Goal: Transaction & Acquisition: Purchase product/service

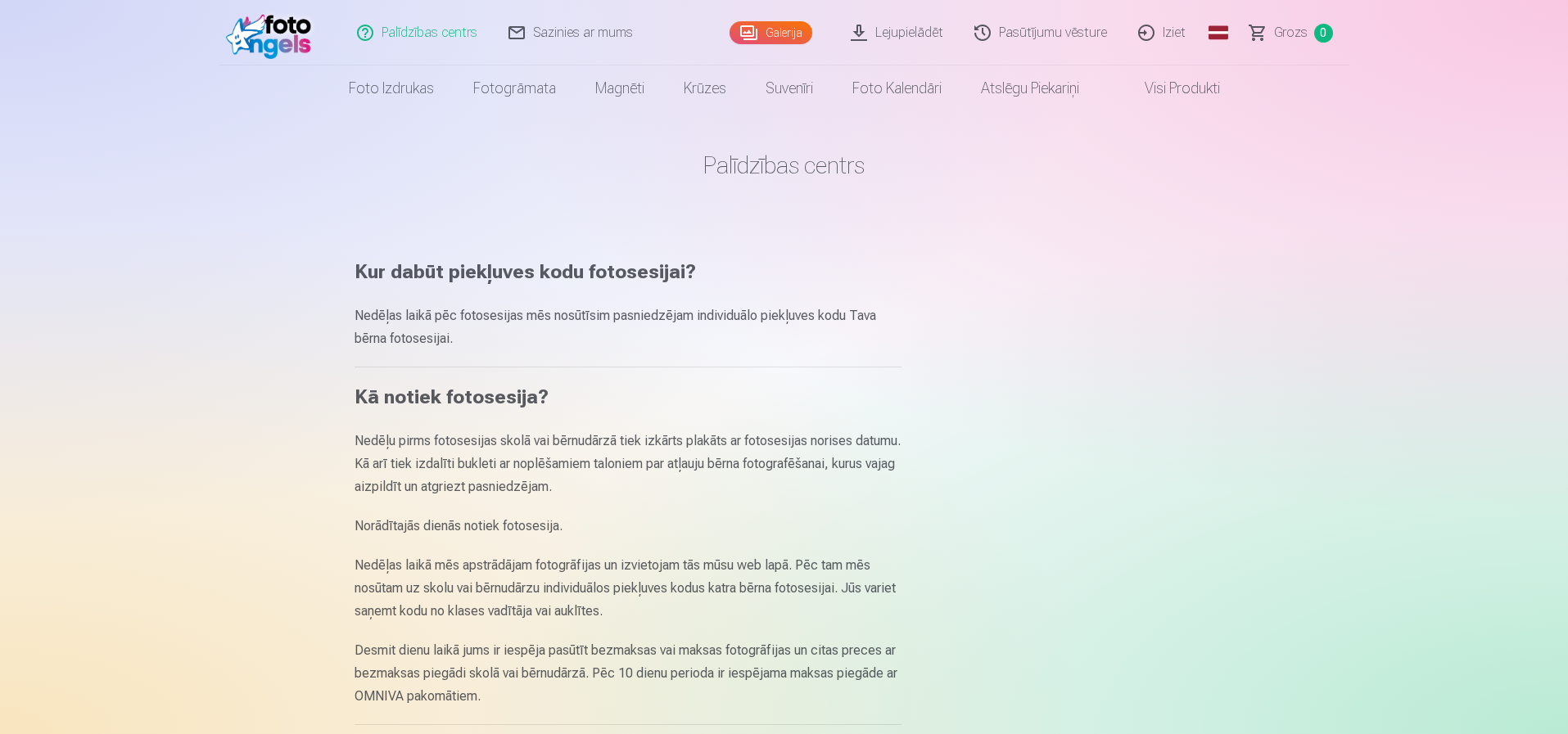
click at [772, 30] on link "Galerija" at bounding box center [771, 33] width 82 height 23
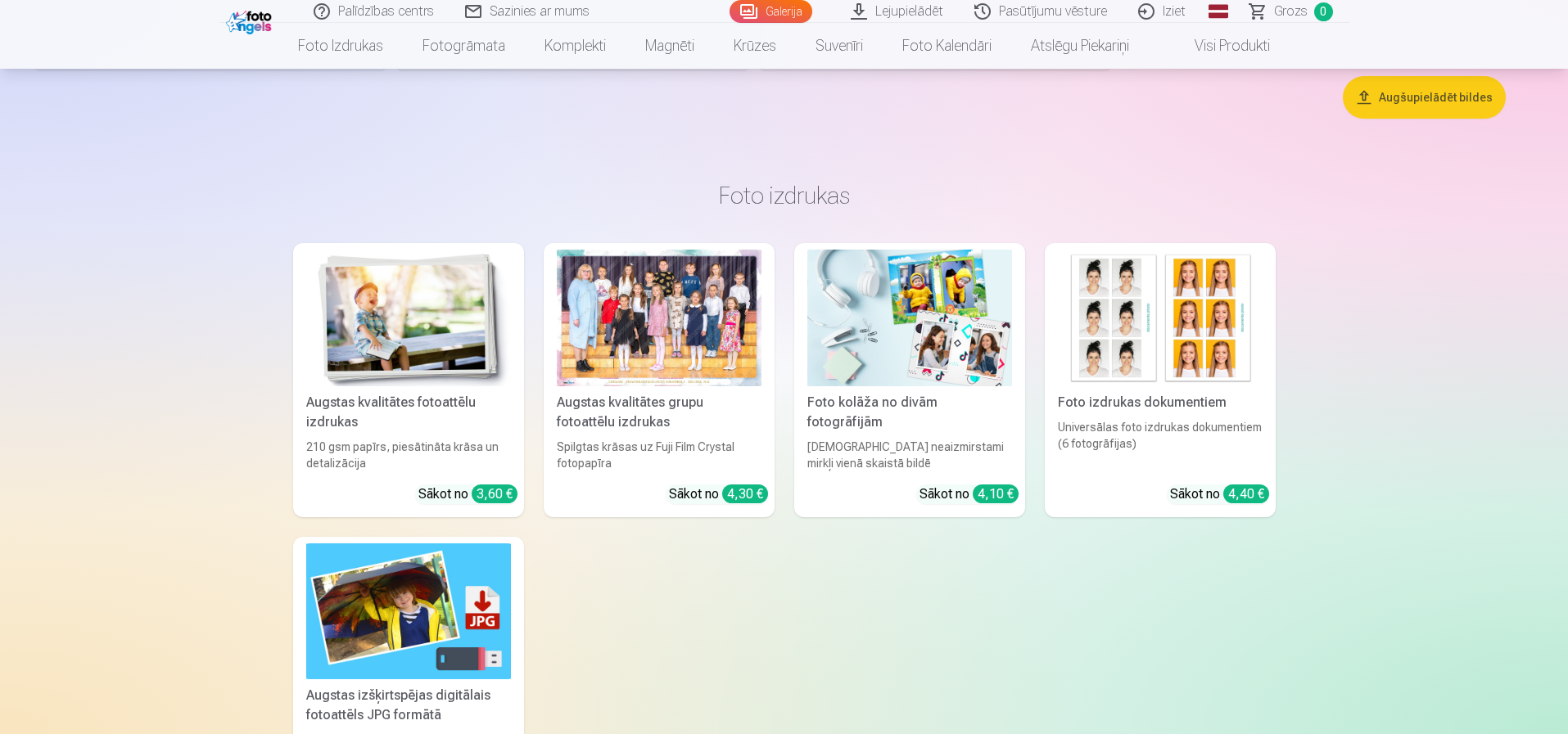
scroll to position [4830, 0]
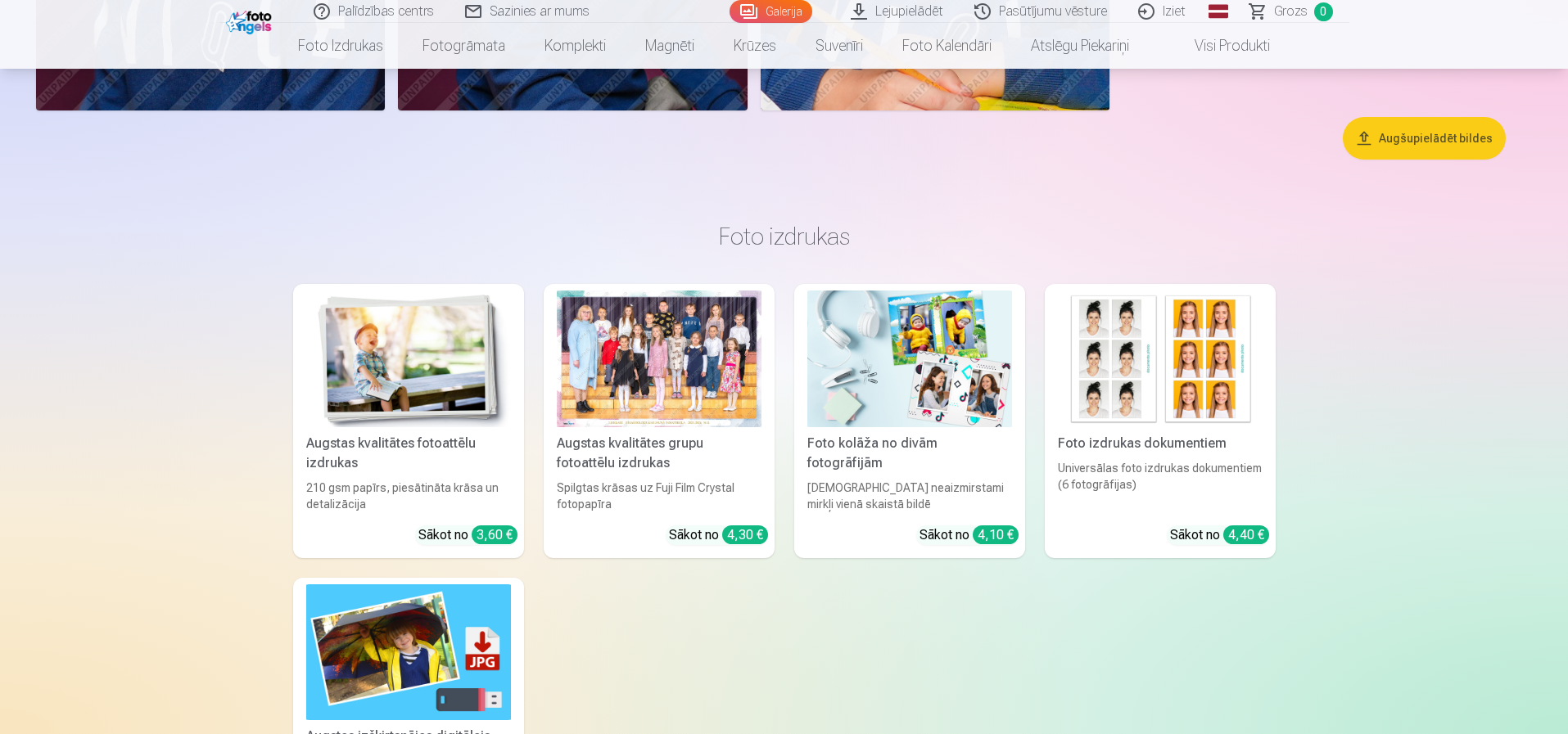
click at [417, 379] on img at bounding box center [409, 359] width 204 height 136
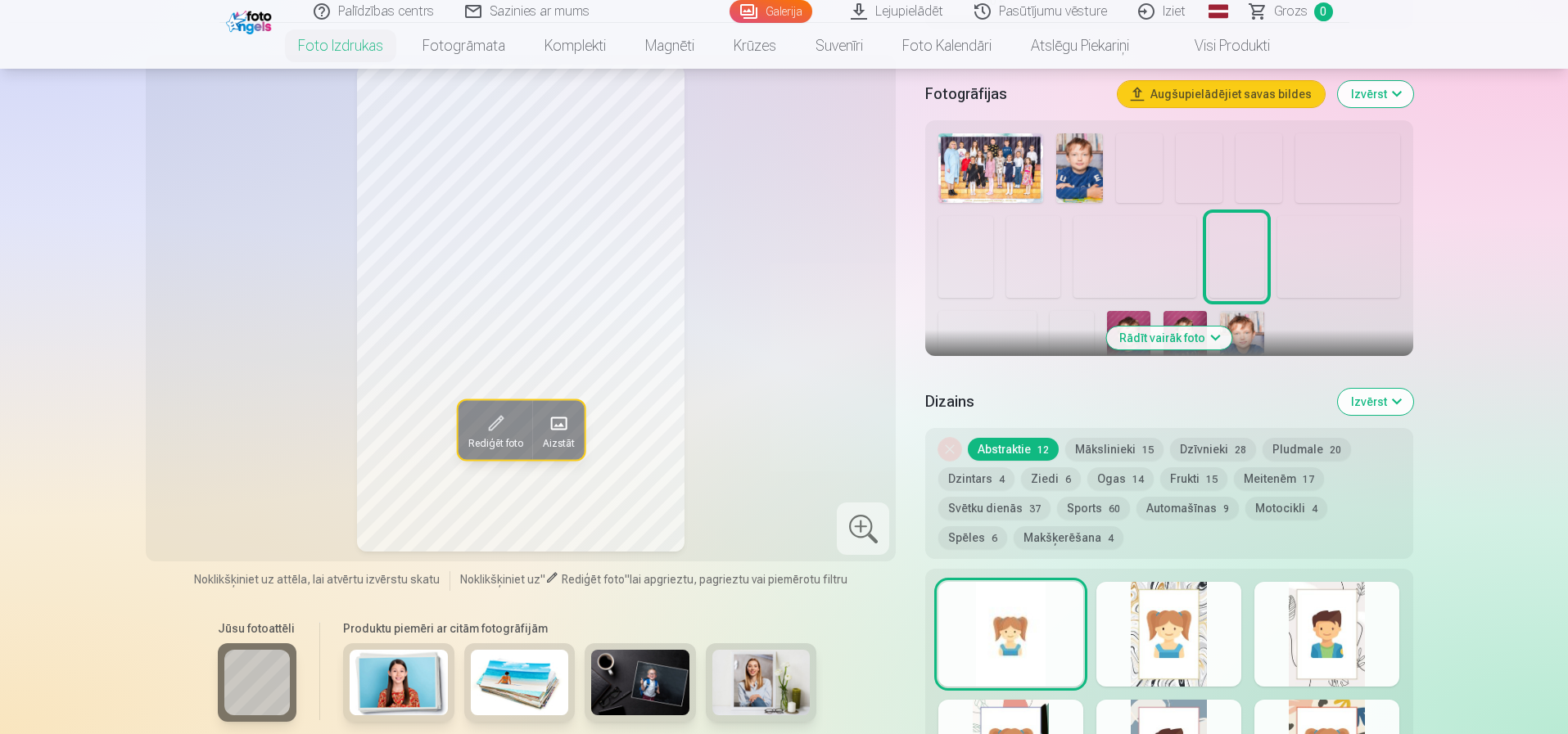
scroll to position [573, 0]
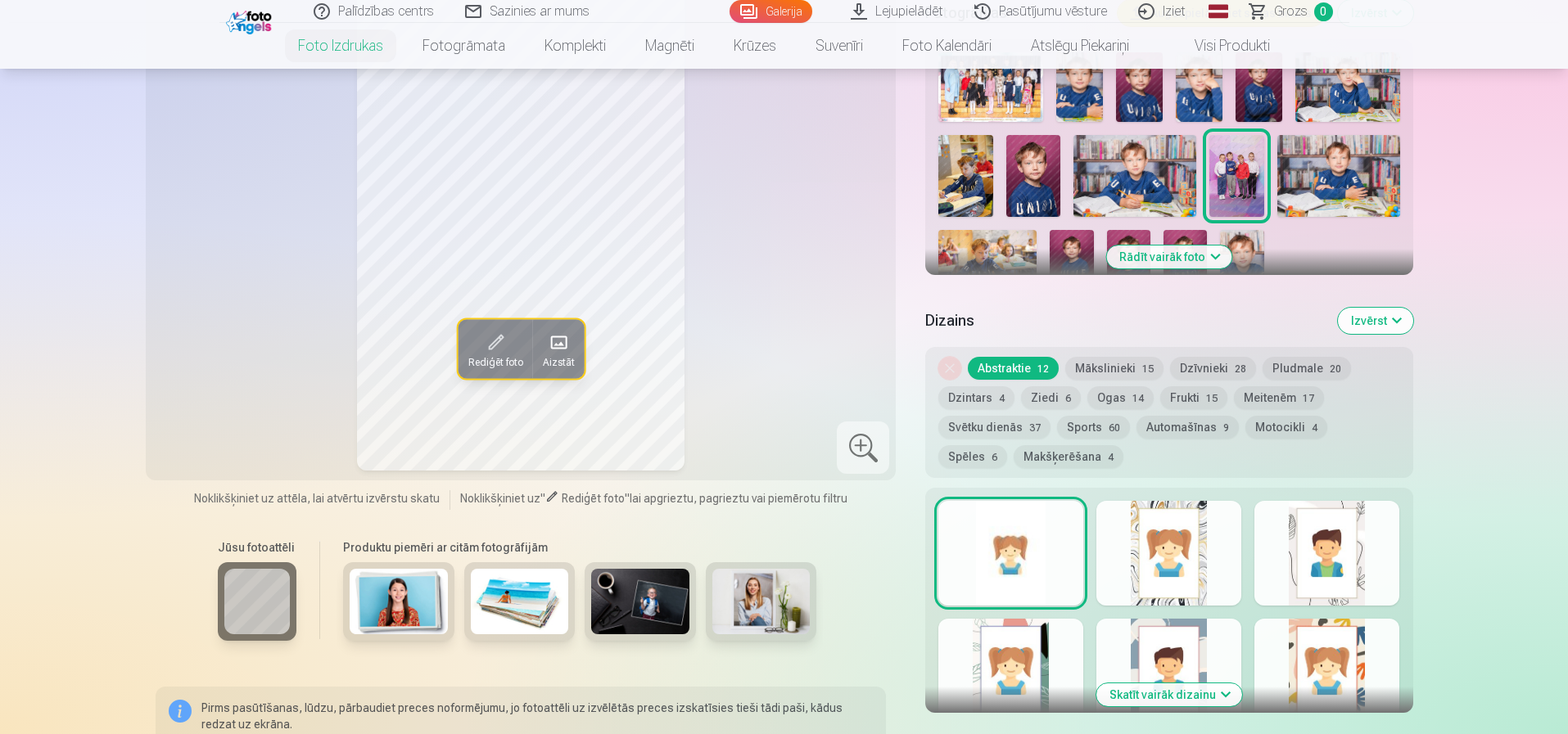
click at [1189, 432] on button "Automašīnas 9" at bounding box center [1188, 427] width 102 height 23
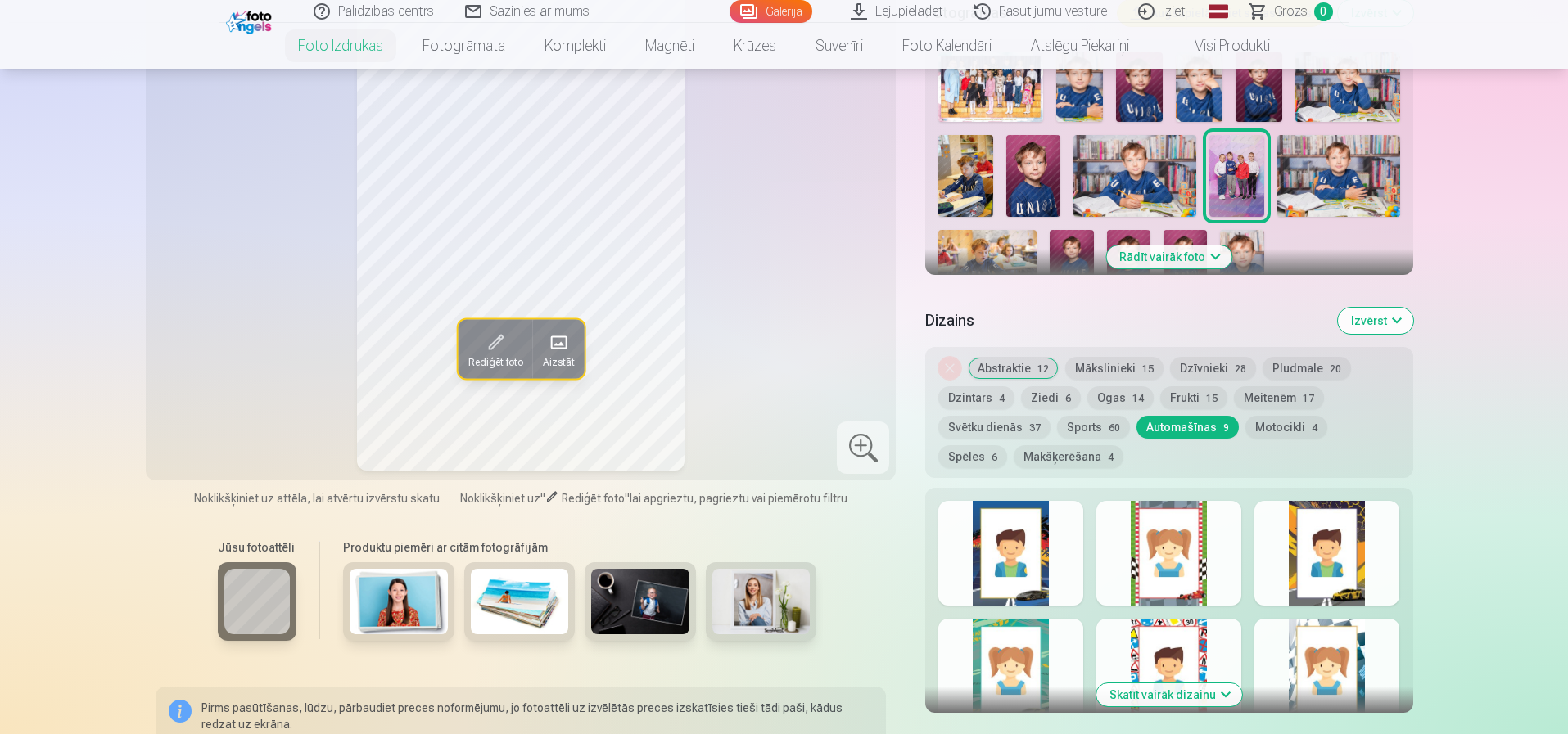
click at [1005, 562] on div at bounding box center [1011, 554] width 145 height 105
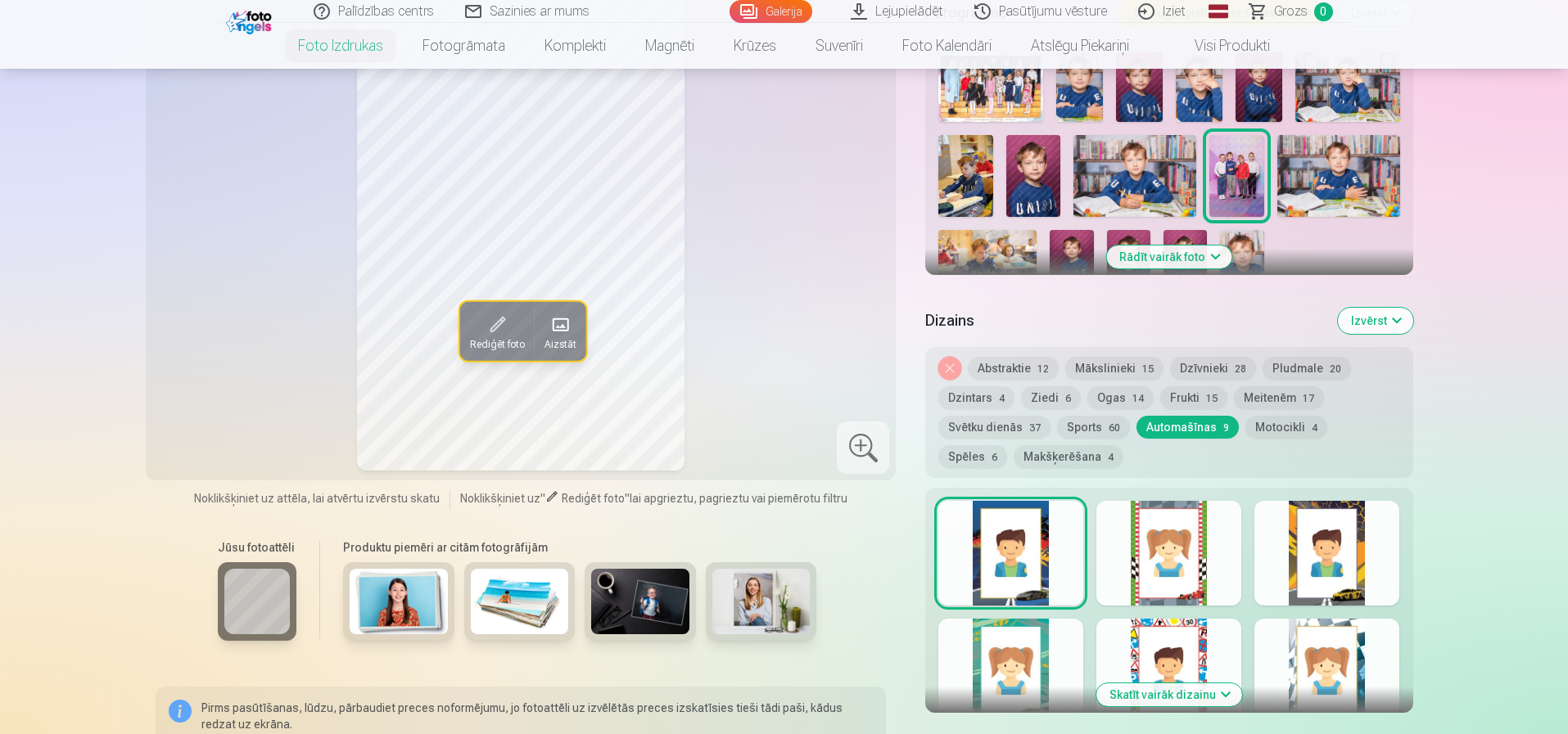
click at [1169, 564] on div at bounding box center [1169, 554] width 145 height 105
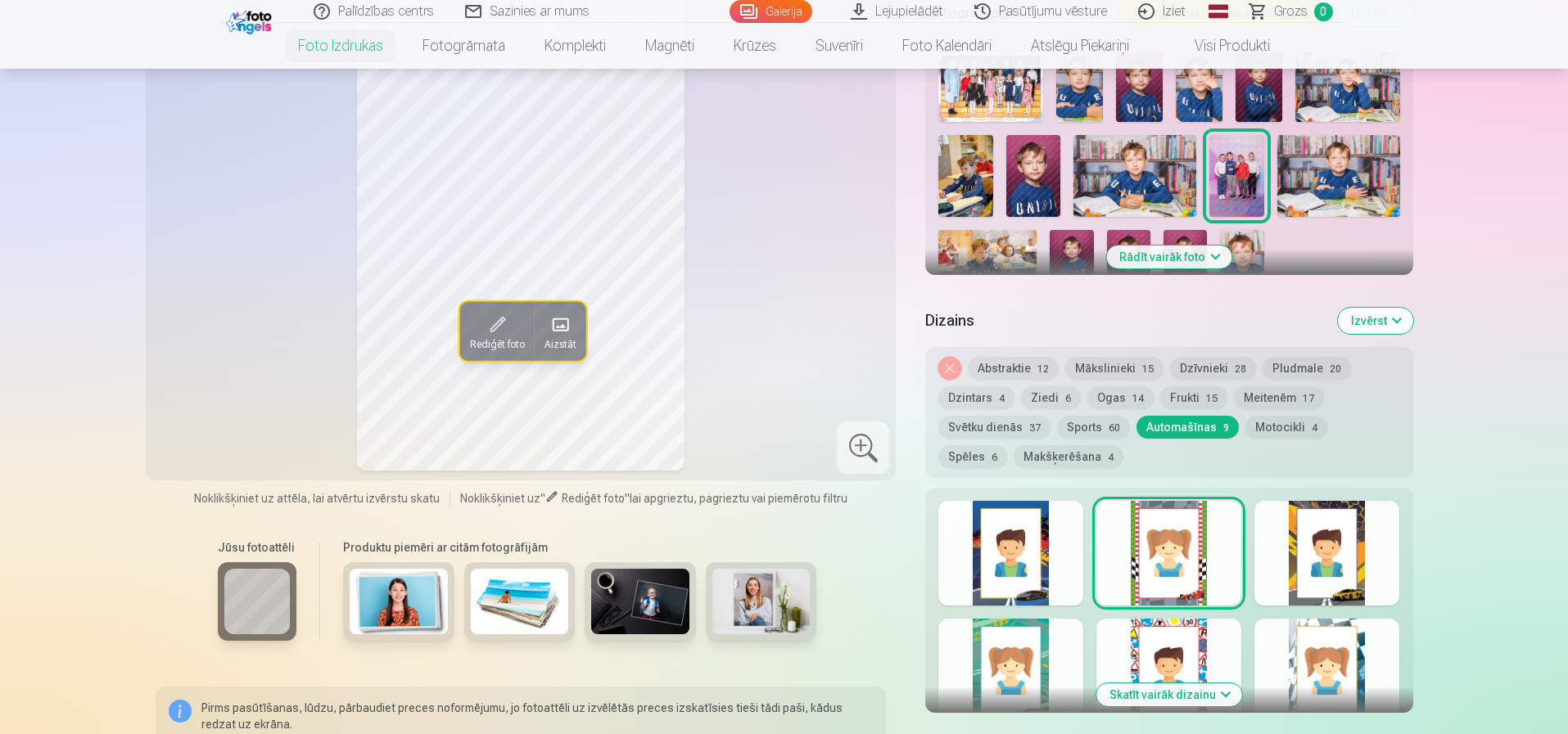
click at [1335, 547] on div at bounding box center [1327, 554] width 145 height 105
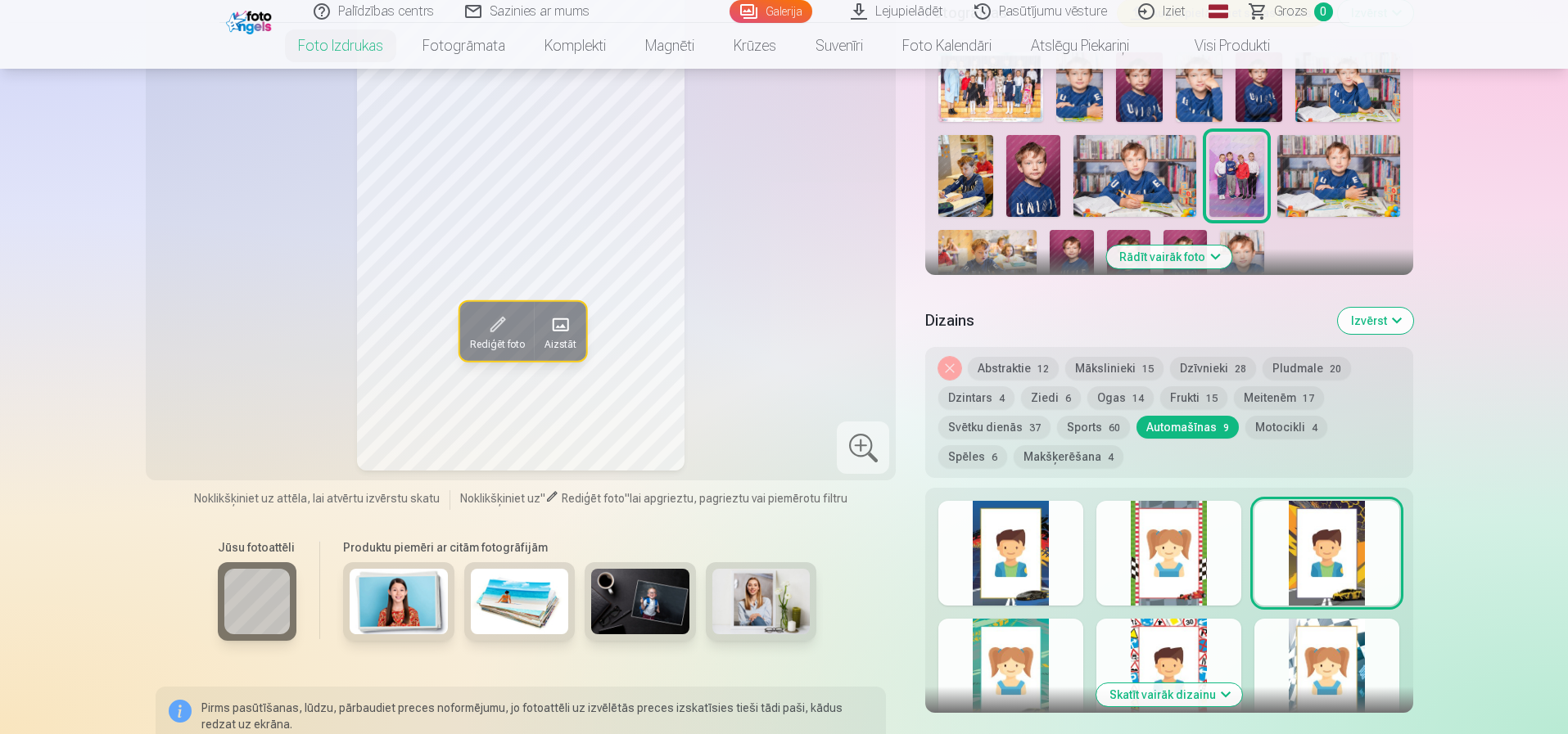
click at [1012, 648] on div at bounding box center [1011, 671] width 145 height 105
click at [1162, 629] on div at bounding box center [1169, 671] width 145 height 105
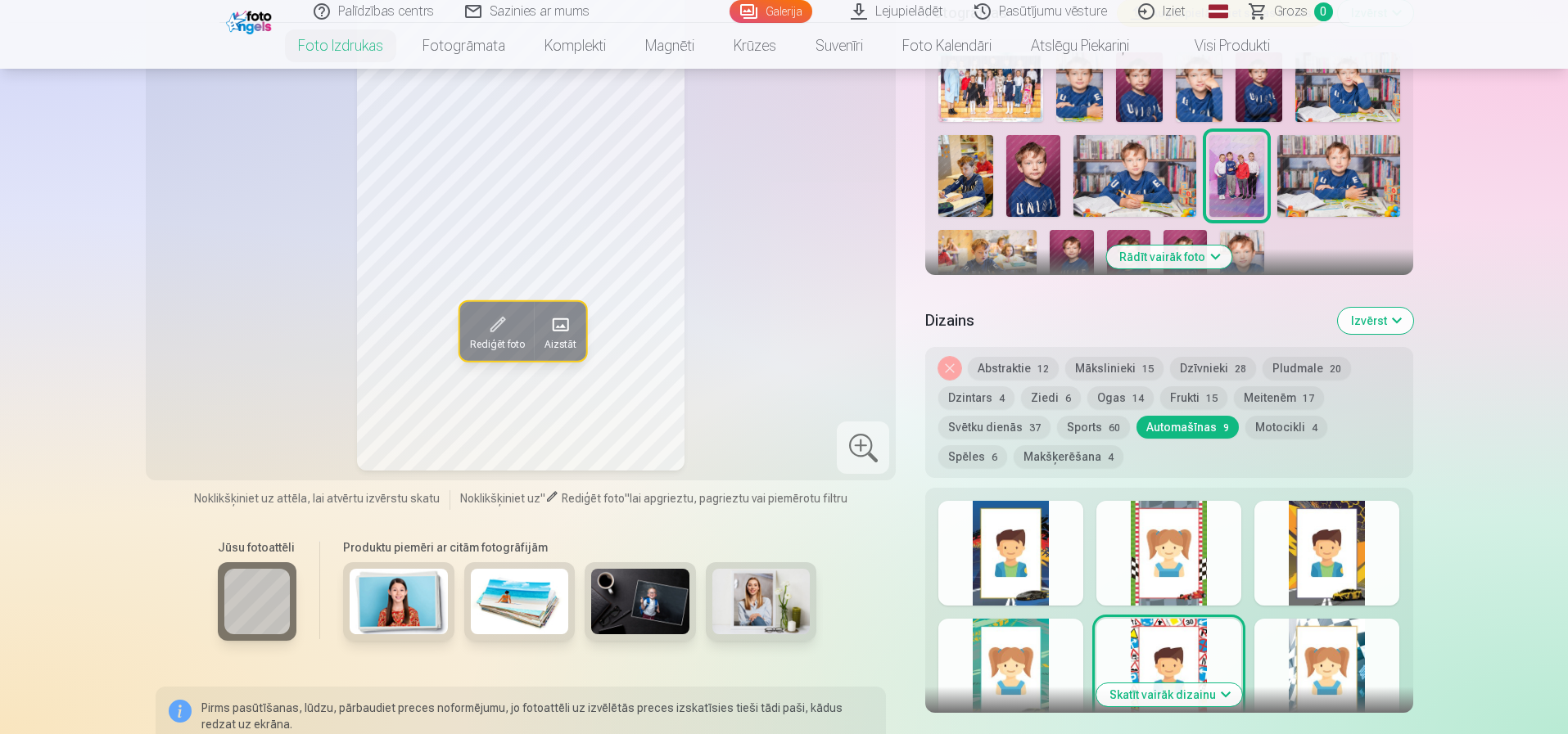
click at [1319, 628] on div at bounding box center [1327, 671] width 145 height 105
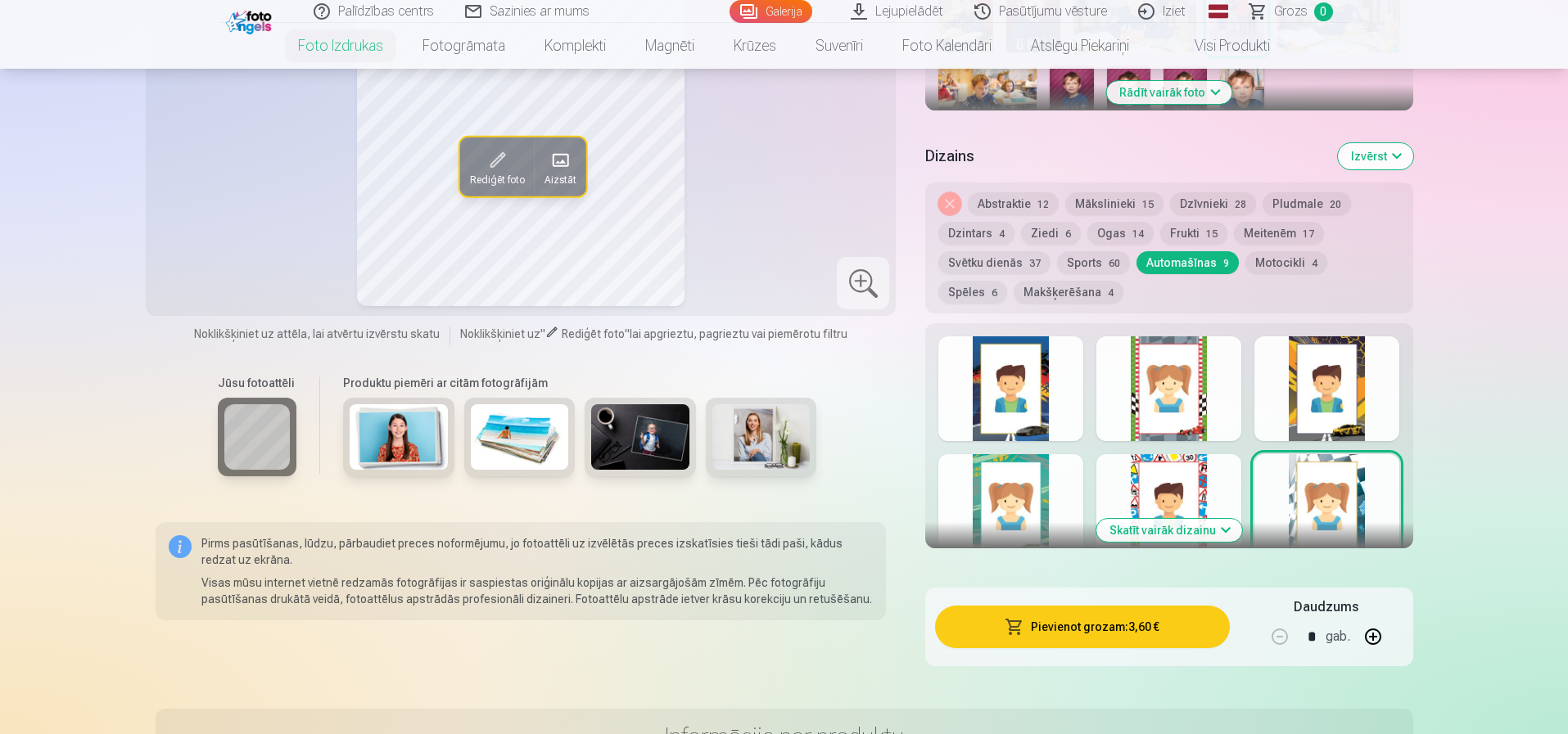
scroll to position [737, 0]
click at [1163, 527] on button "Skatīt vairāk dizainu" at bounding box center [1170, 531] width 146 height 23
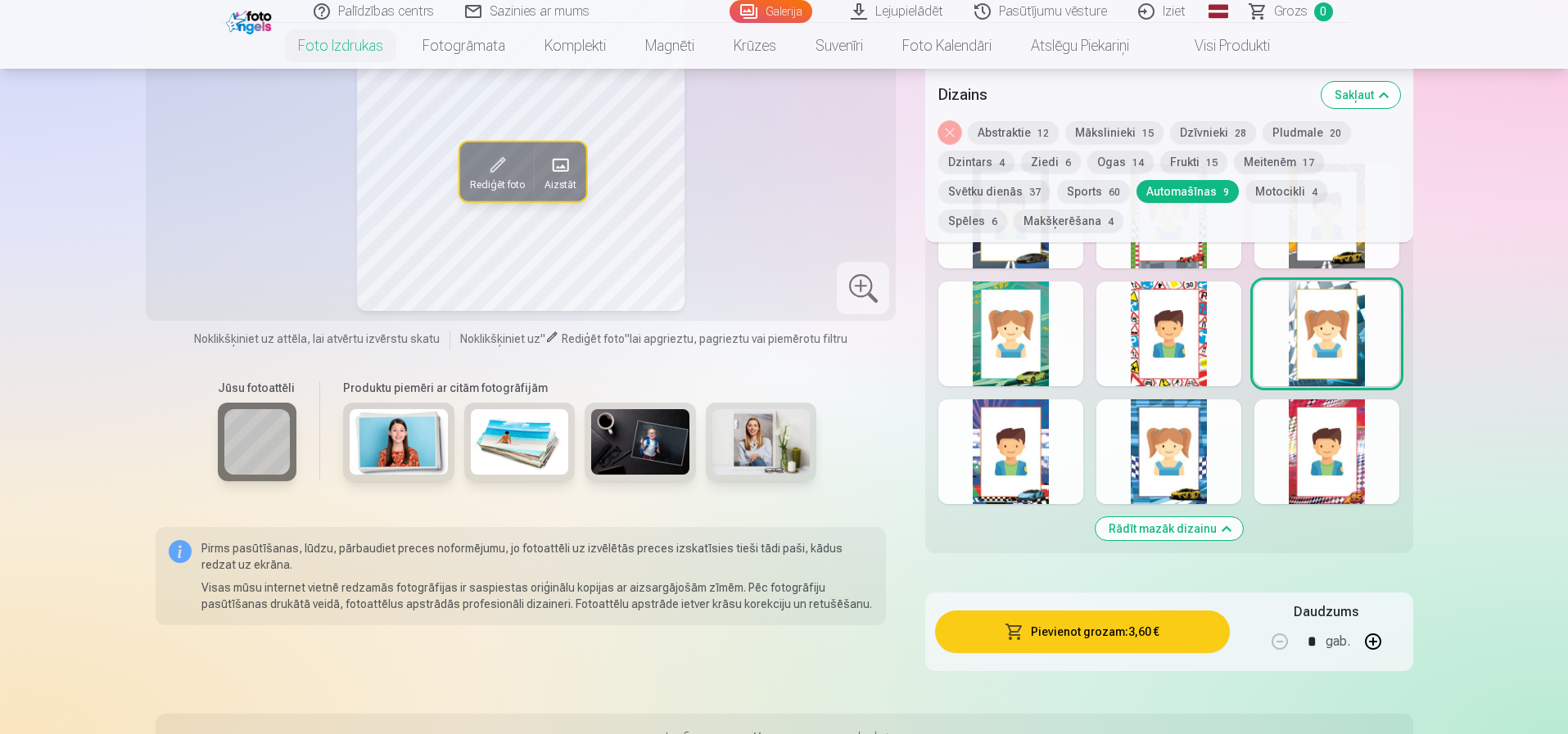
click at [1012, 452] on div at bounding box center [1011, 452] width 145 height 105
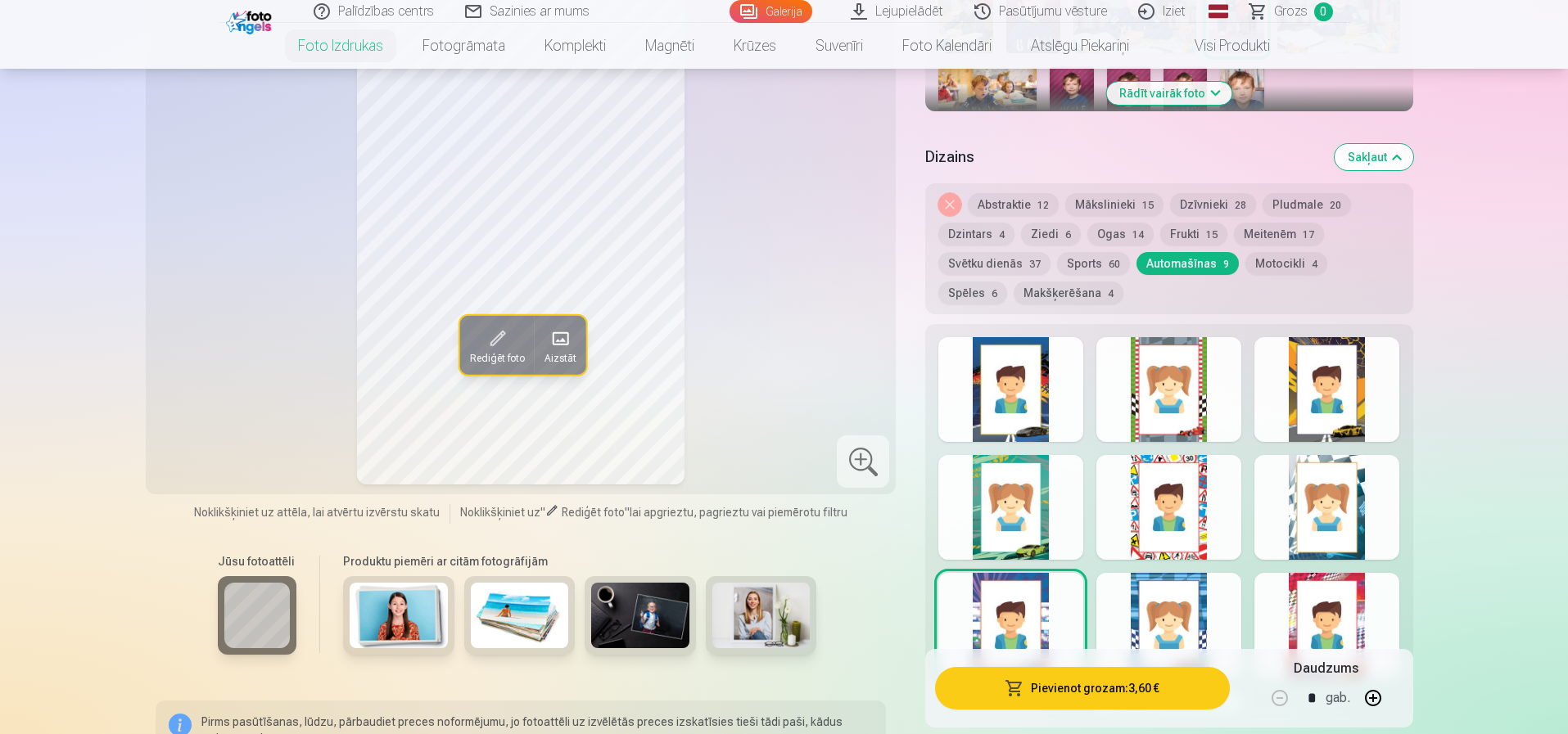
click at [1206, 607] on div at bounding box center [1169, 626] width 145 height 105
click at [1335, 607] on div at bounding box center [1327, 626] width 145 height 105
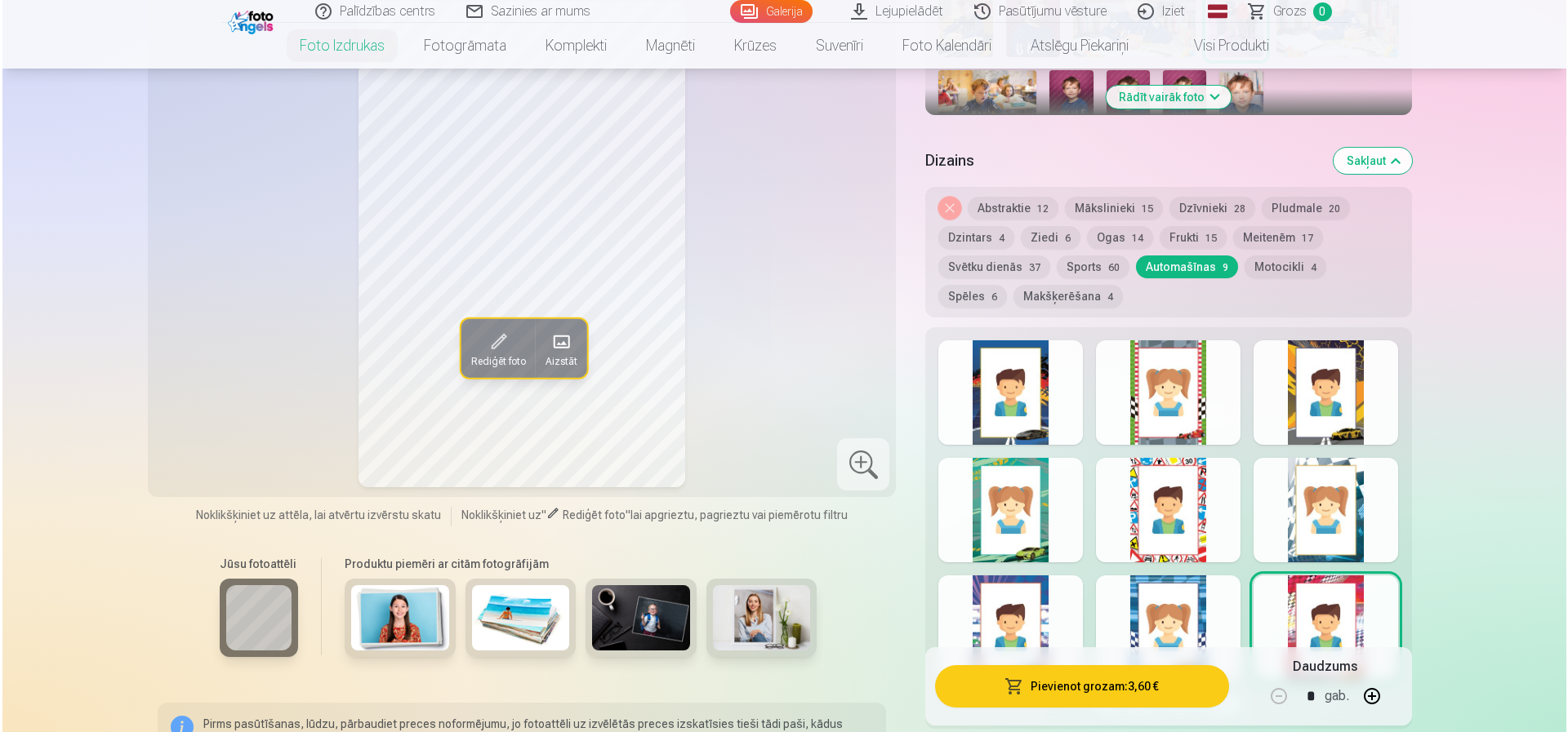
scroll to position [653, 0]
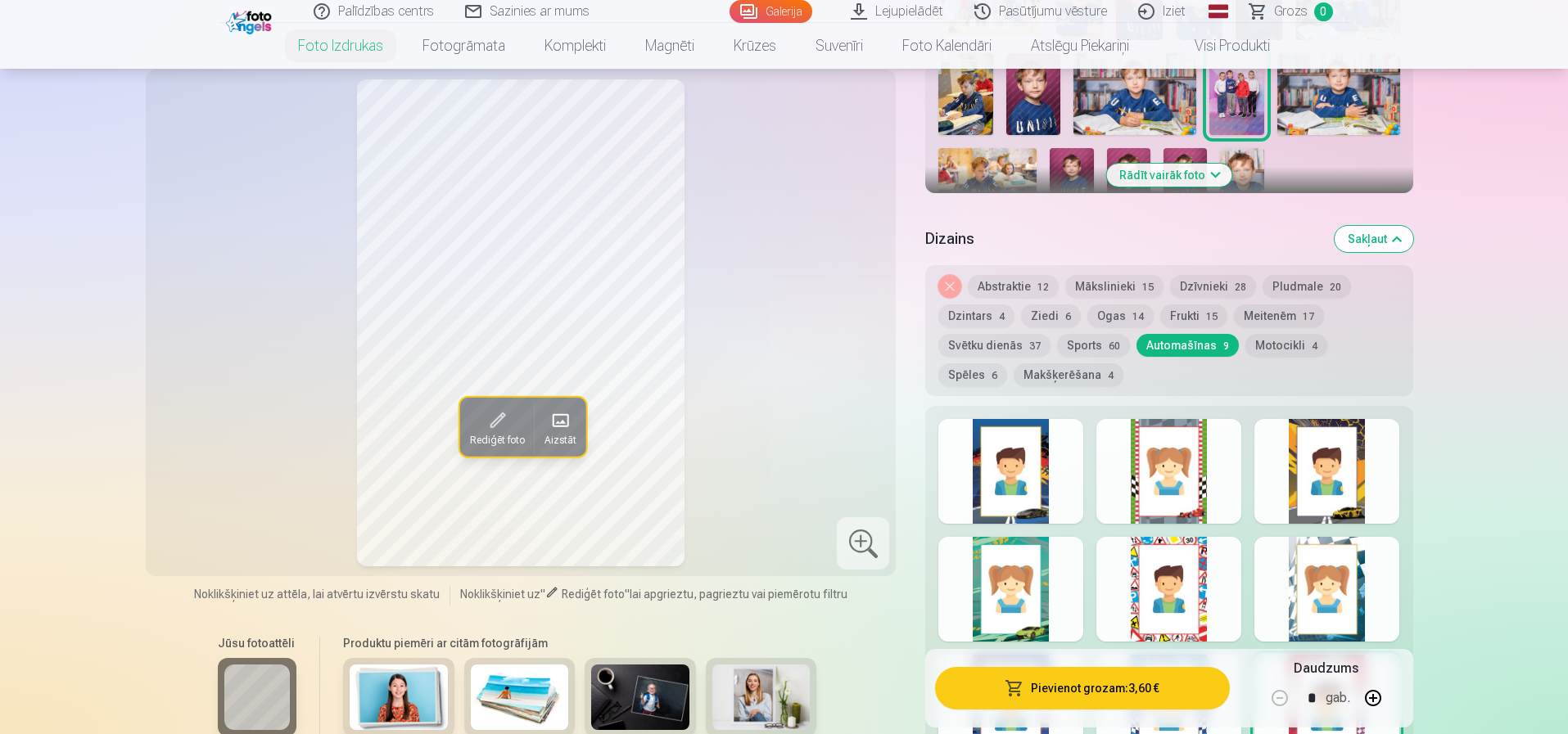
click at [1005, 484] on div at bounding box center [1011, 471] width 145 height 105
click at [1103, 689] on button "Pievienot grozam : 3,60 €" at bounding box center [1082, 689] width 294 height 43
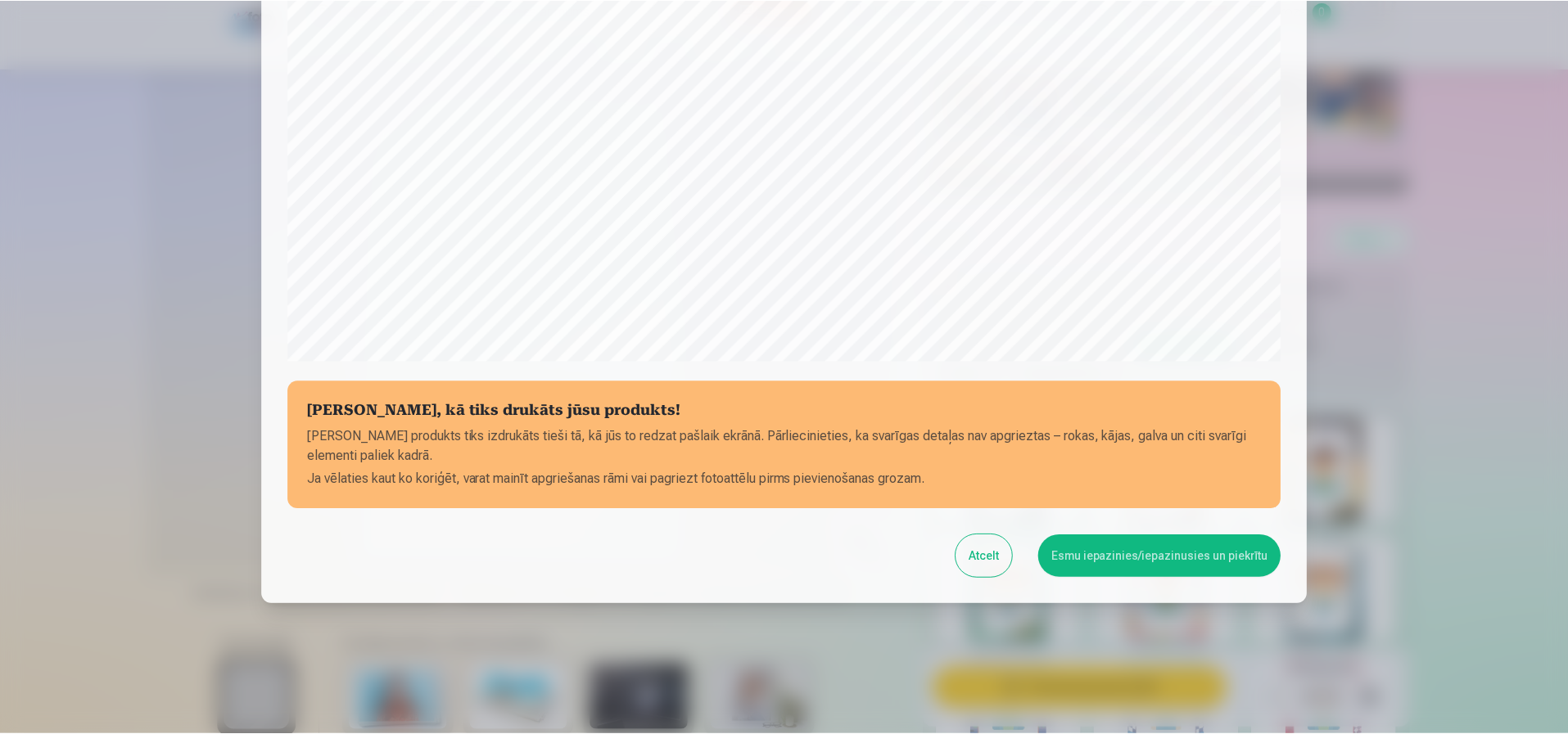
scroll to position [445, 0]
click at [1146, 552] on button "Esmu iepazinies/iepazinusies un piekrītu" at bounding box center [1162, 556] width 243 height 43
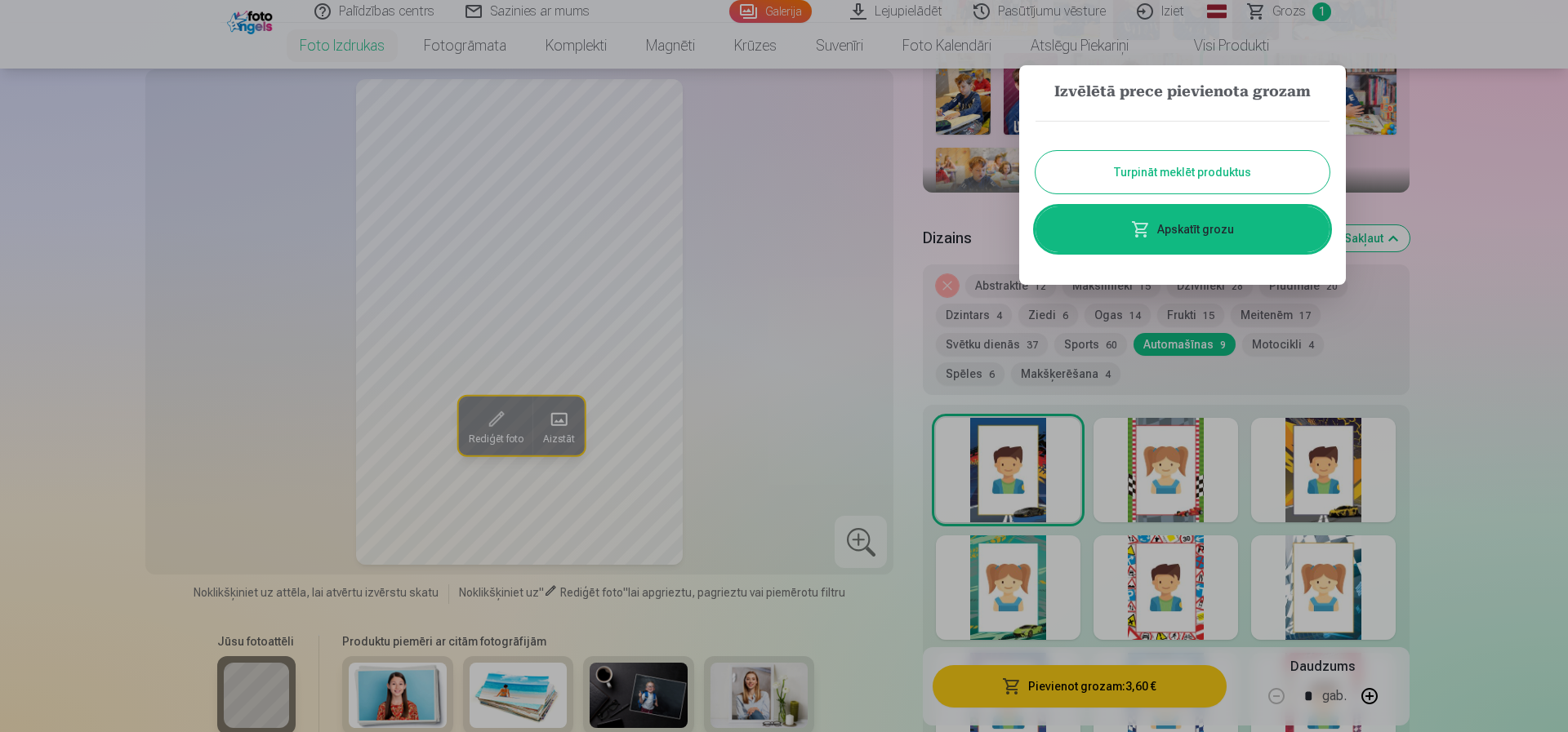
drag, startPoint x: 1172, startPoint y: 157, endPoint x: 1071, endPoint y: 176, distance: 102.8
click at [1172, 157] on button "Turpināt meklēt produktus" at bounding box center [1182, 172] width 294 height 43
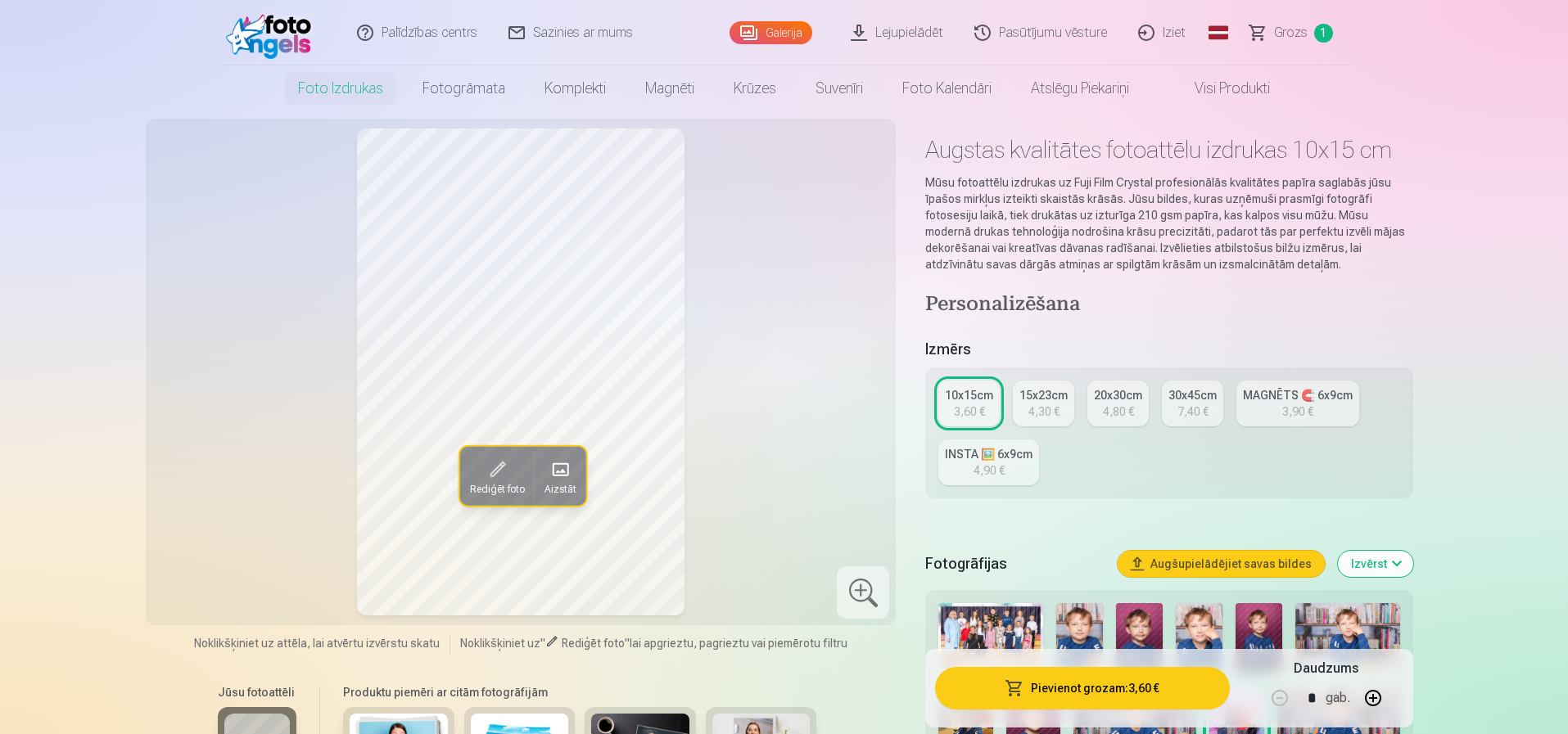
scroll to position [0, 0]
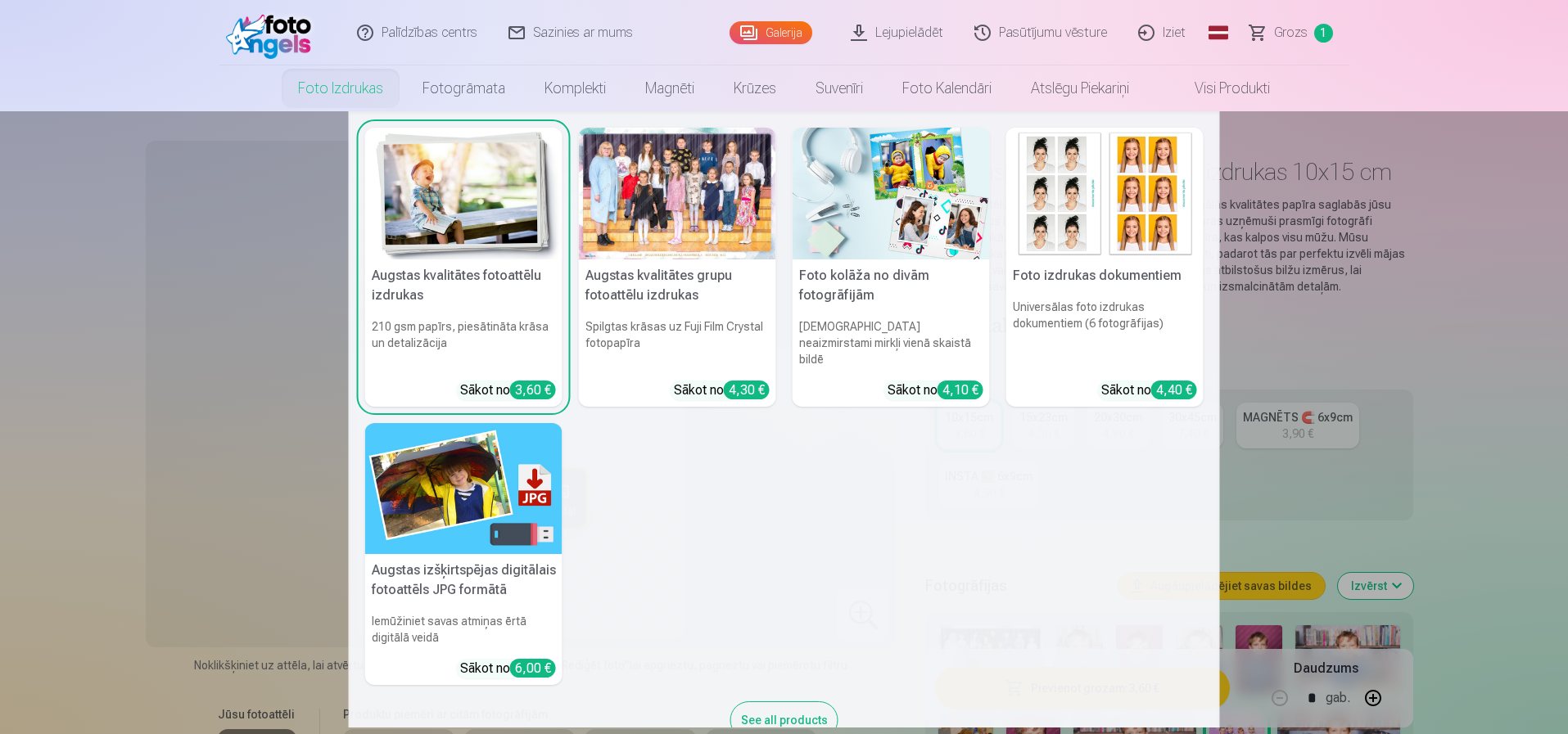
click at [662, 209] on div at bounding box center [678, 194] width 198 height 132
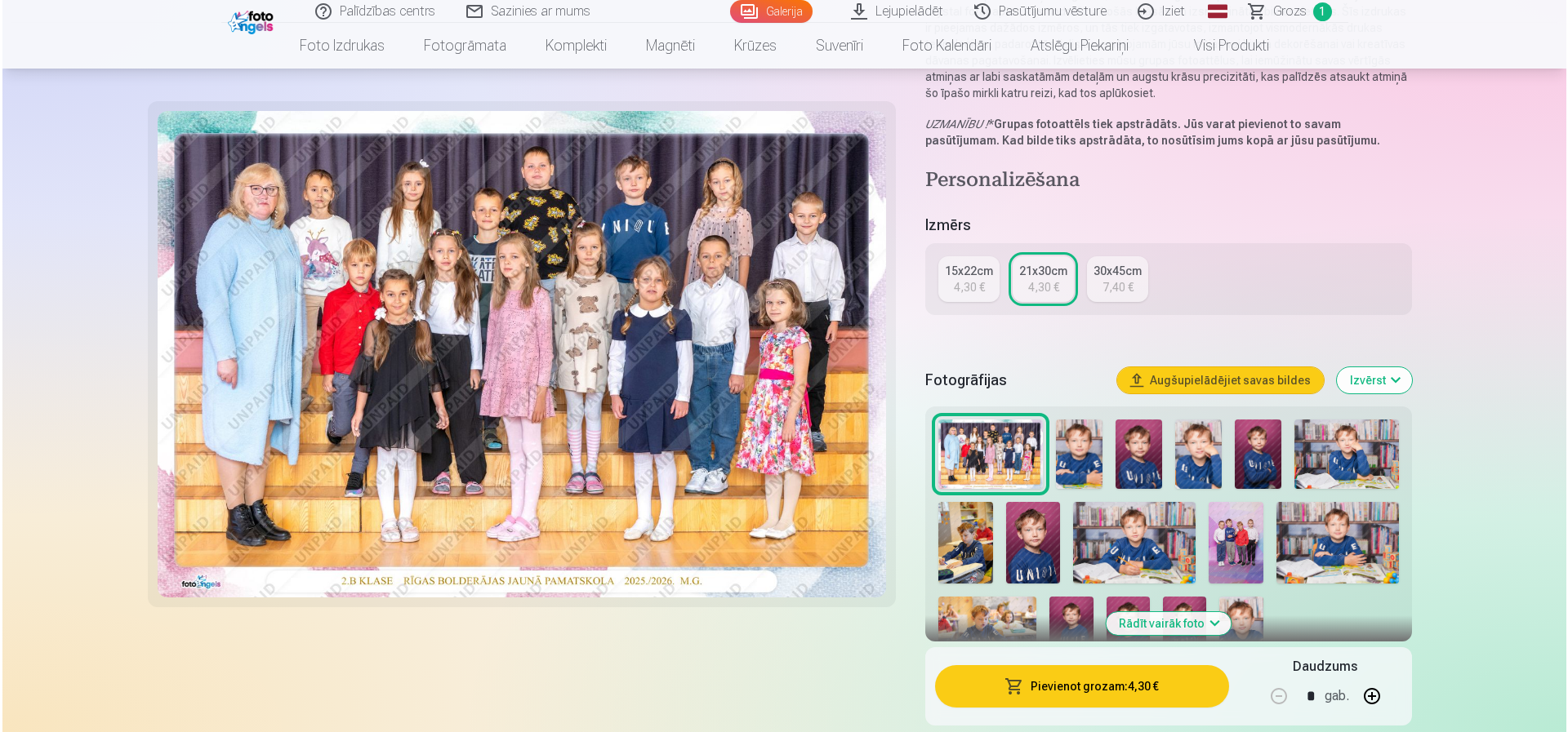
scroll to position [245, 0]
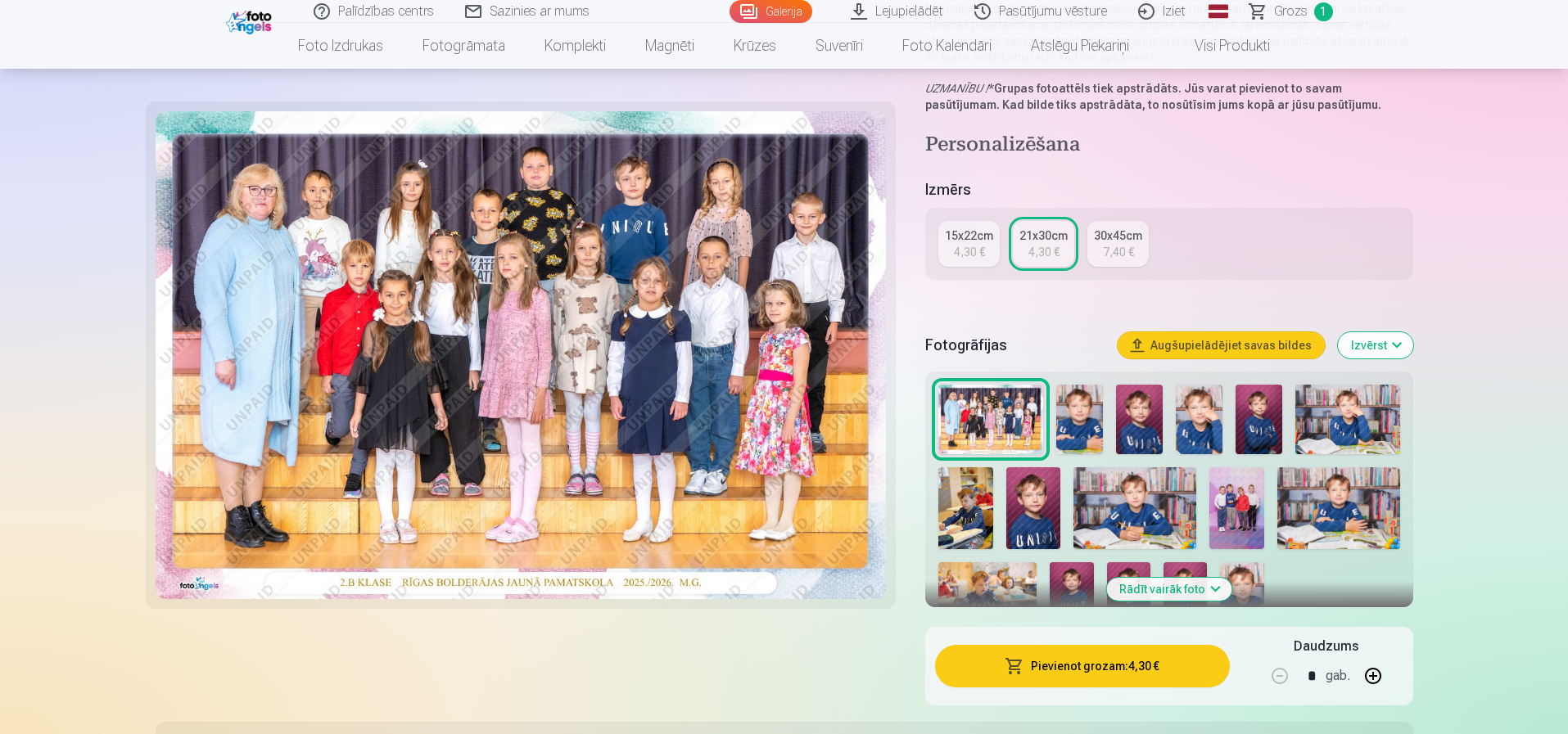
click at [1089, 668] on button "Pievienot grozam : 4,30 €" at bounding box center [1082, 666] width 294 height 43
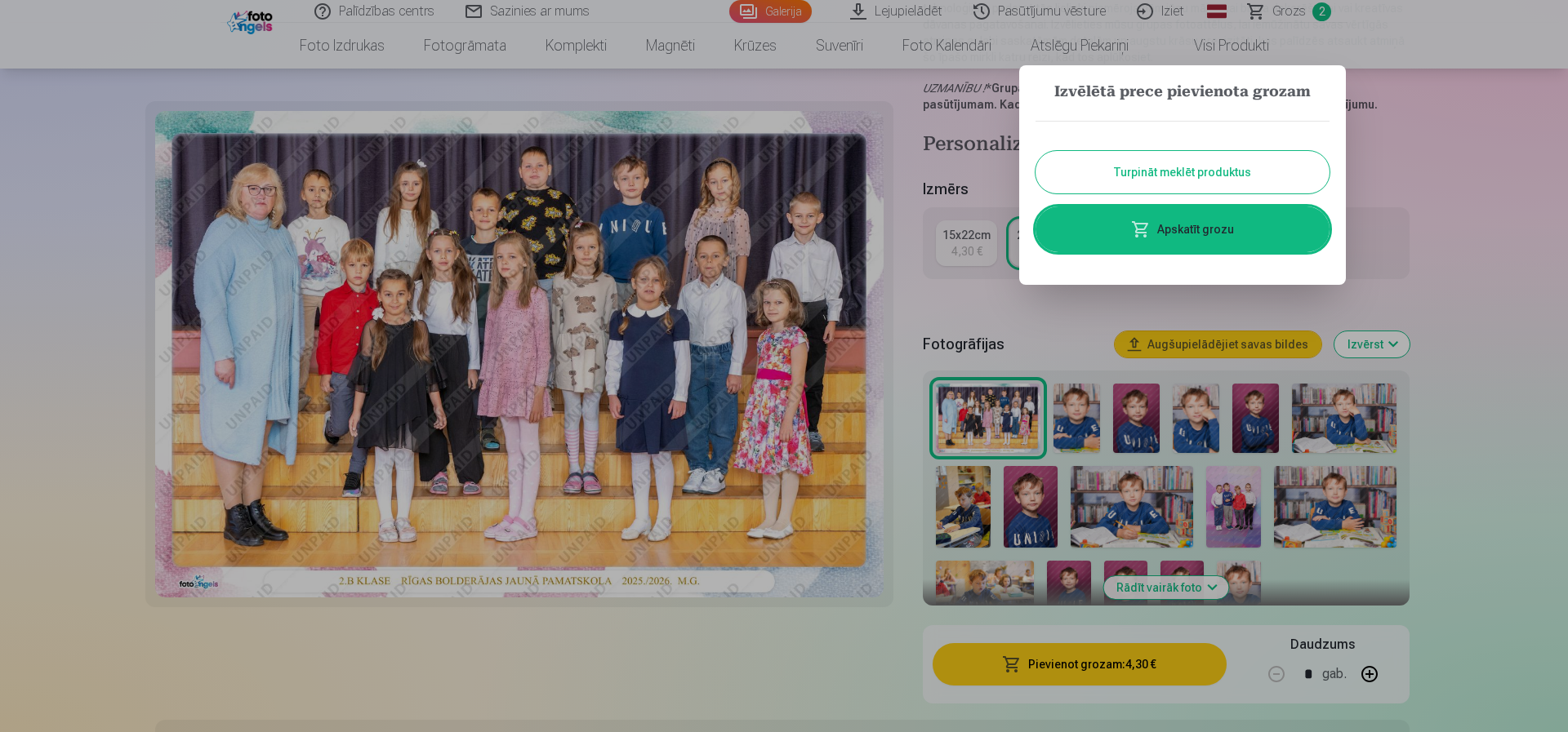
click at [1136, 223] on span at bounding box center [1141, 229] width 20 height 20
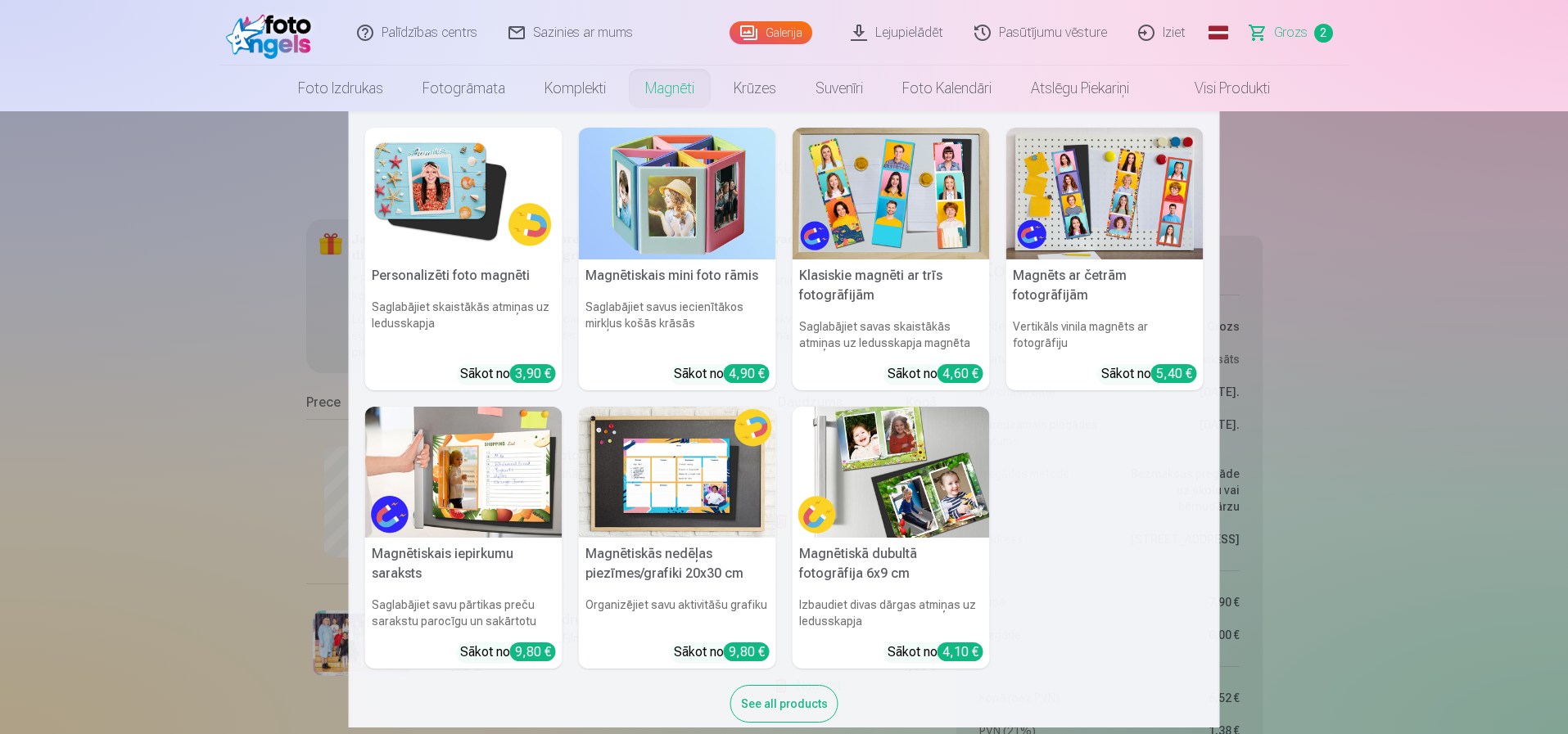
click at [429, 202] on img at bounding box center [464, 194] width 198 height 132
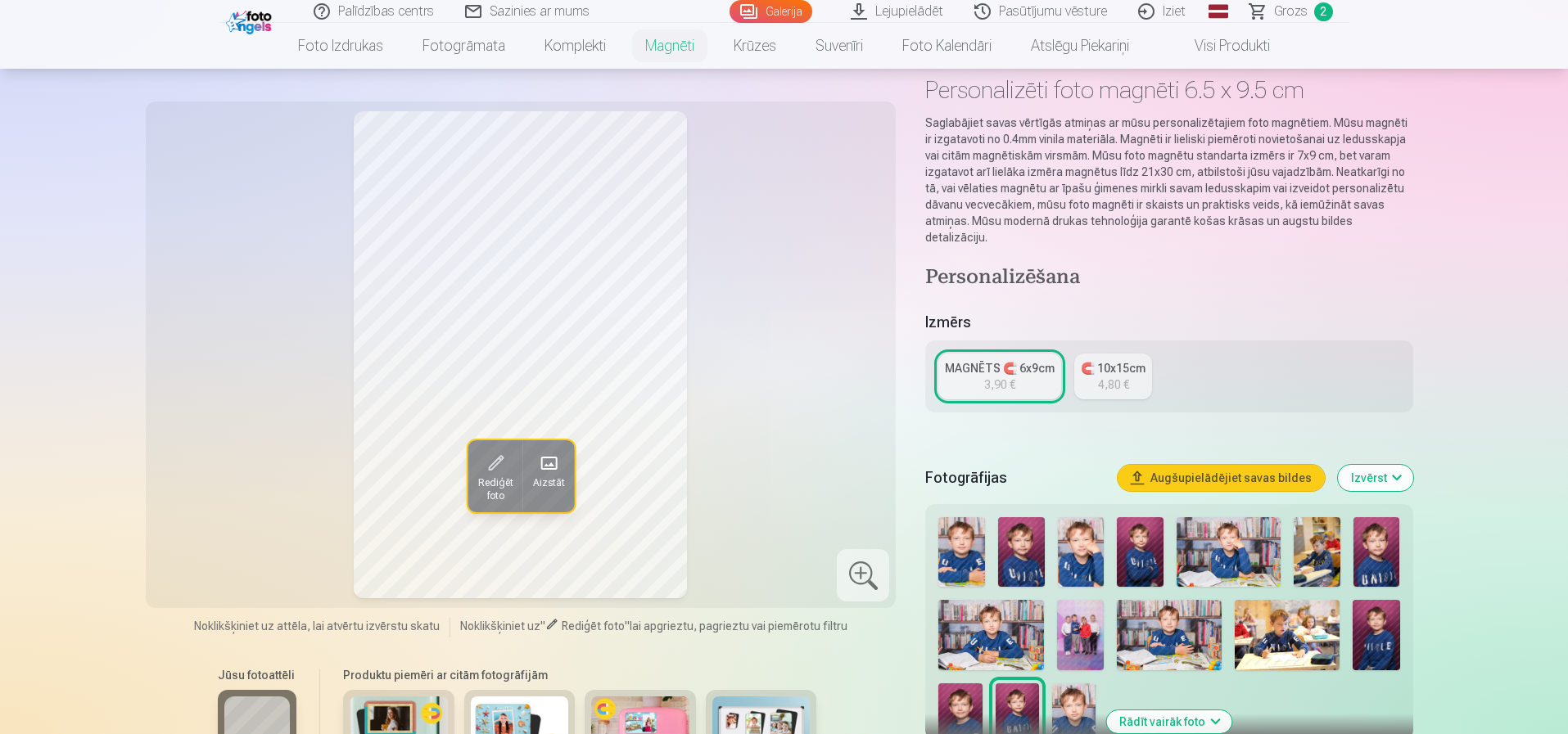
scroll to position [164, 0]
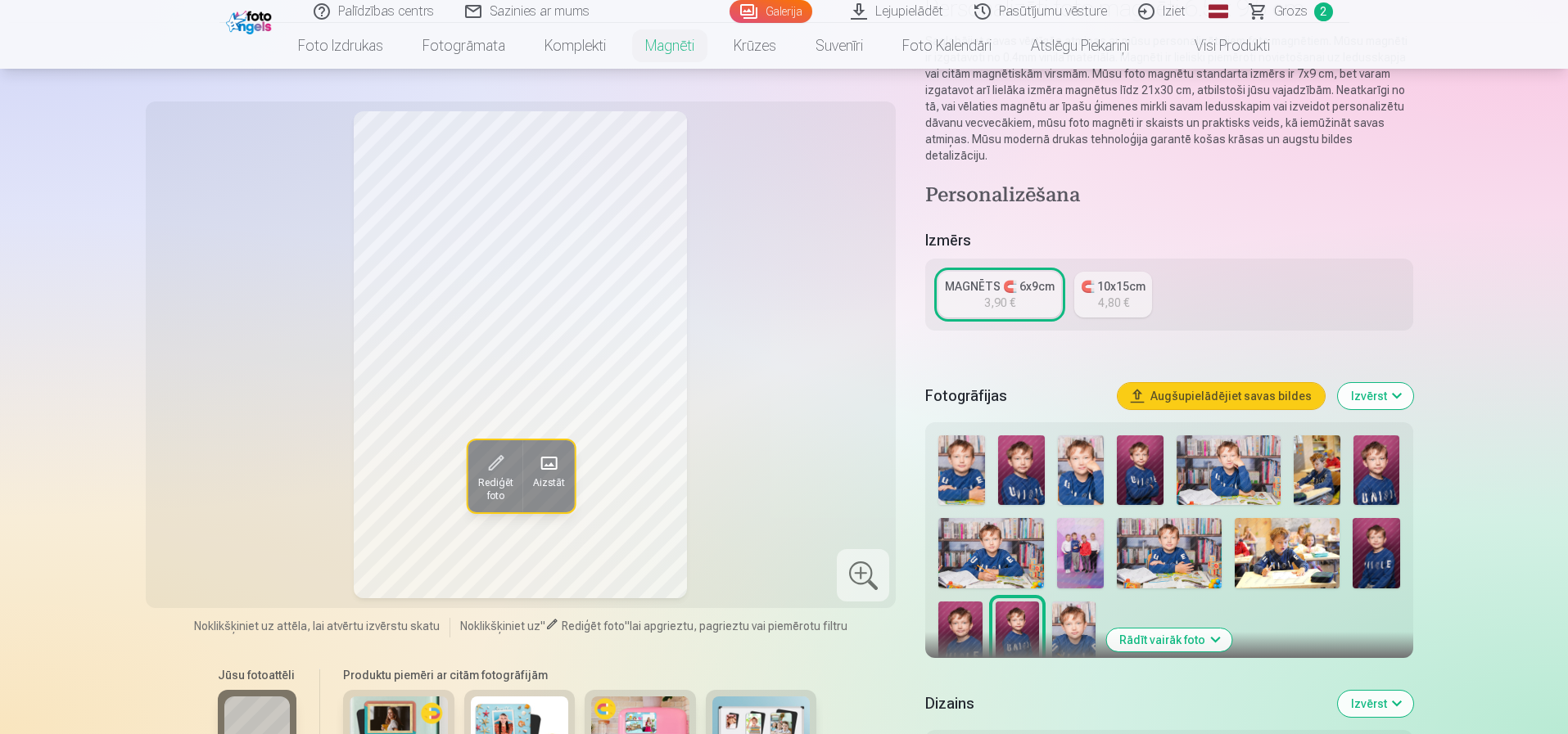
click at [1231, 448] on img at bounding box center [1228, 470] width 104 height 70
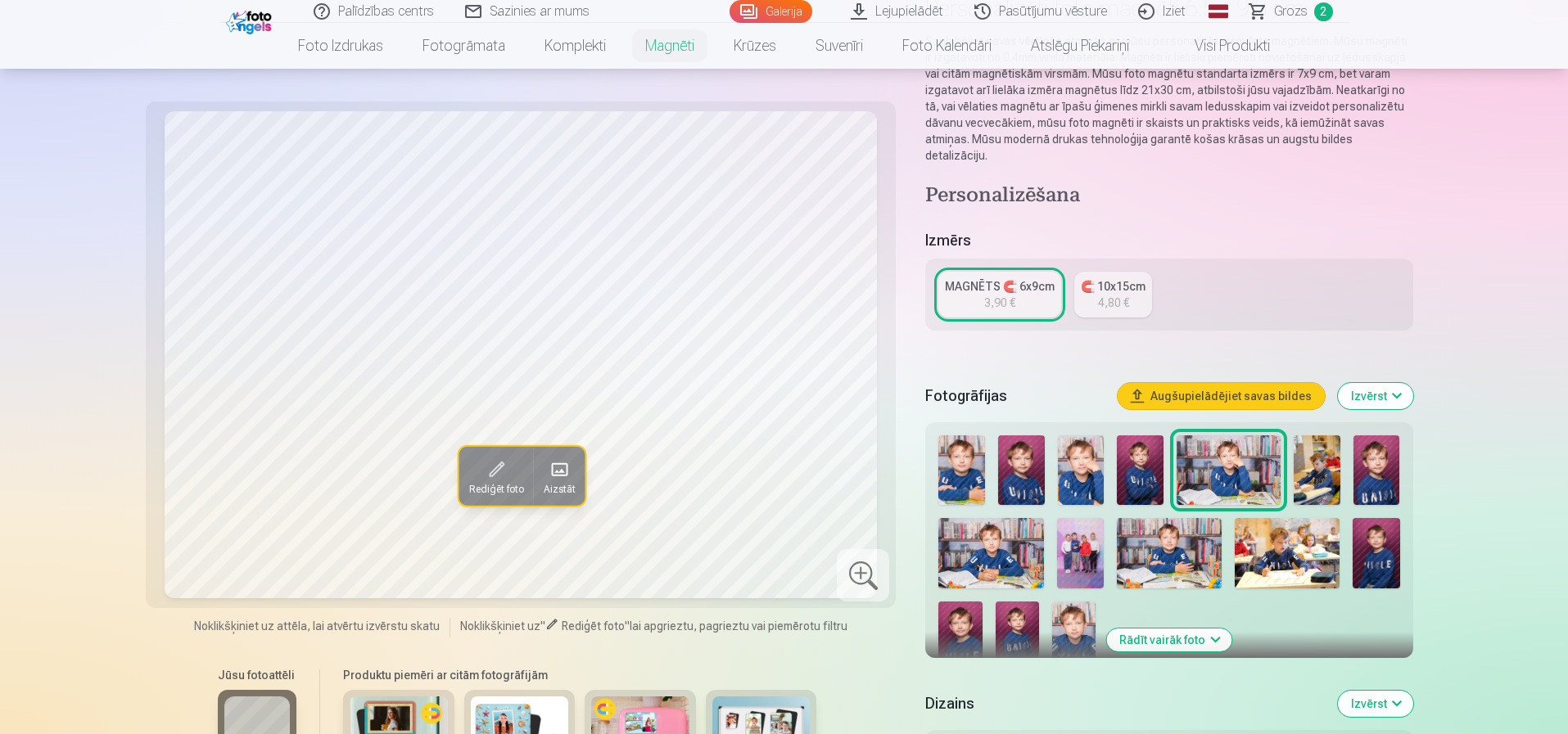
drag, startPoint x: 965, startPoint y: 602, endPoint x: 1002, endPoint y: 603, distance: 37.0
click at [965, 602] on img at bounding box center [960, 634] width 44 height 65
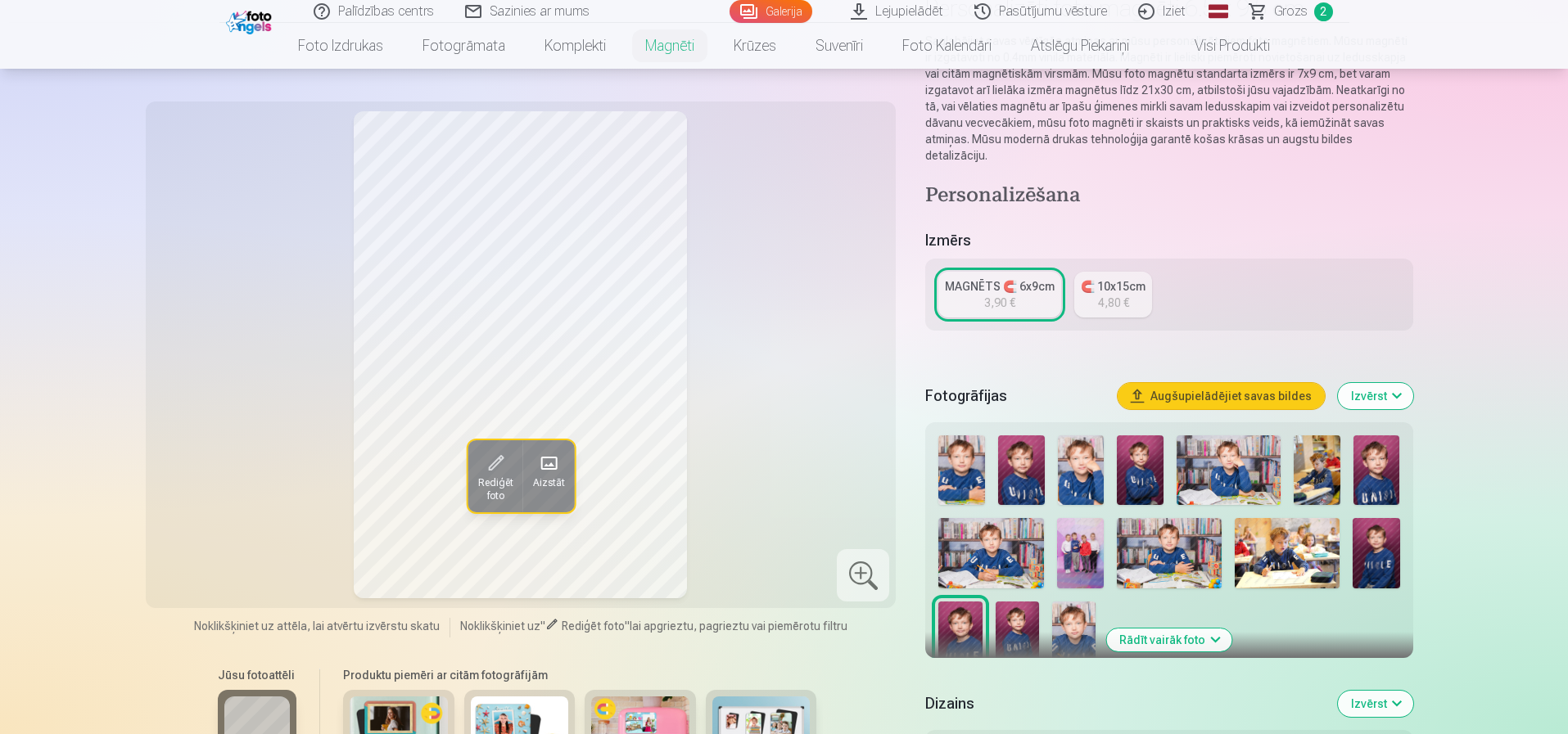
click at [1084, 603] on img at bounding box center [1073, 634] width 44 height 65
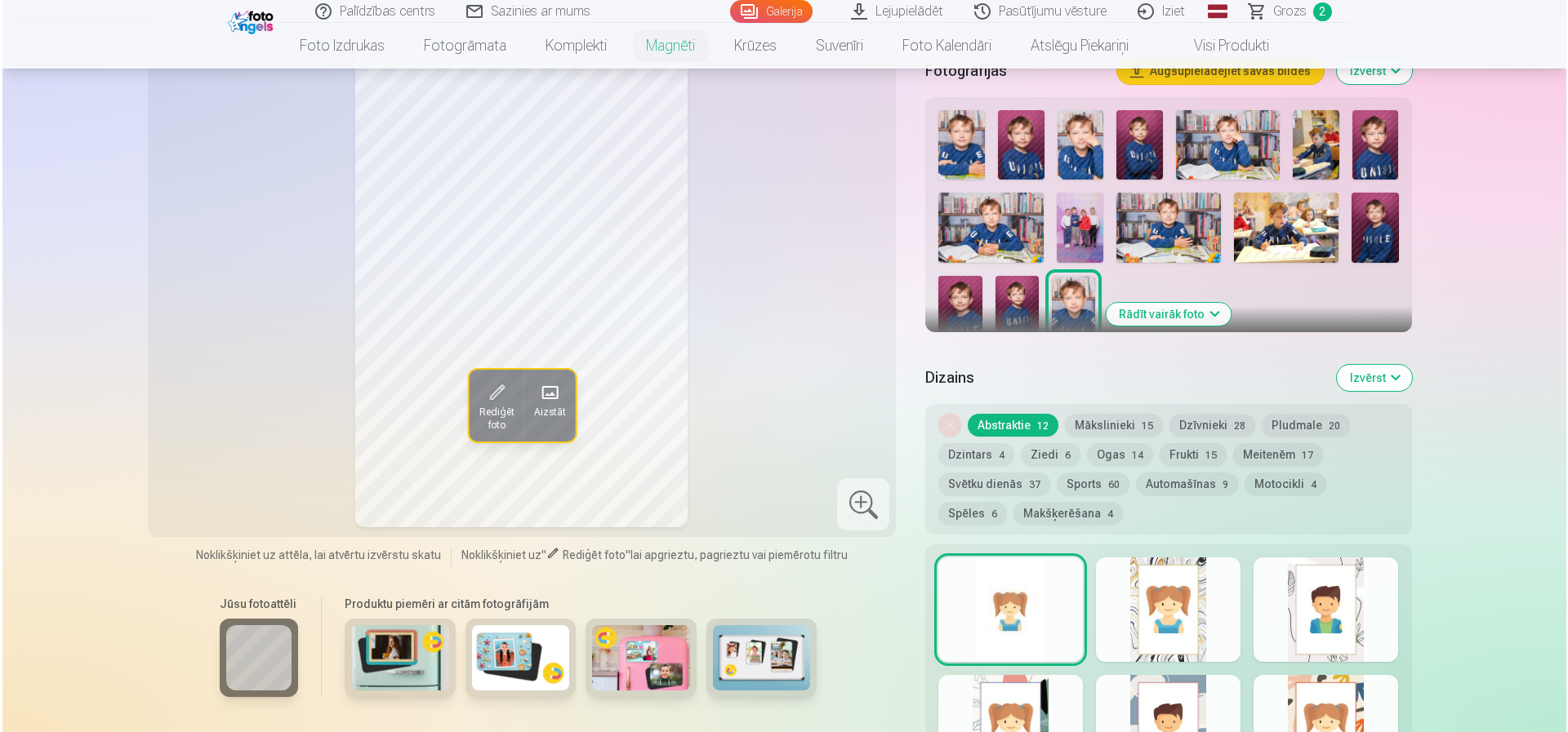
scroll to position [653, 0]
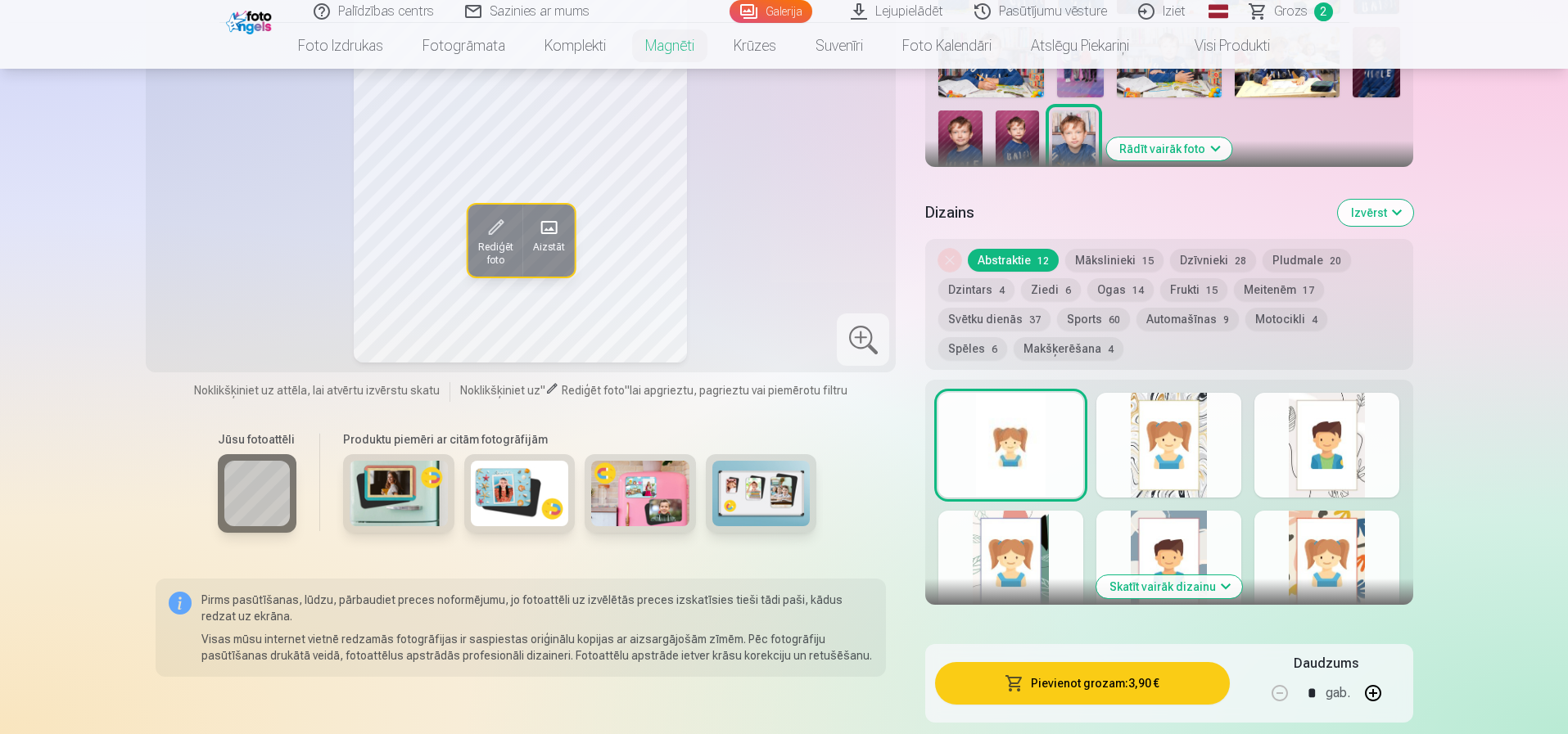
click at [1069, 673] on button "Pievienot grozam : 3,90 €" at bounding box center [1082, 683] width 294 height 43
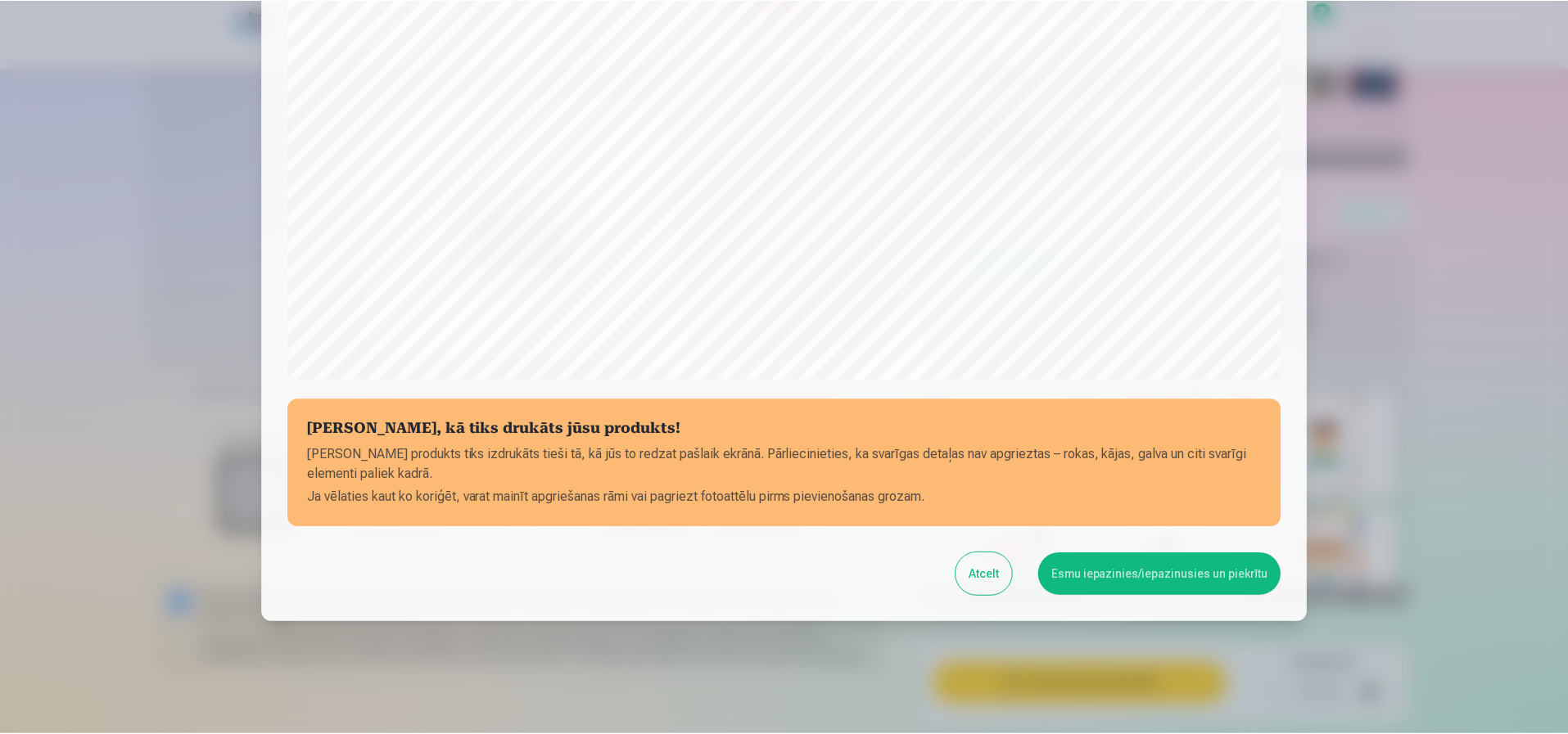
scroll to position [445, 0]
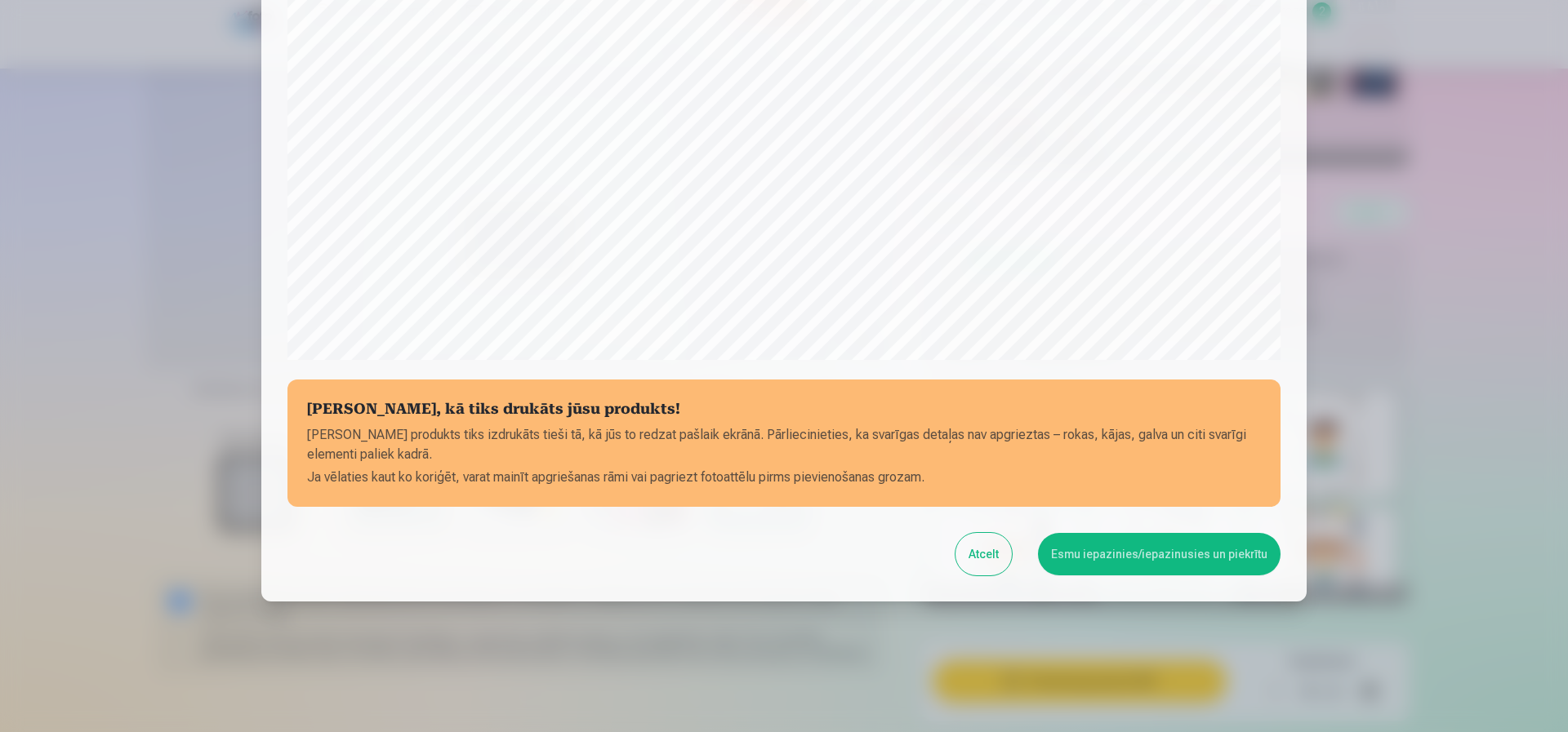
click at [1193, 542] on button "Esmu iepazinies/iepazinusies un piekrītu" at bounding box center [1159, 555] width 242 height 43
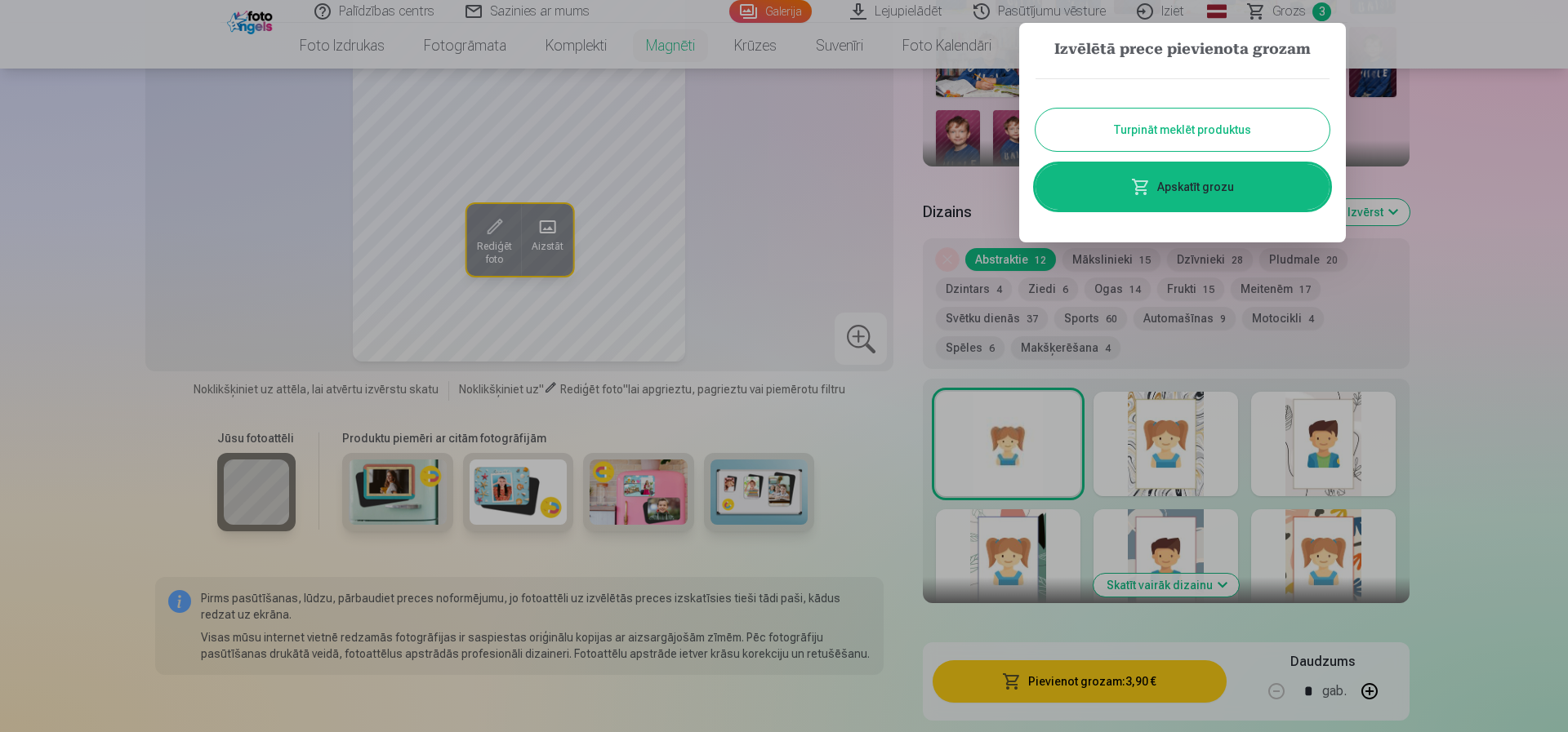
click at [1135, 132] on button "Turpināt meklēt produktus" at bounding box center [1182, 130] width 294 height 43
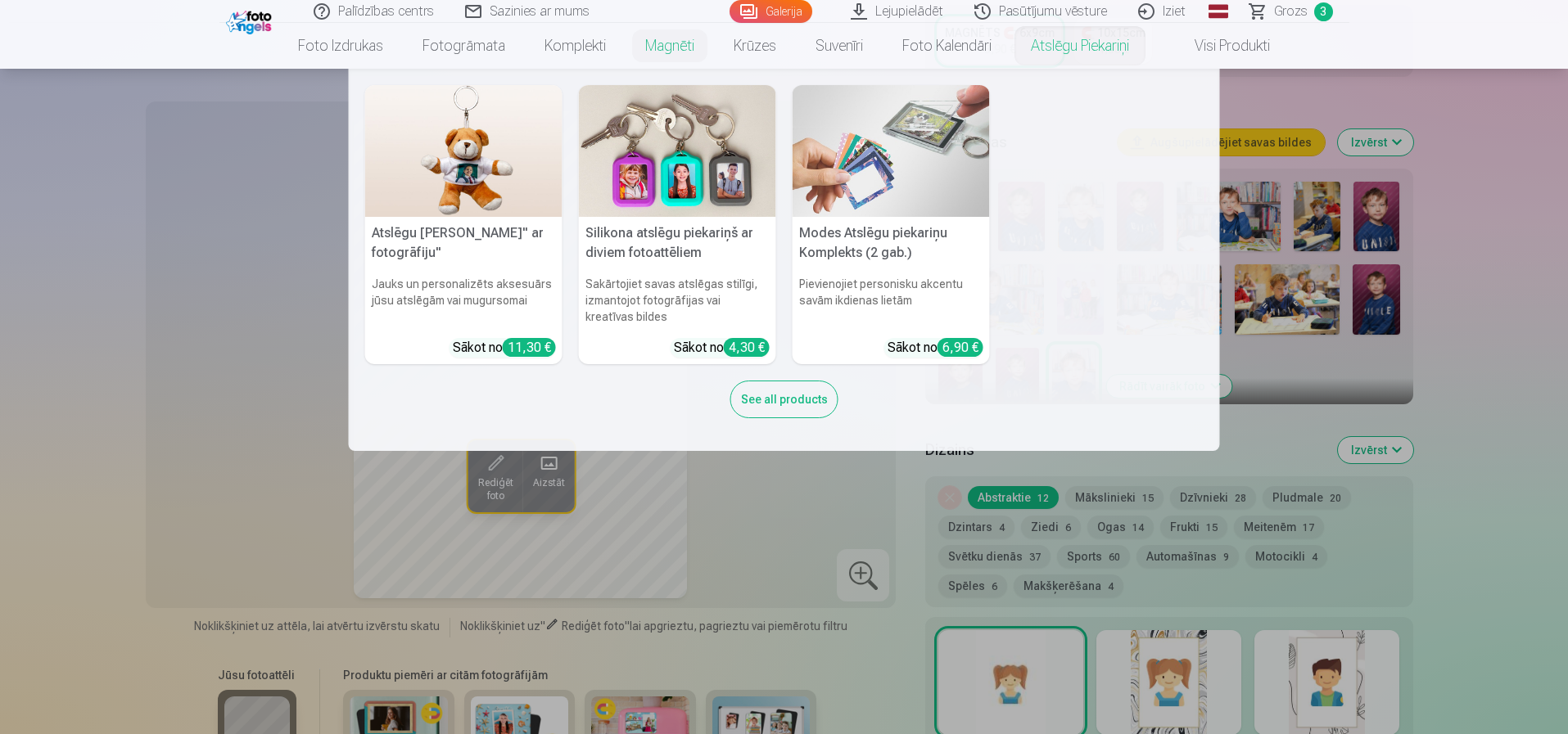
scroll to position [409, 0]
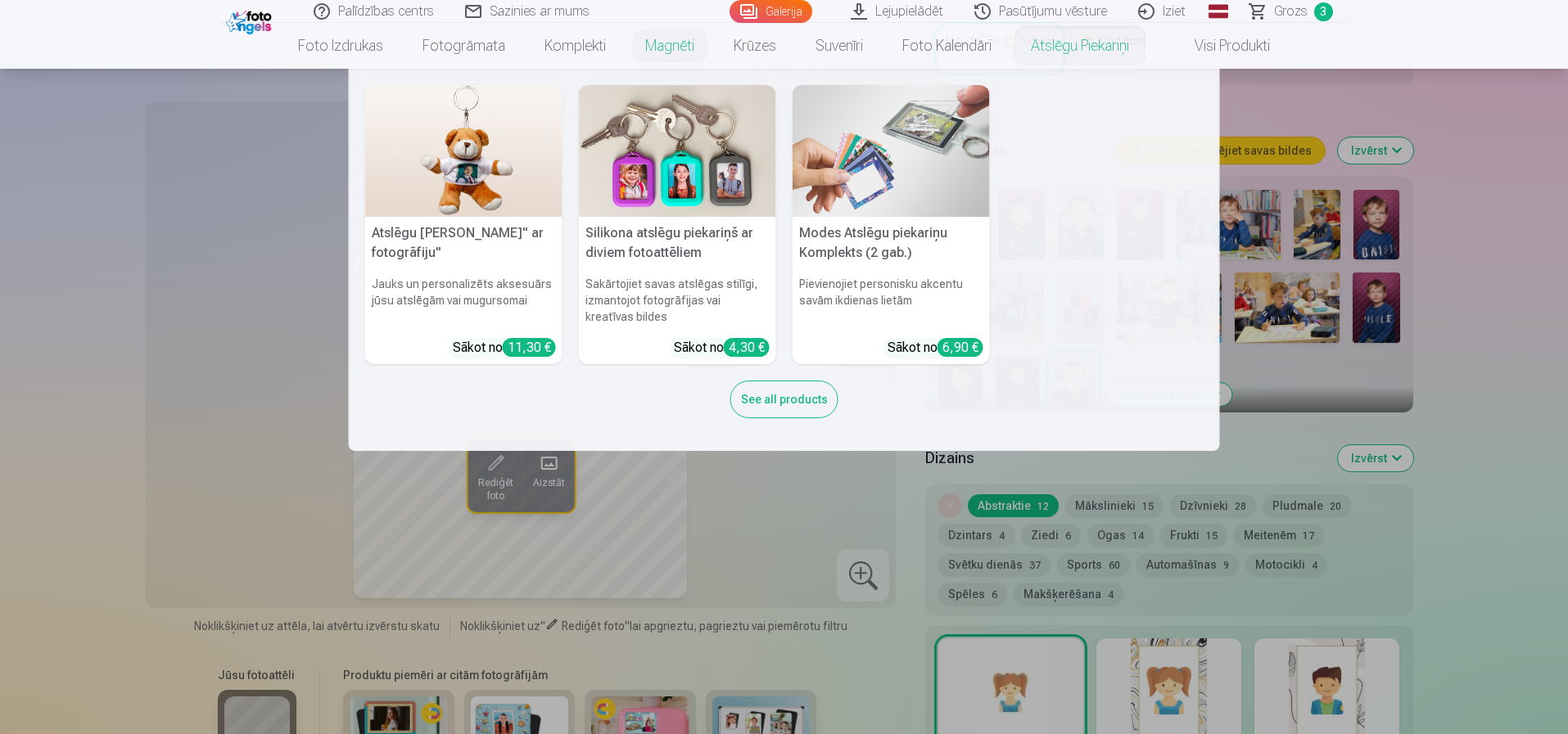
click at [635, 155] on img at bounding box center [678, 151] width 198 height 132
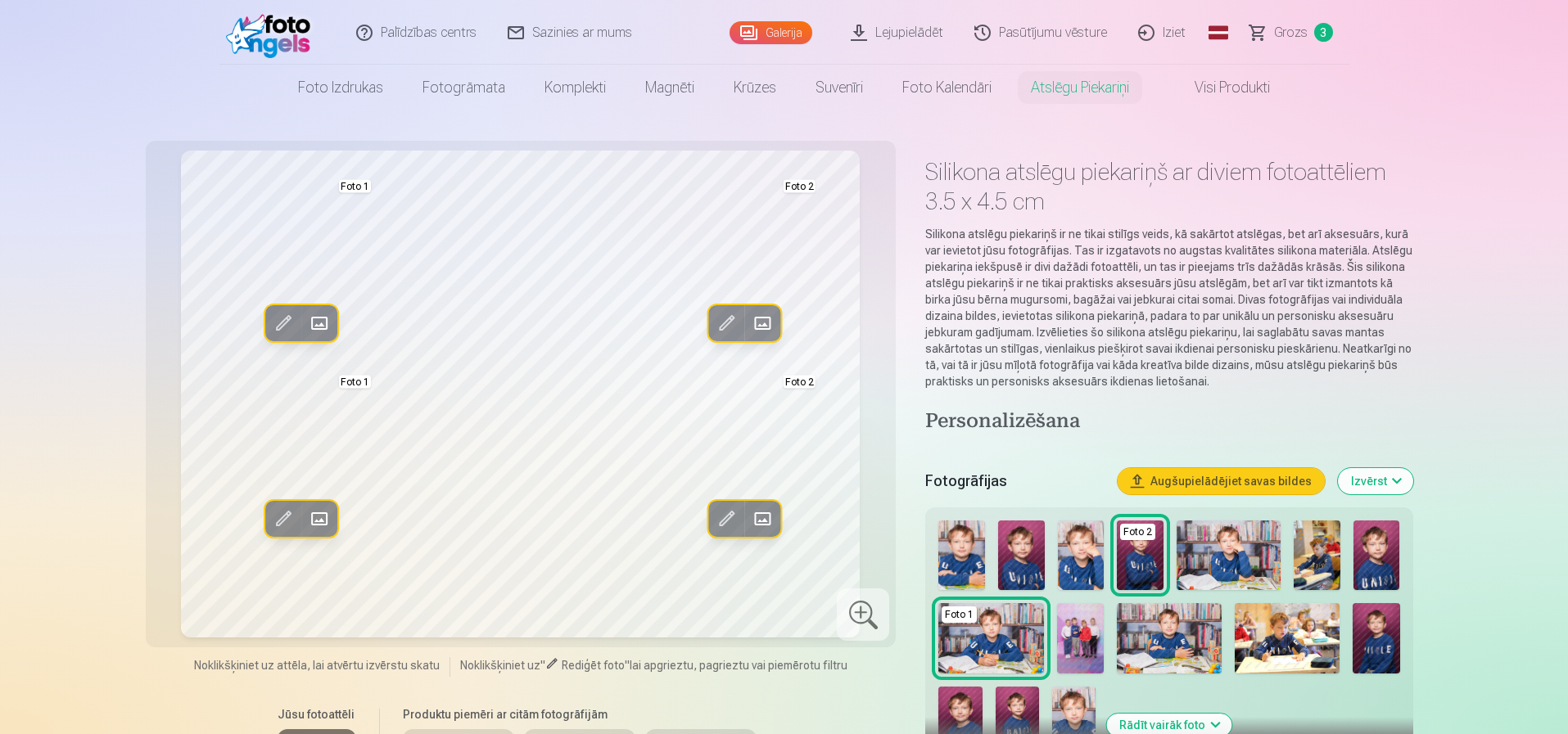
scroll to position [82, 0]
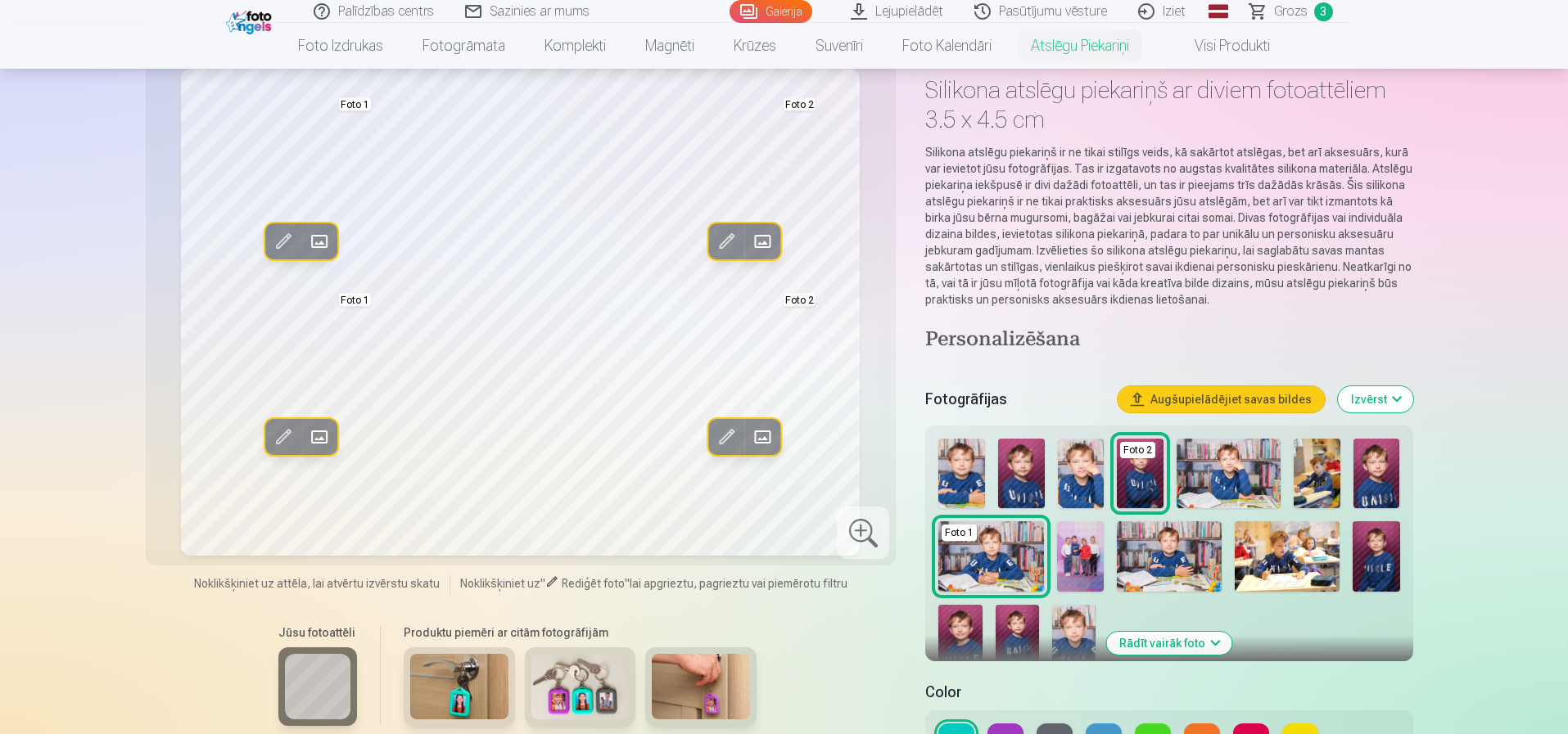
click at [1067, 555] on img at bounding box center [1080, 556] width 46 height 70
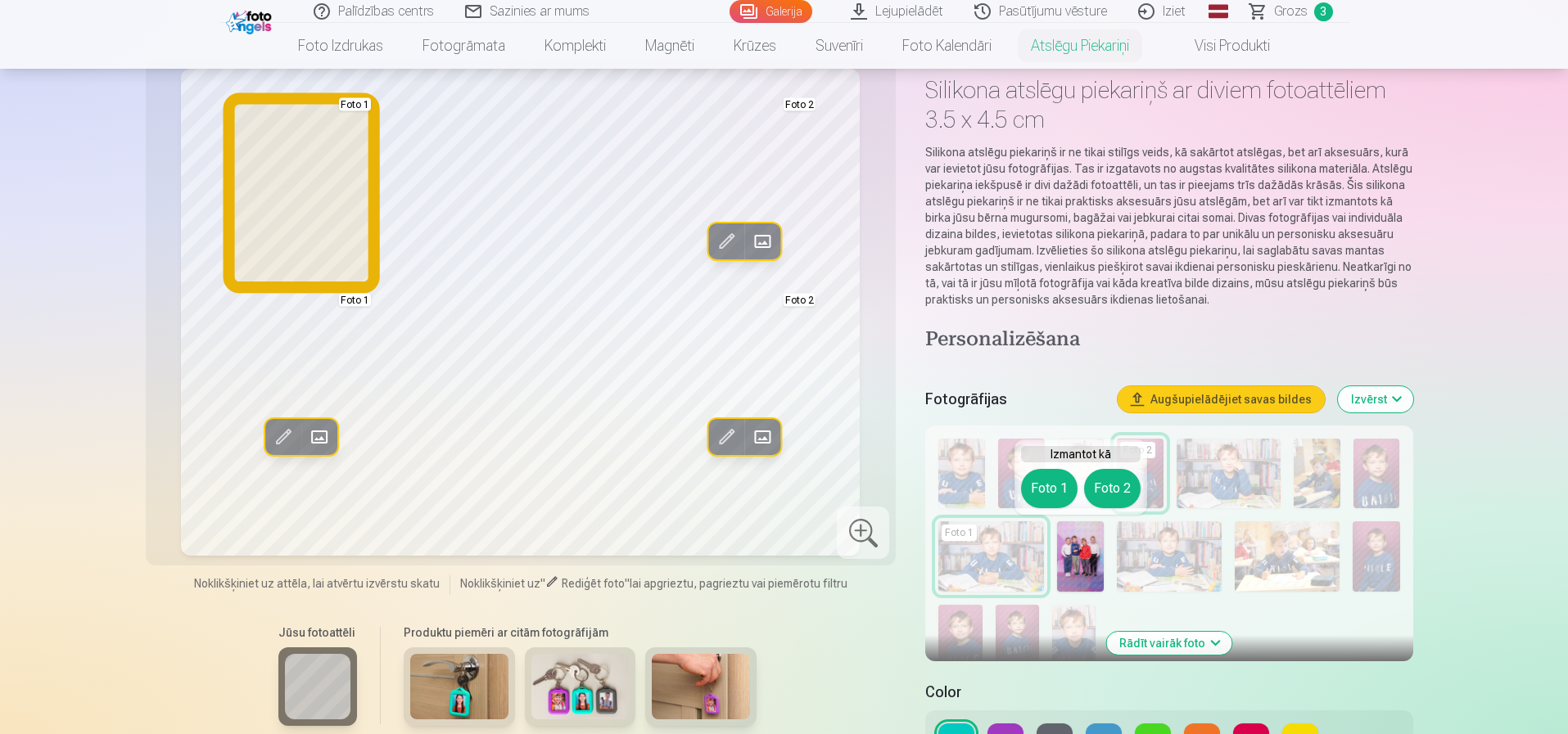
click at [1050, 485] on button "Foto 1" at bounding box center [1049, 488] width 57 height 39
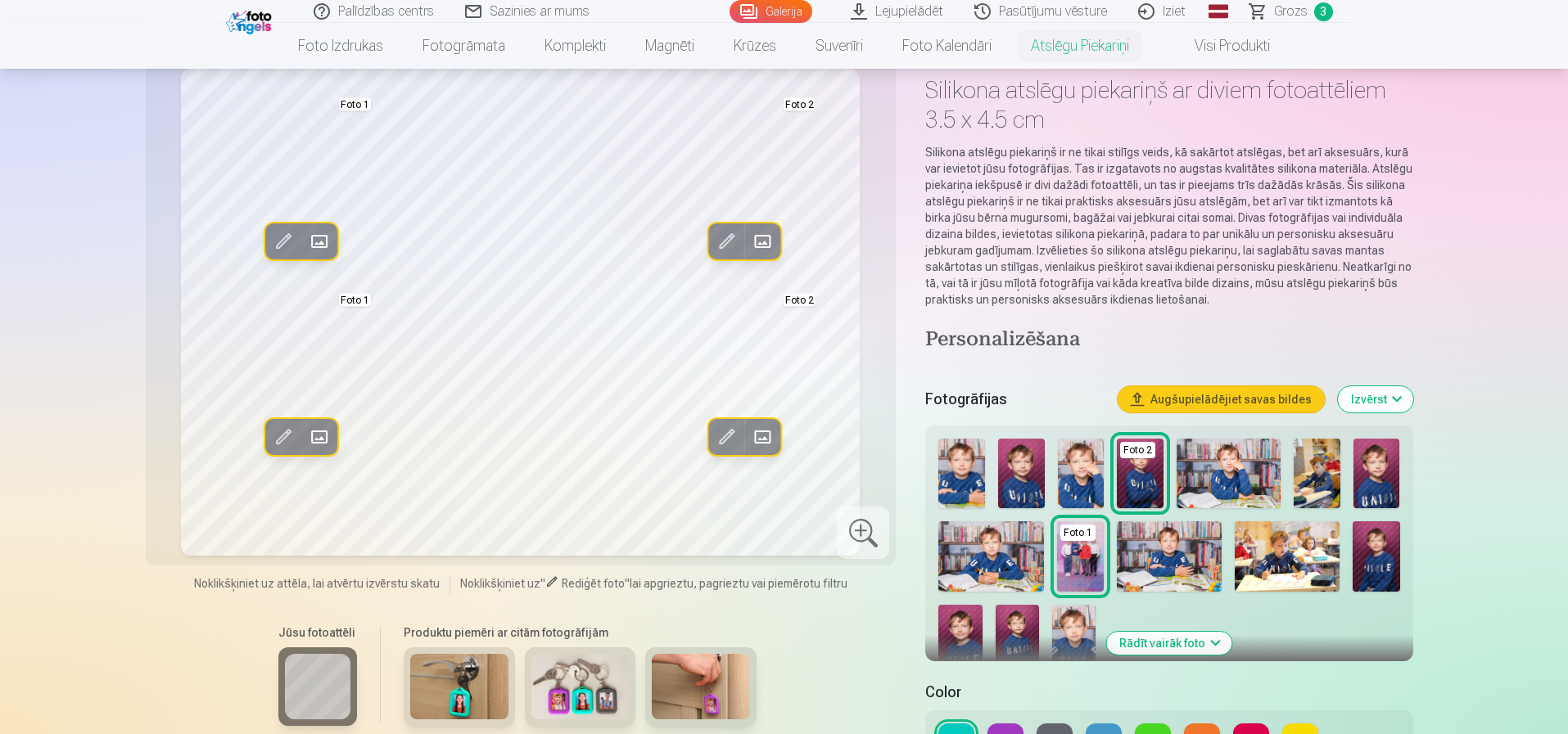
click at [1085, 567] on img at bounding box center [1080, 556] width 46 height 70
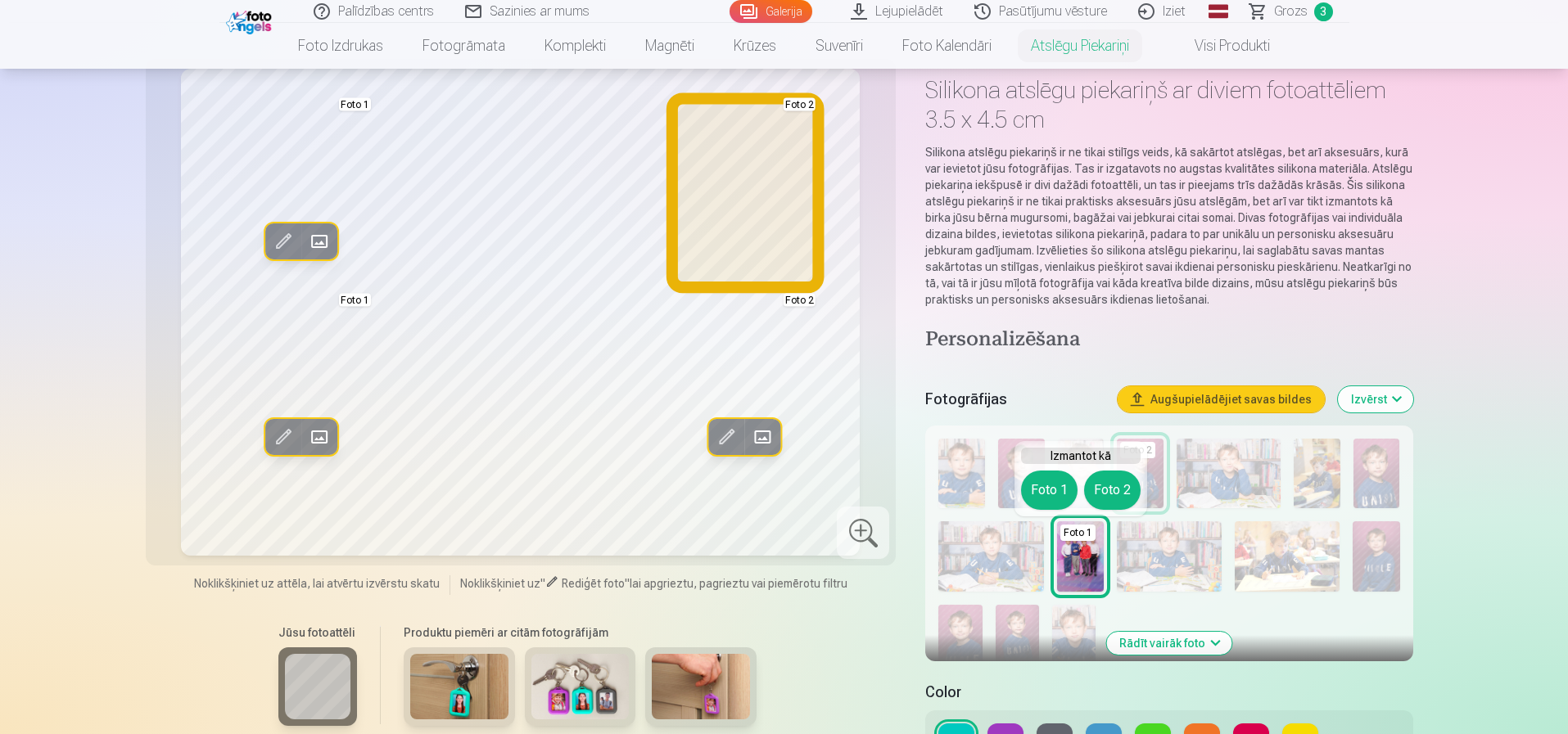
click at [1105, 485] on button "Foto 2" at bounding box center [1113, 490] width 57 height 39
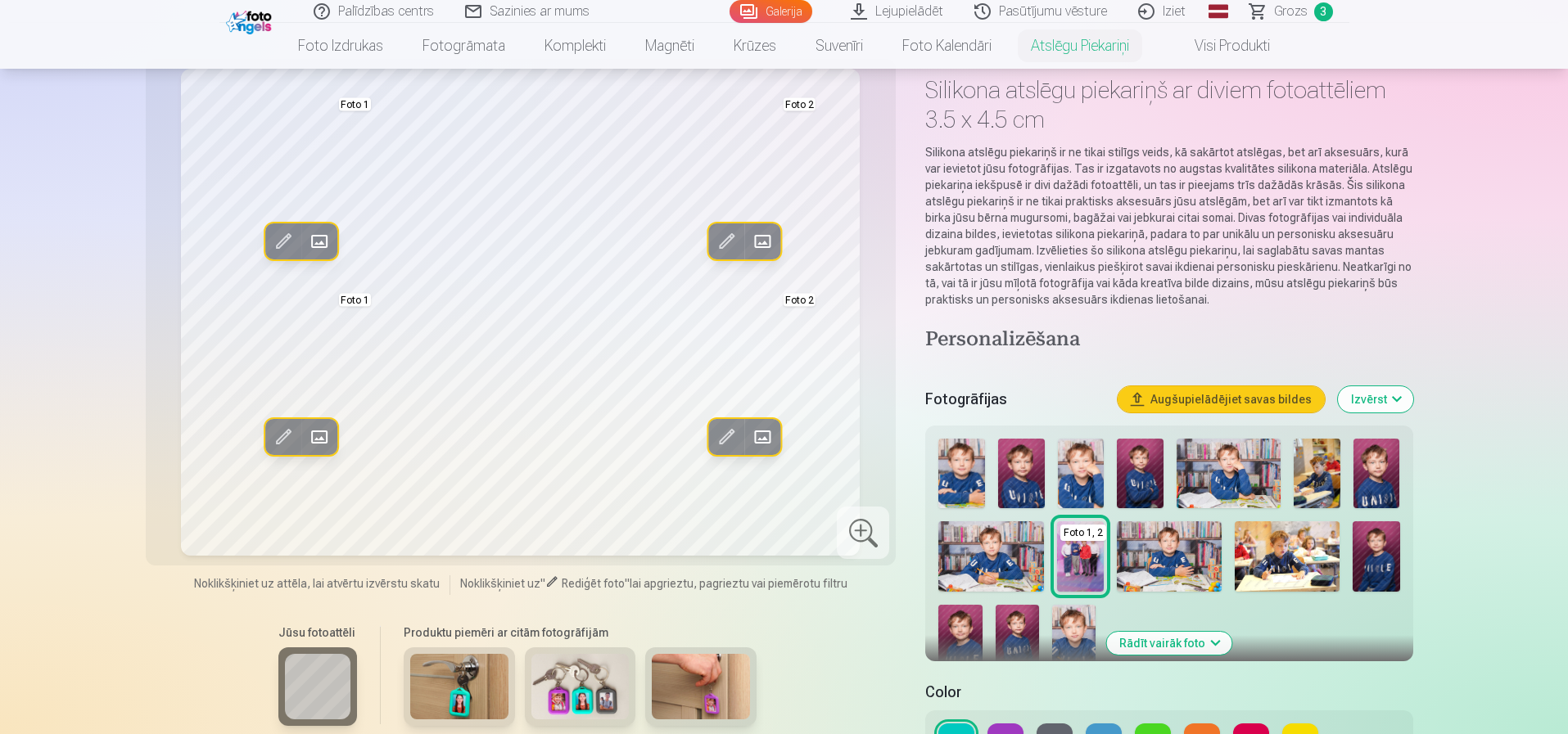
click at [1187, 546] on img at bounding box center [1170, 556] width 105 height 70
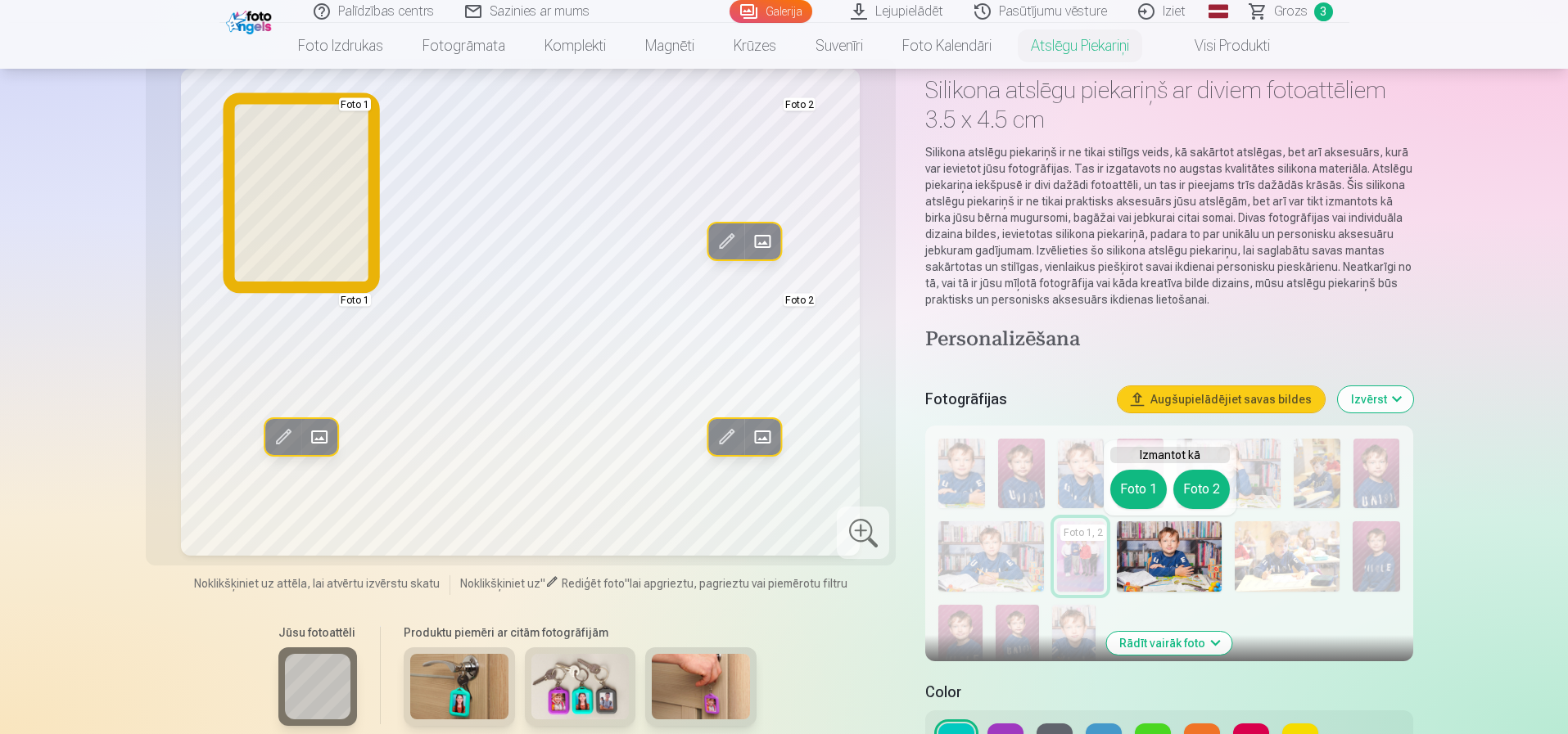
click at [1131, 485] on button "Foto 1" at bounding box center [1139, 489] width 57 height 39
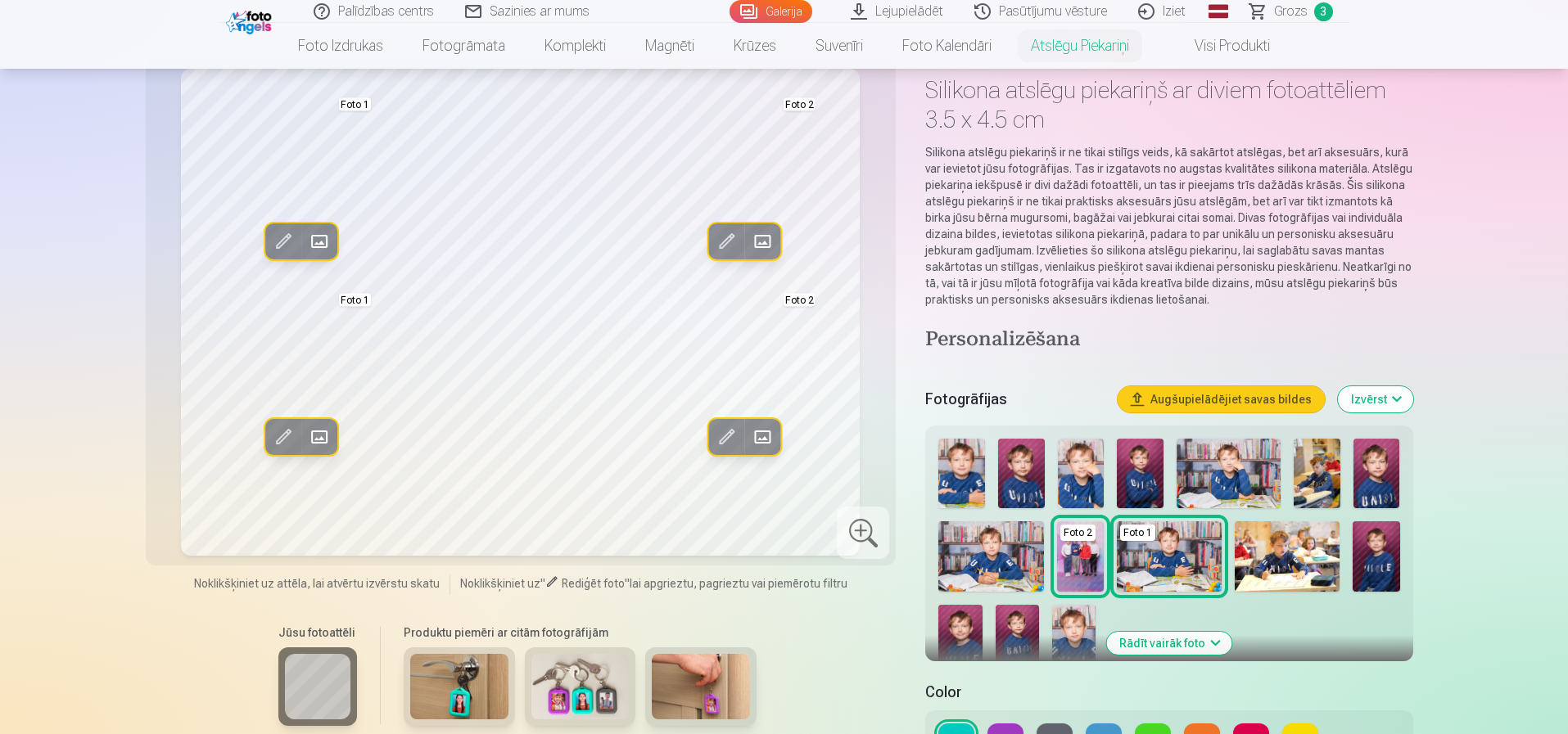
click at [1229, 463] on img at bounding box center [1228, 473] width 104 height 70
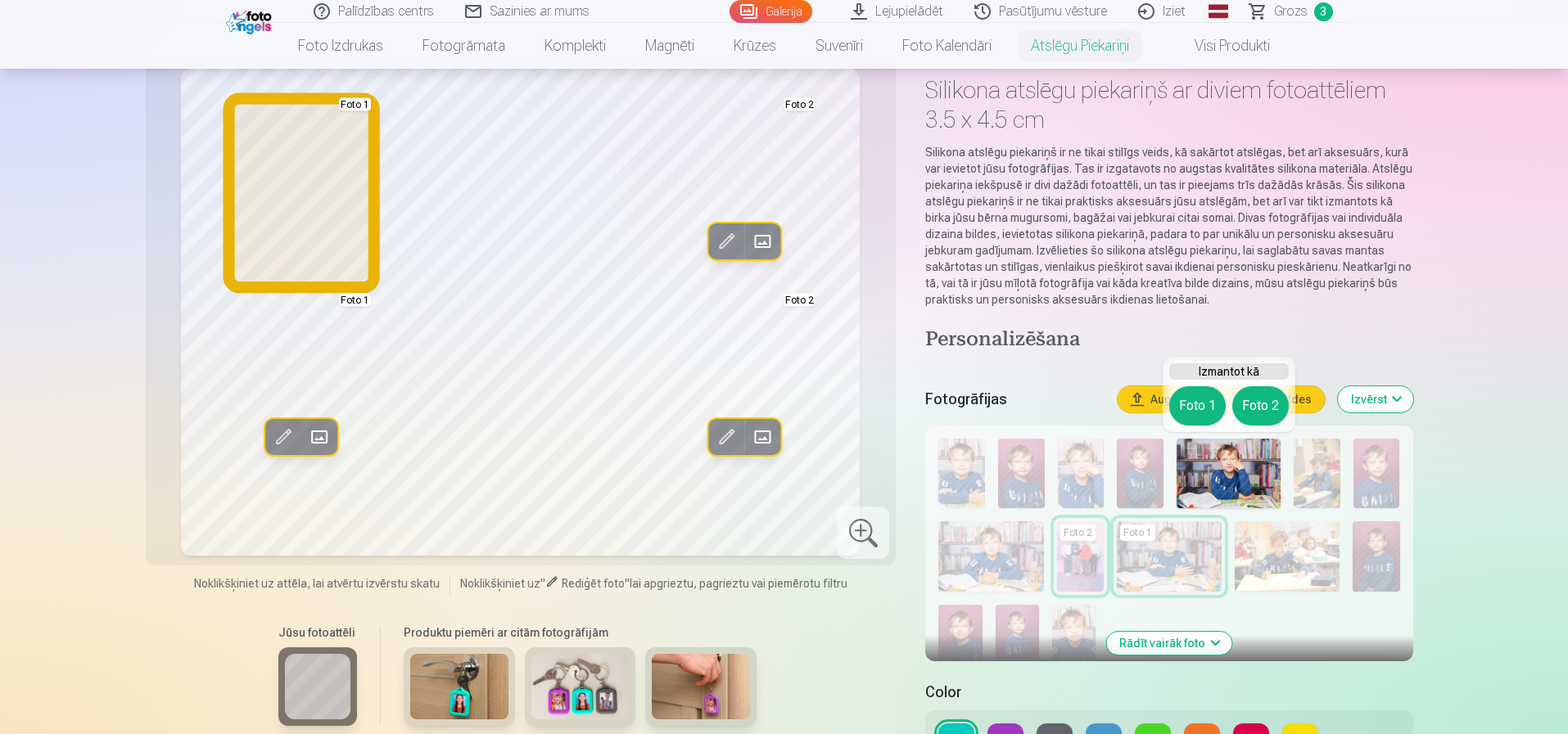
click at [1196, 403] on button "Foto 1" at bounding box center [1198, 406] width 57 height 39
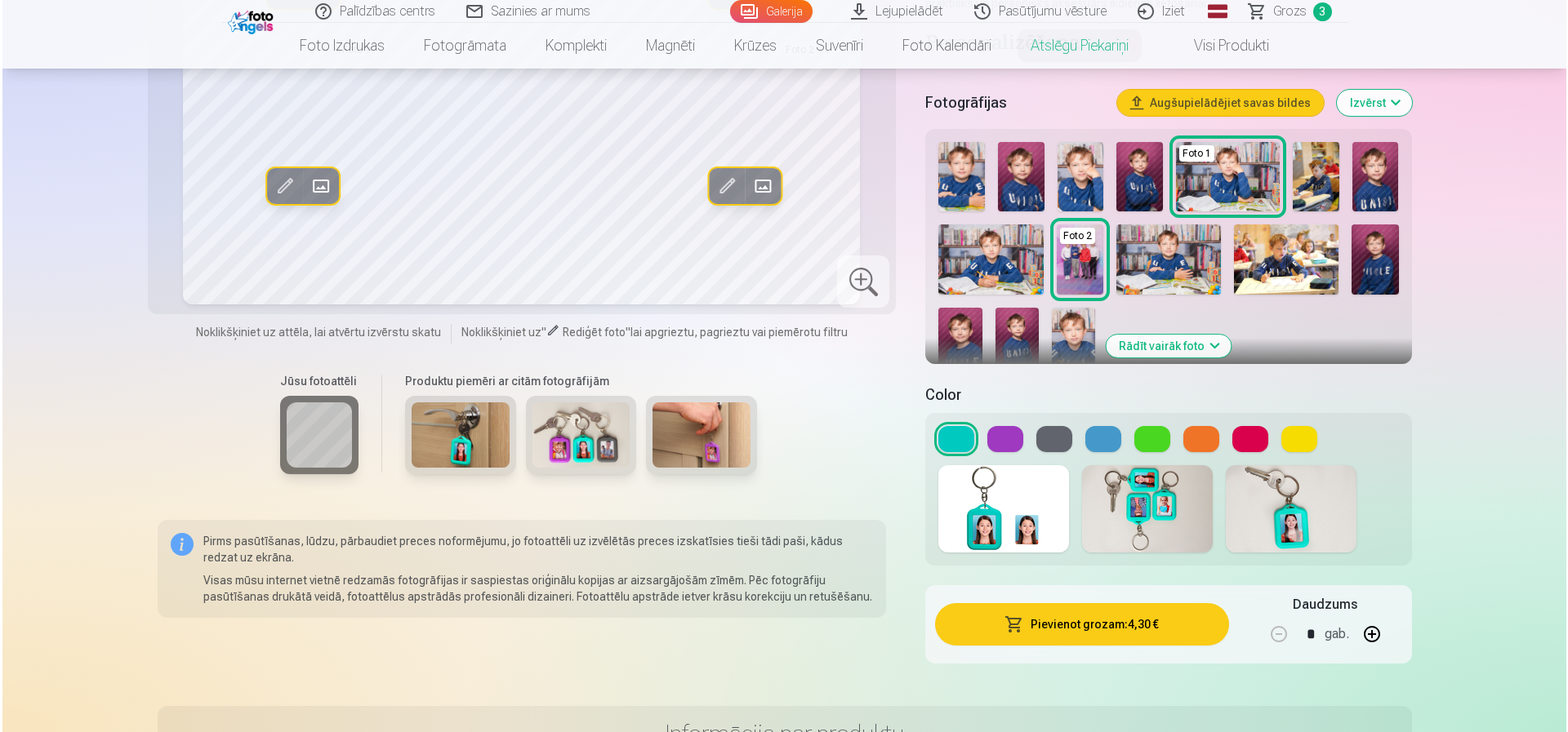
scroll to position [408, 0]
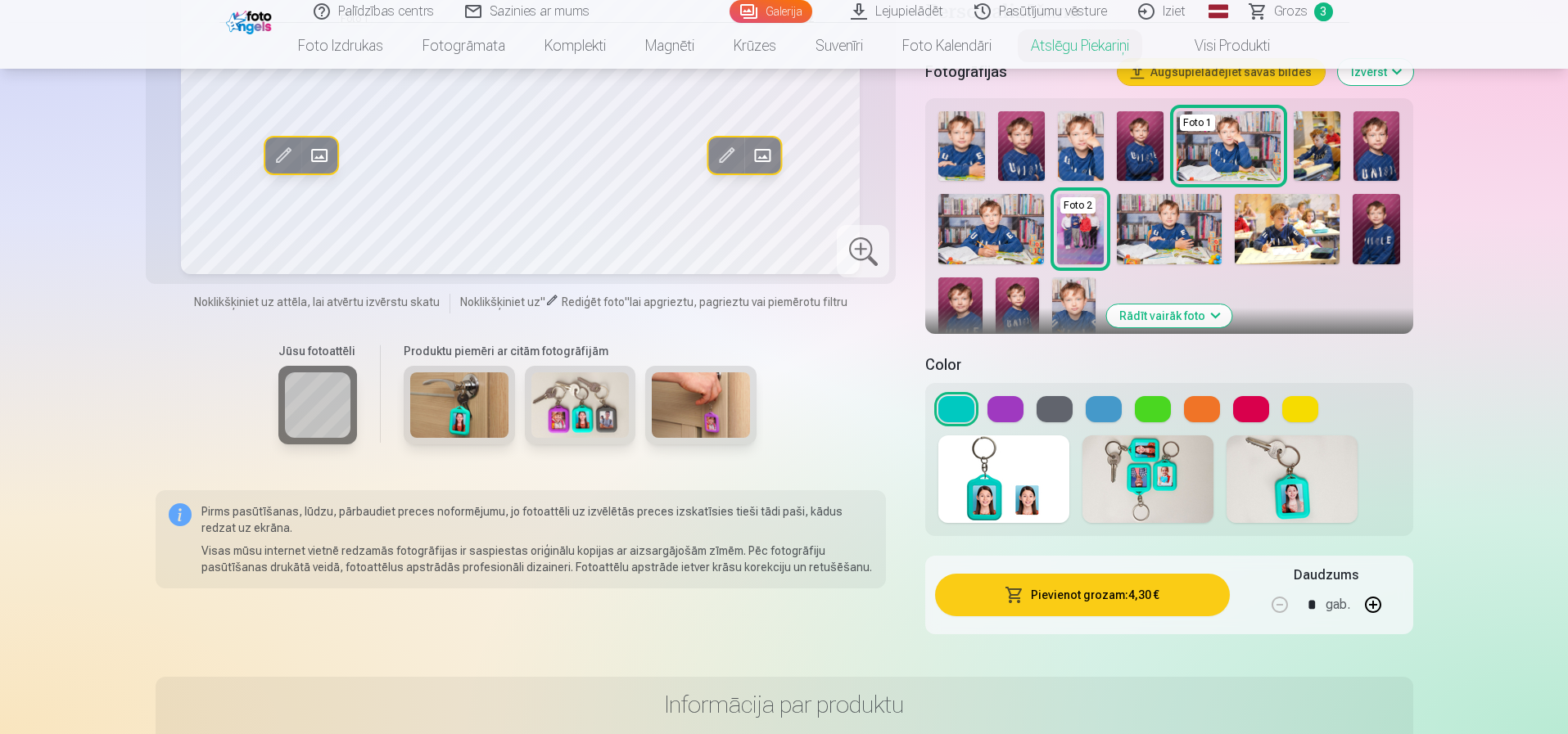
click at [1079, 592] on button "Pievienot grozam : 4,30 €" at bounding box center [1082, 595] width 294 height 43
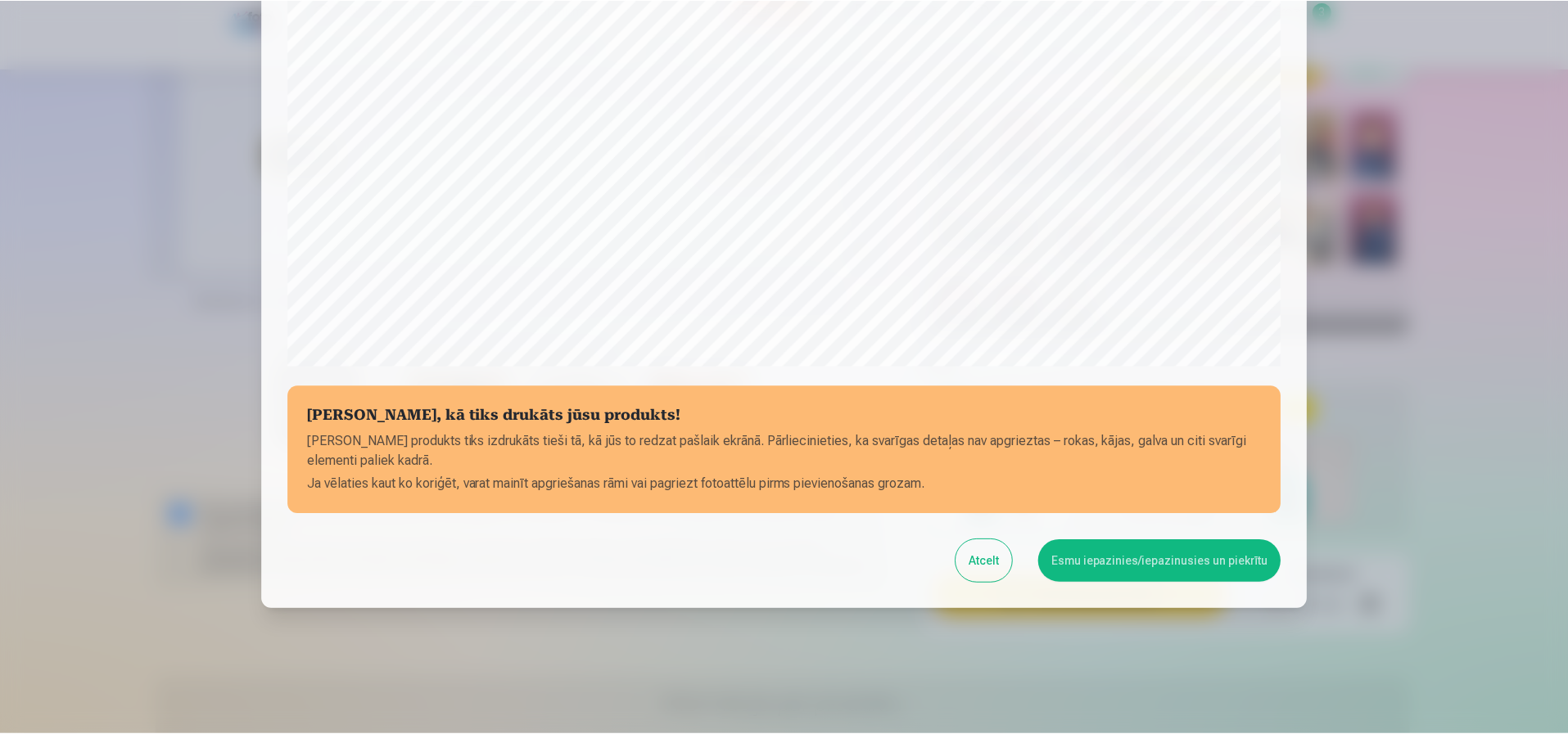
scroll to position [445, 0]
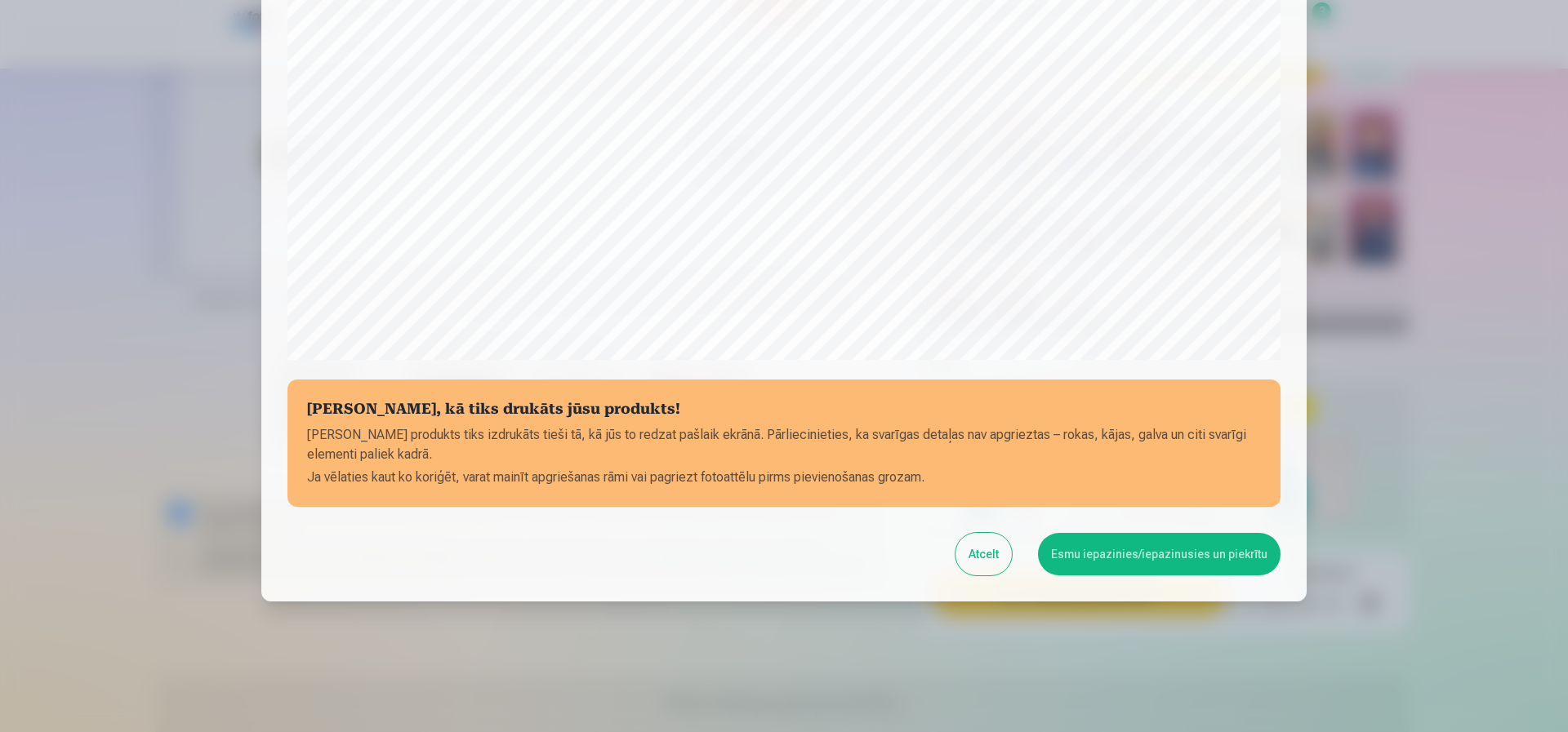
click at [1123, 558] on button "Esmu iepazinies/iepazinusies un piekrītu" at bounding box center [1159, 555] width 242 height 43
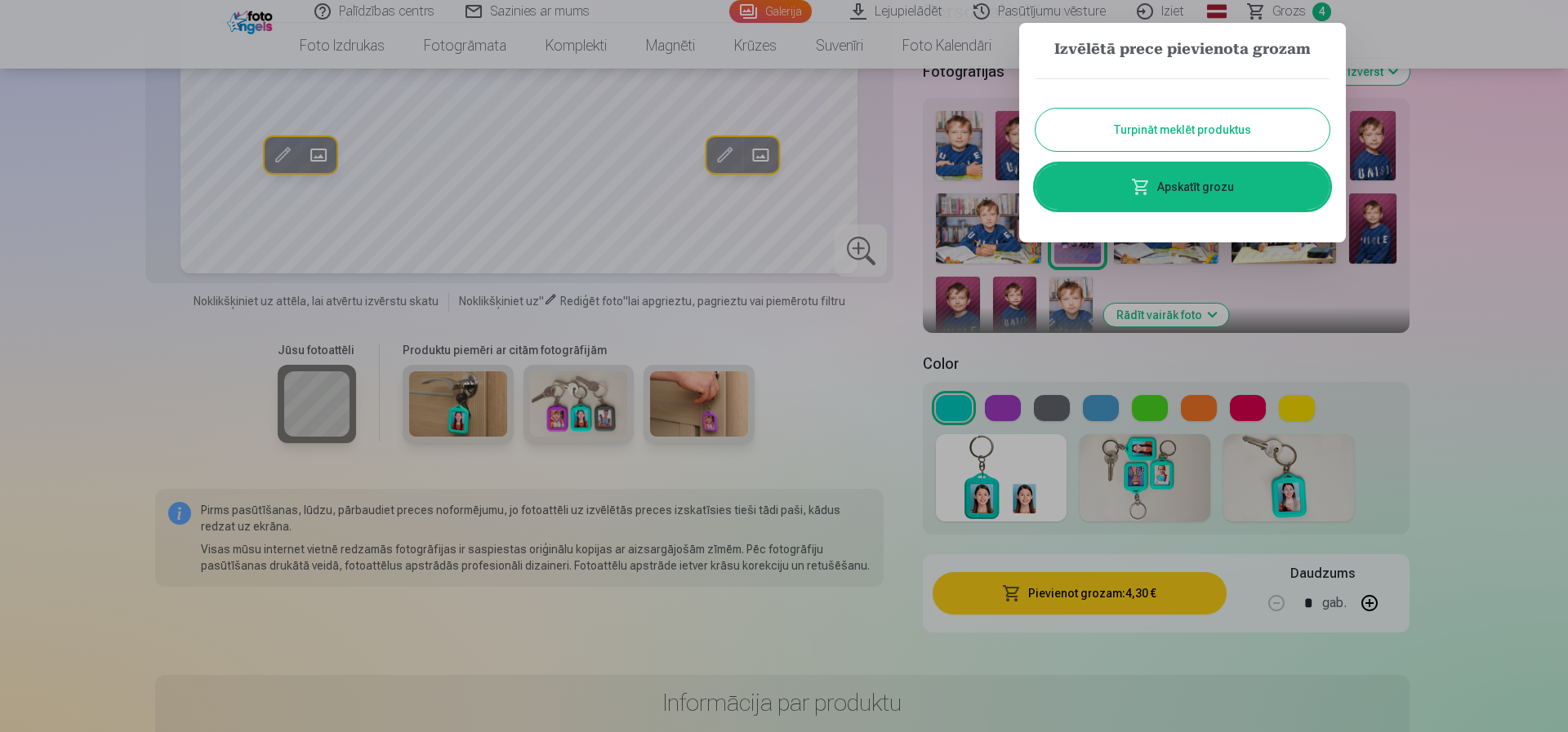
drag, startPoint x: 1127, startPoint y: 124, endPoint x: 1128, endPoint y: 134, distance: 10.0
click at [1127, 124] on button "Turpināt meklēt produktus" at bounding box center [1182, 130] width 294 height 43
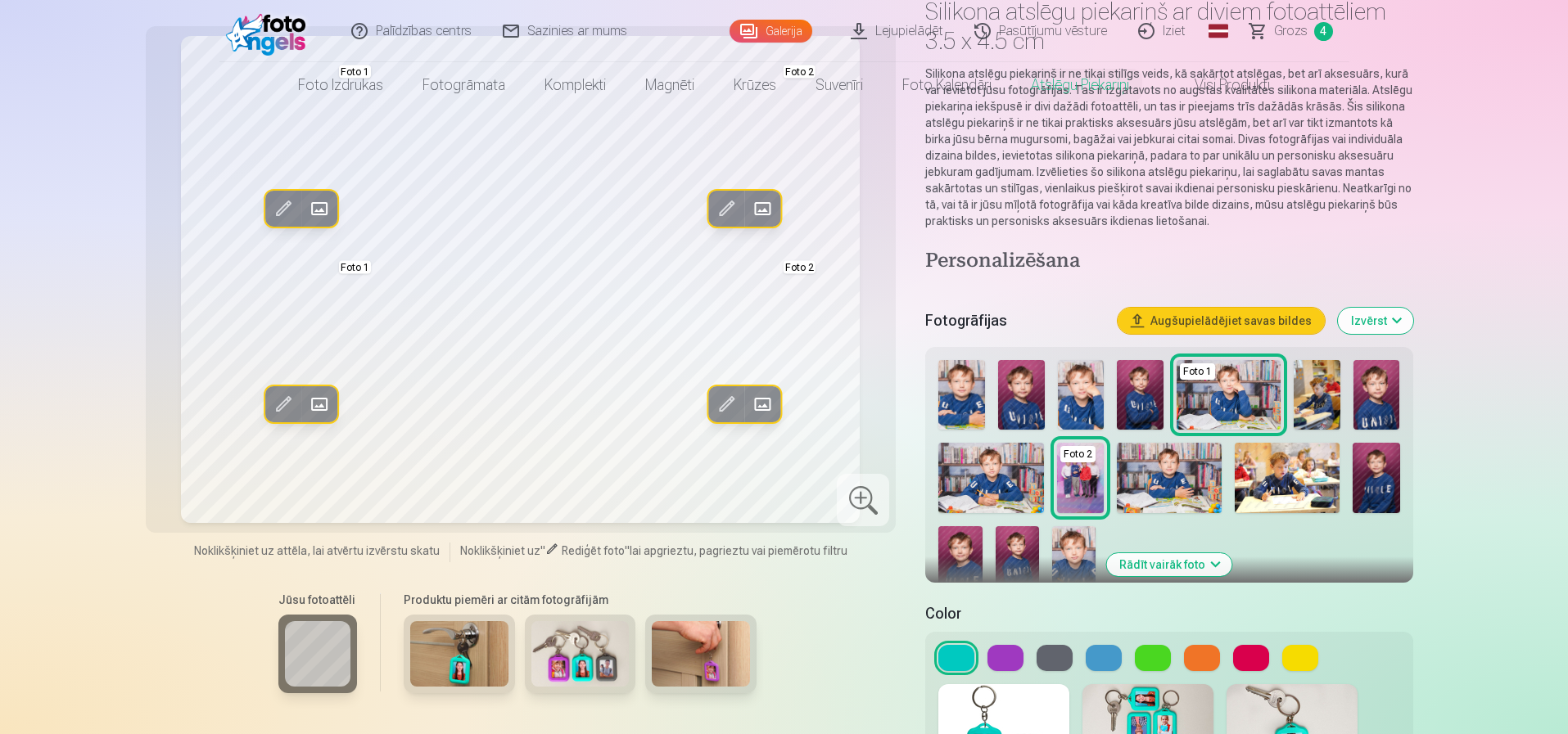
scroll to position [0, 0]
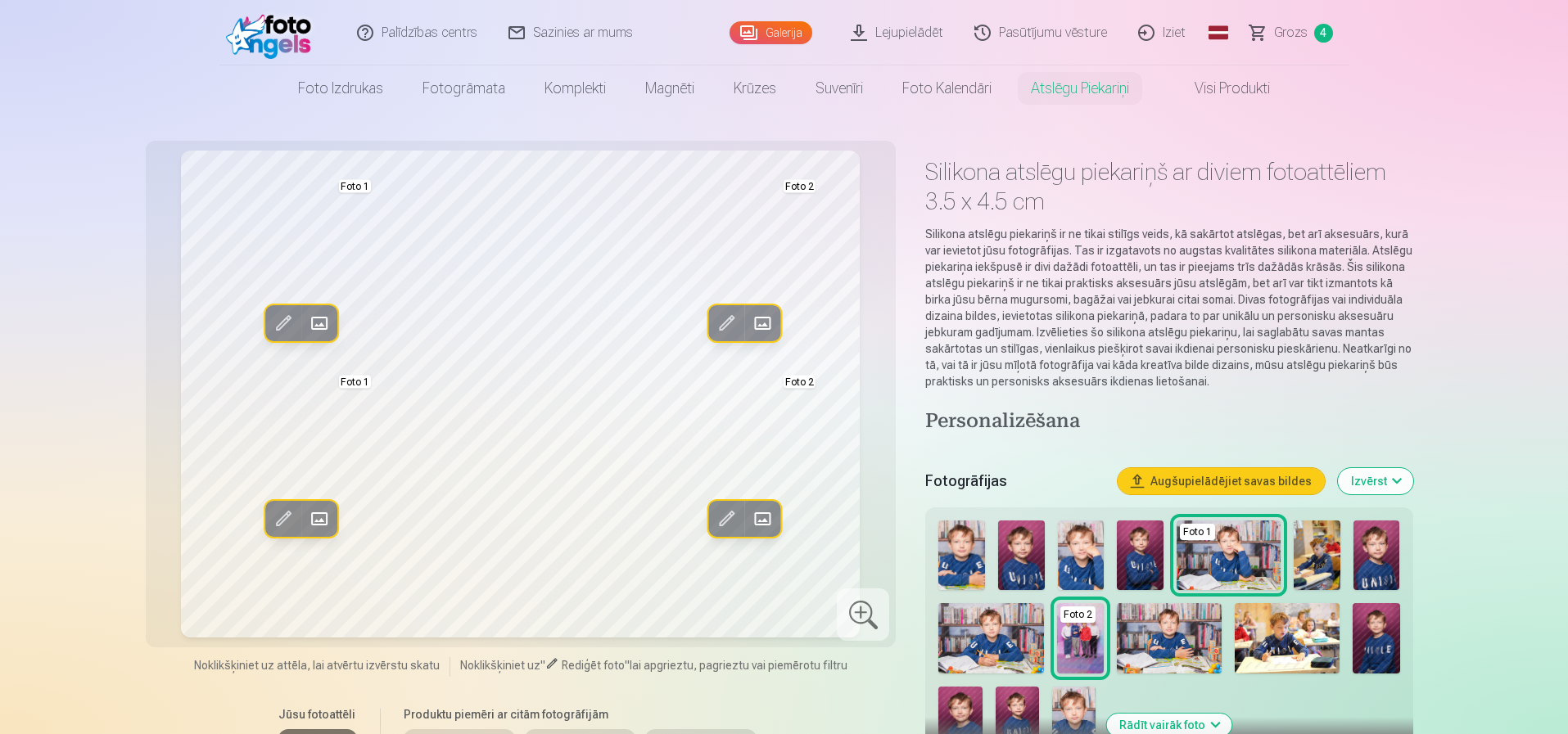
click at [1209, 88] on link "Visi produkti" at bounding box center [1219, 88] width 141 height 45
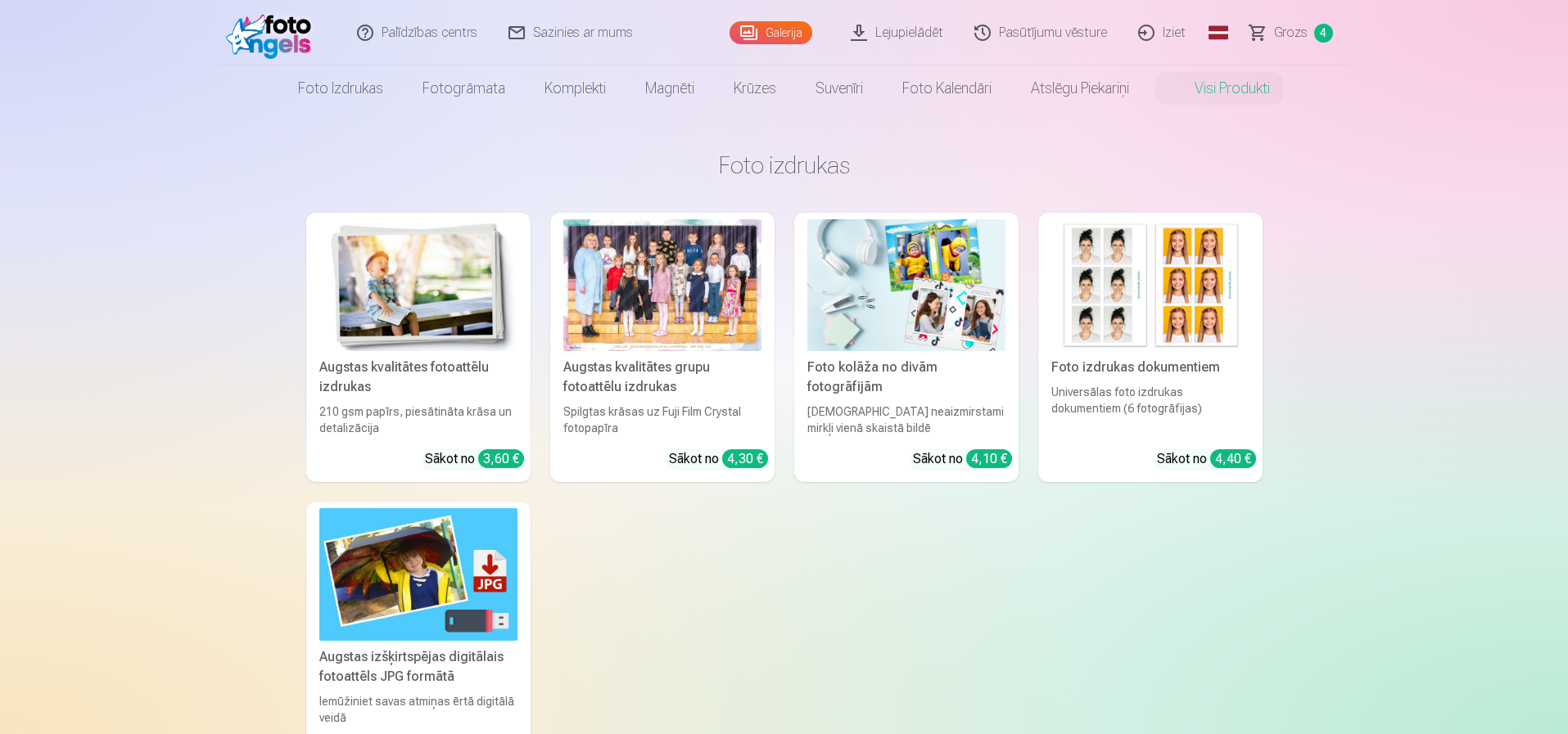
click at [1157, 308] on img at bounding box center [1150, 286] width 198 height 132
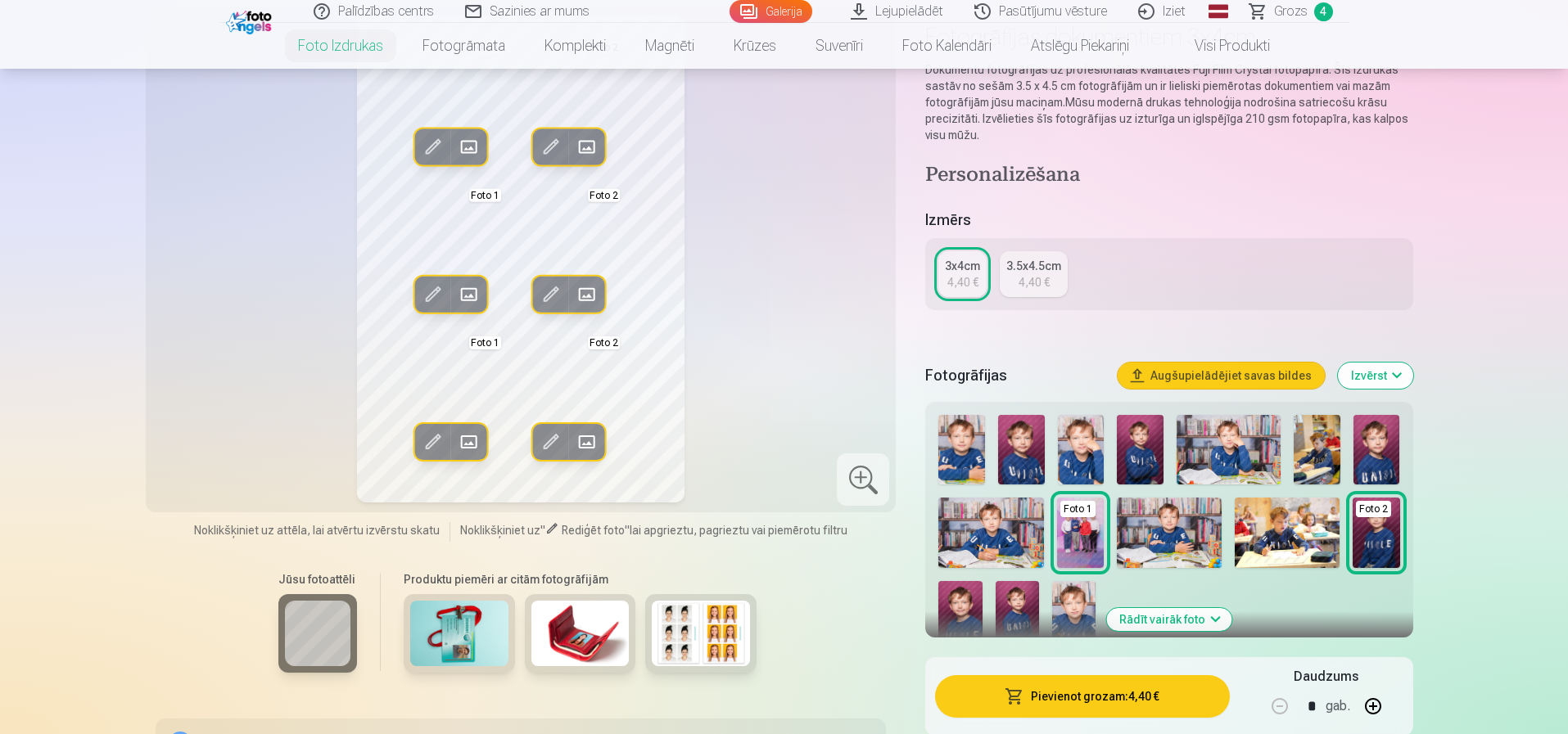
scroll to position [164, 0]
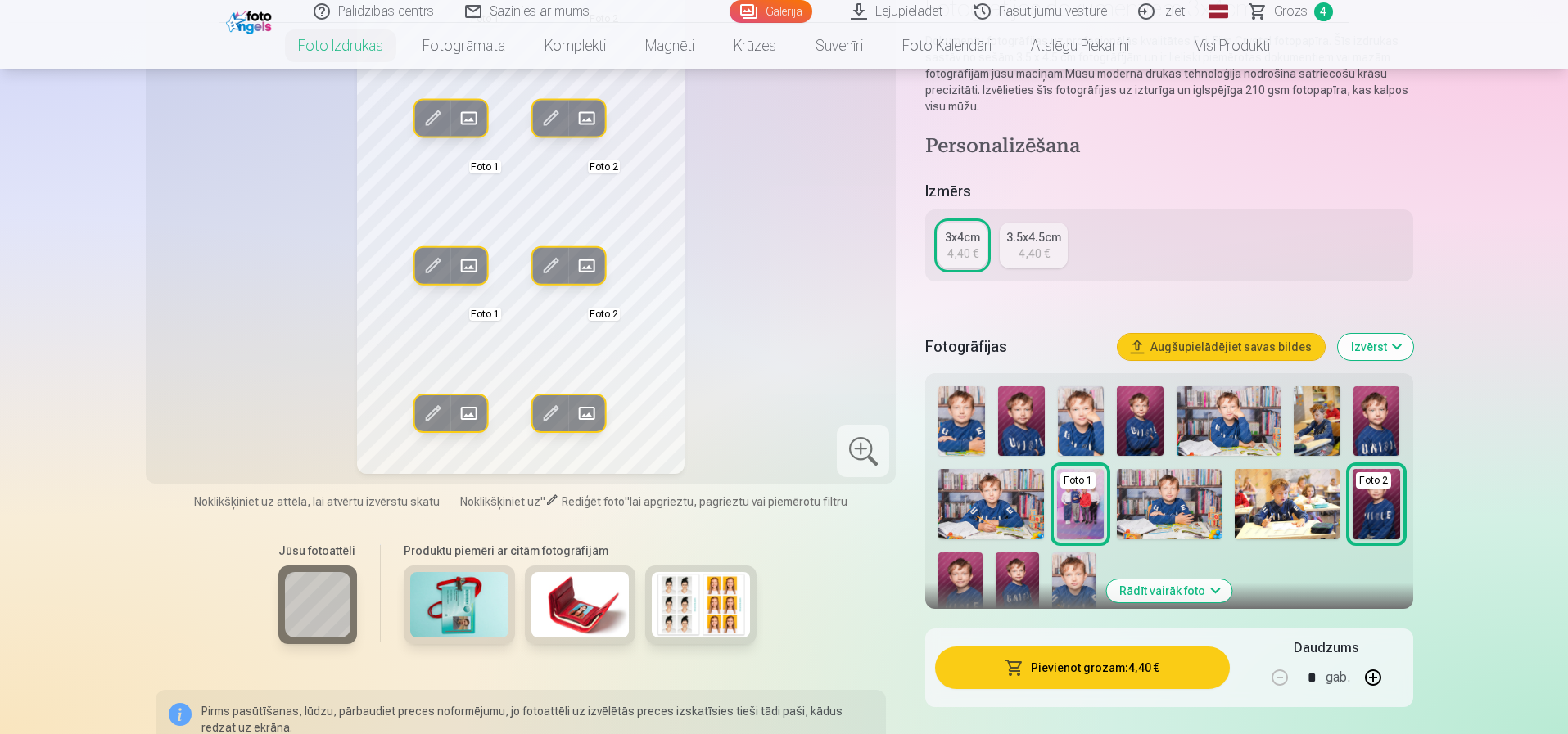
click at [451, 606] on img at bounding box center [459, 605] width 98 height 65
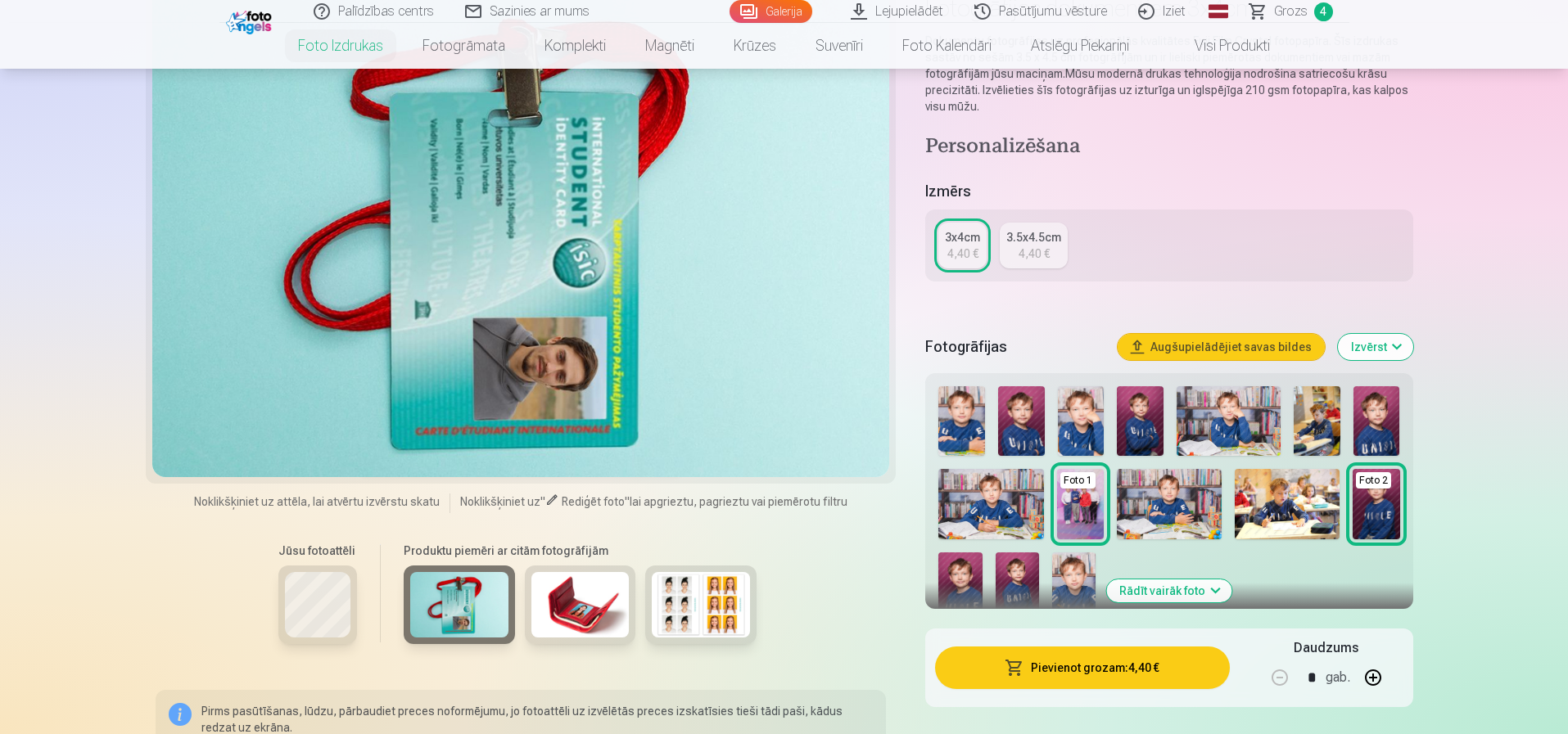
click at [558, 619] on img at bounding box center [580, 605] width 98 height 65
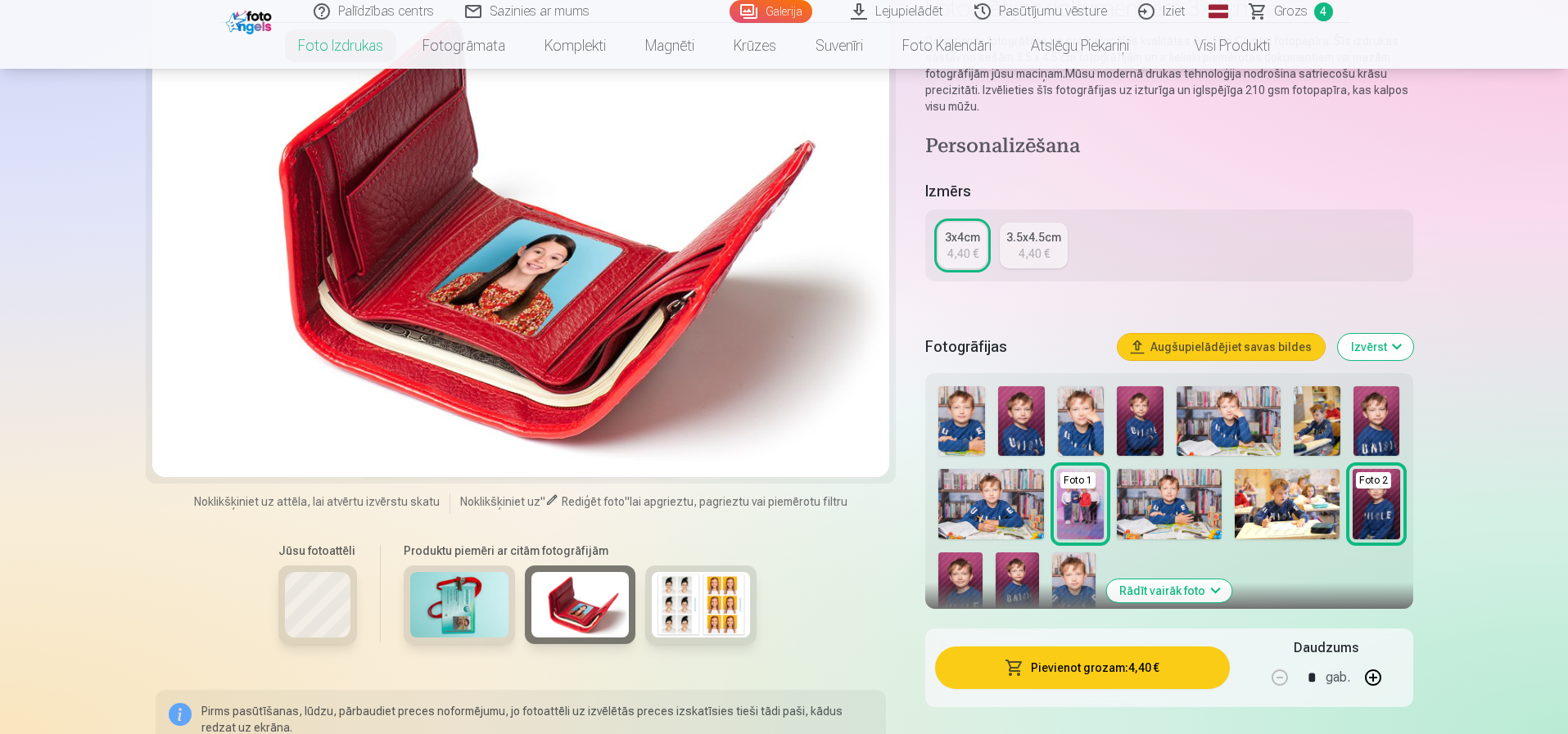
click at [680, 602] on img at bounding box center [701, 605] width 98 height 65
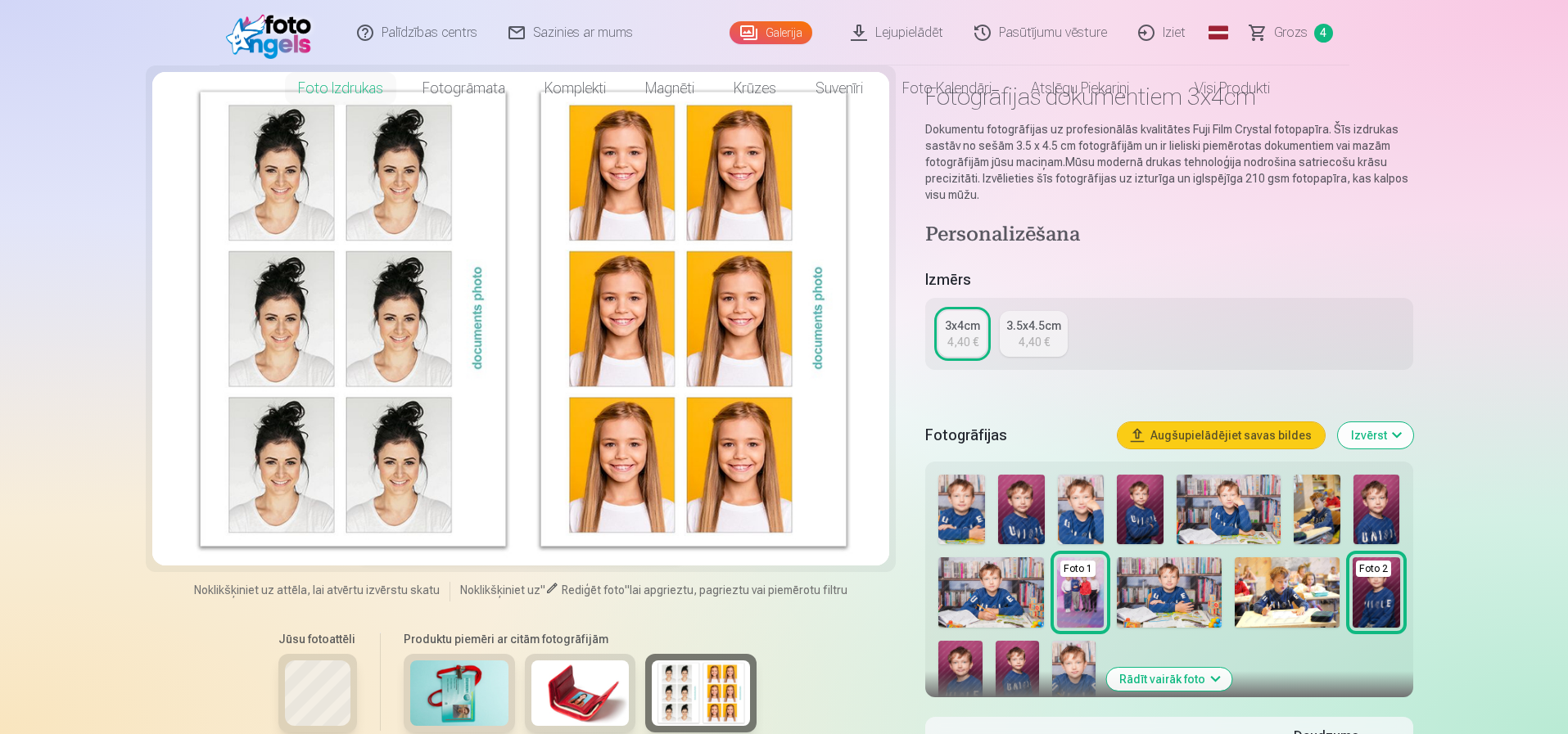
scroll to position [0, 0]
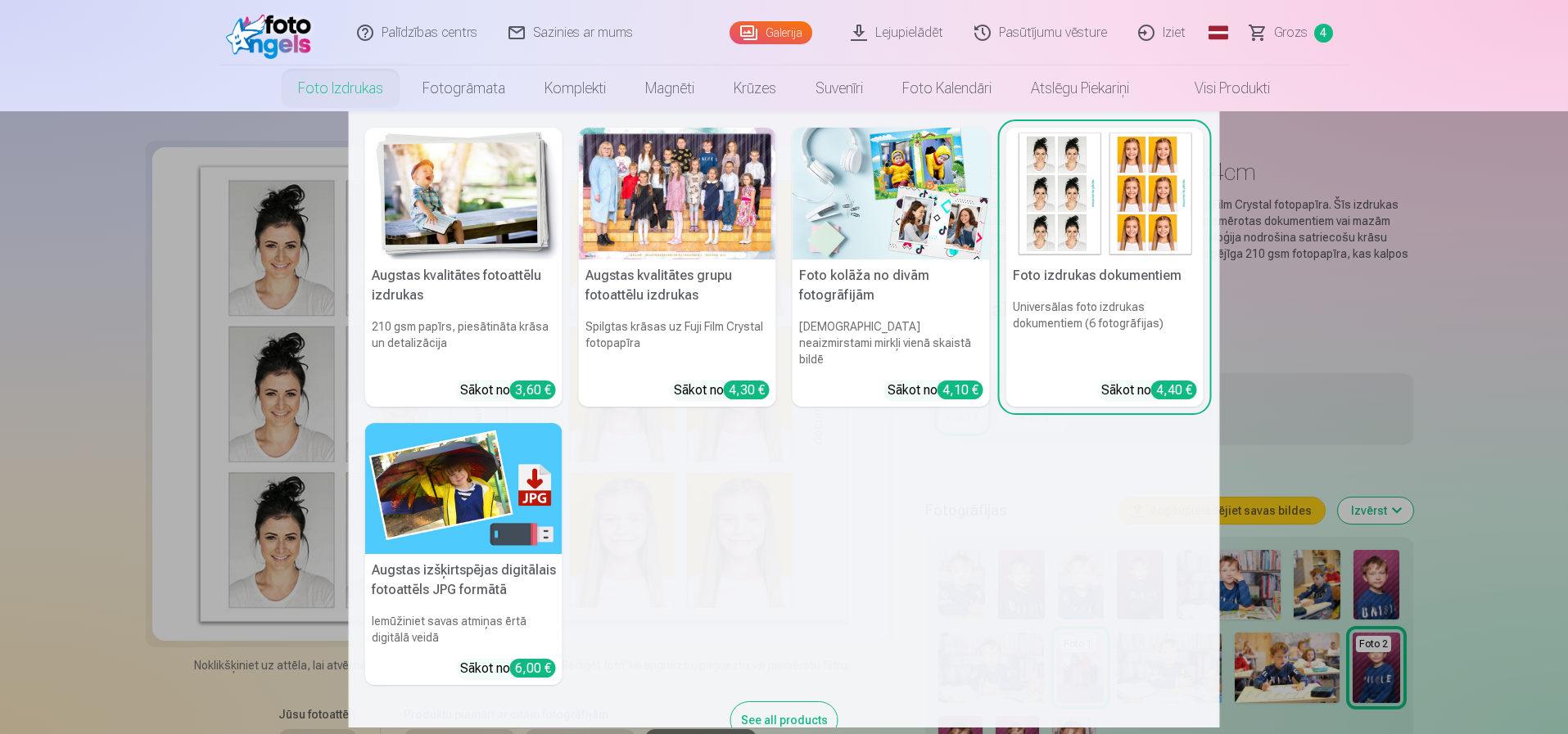
click at [872, 218] on img at bounding box center [891, 194] width 198 height 132
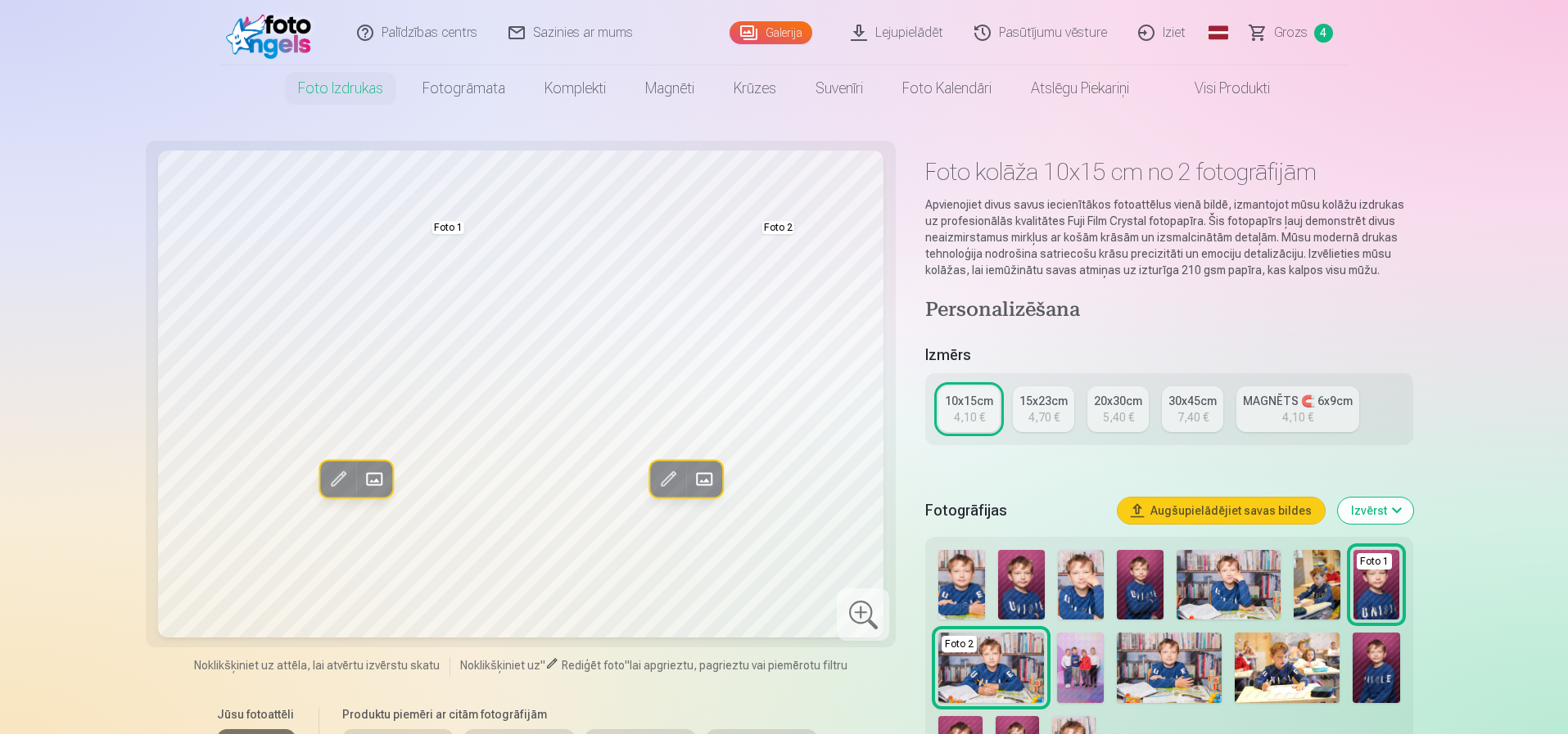
click at [1212, 580] on img at bounding box center [1228, 585] width 104 height 70
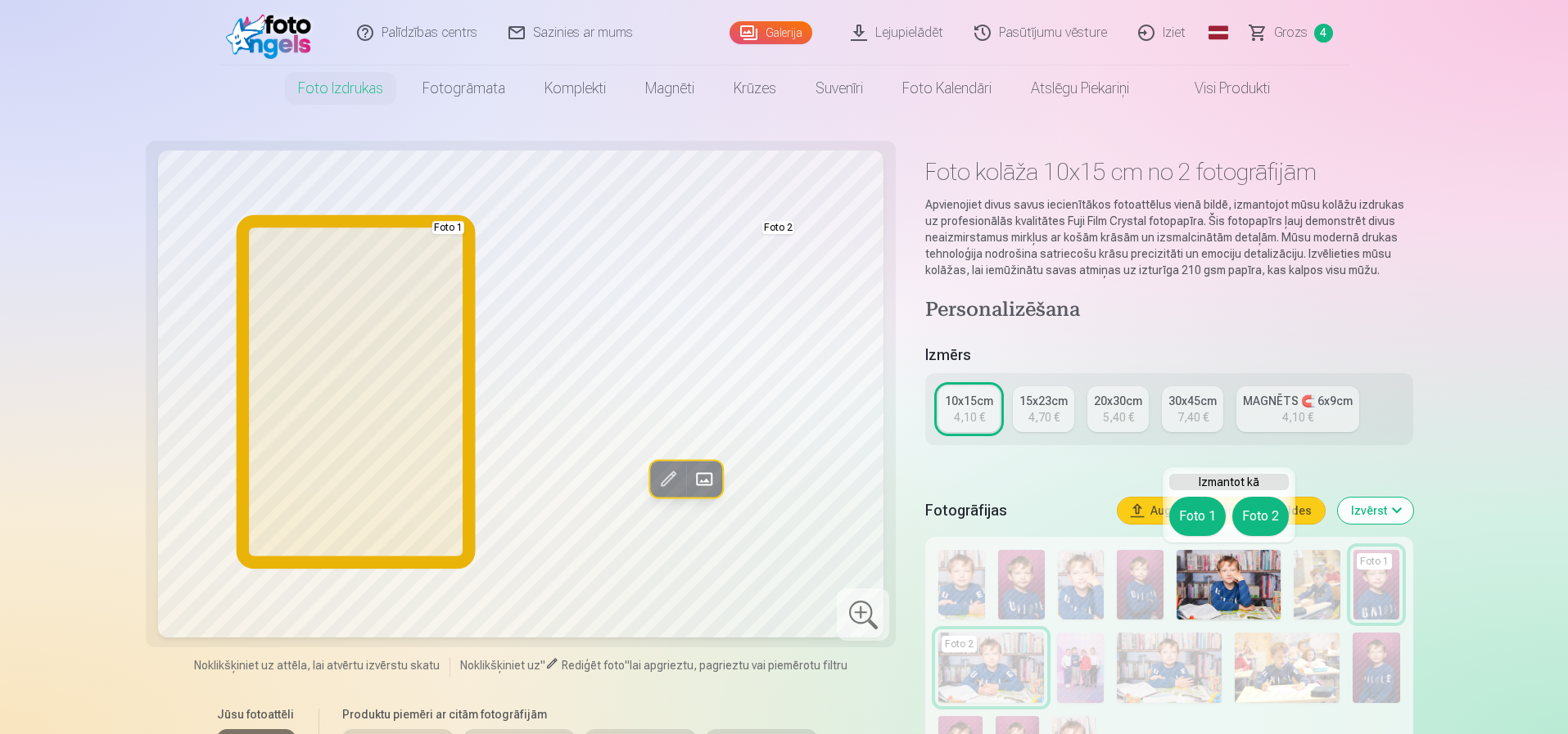
click at [1186, 519] on button "Foto 1" at bounding box center [1198, 517] width 57 height 39
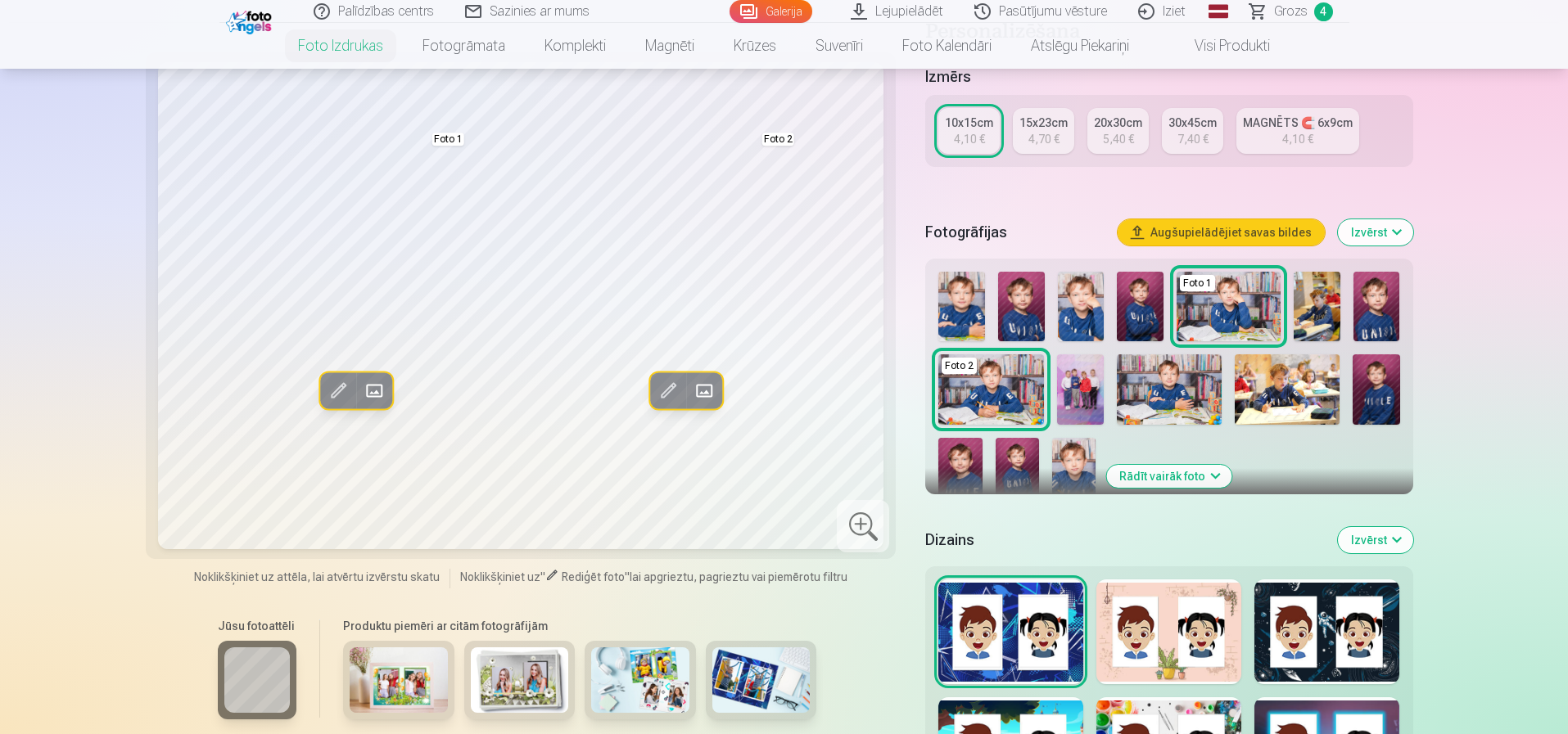
scroll to position [409, 0]
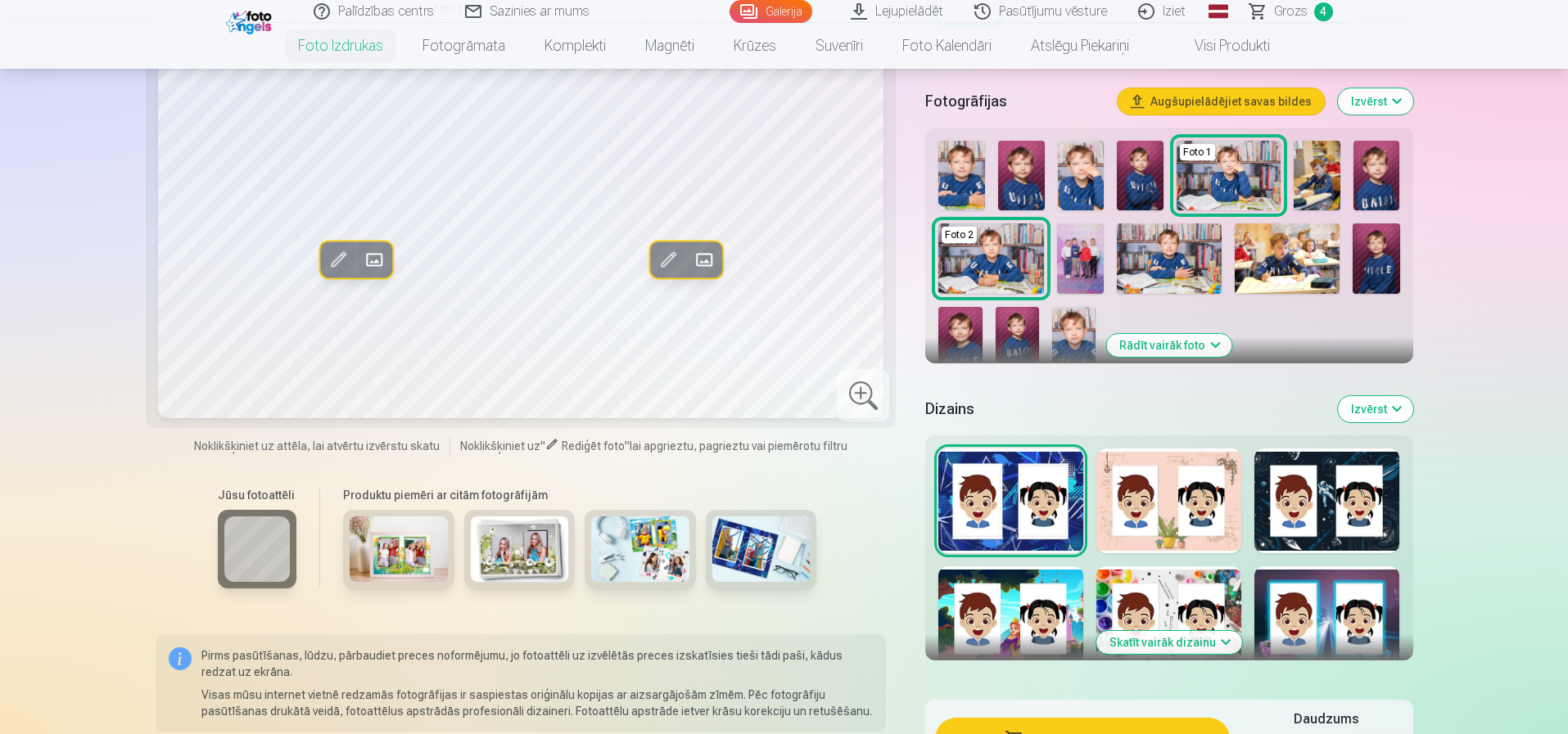
click at [409, 540] on img at bounding box center [398, 549] width 98 height 65
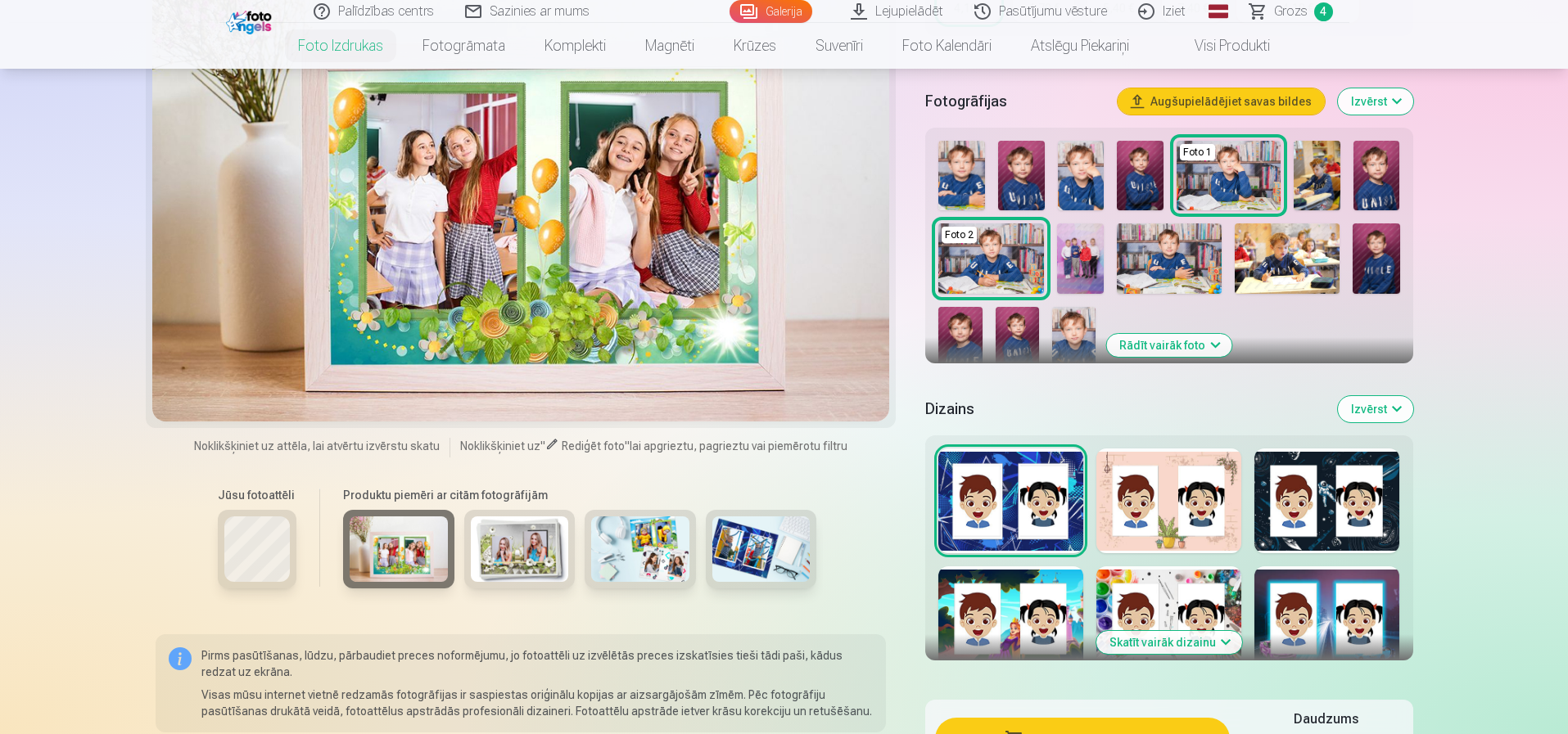
click at [514, 556] on img at bounding box center [520, 549] width 98 height 65
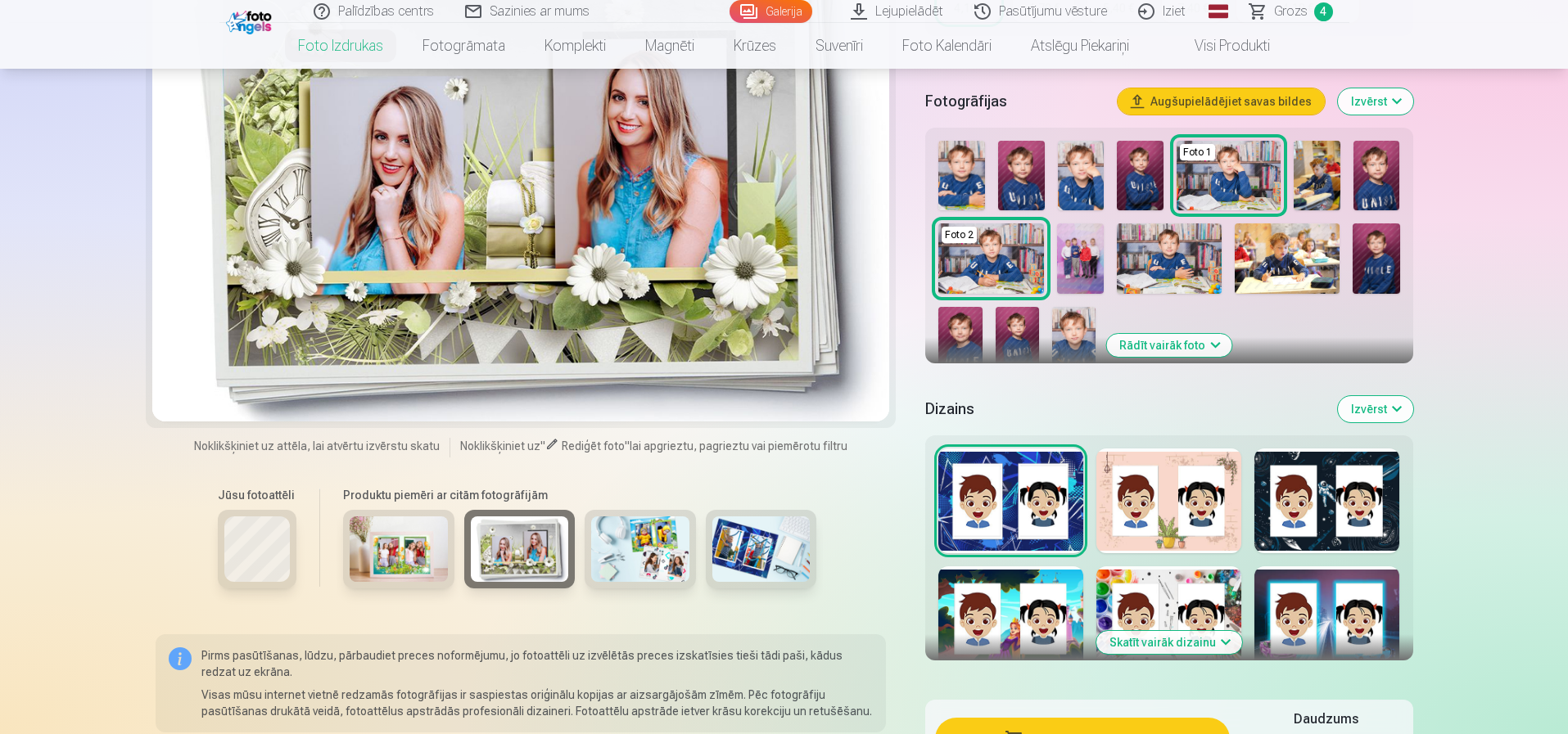
click at [622, 555] on img at bounding box center [640, 549] width 98 height 65
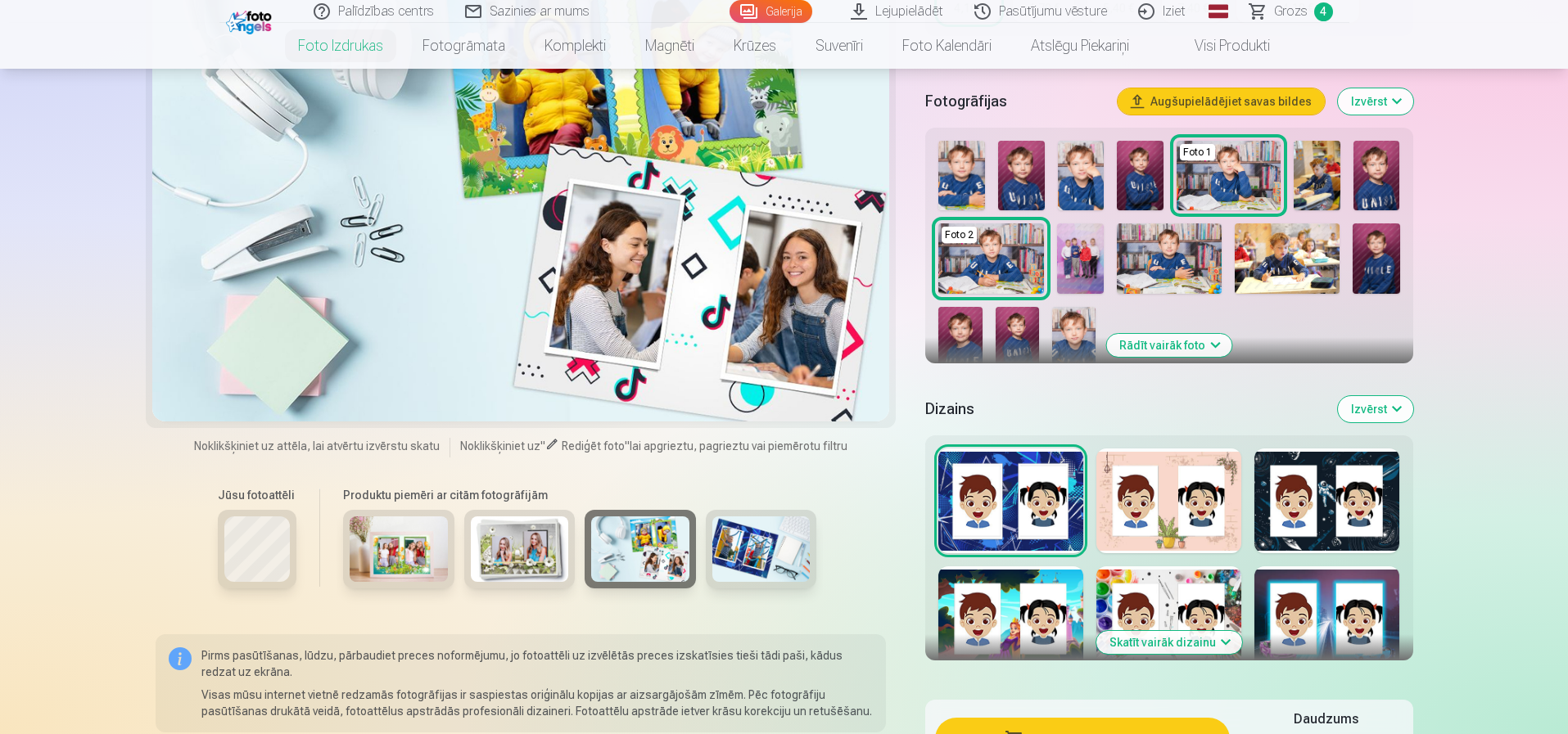
click at [731, 539] on img at bounding box center [762, 549] width 98 height 65
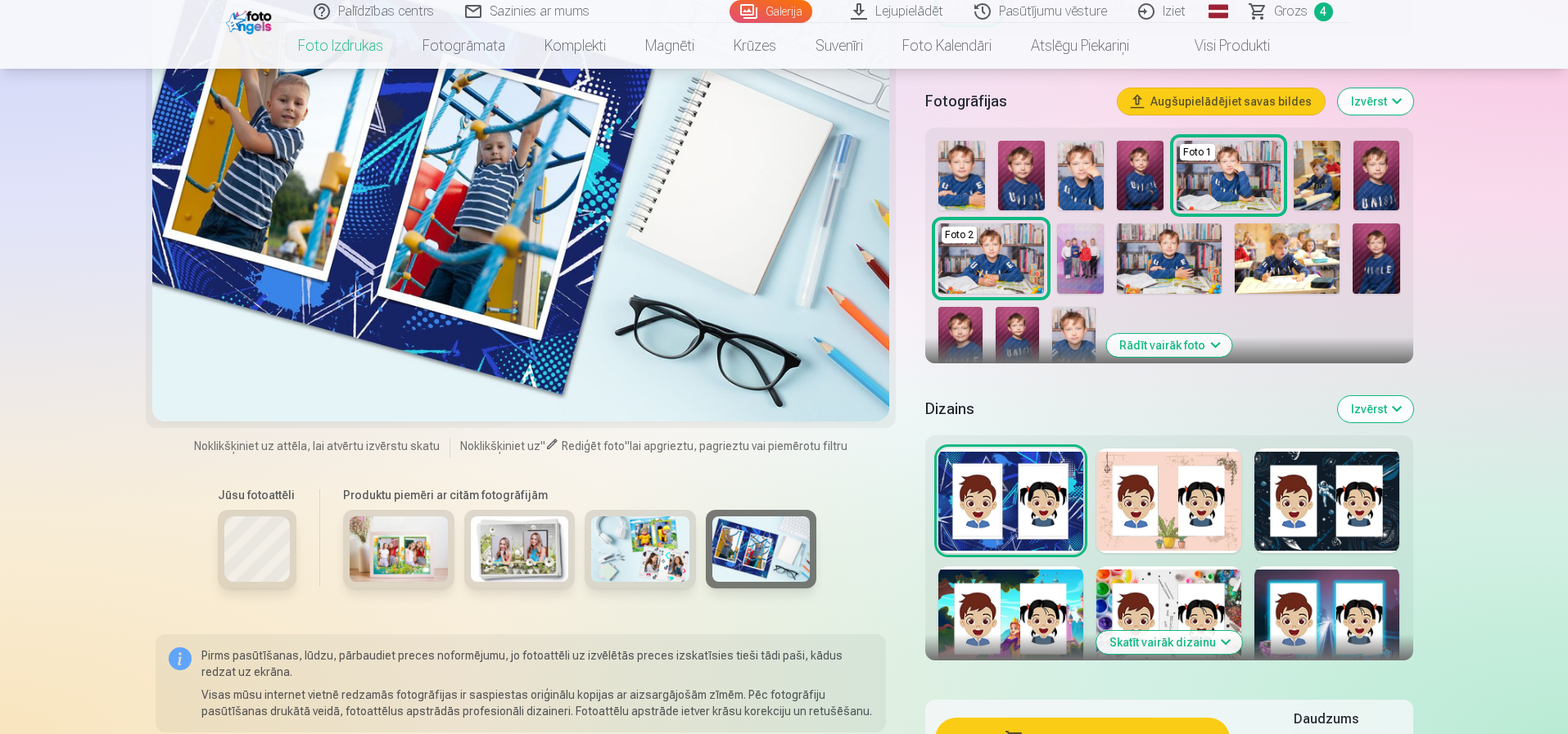
scroll to position [164, 0]
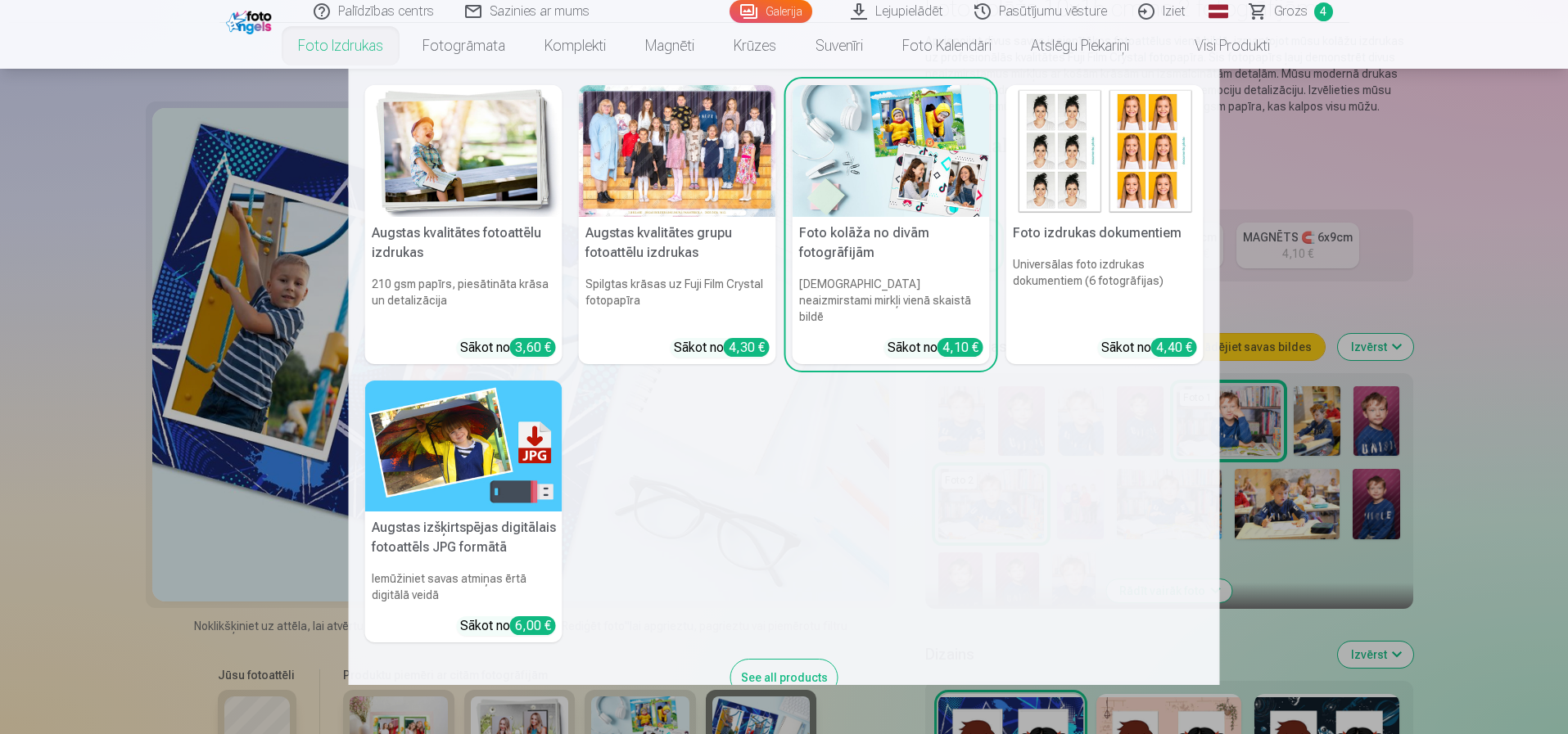
click at [414, 446] on img at bounding box center [464, 446] width 198 height 132
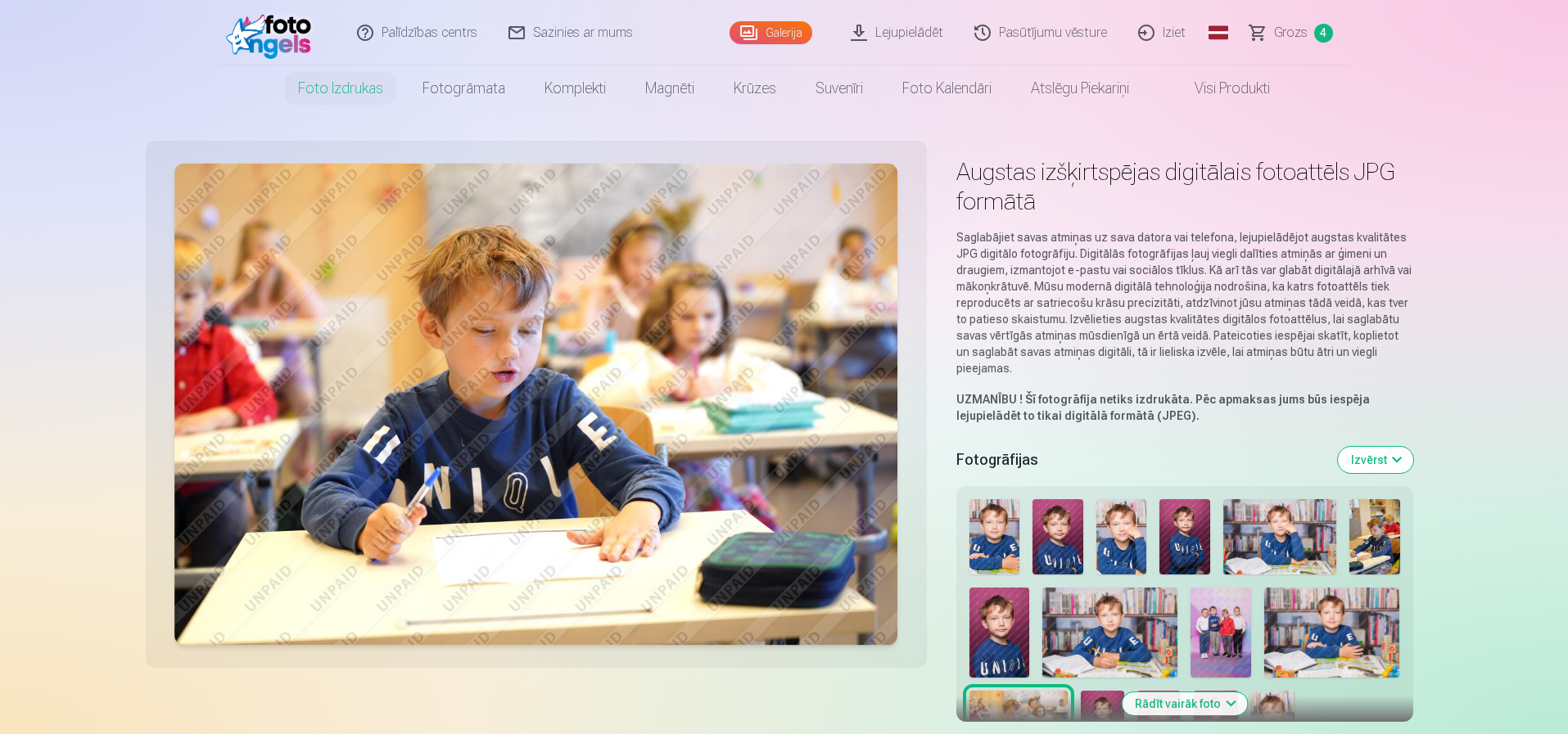
click at [1269, 33] on link "Grozs 4" at bounding box center [1292, 33] width 115 height 65
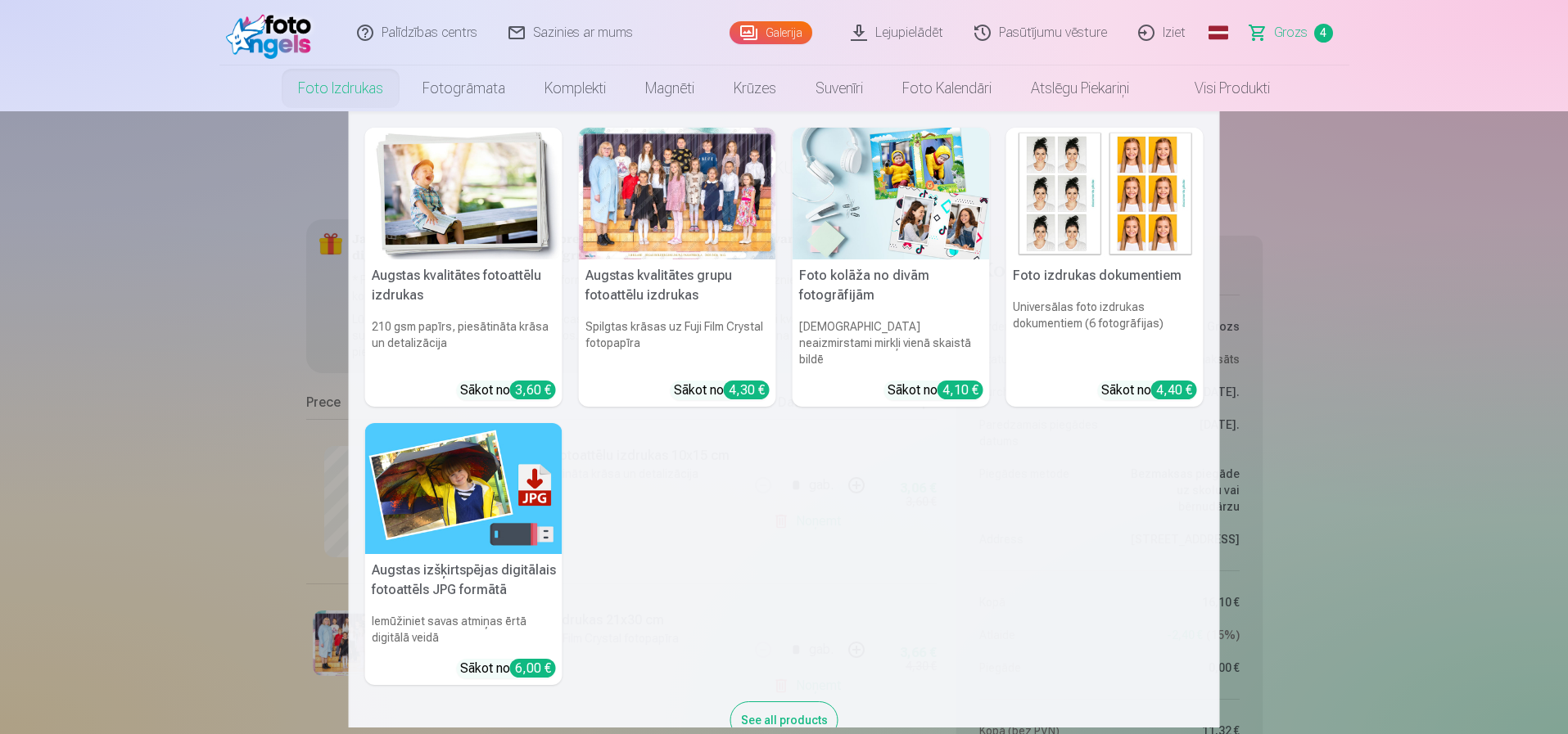
click at [418, 195] on img at bounding box center [464, 194] width 198 height 132
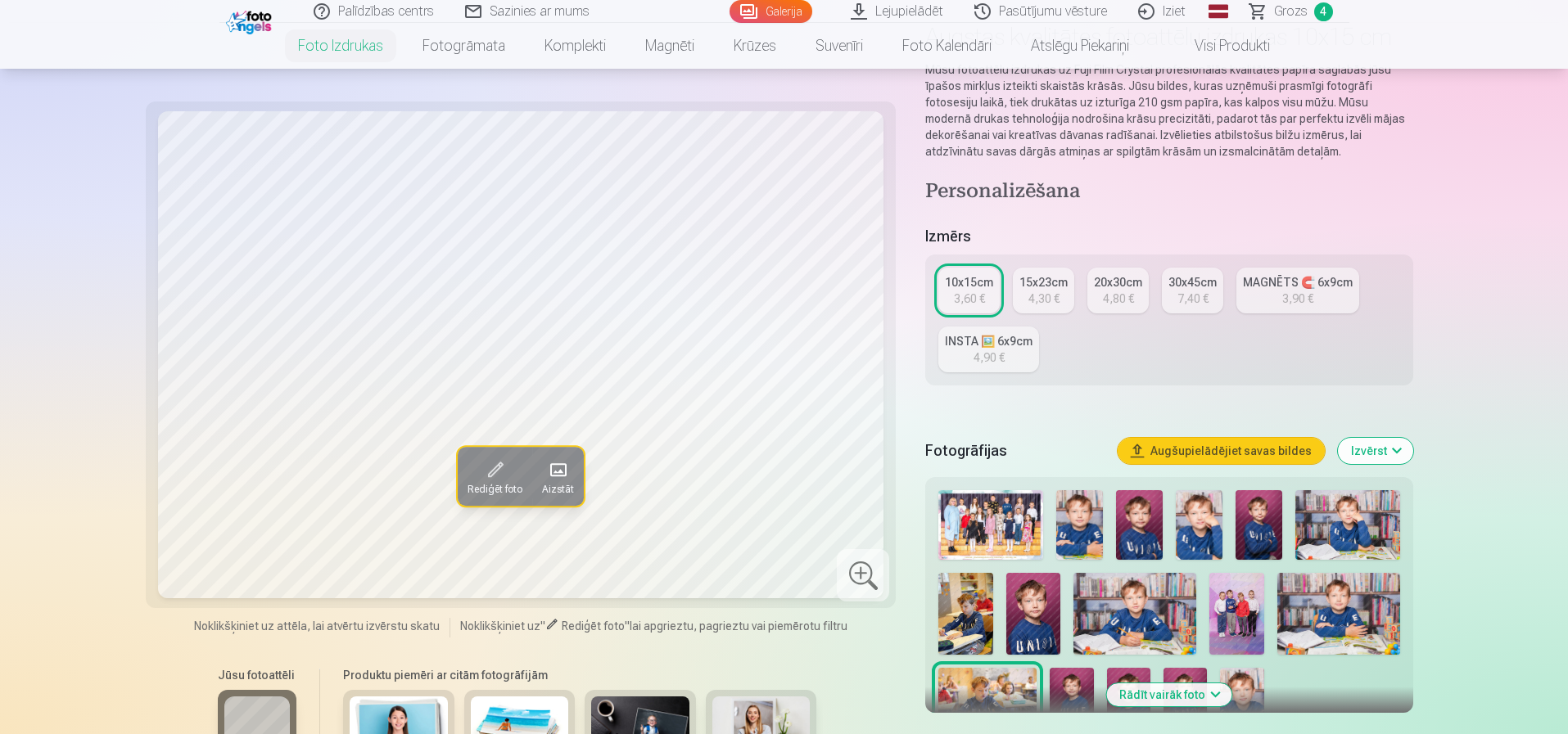
scroll to position [164, 0]
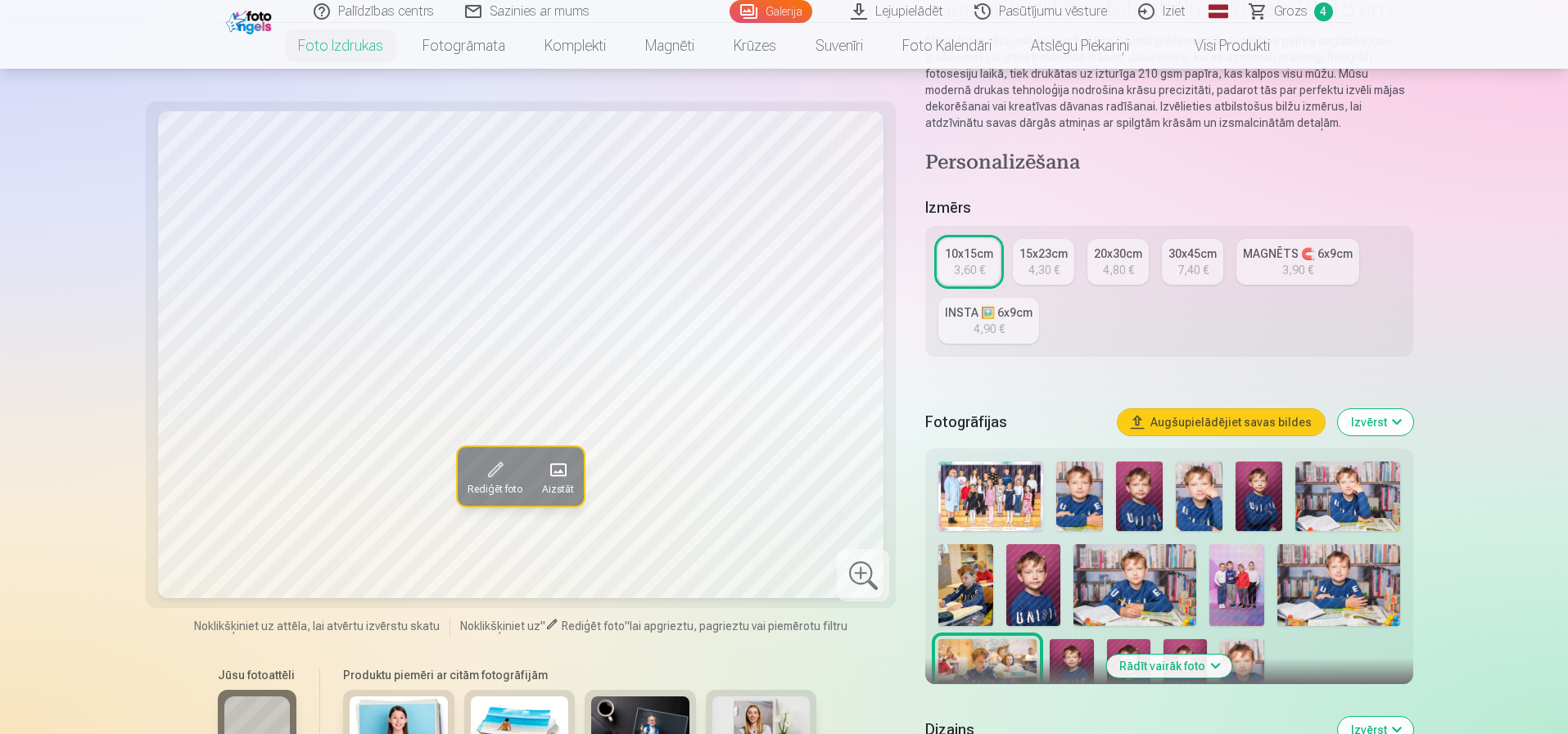
click at [1136, 573] on img at bounding box center [1134, 585] width 123 height 82
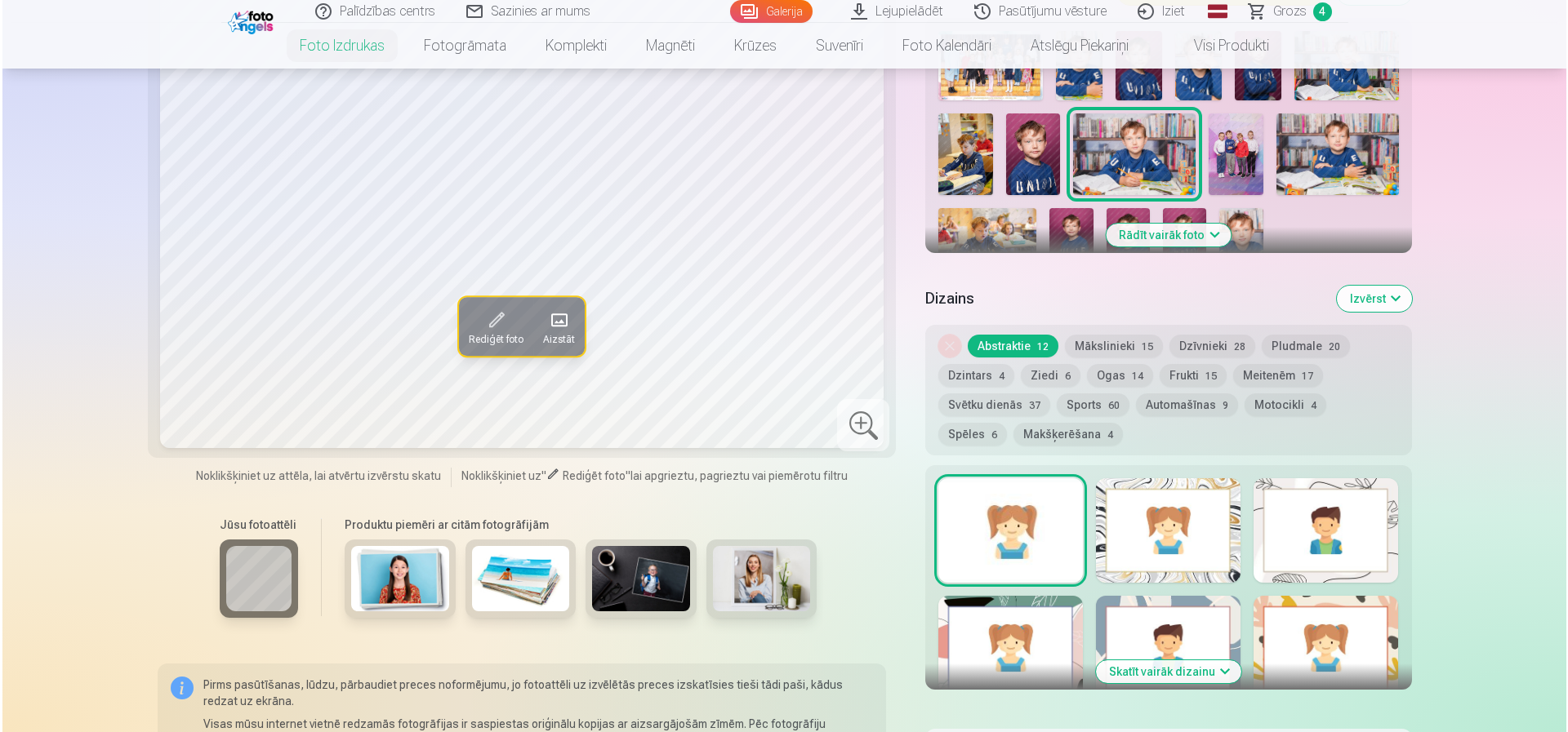
scroll to position [653, 0]
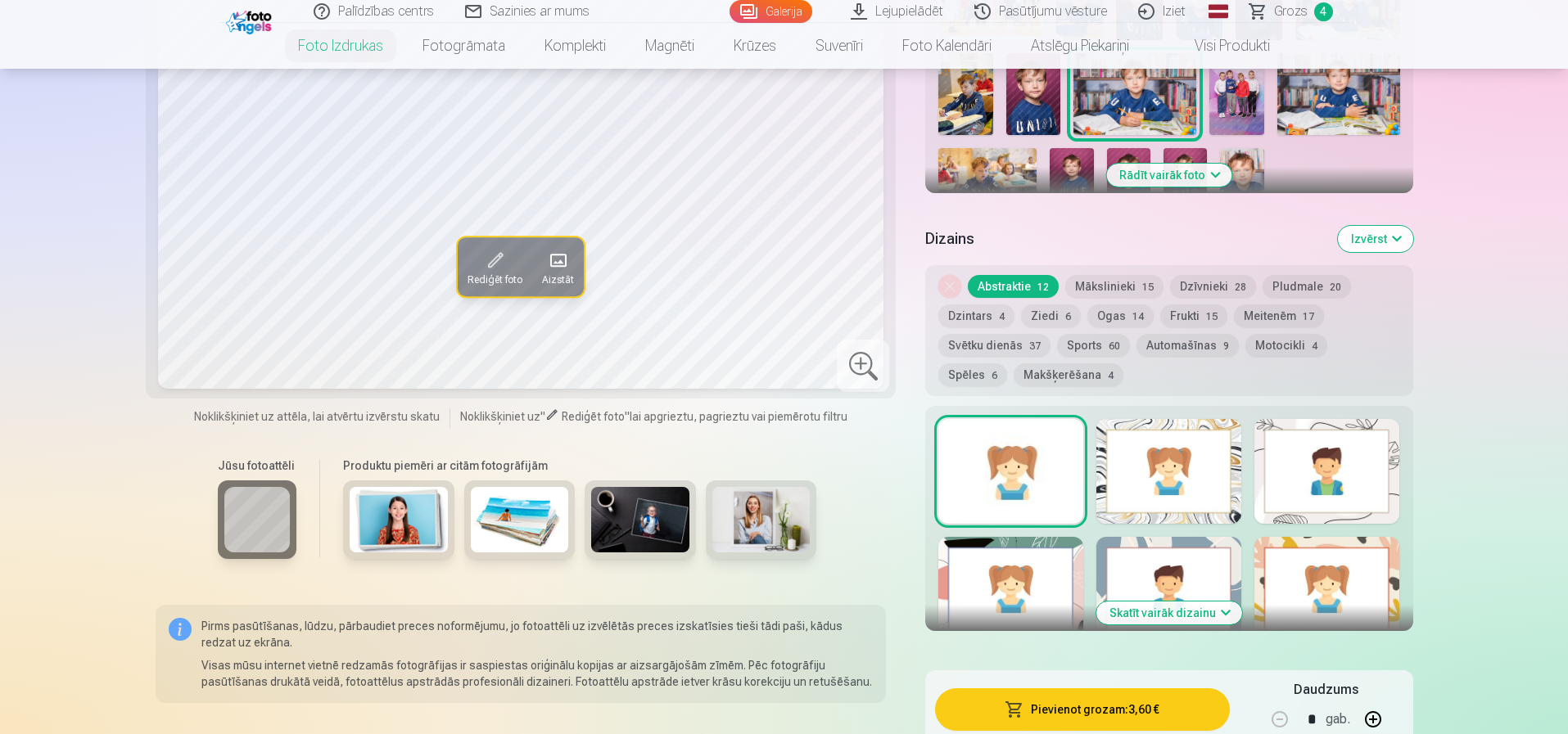
click at [1076, 704] on button "Pievienot grozam : 3,60 €" at bounding box center [1082, 710] width 294 height 43
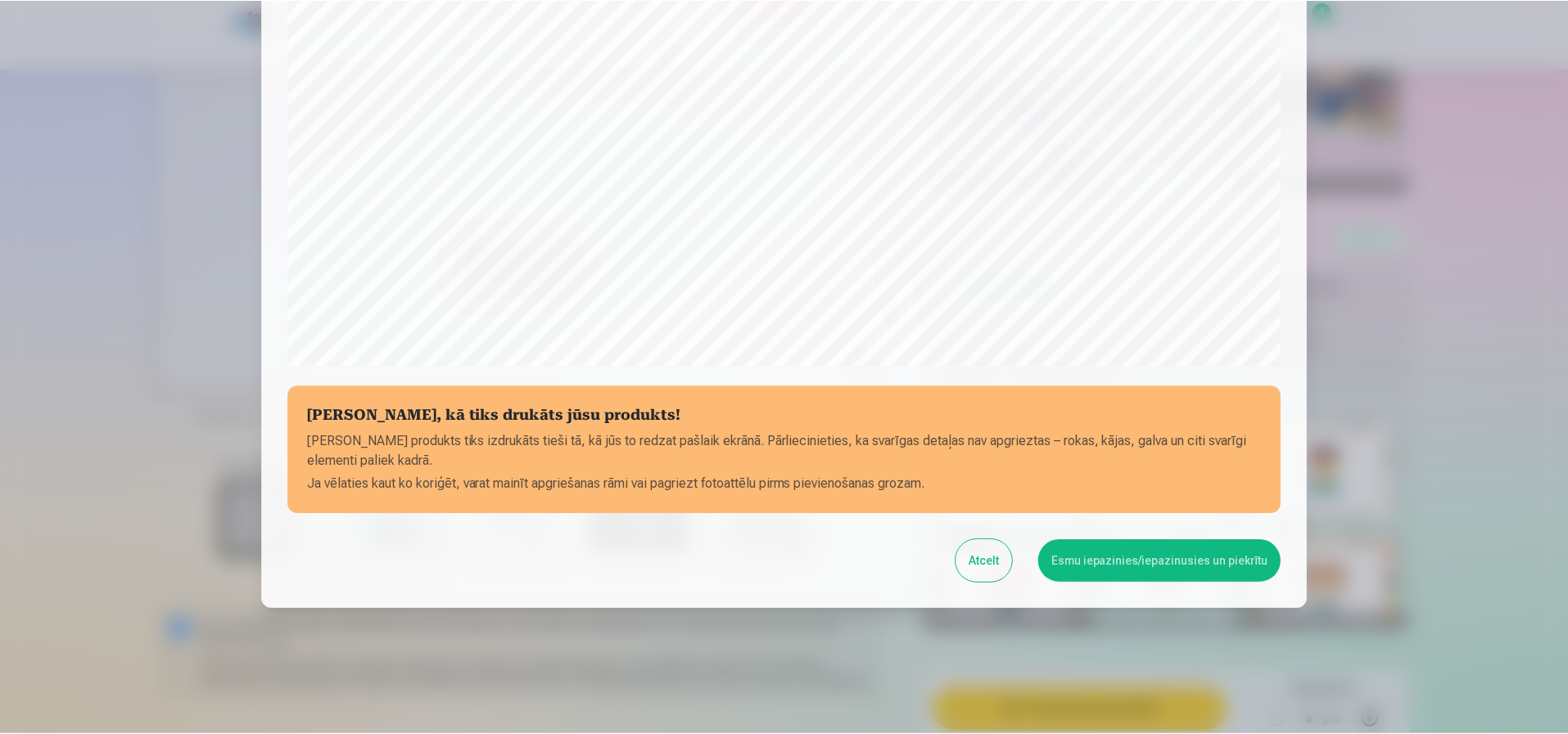
scroll to position [445, 0]
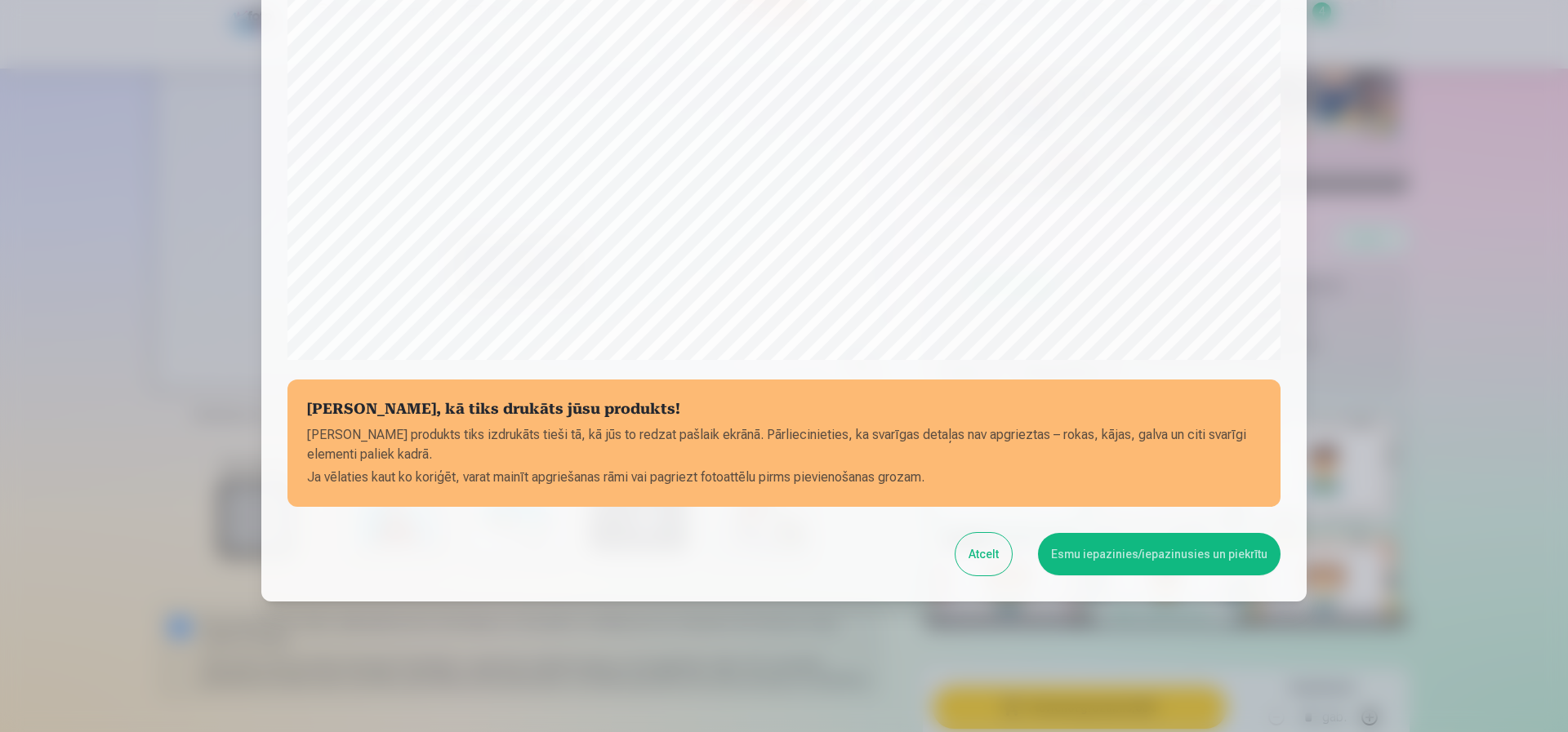
click at [1177, 553] on button "Esmu iepazinies/iepazinusies un piekrītu" at bounding box center [1159, 555] width 242 height 43
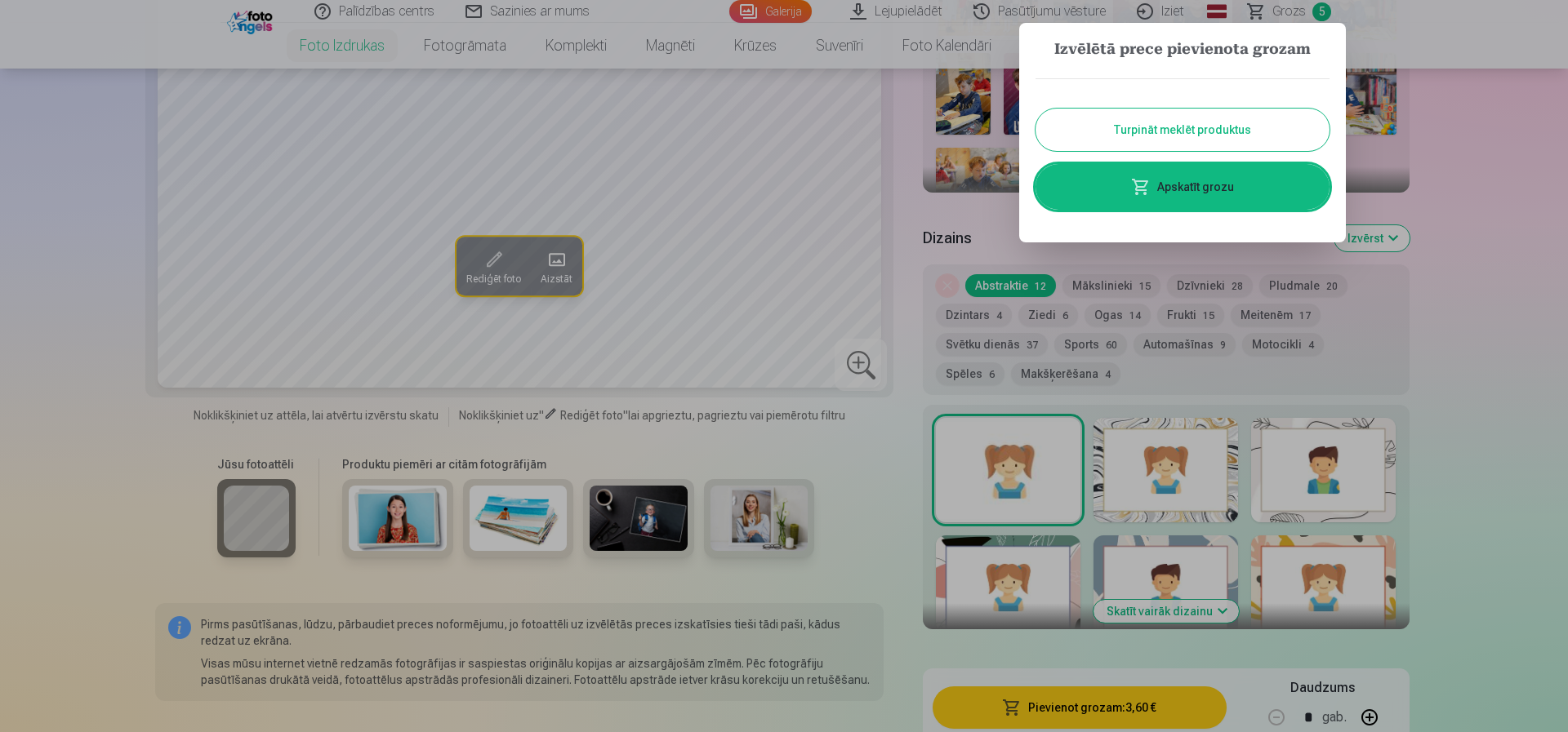
click at [1194, 123] on button "Turpināt meklēt produktus" at bounding box center [1182, 130] width 294 height 43
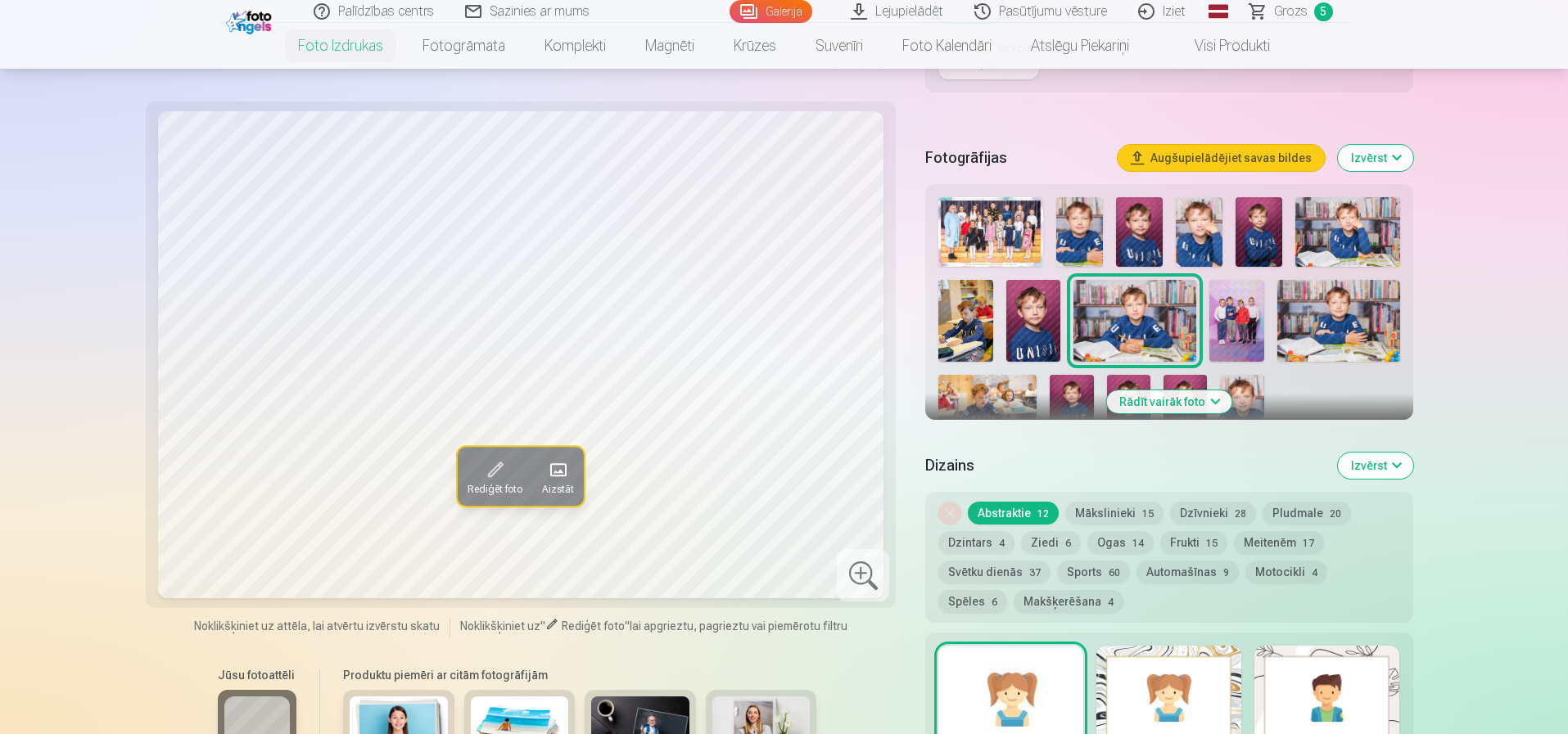
scroll to position [409, 0]
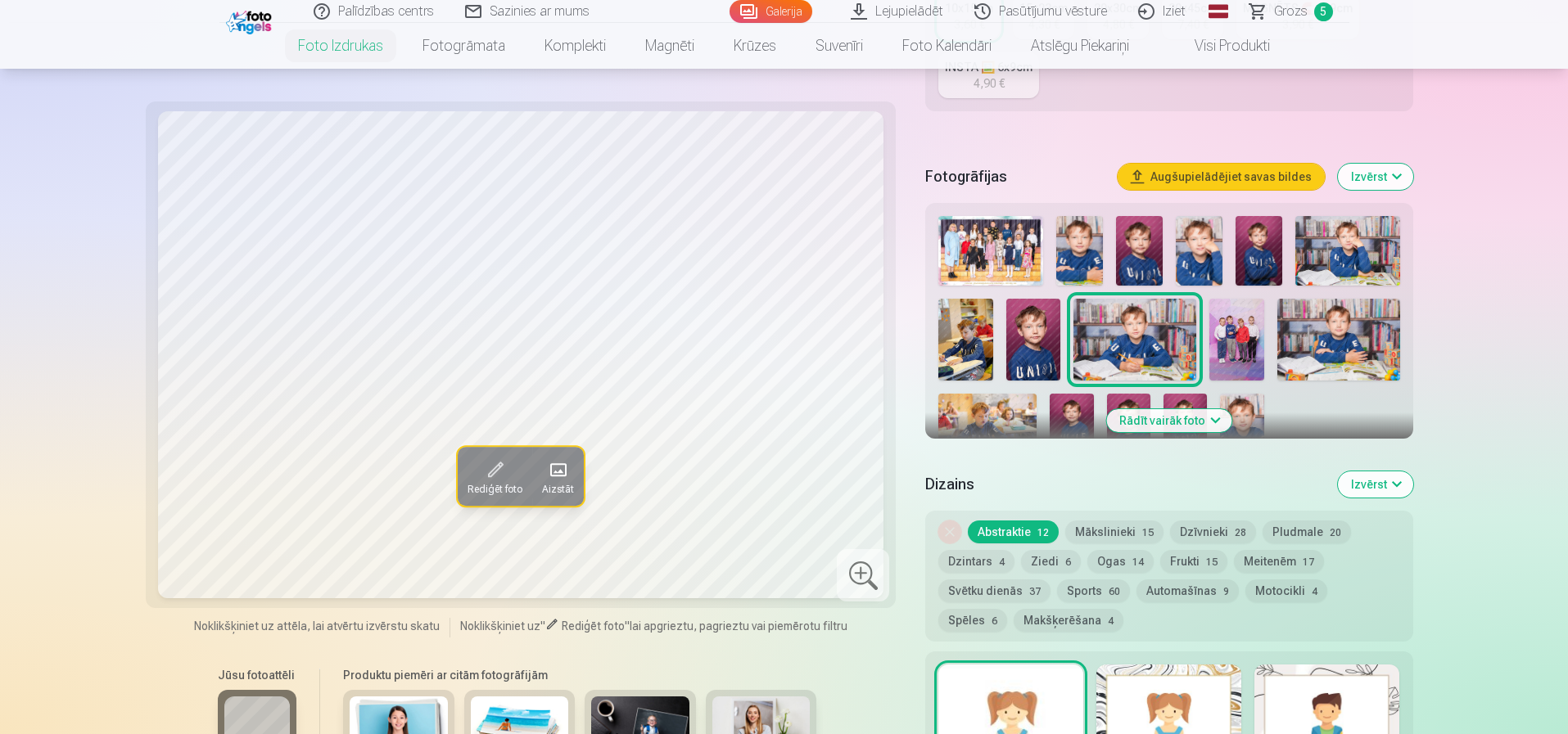
click at [1174, 422] on button "Rādīt vairāk foto" at bounding box center [1169, 421] width 125 height 23
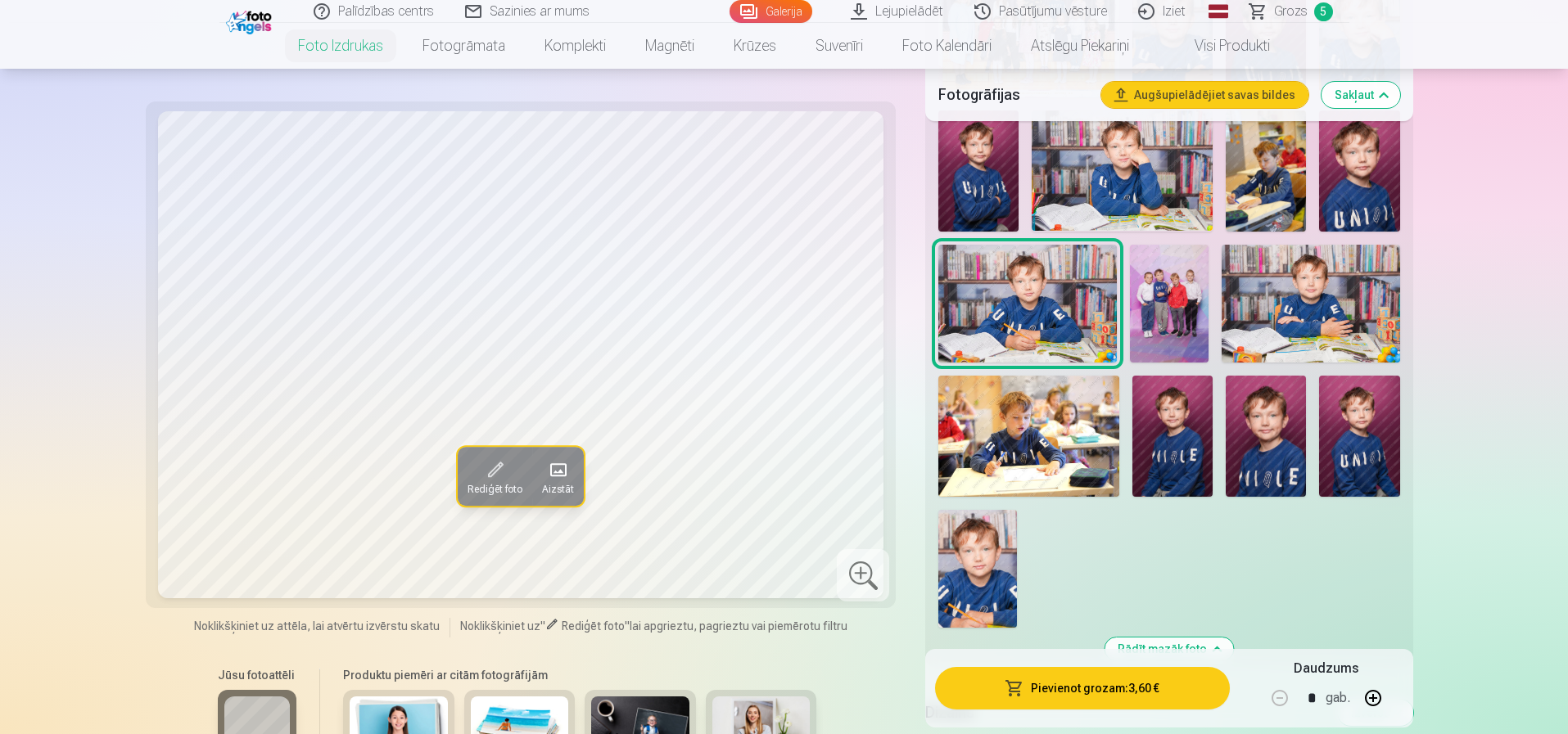
scroll to position [655, 0]
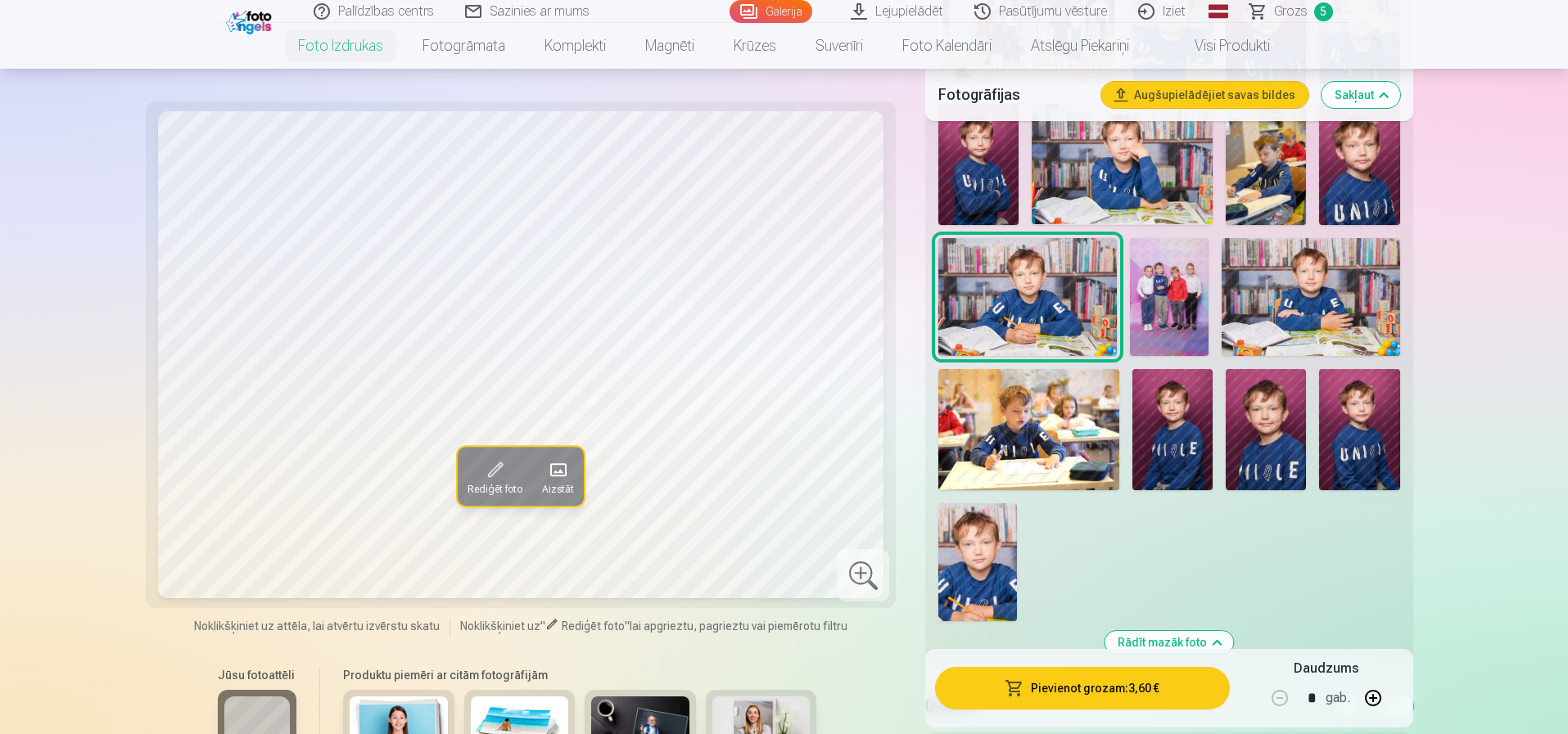
click at [981, 563] on img at bounding box center [978, 561] width 79 height 118
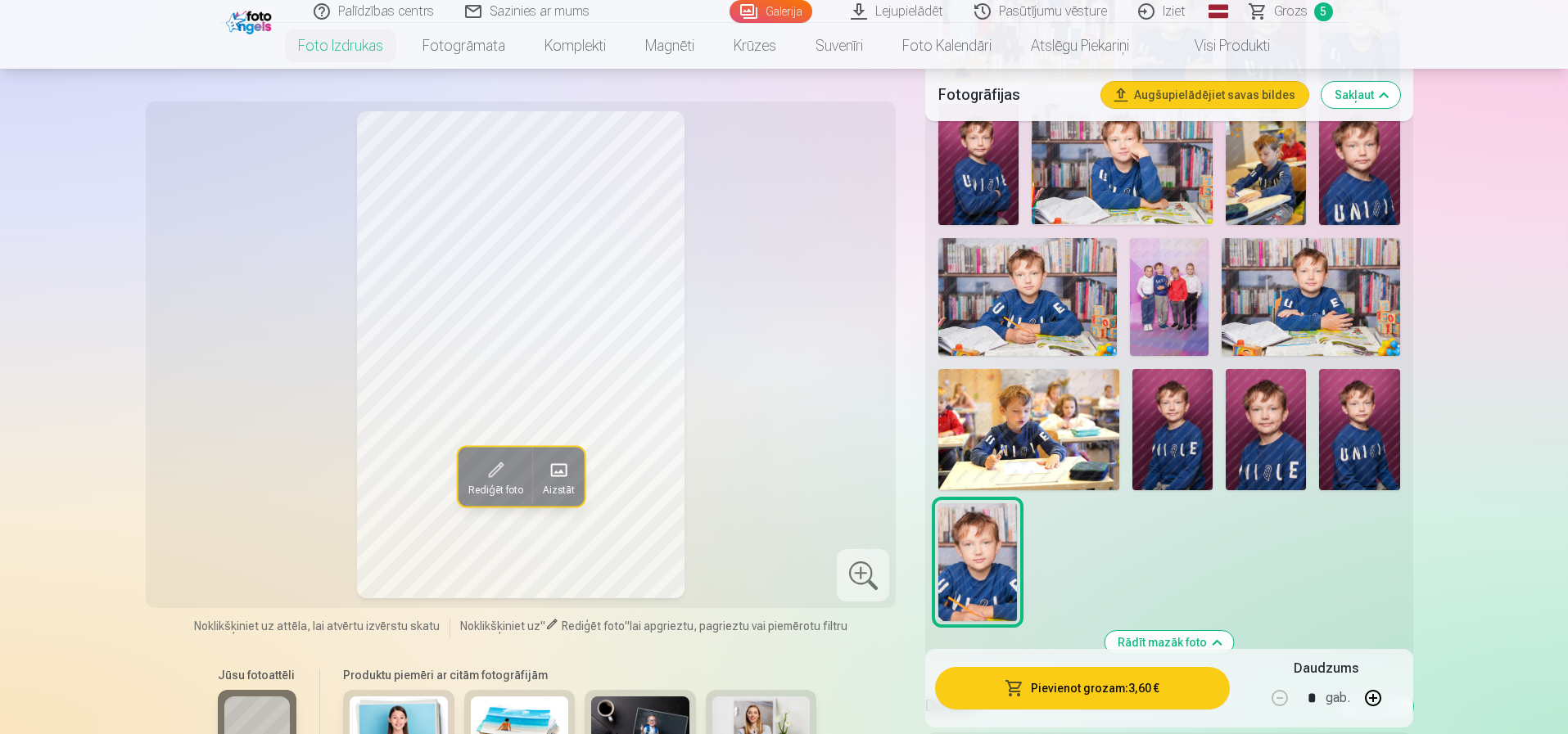
click at [1341, 453] on img at bounding box center [1358, 429] width 80 height 120
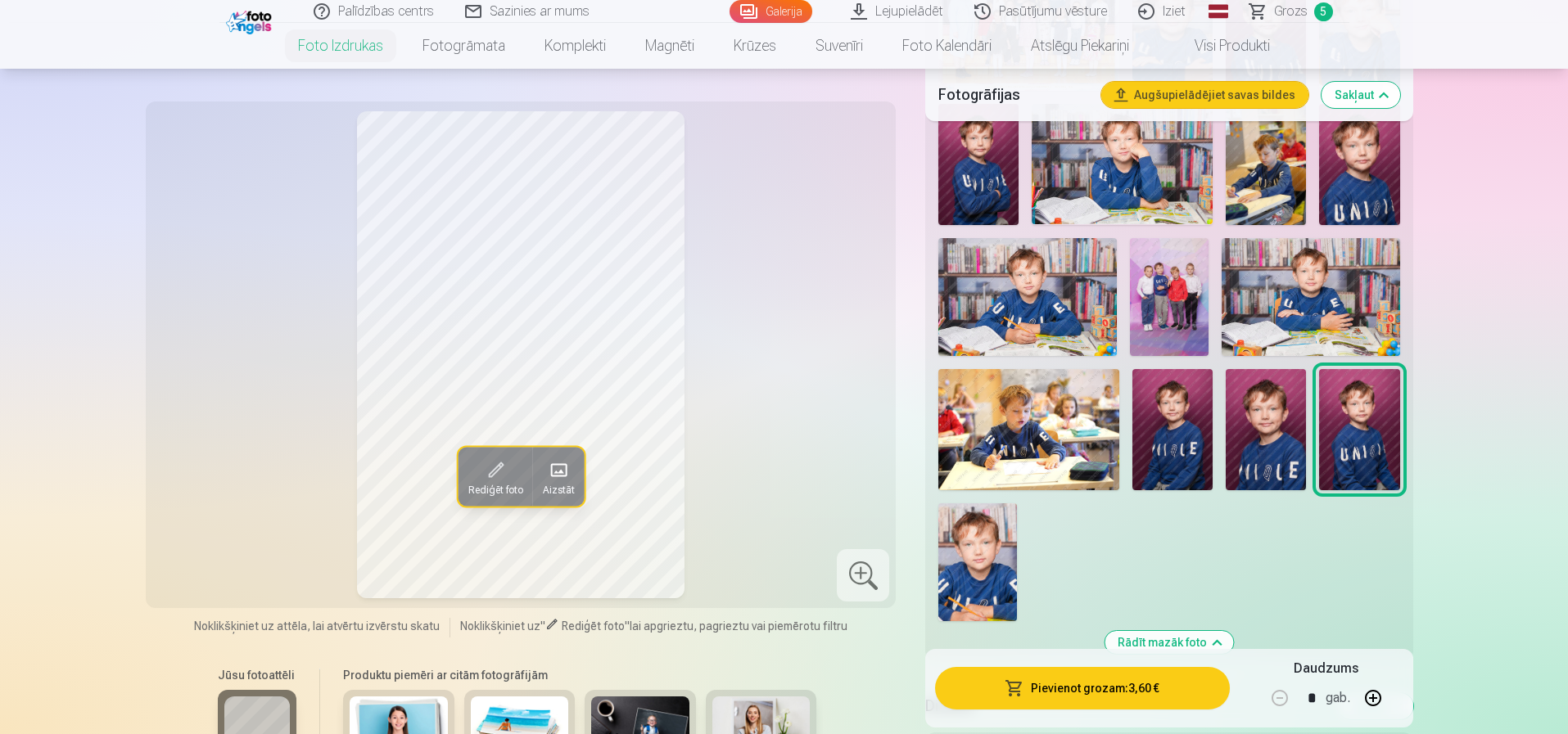
click at [1276, 441] on img at bounding box center [1266, 429] width 80 height 120
click at [1190, 444] on img at bounding box center [1172, 429] width 80 height 120
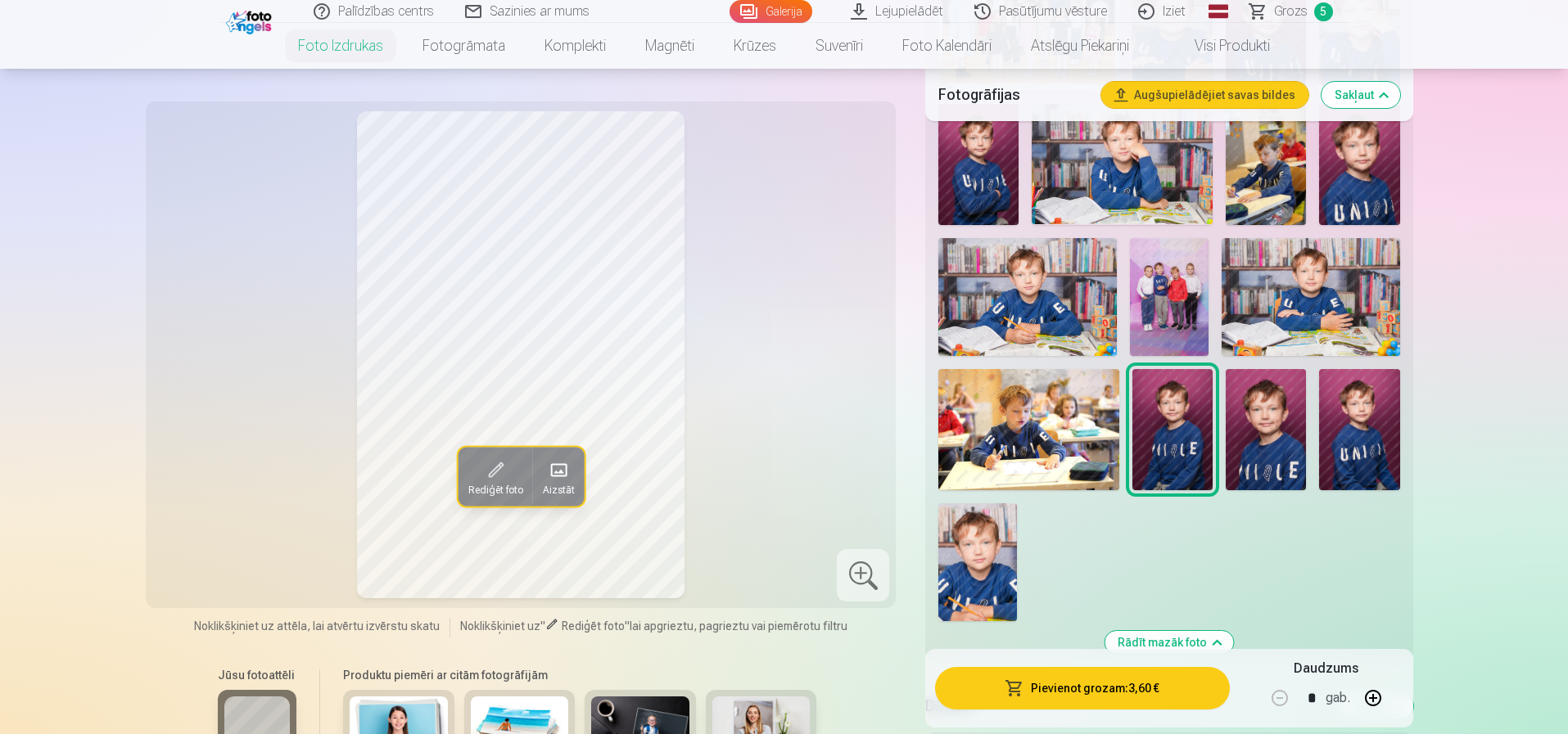
click at [1001, 418] on img at bounding box center [1029, 429] width 181 height 120
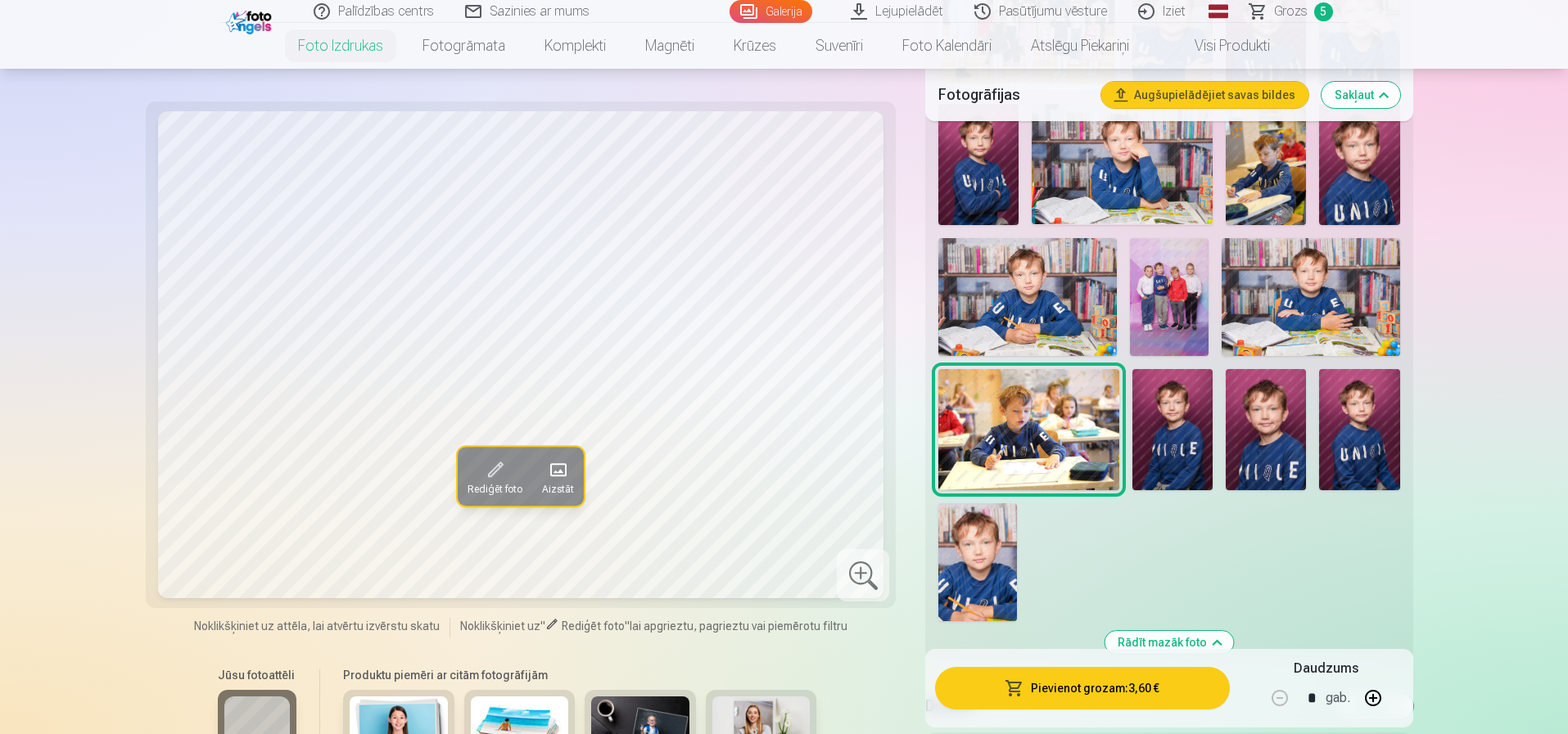
click at [1293, 297] on img at bounding box center [1310, 297] width 178 height 118
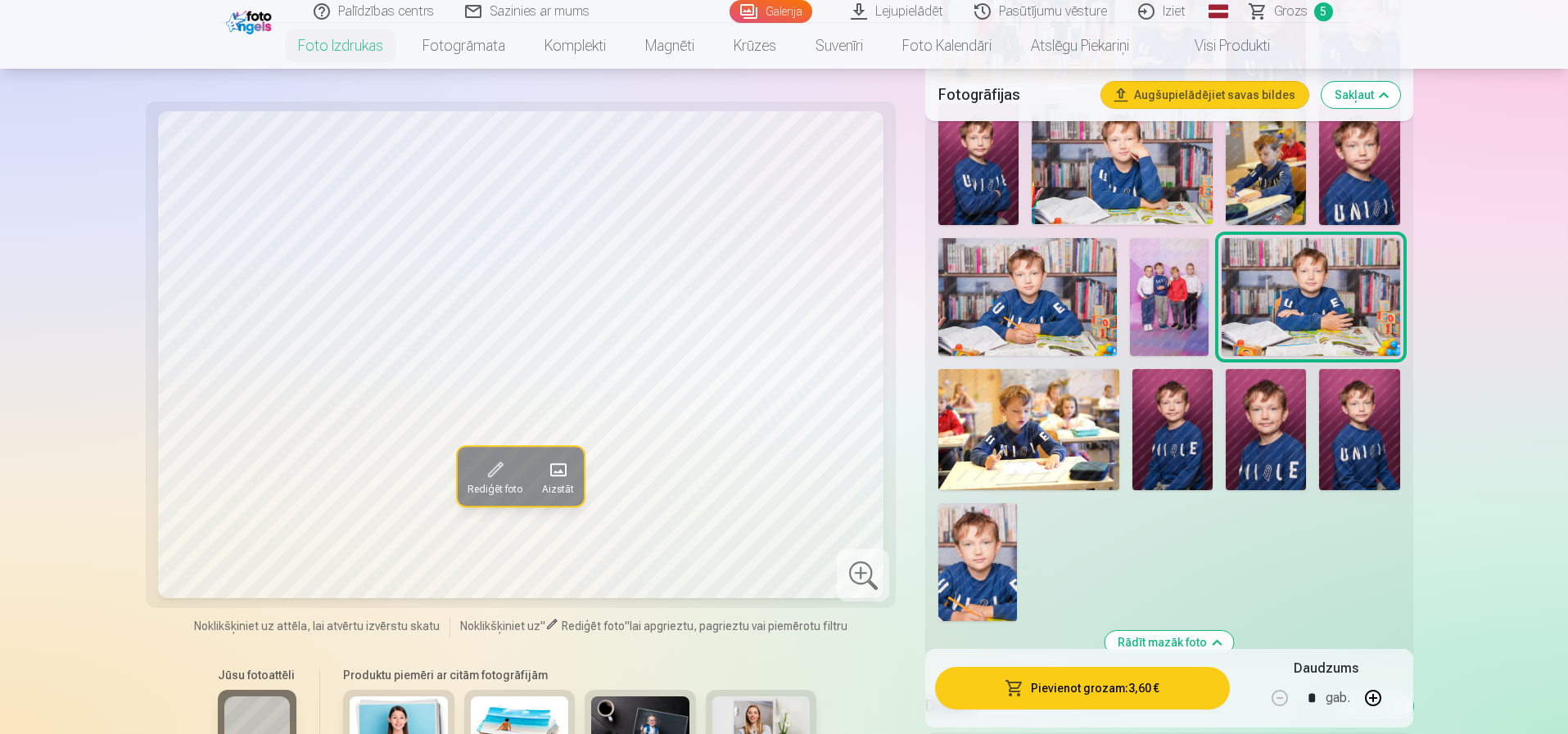
drag, startPoint x: 1173, startPoint y: 315, endPoint x: 1086, endPoint y: 323, distance: 87.4
click at [1171, 315] on img at bounding box center [1170, 297] width 79 height 118
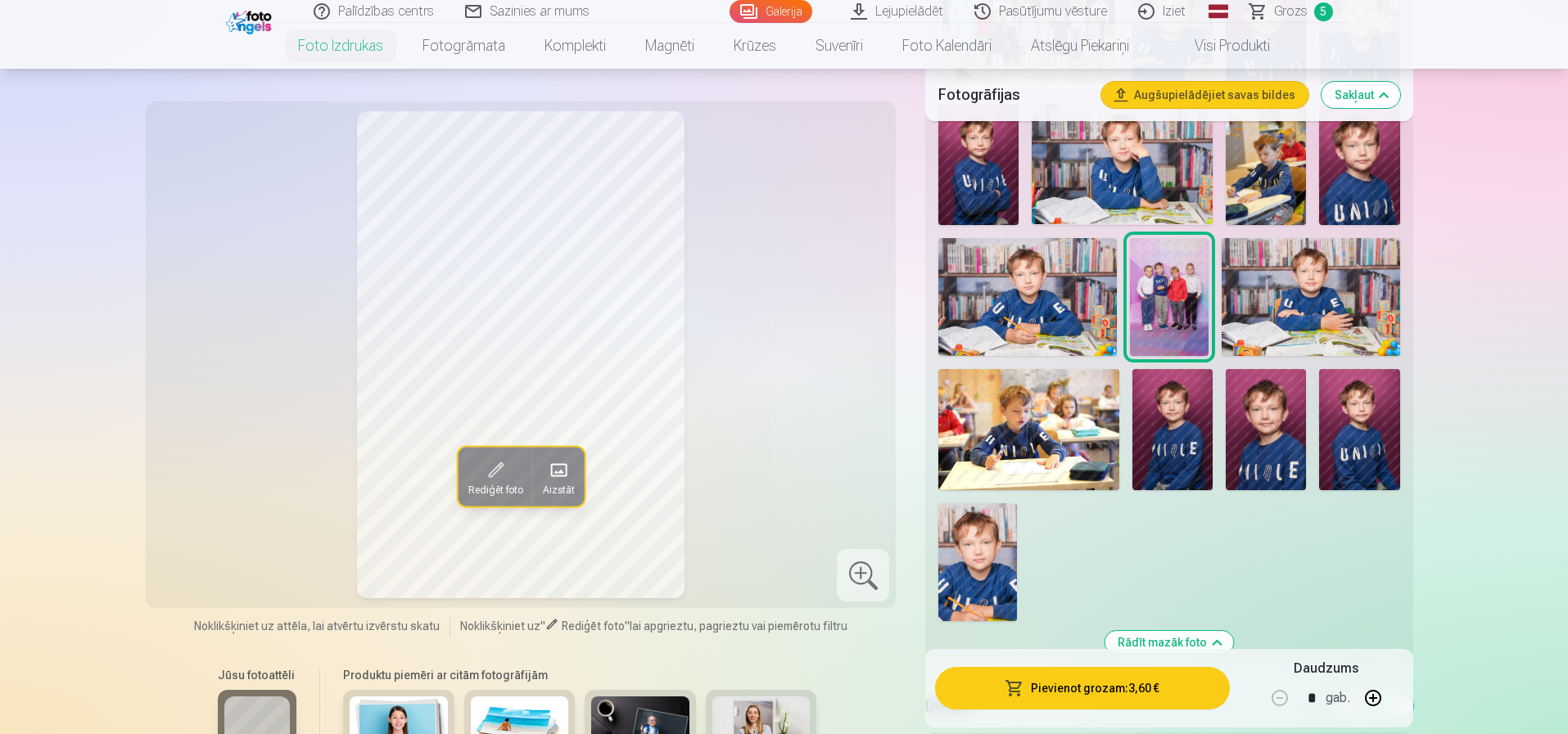
click at [1058, 318] on img at bounding box center [1027, 297] width 178 height 118
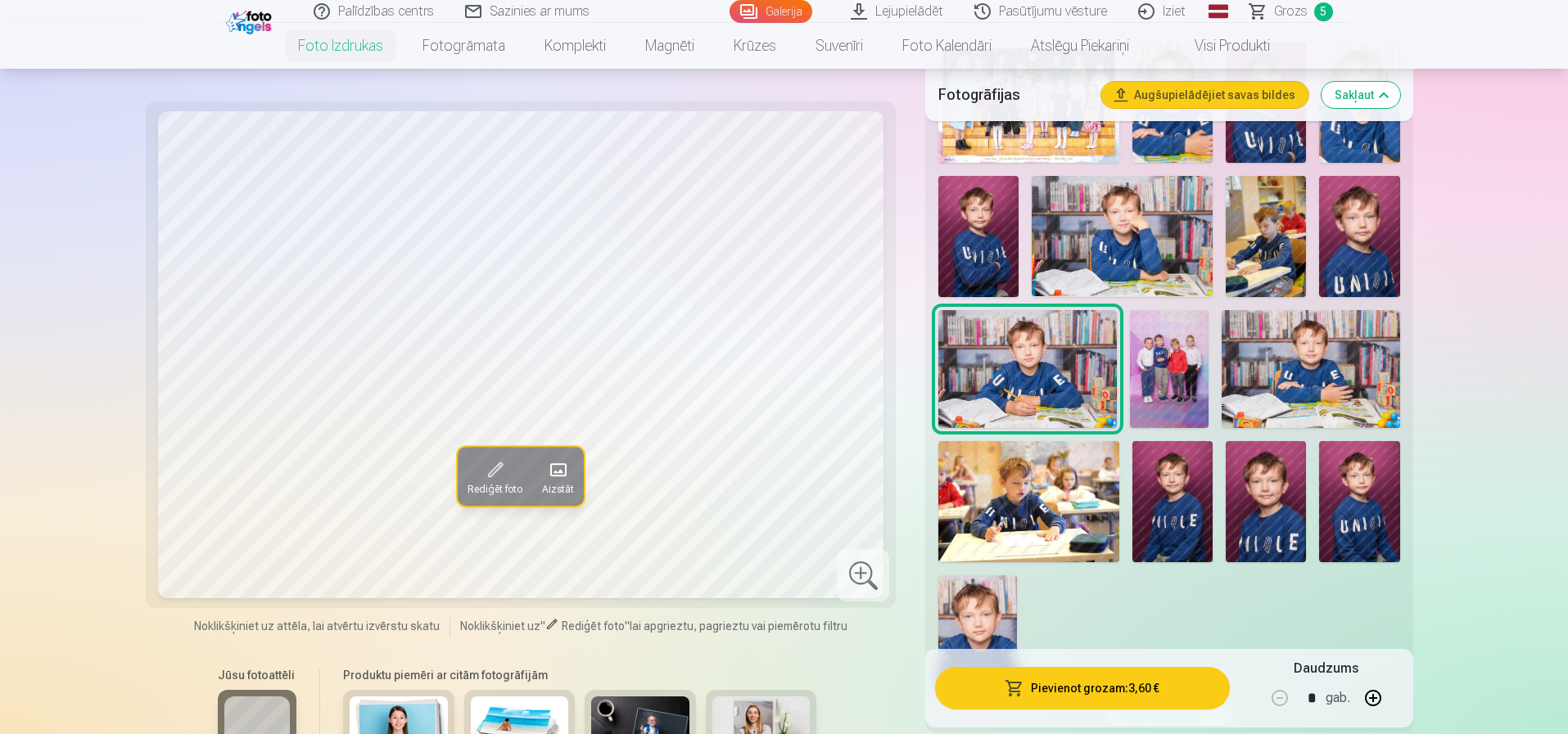
scroll to position [573, 0]
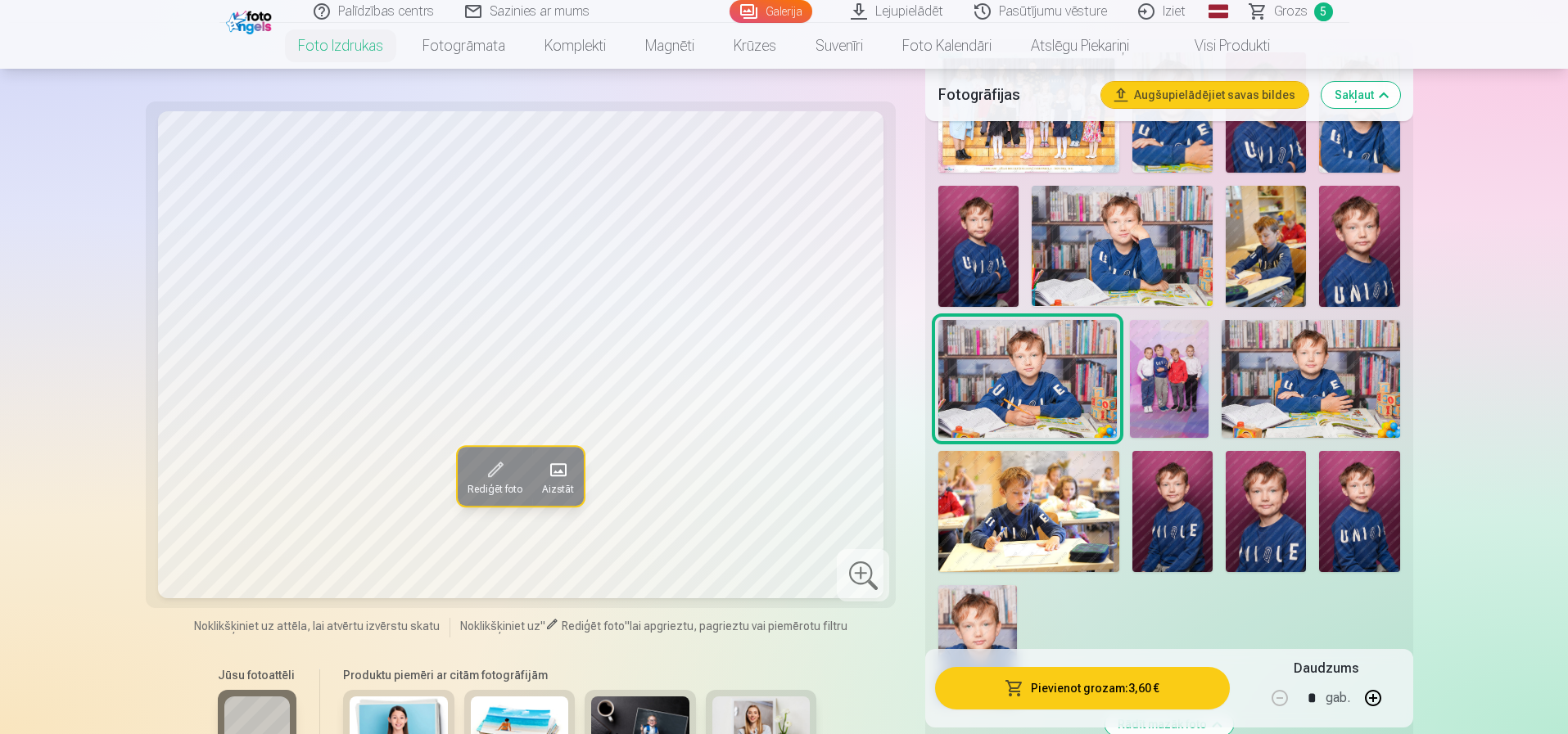
click at [1354, 282] on img at bounding box center [1358, 246] width 80 height 120
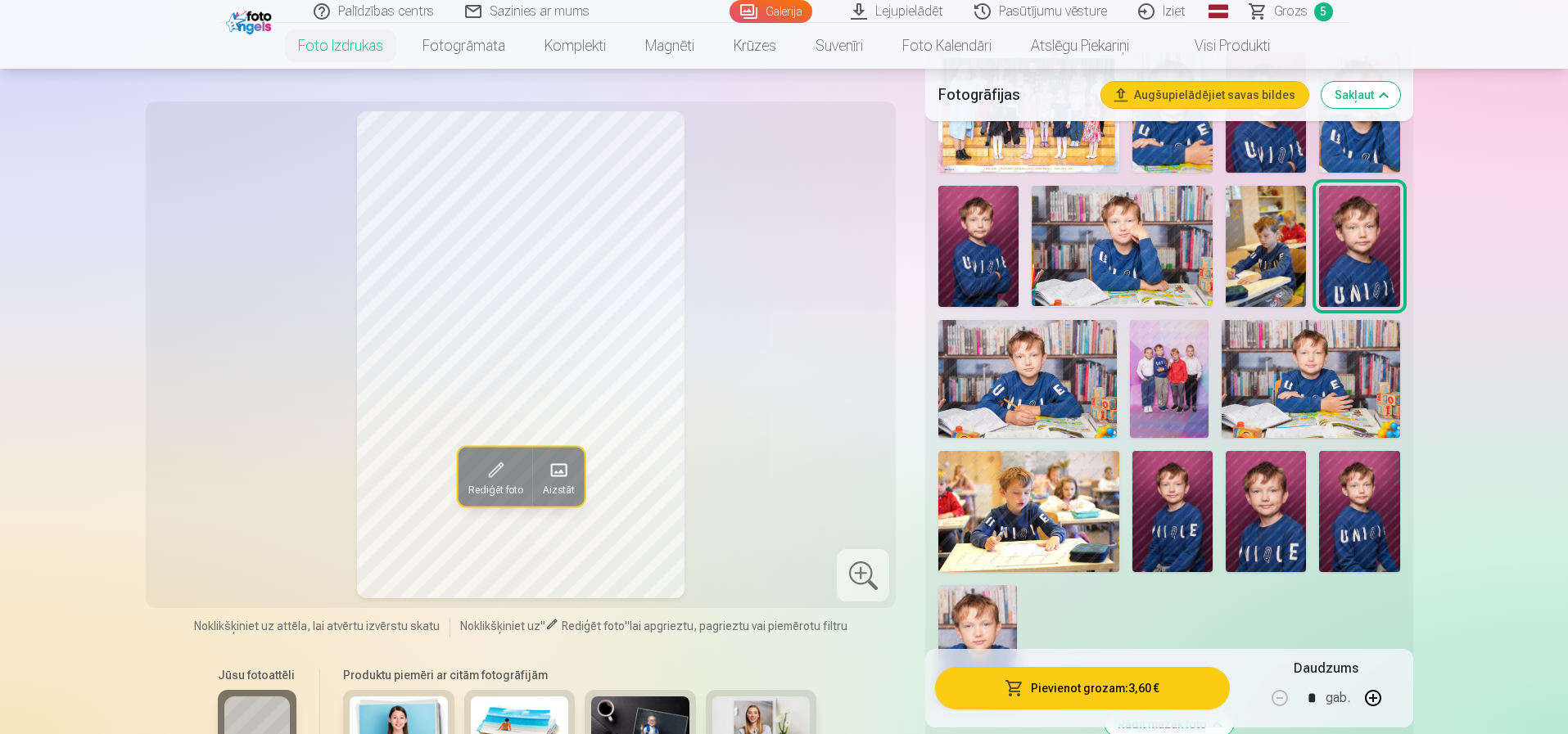
click at [1251, 270] on img at bounding box center [1266, 246] width 80 height 120
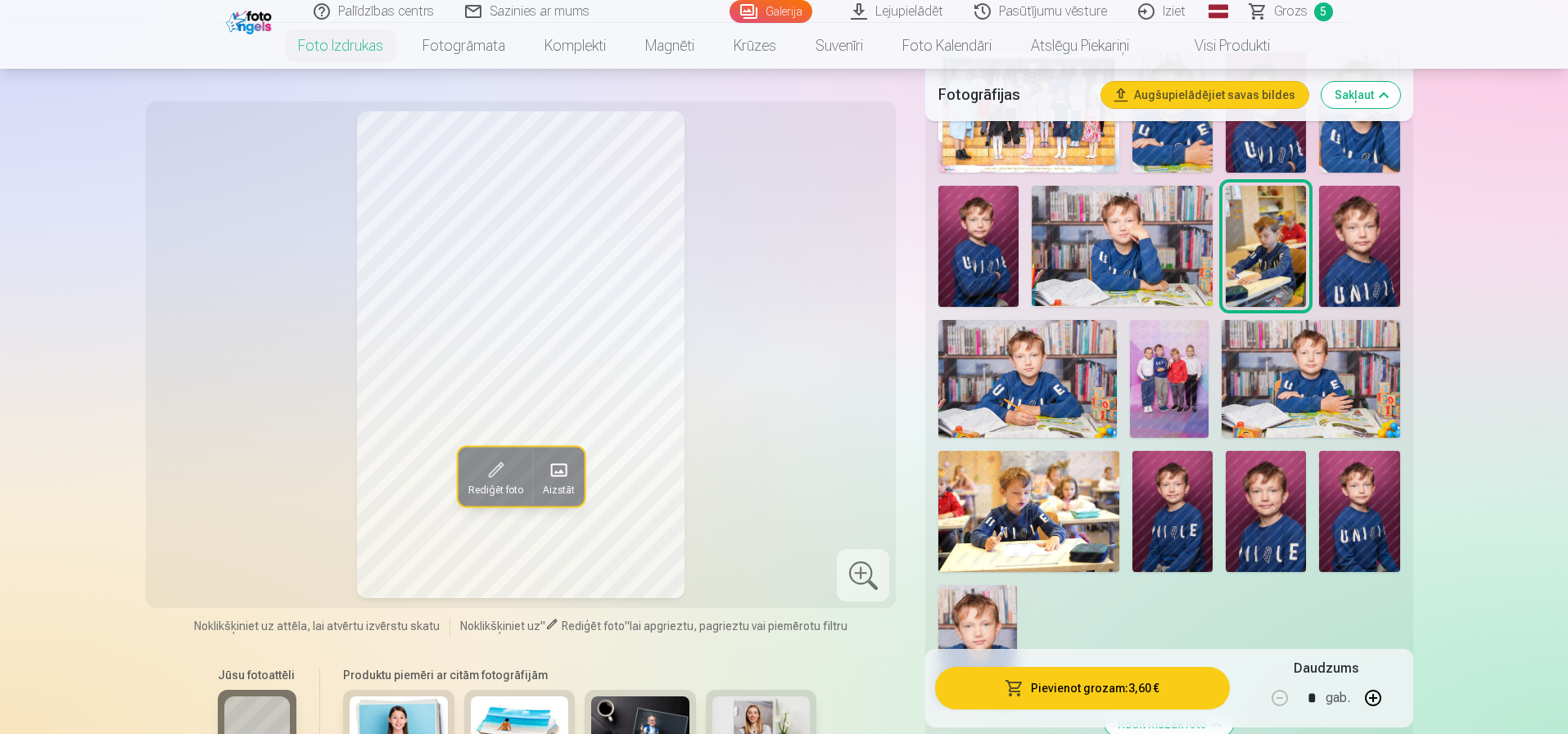
click at [1129, 260] on img at bounding box center [1122, 246] width 181 height 120
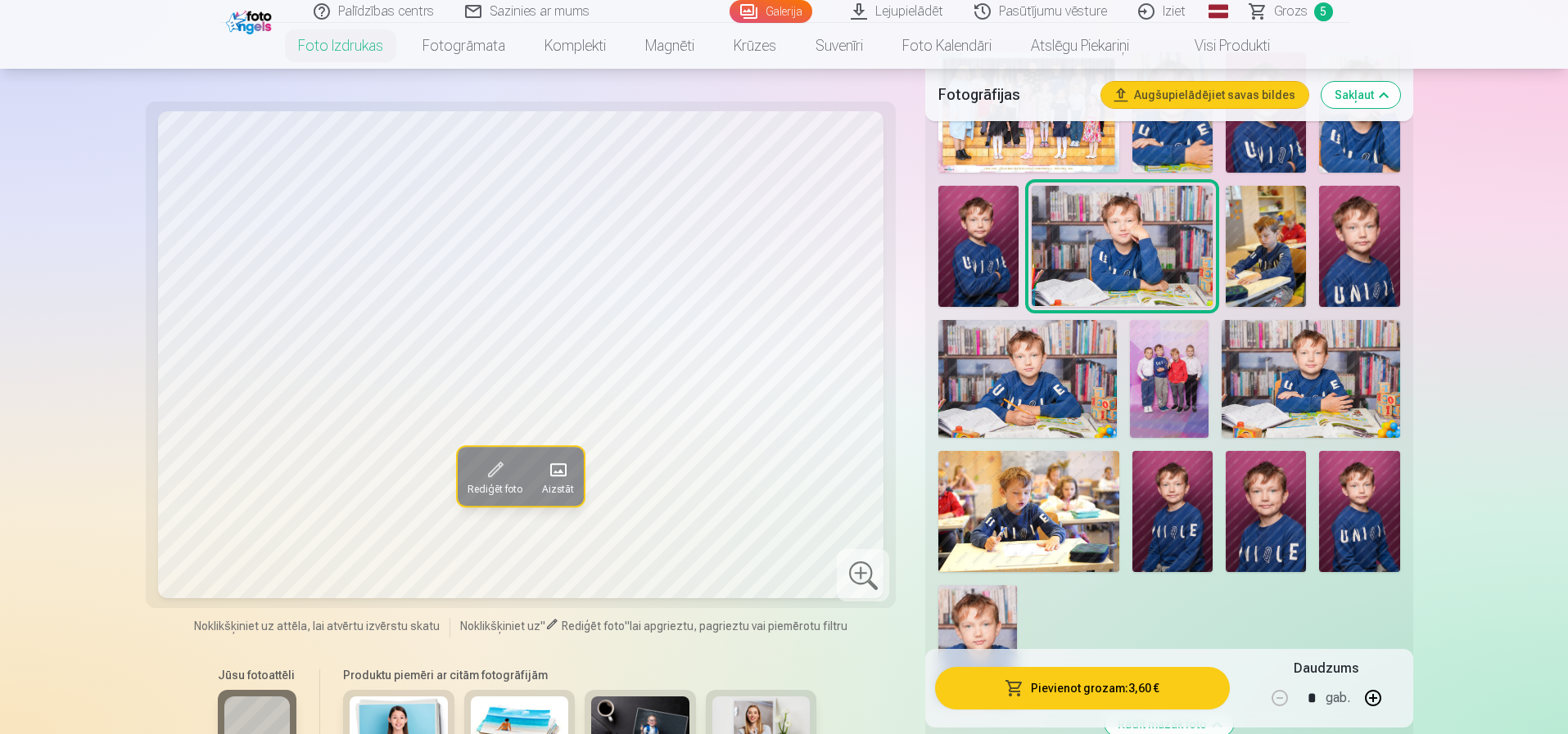
click at [971, 246] on img at bounding box center [978, 246] width 80 height 120
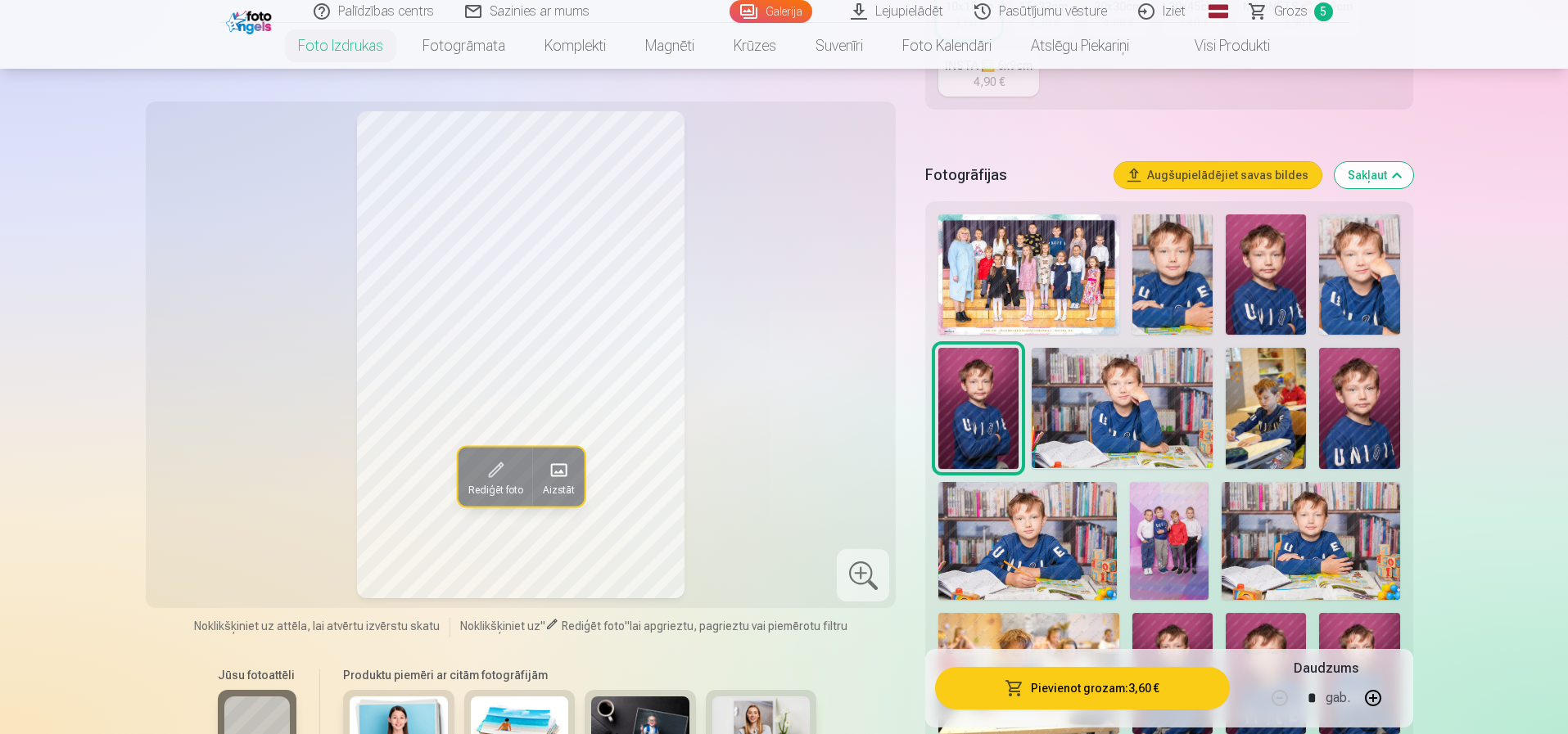
scroll to position [409, 0]
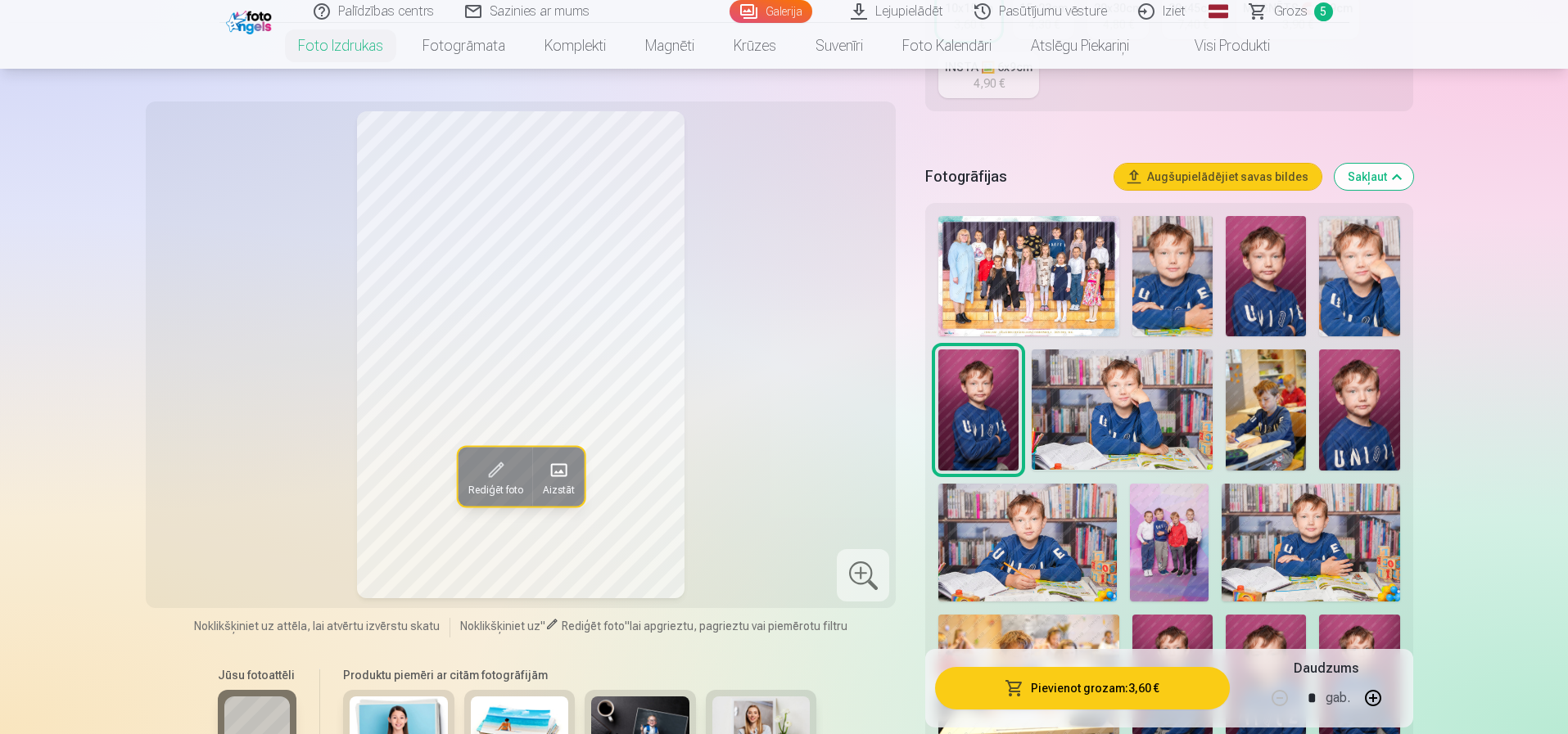
drag, startPoint x: 1361, startPoint y: 269, endPoint x: 1319, endPoint y: 288, distance: 46.1
click at [1361, 269] on img at bounding box center [1358, 276] width 80 height 120
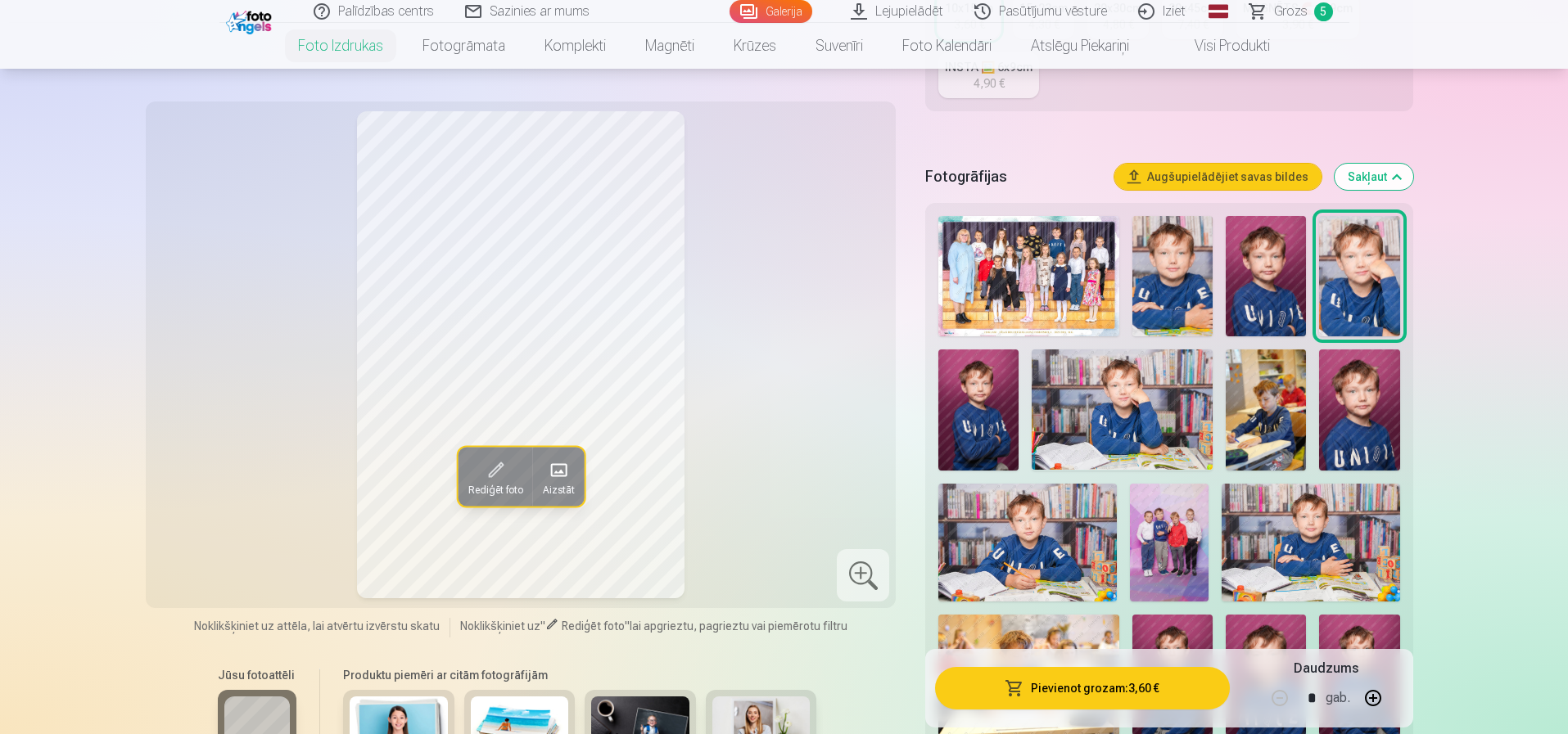
click at [1273, 284] on img at bounding box center [1266, 276] width 80 height 120
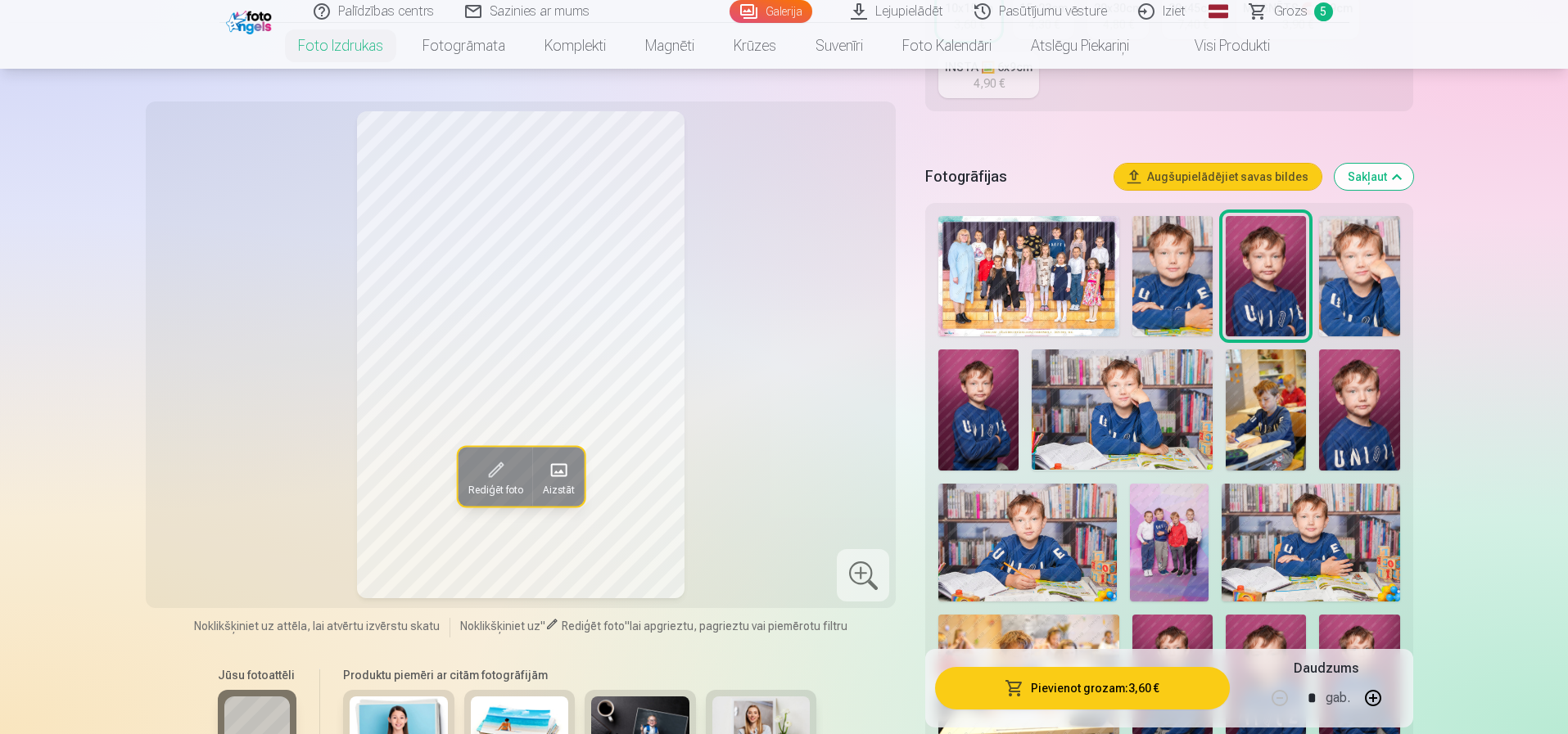
click at [1170, 301] on img at bounding box center [1172, 276] width 80 height 120
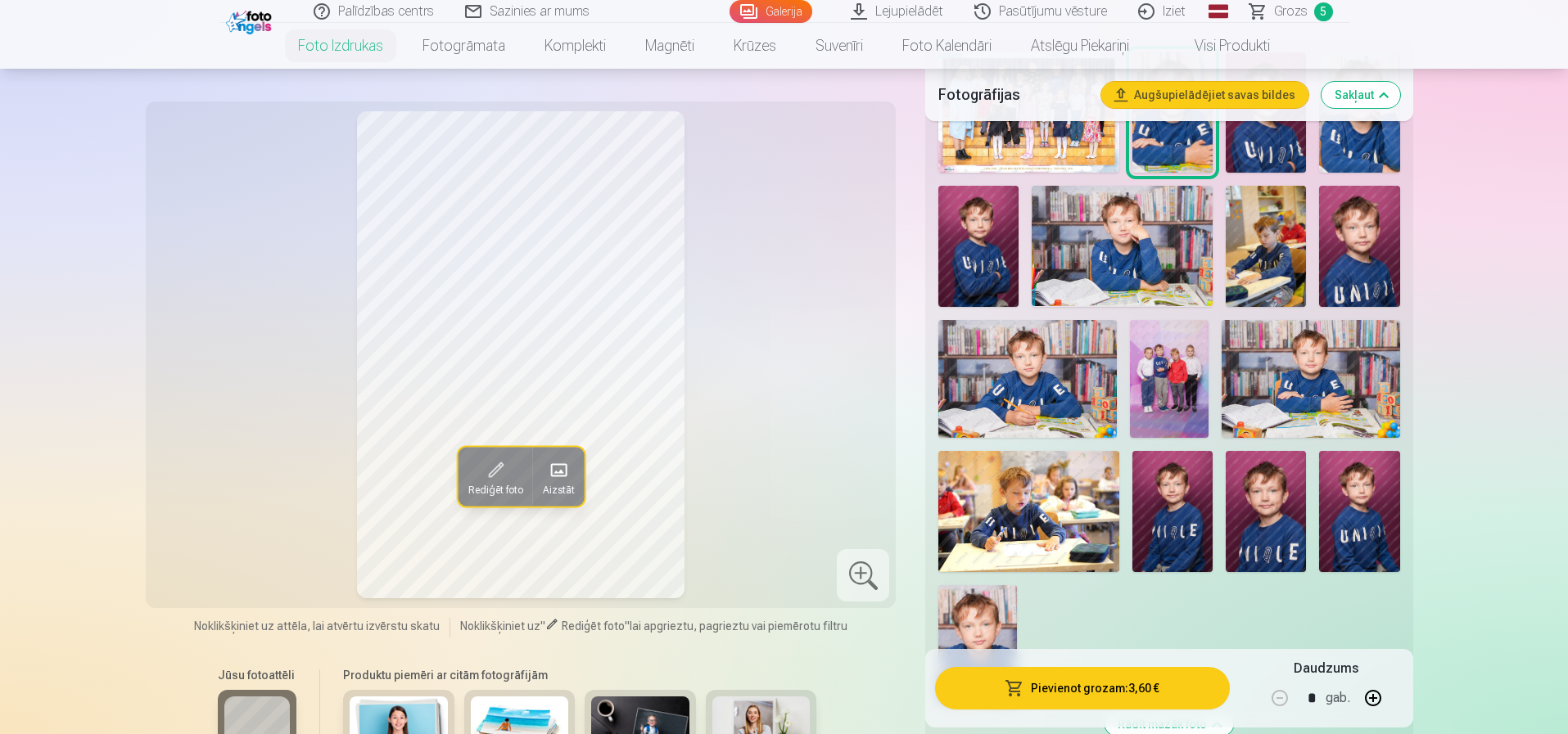
scroll to position [491, 0]
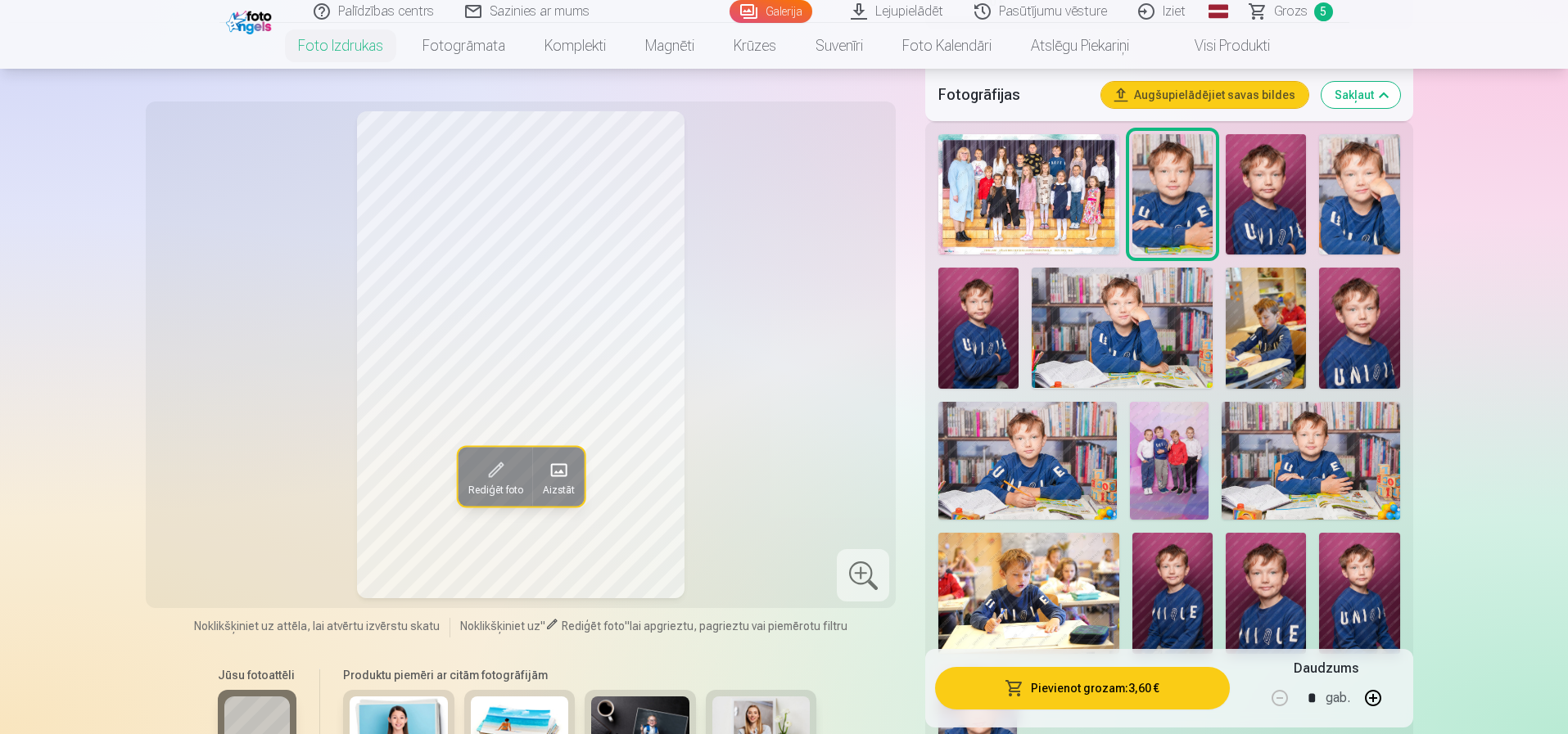
click at [1154, 331] on img at bounding box center [1122, 328] width 181 height 120
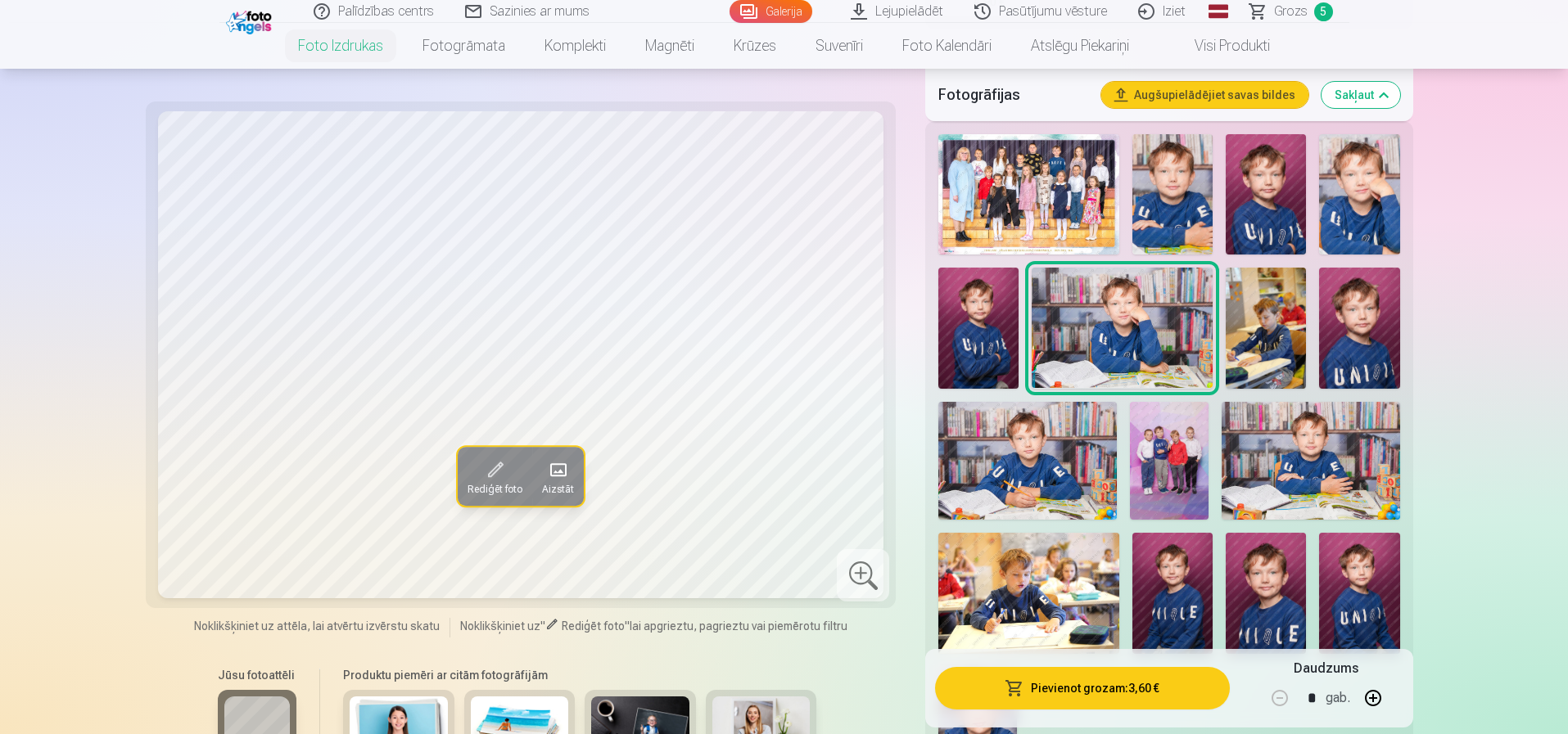
click at [1050, 464] on img at bounding box center [1027, 461] width 178 height 118
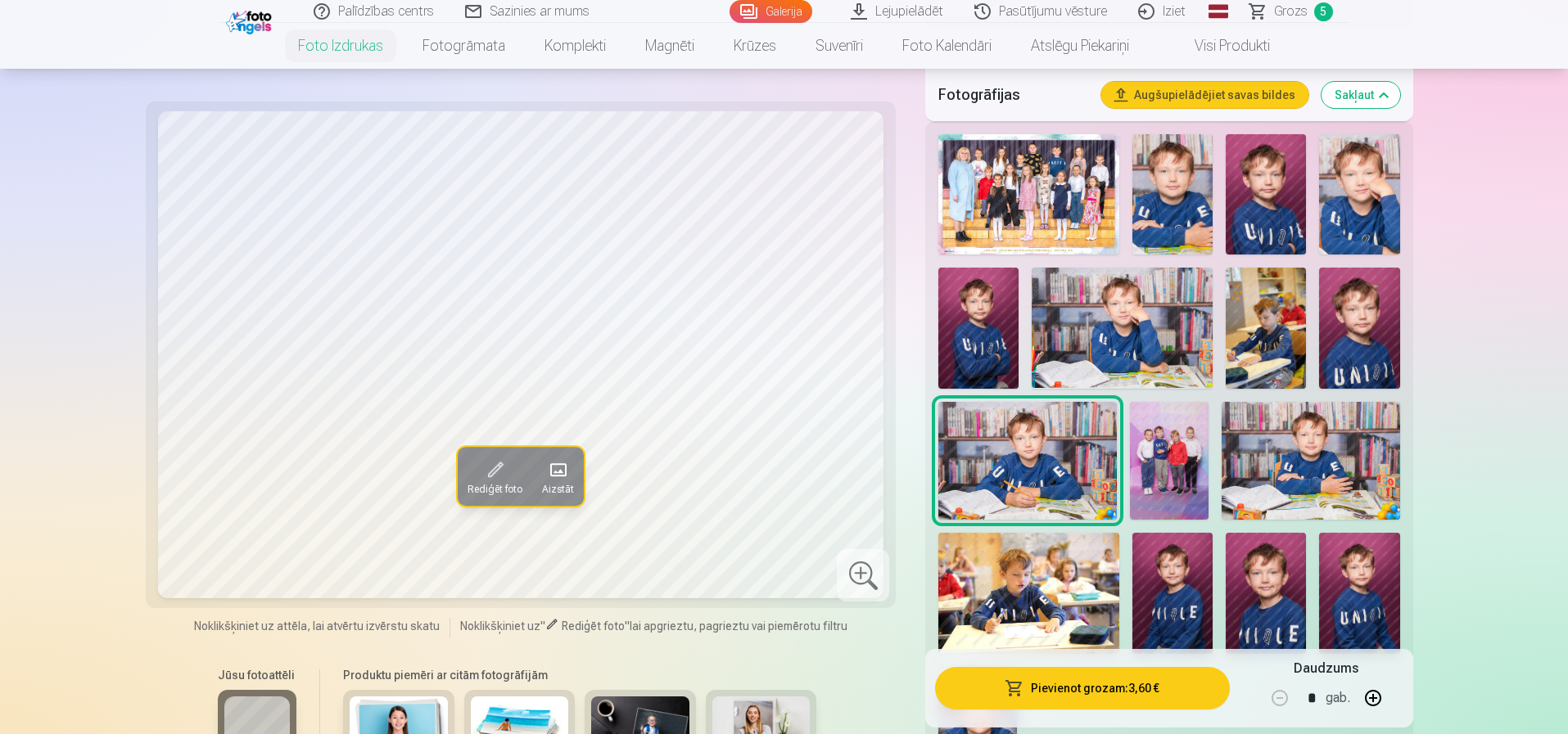
click at [1127, 312] on img at bounding box center [1122, 328] width 181 height 120
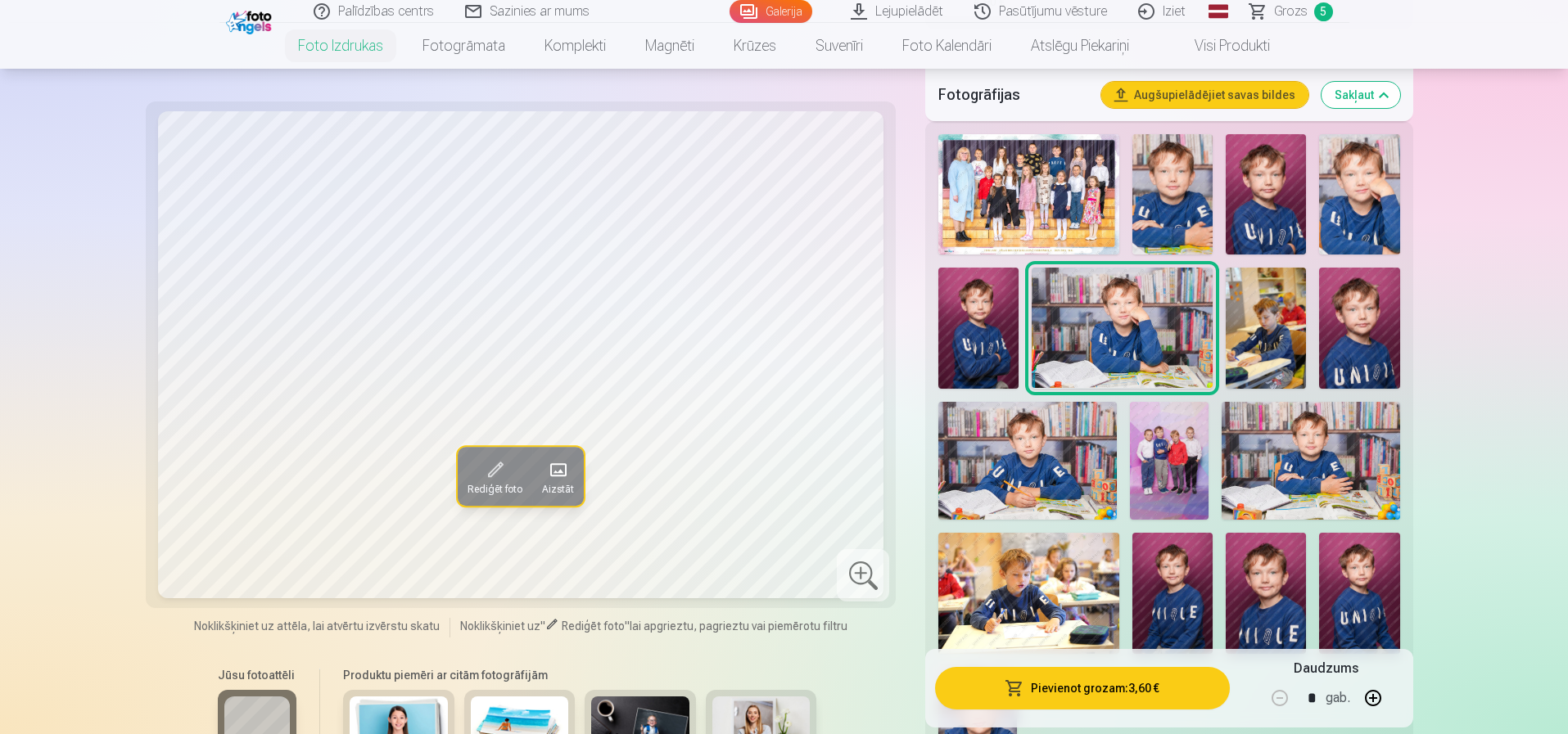
click at [1061, 433] on img at bounding box center [1027, 461] width 178 height 118
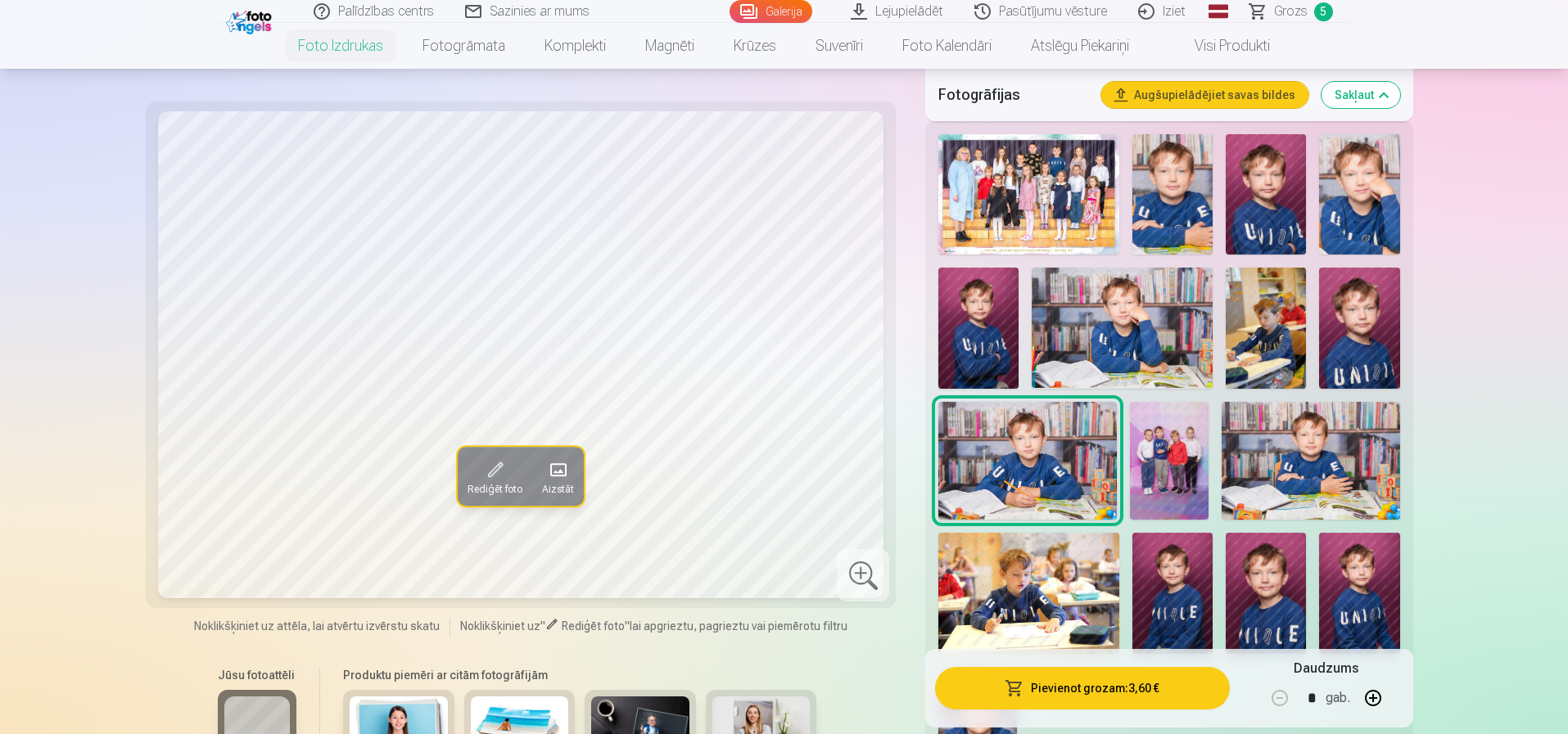
click at [1174, 186] on img at bounding box center [1172, 194] width 80 height 120
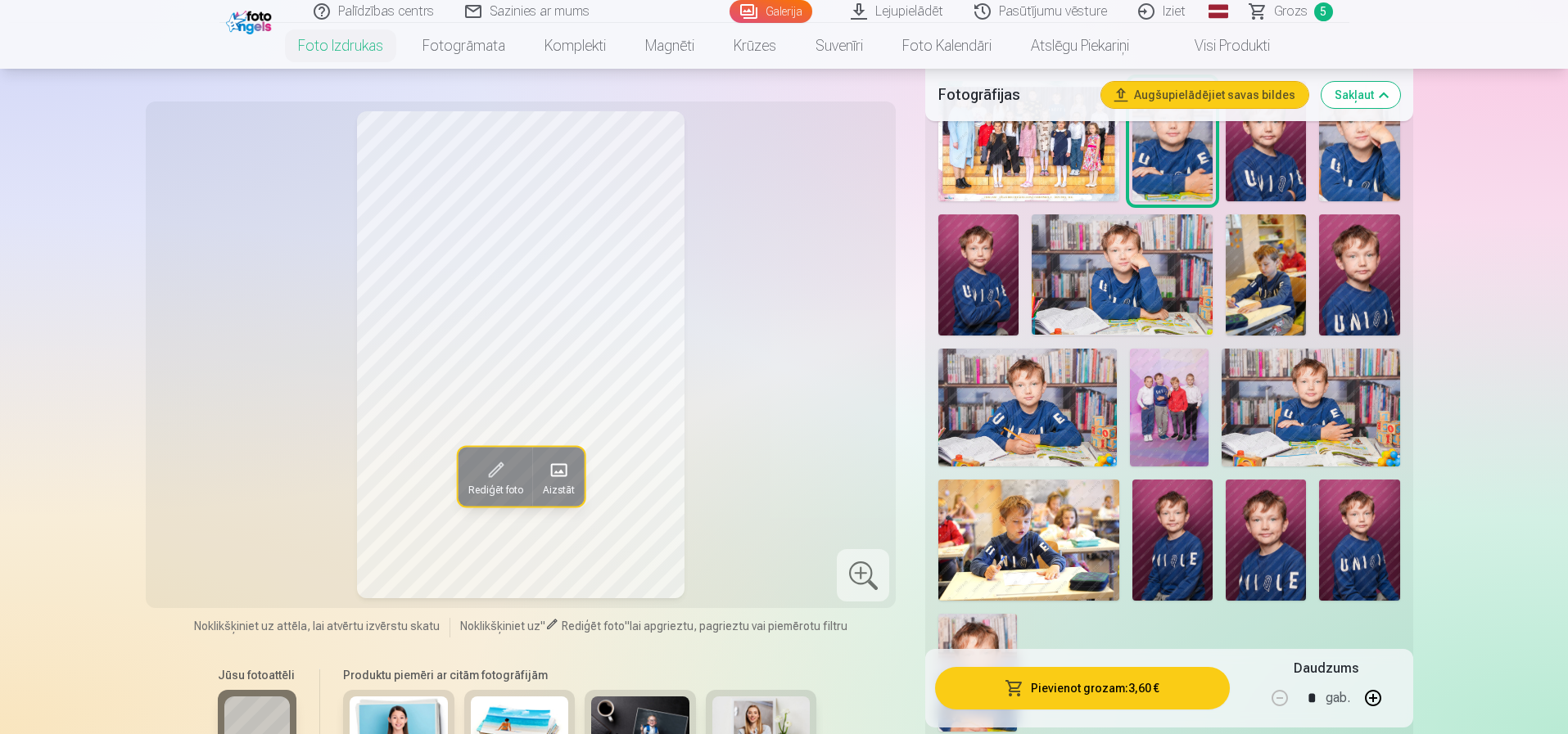
scroll to position [573, 0]
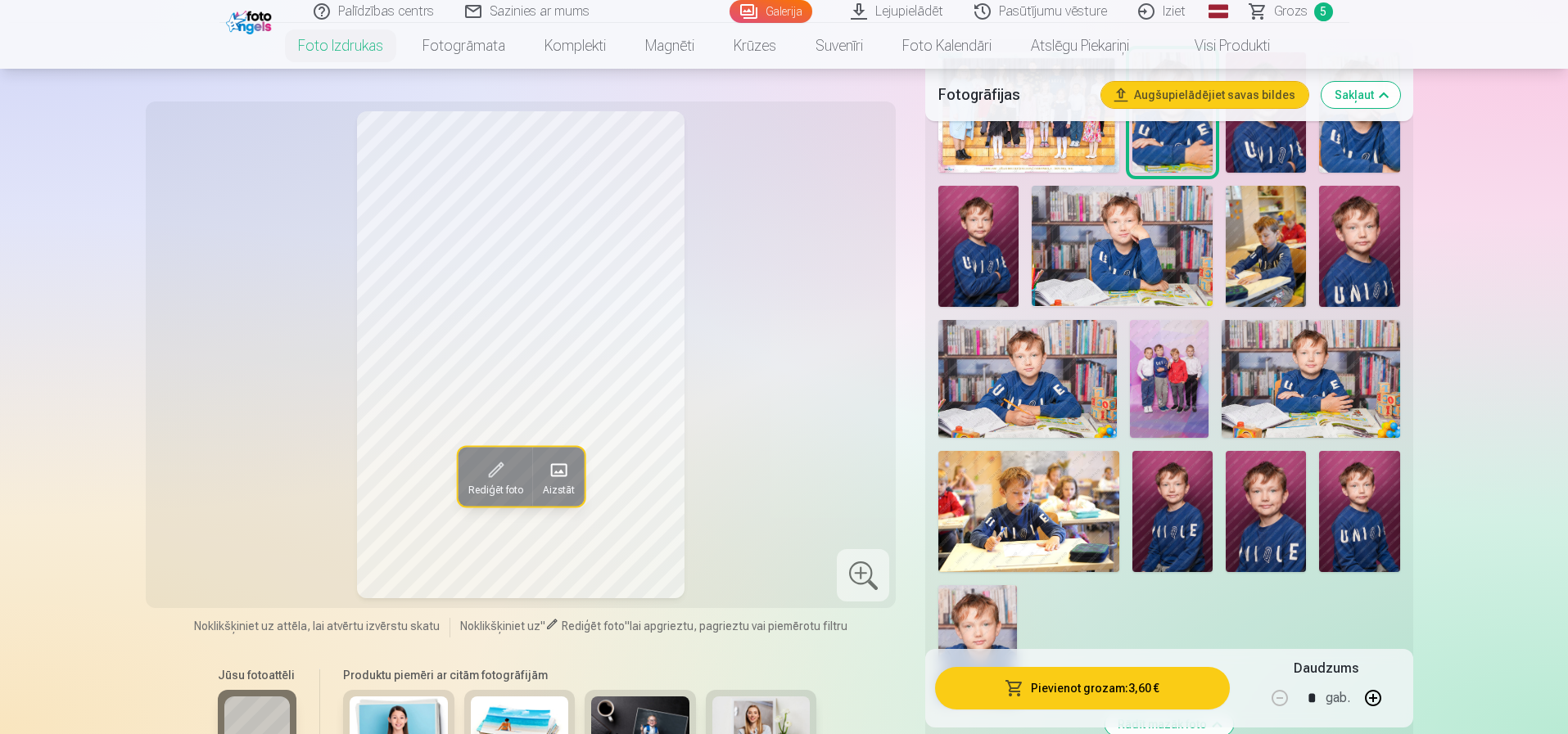
click at [1185, 515] on img at bounding box center [1172, 511] width 80 height 120
click at [1261, 533] on img at bounding box center [1266, 511] width 80 height 120
click at [1321, 496] on img at bounding box center [1358, 511] width 80 height 120
click at [1269, 496] on img at bounding box center [1266, 511] width 80 height 120
click at [1212, 492] on img at bounding box center [1172, 511] width 80 height 120
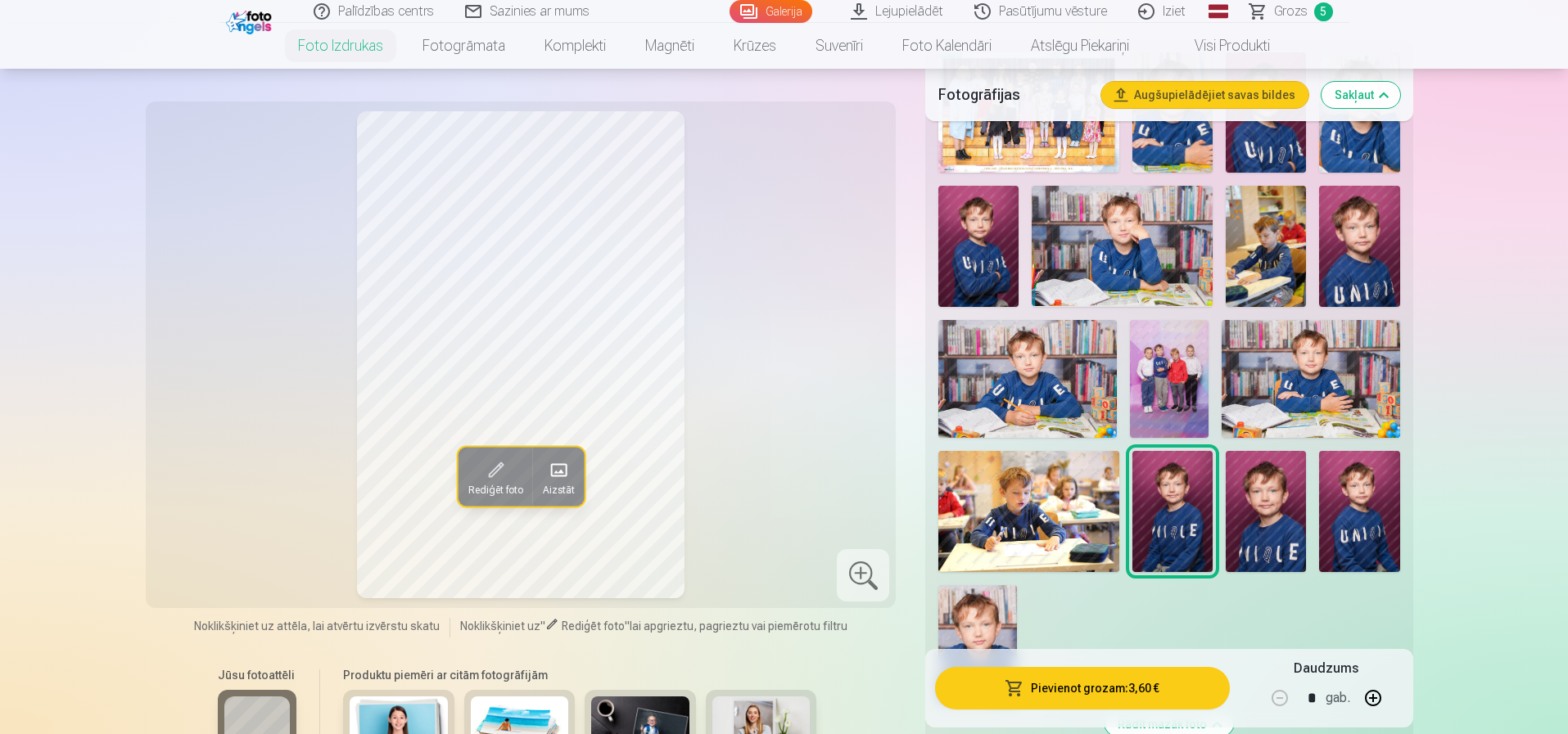
click at [1369, 500] on img at bounding box center [1358, 511] width 80 height 120
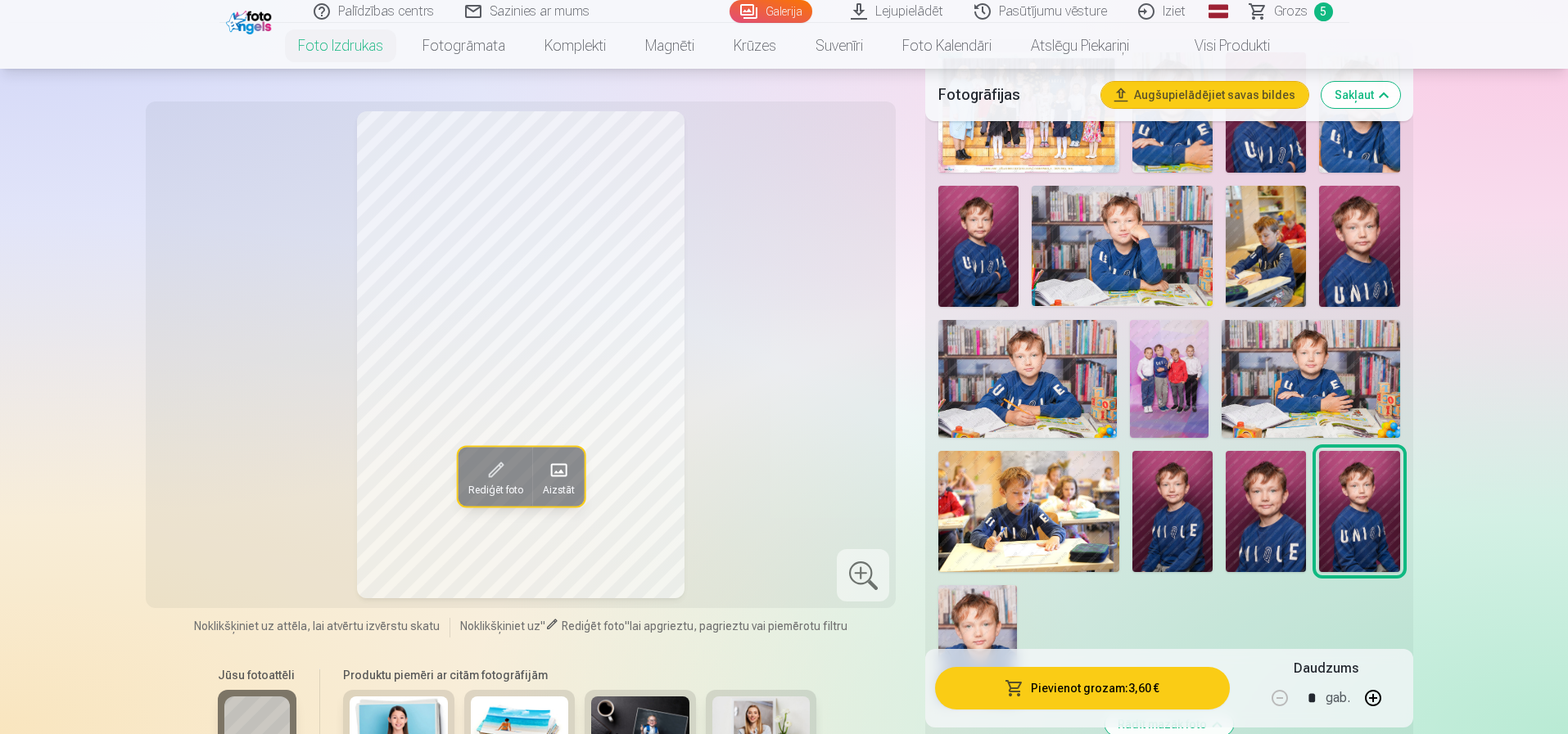
click at [1182, 497] on img at bounding box center [1172, 511] width 80 height 120
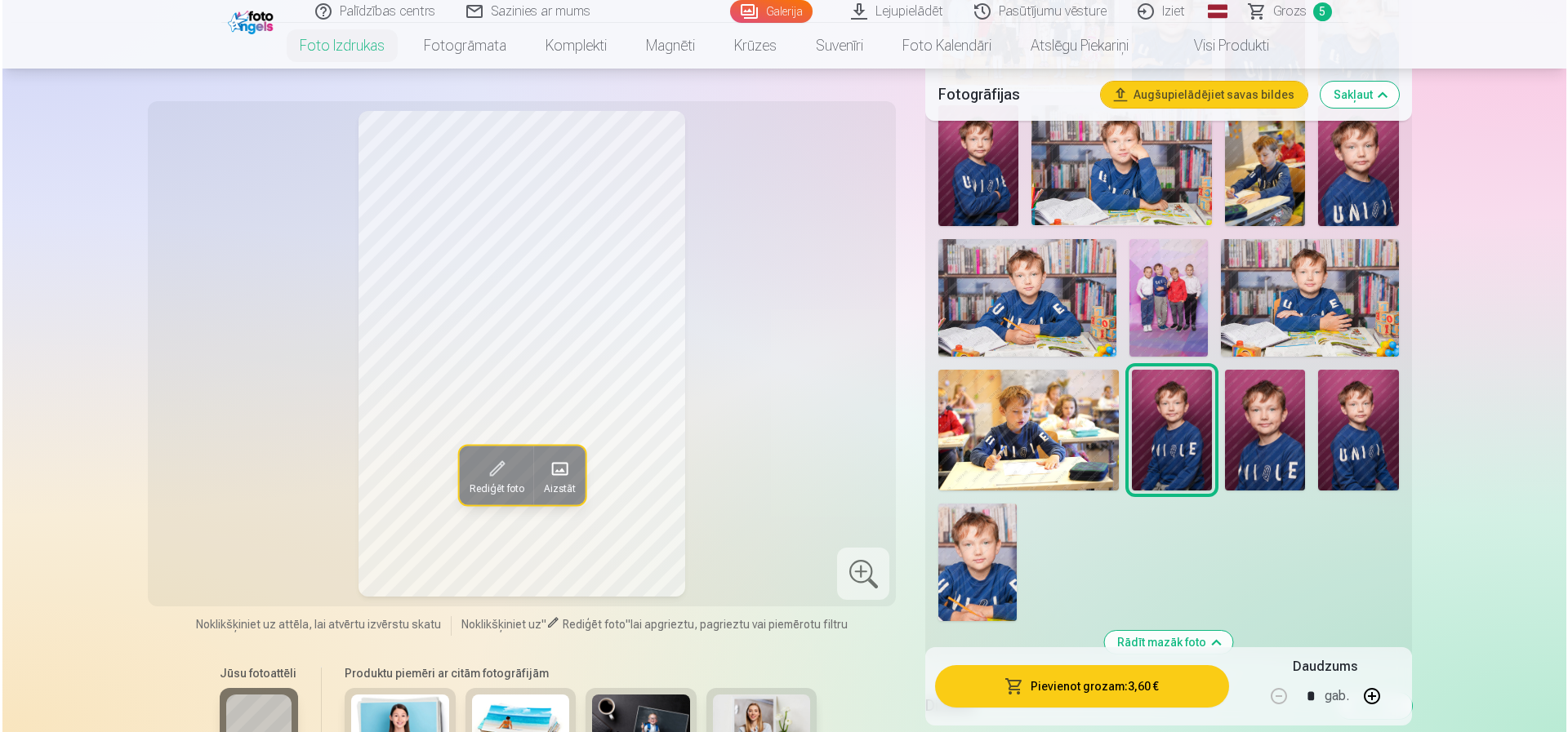
scroll to position [817, 0]
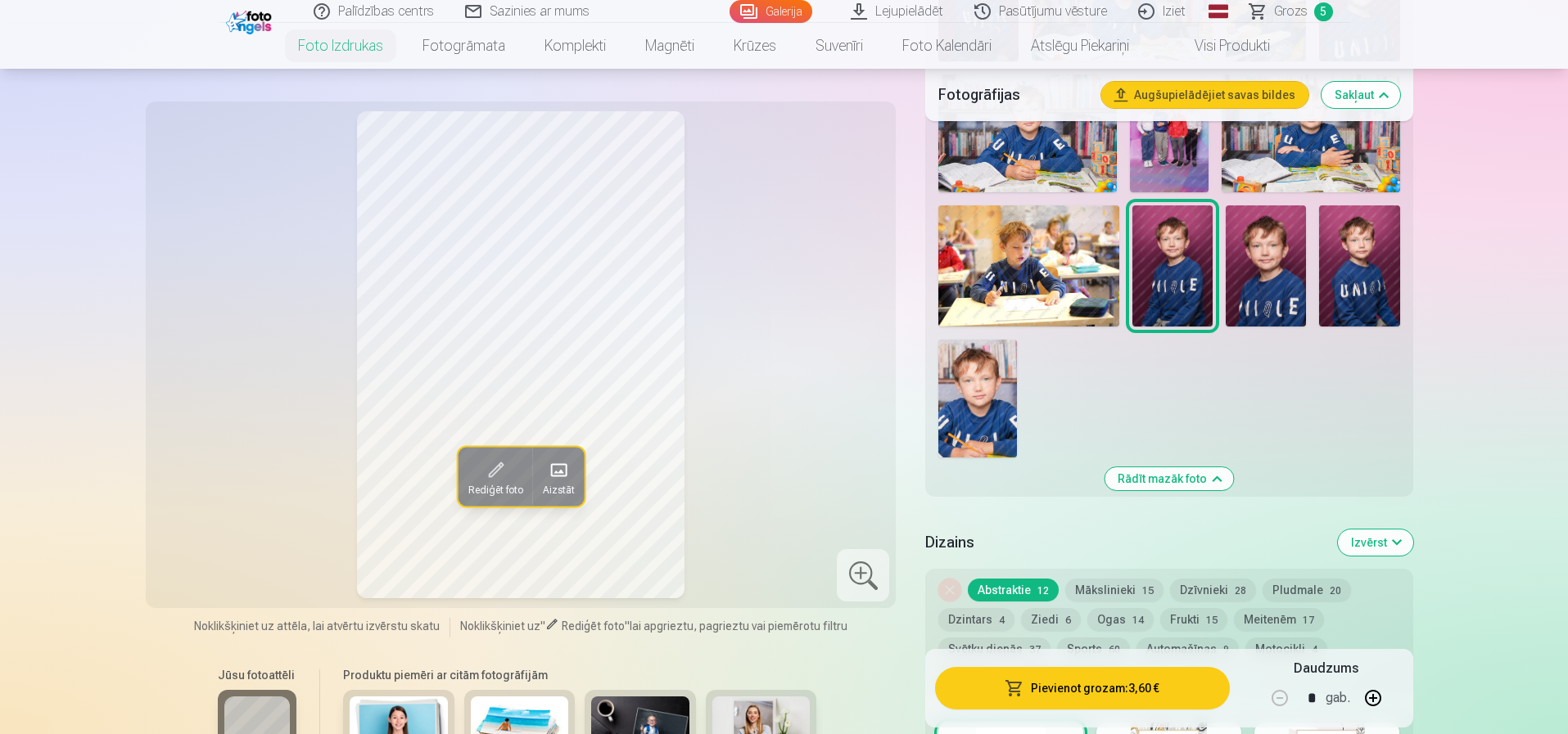
click at [1085, 695] on button "Pievienot grozam : 3,60 €" at bounding box center [1082, 689] width 294 height 43
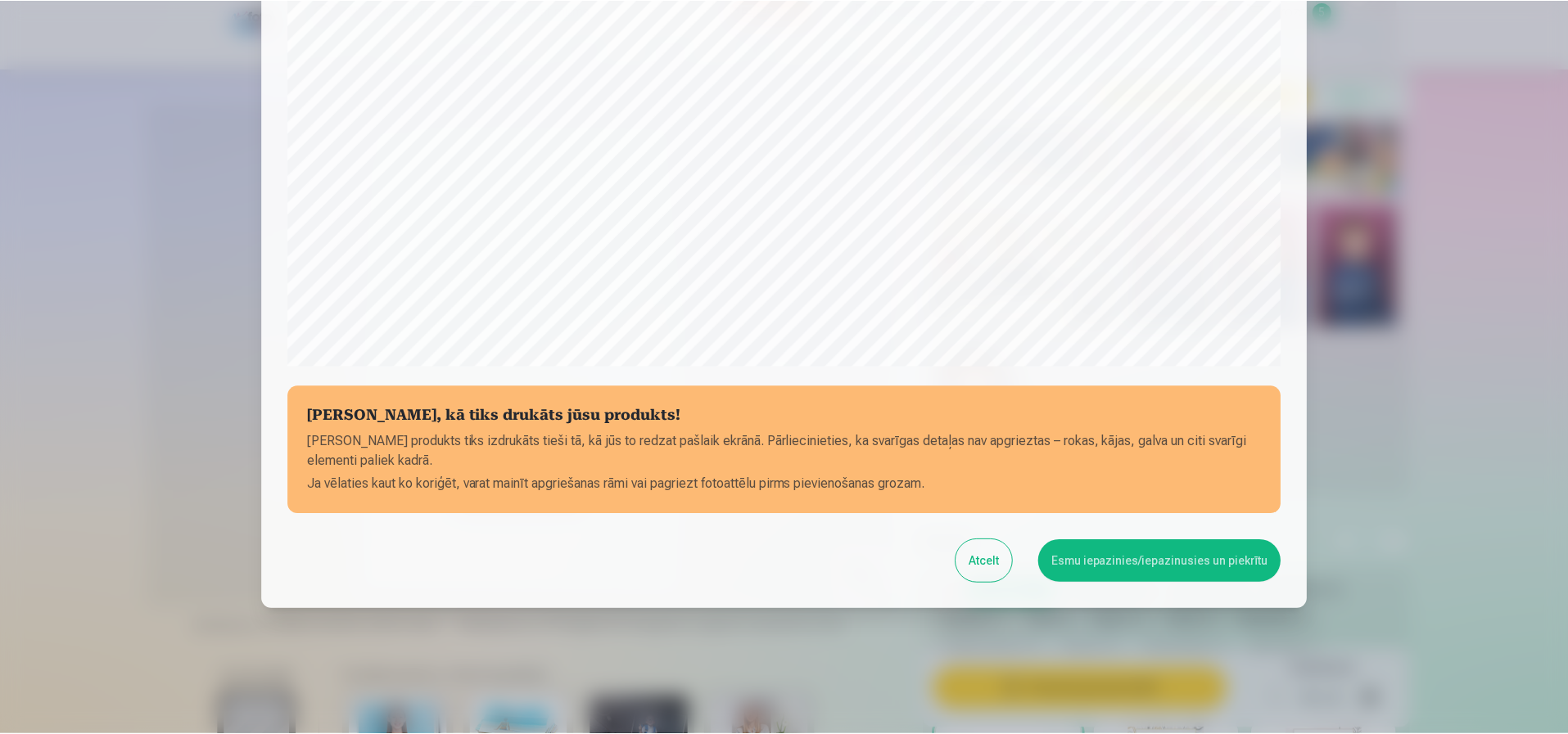
scroll to position [445, 0]
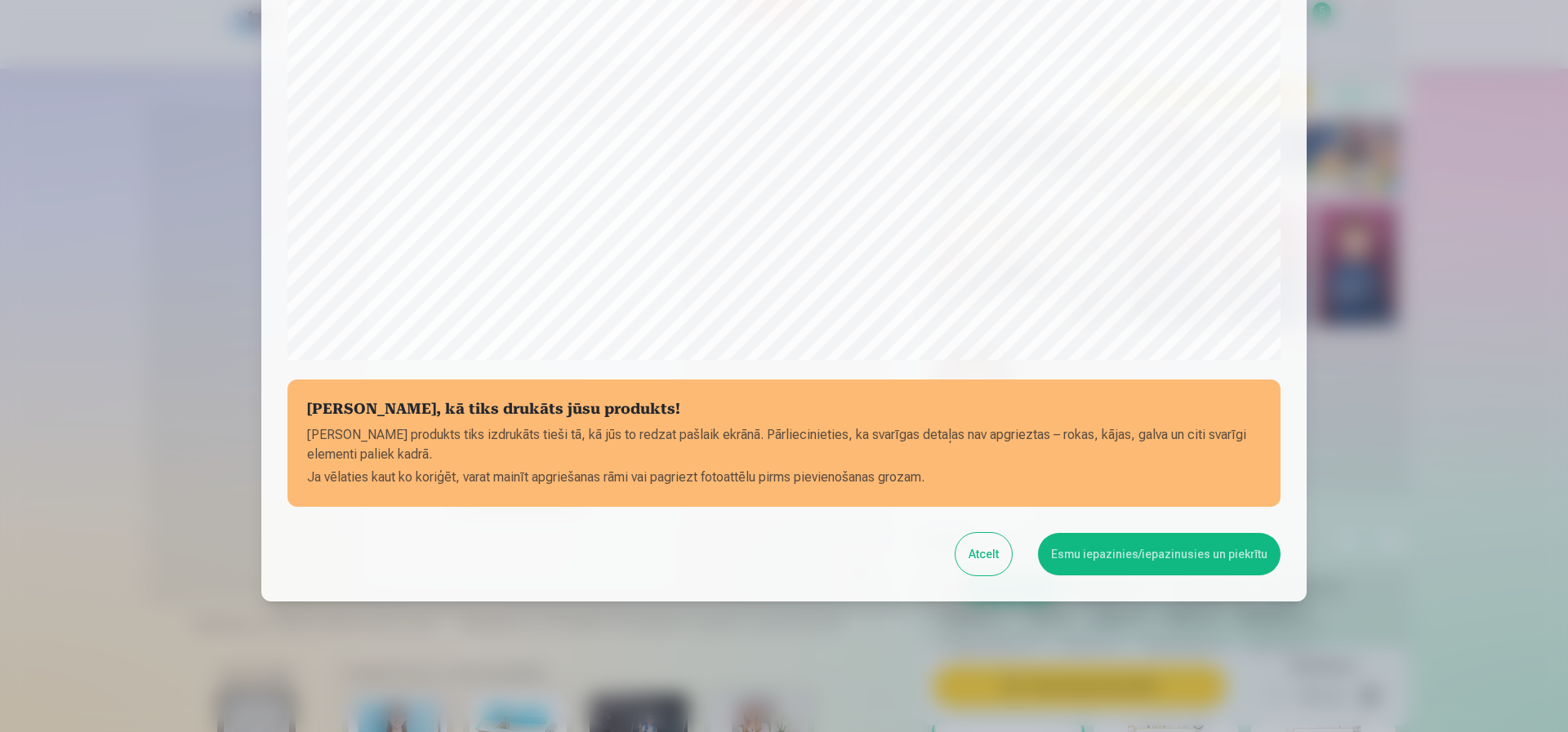
click at [1098, 559] on button "Esmu iepazinies/iepazinusies un piekrītu" at bounding box center [1159, 555] width 242 height 43
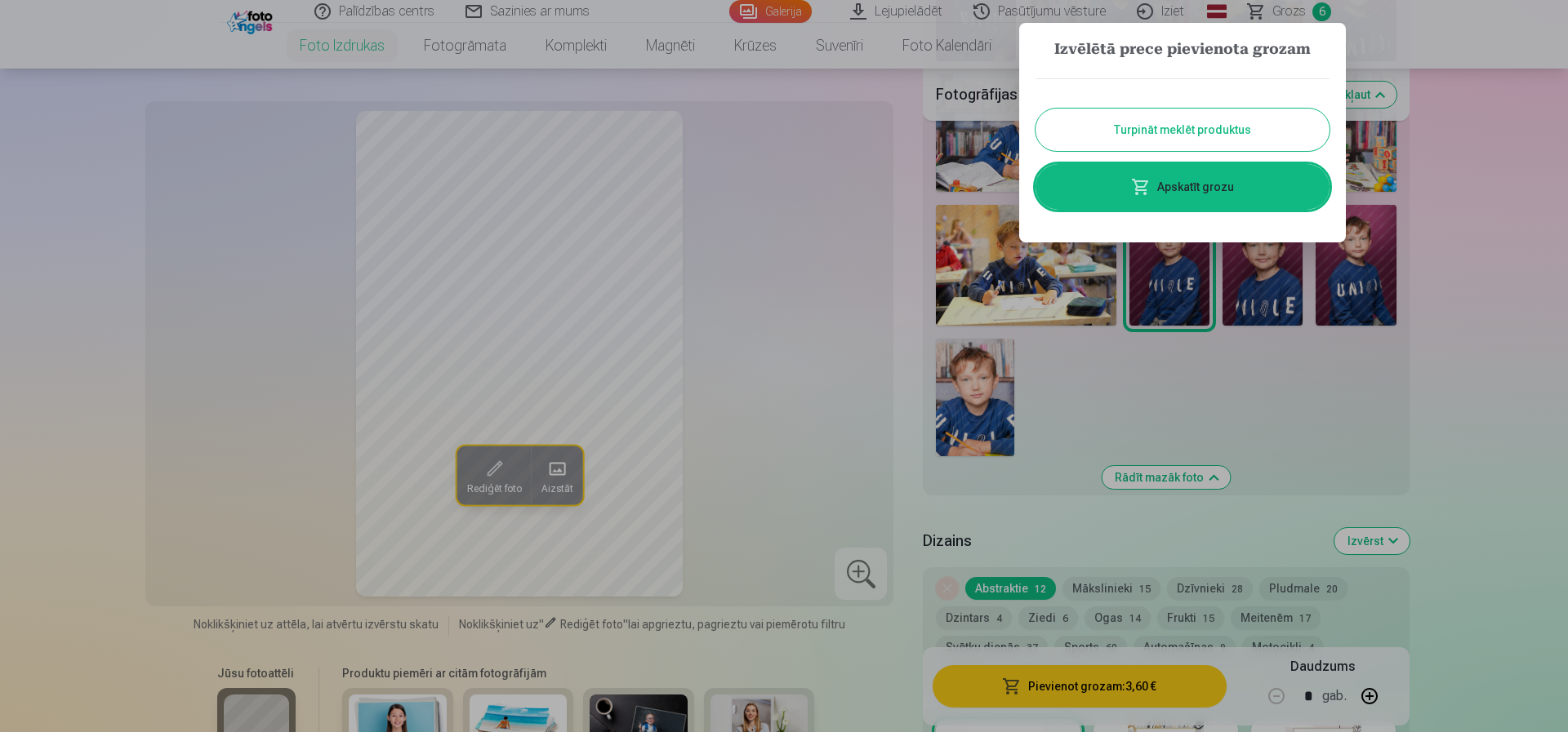
click at [1158, 177] on link "Apskatīt grozu" at bounding box center [1182, 187] width 294 height 45
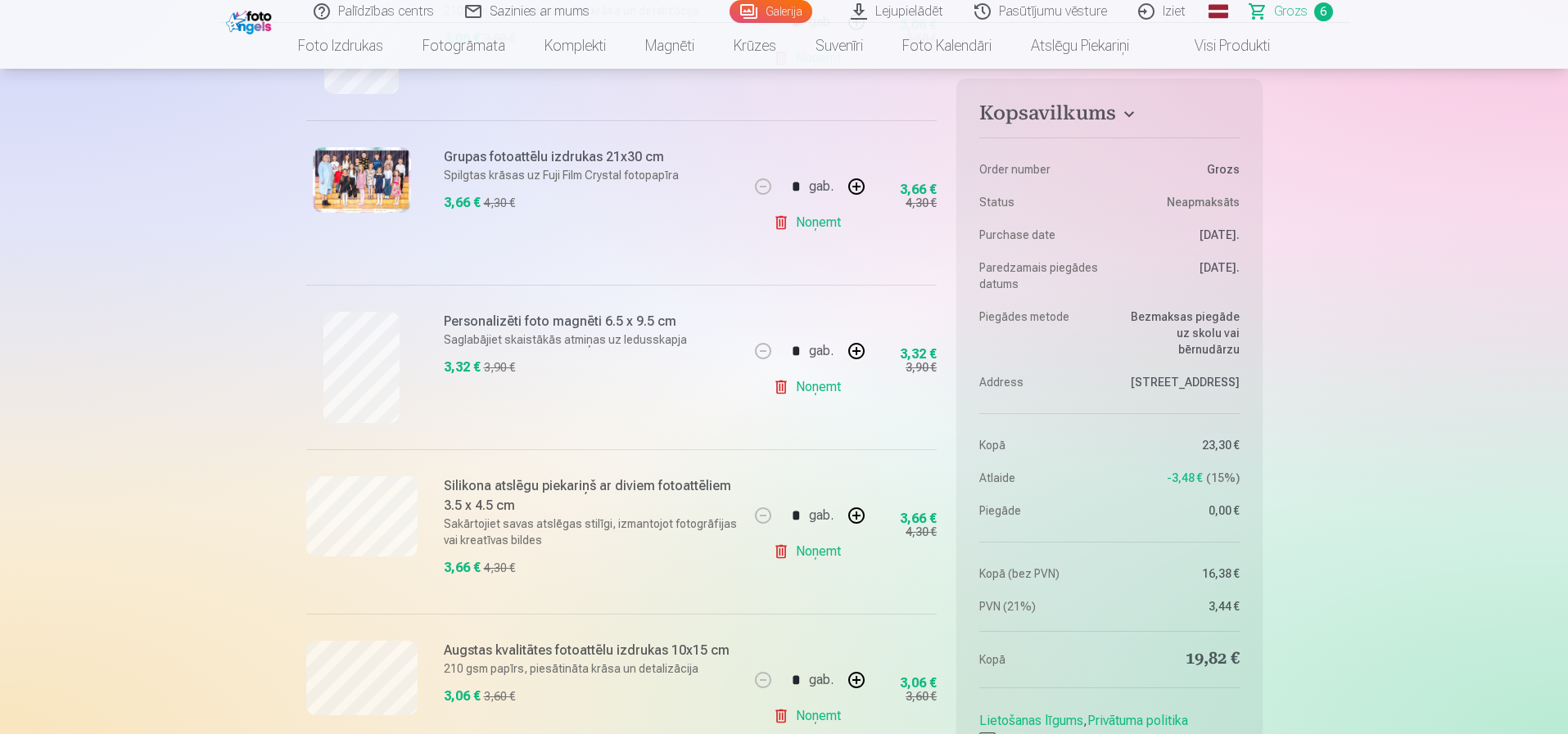
scroll to position [491, 0]
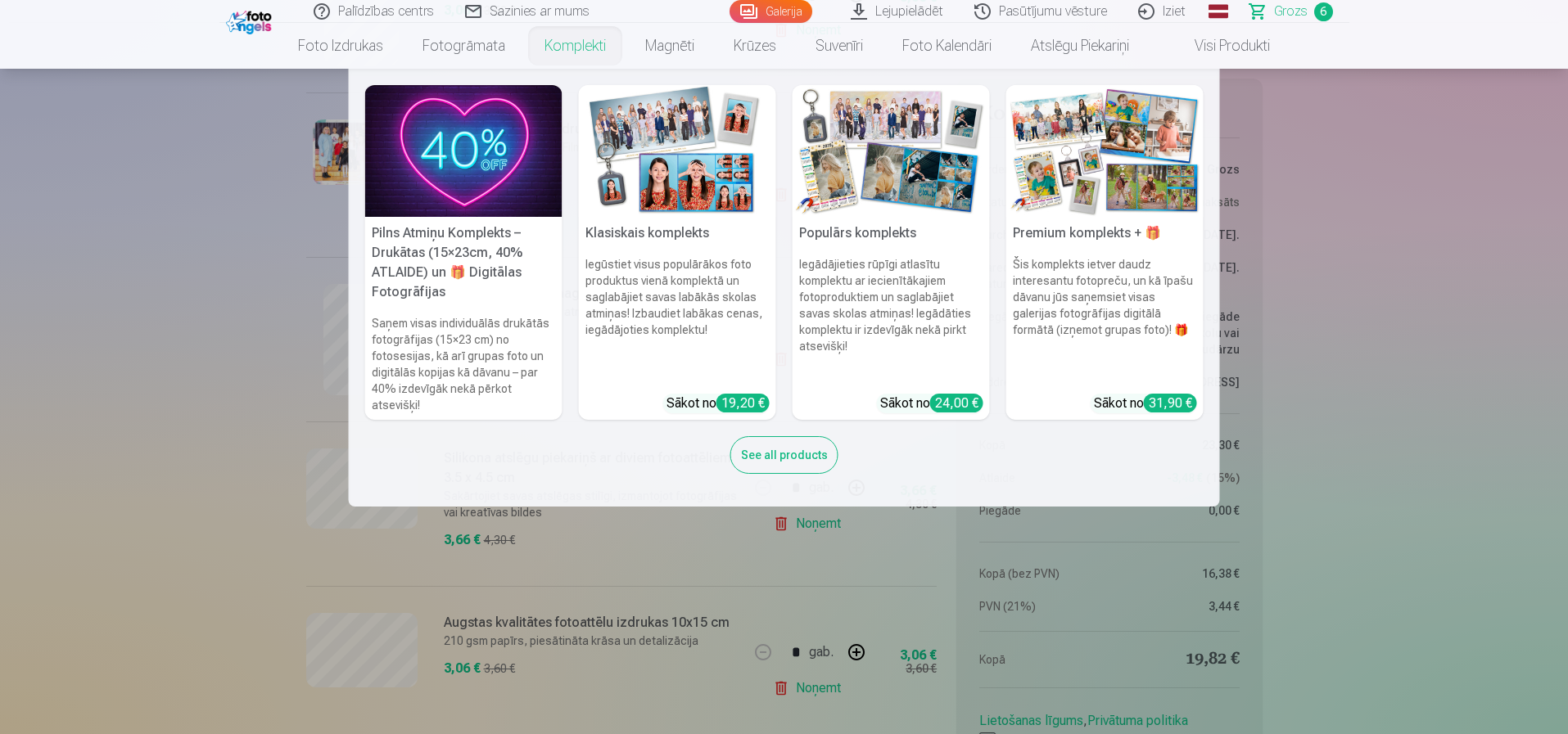
click at [647, 211] on img at bounding box center [678, 151] width 198 height 132
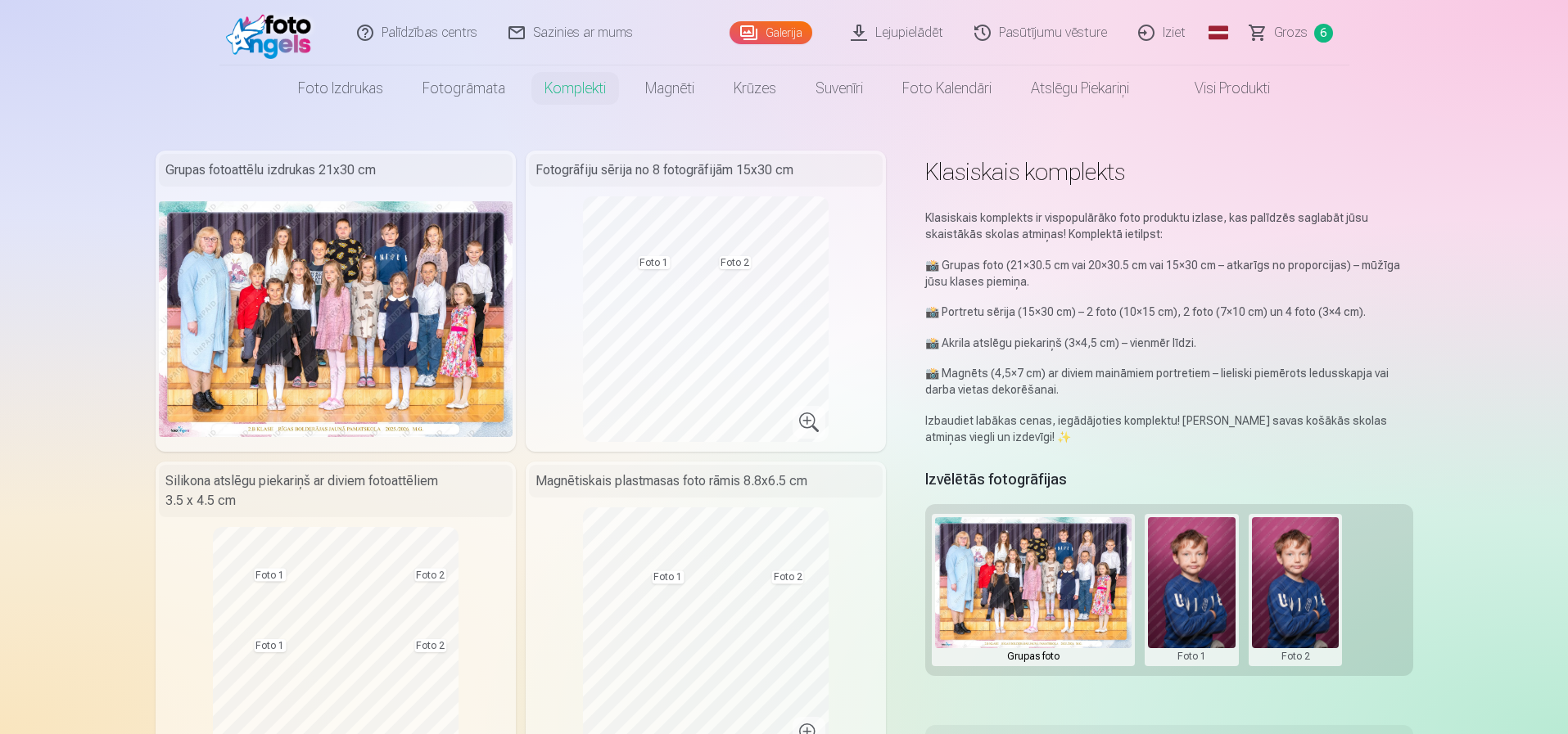
click at [1277, 33] on span "Grozs" at bounding box center [1291, 33] width 33 height 20
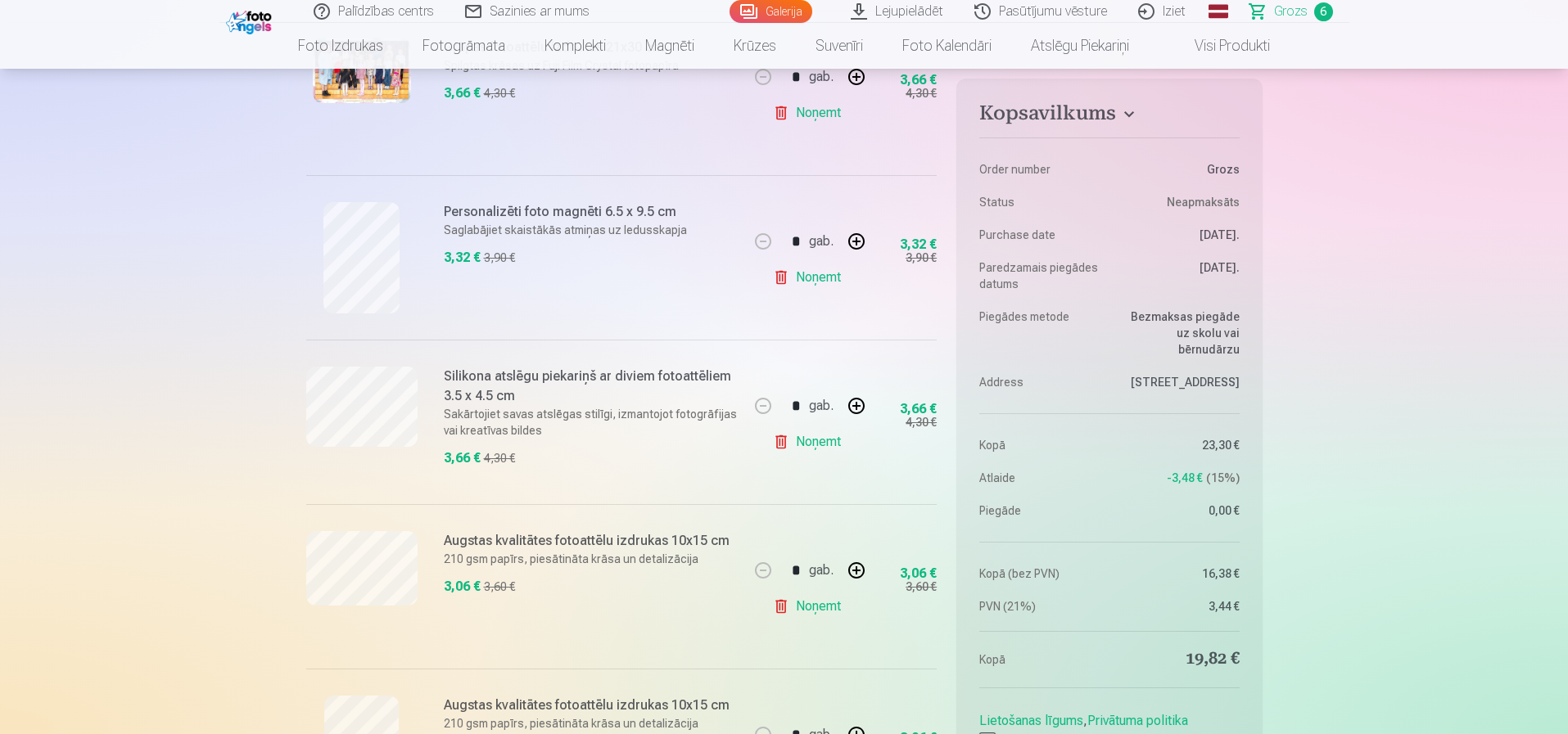
scroll to position [655, 0]
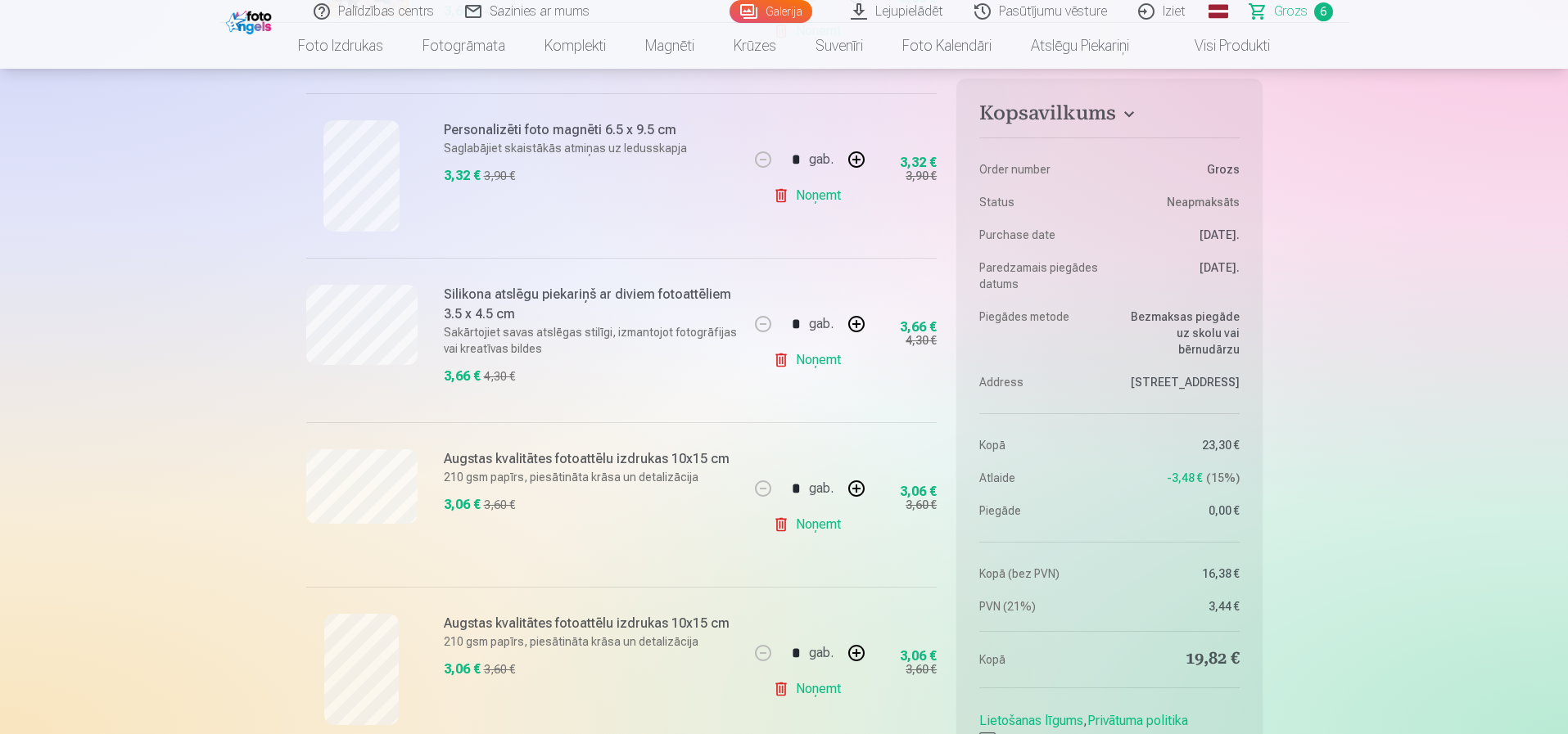
click at [822, 196] on link "Noņemt" at bounding box center [810, 196] width 75 height 33
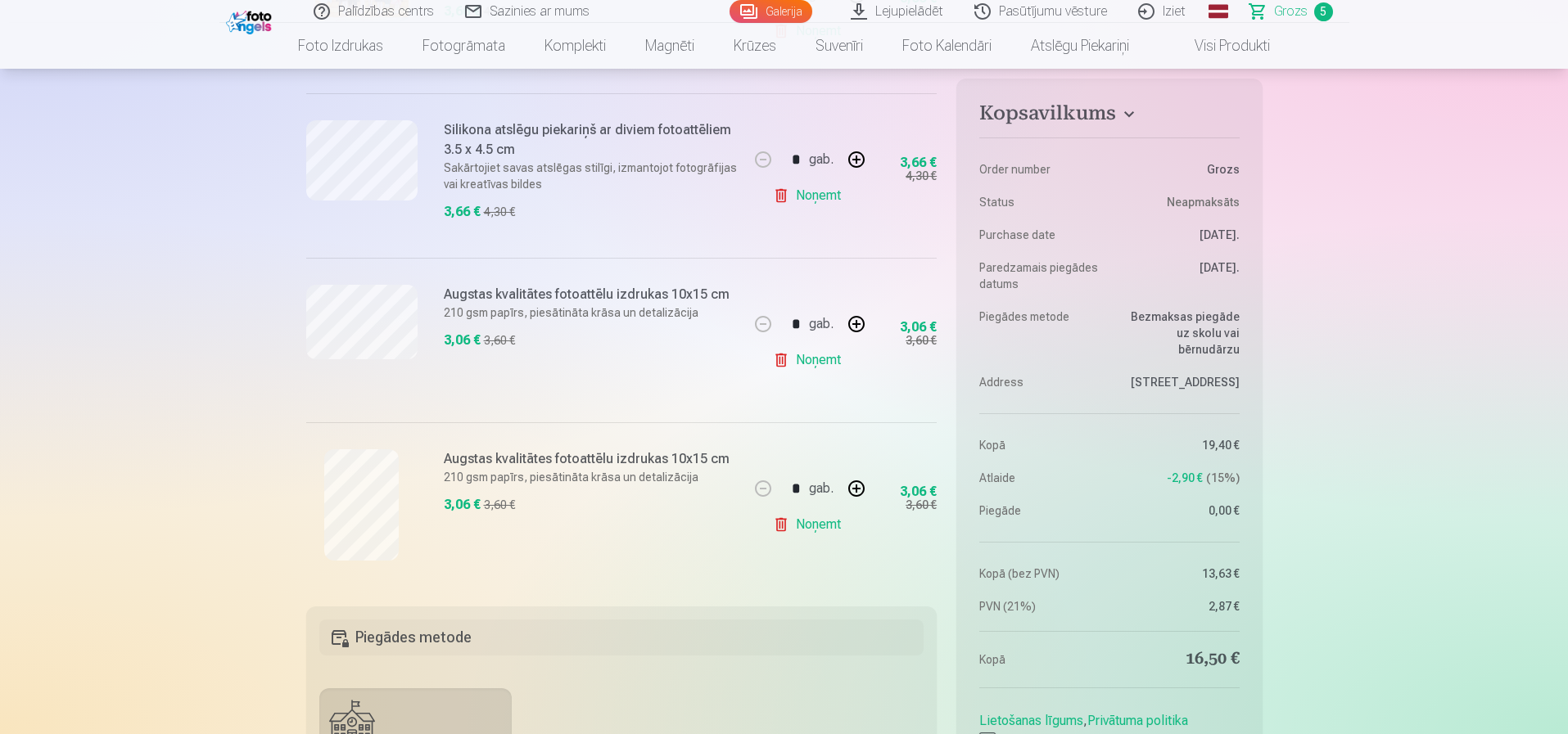
scroll to position [246, 0]
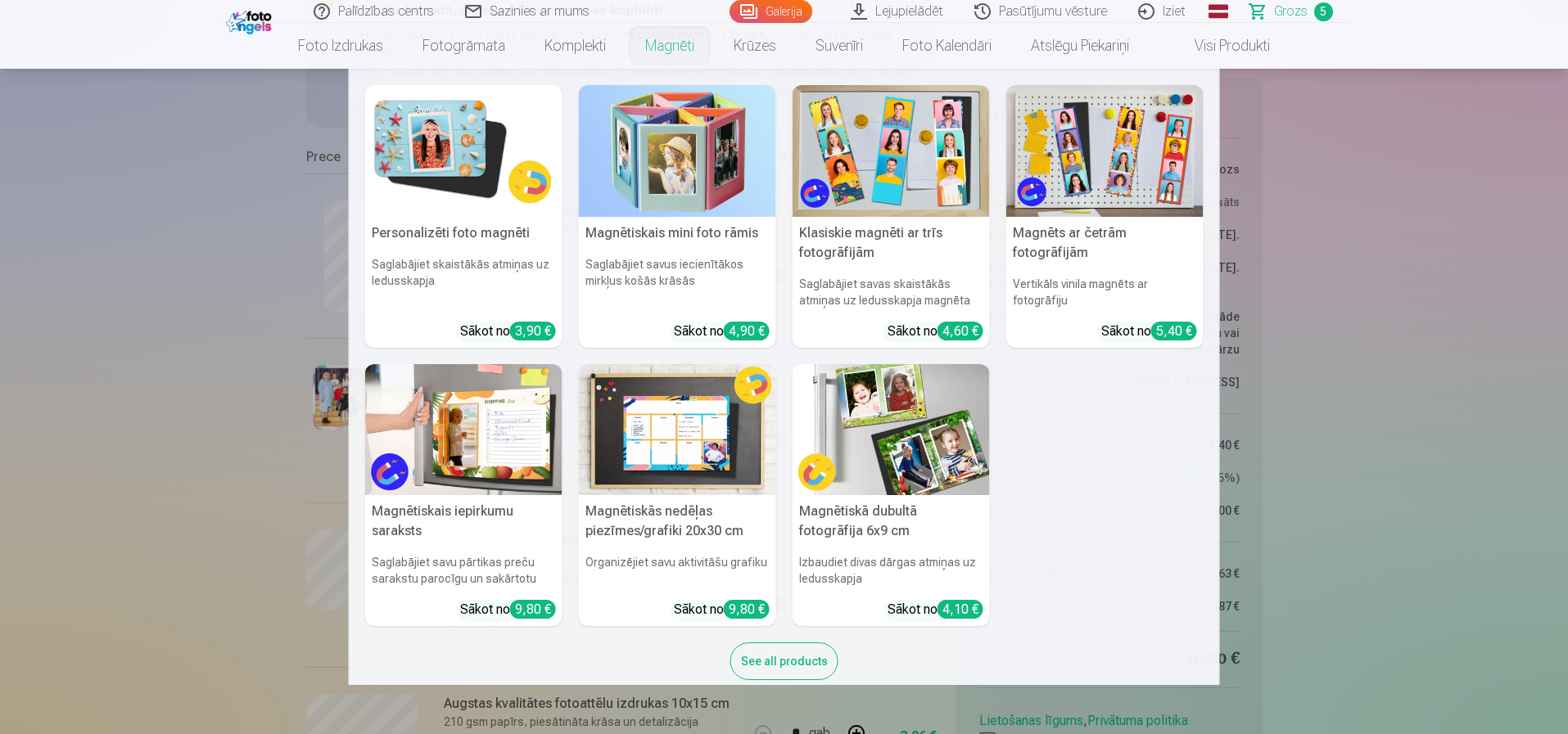
click at [465, 202] on img at bounding box center [464, 151] width 198 height 132
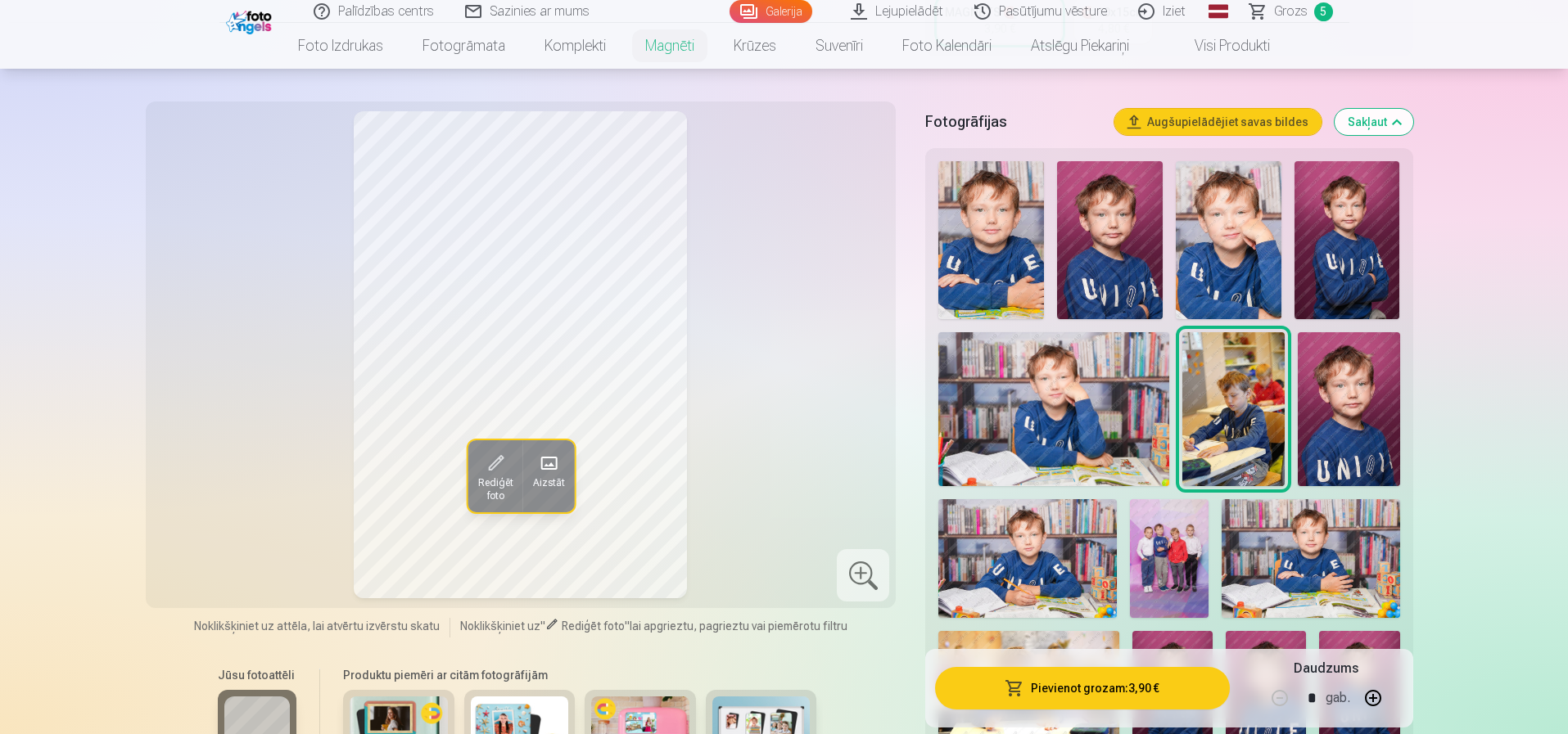
scroll to position [409, 0]
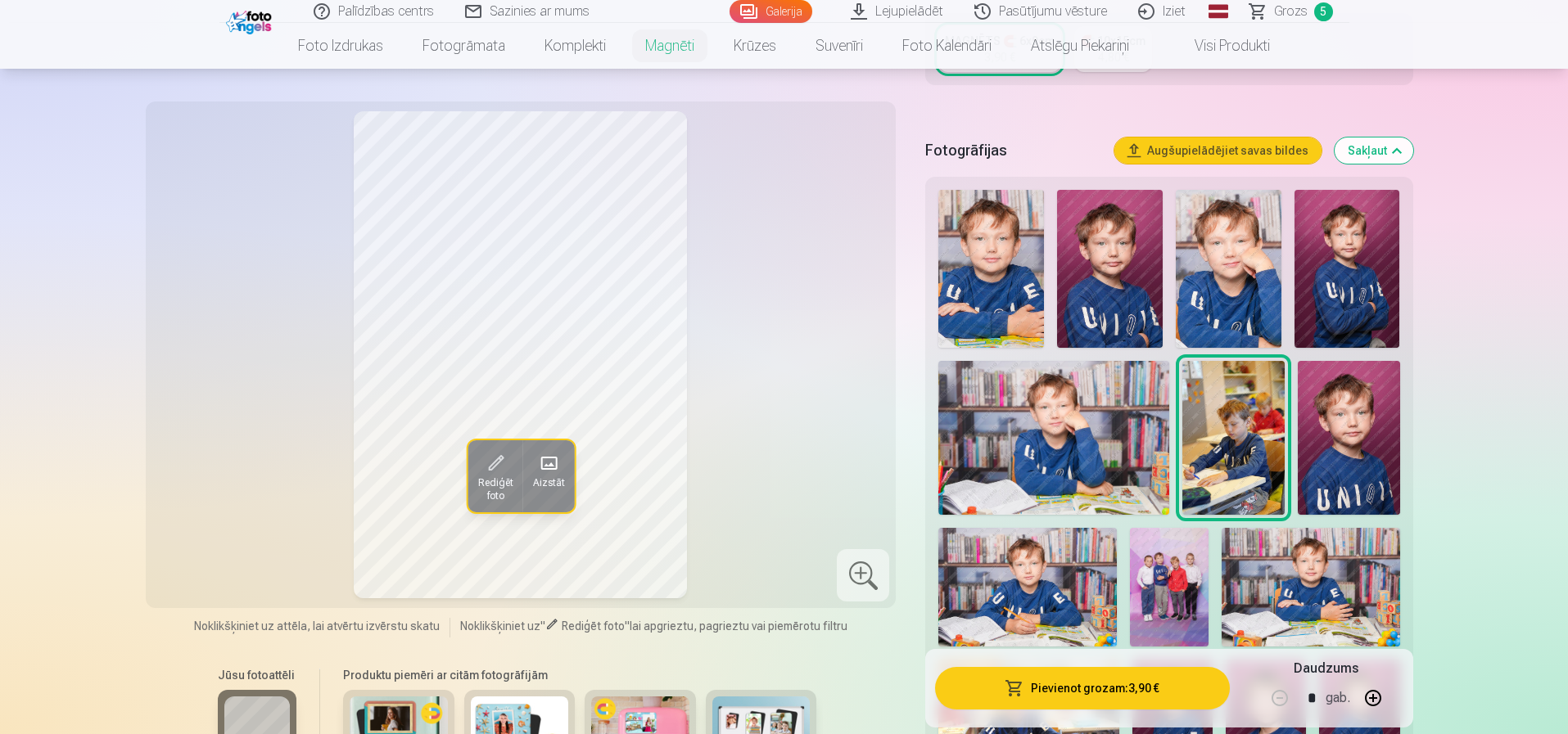
click at [995, 262] on img at bounding box center [991, 269] width 106 height 158
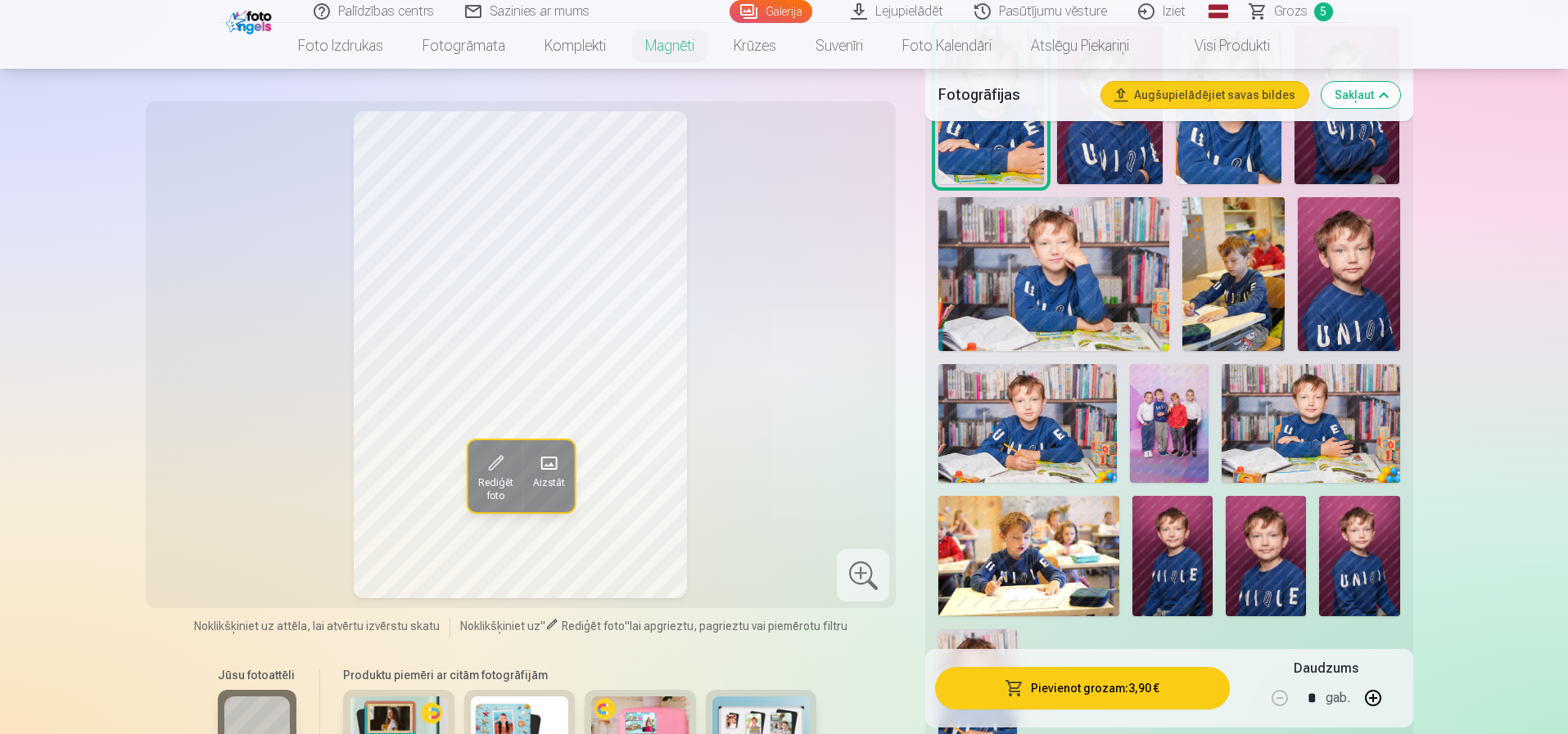
scroll to position [246, 0]
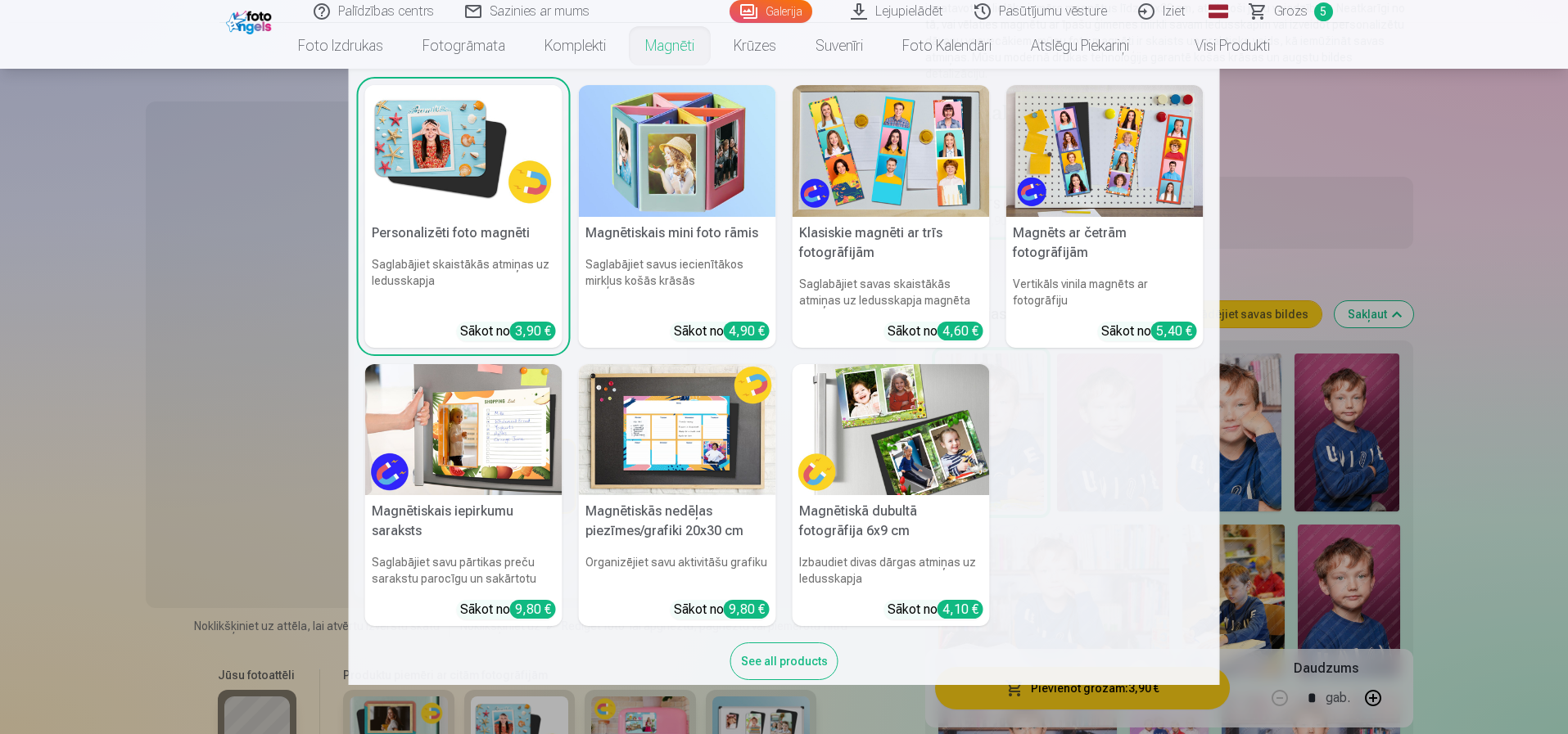
click at [678, 137] on img at bounding box center [678, 151] width 198 height 132
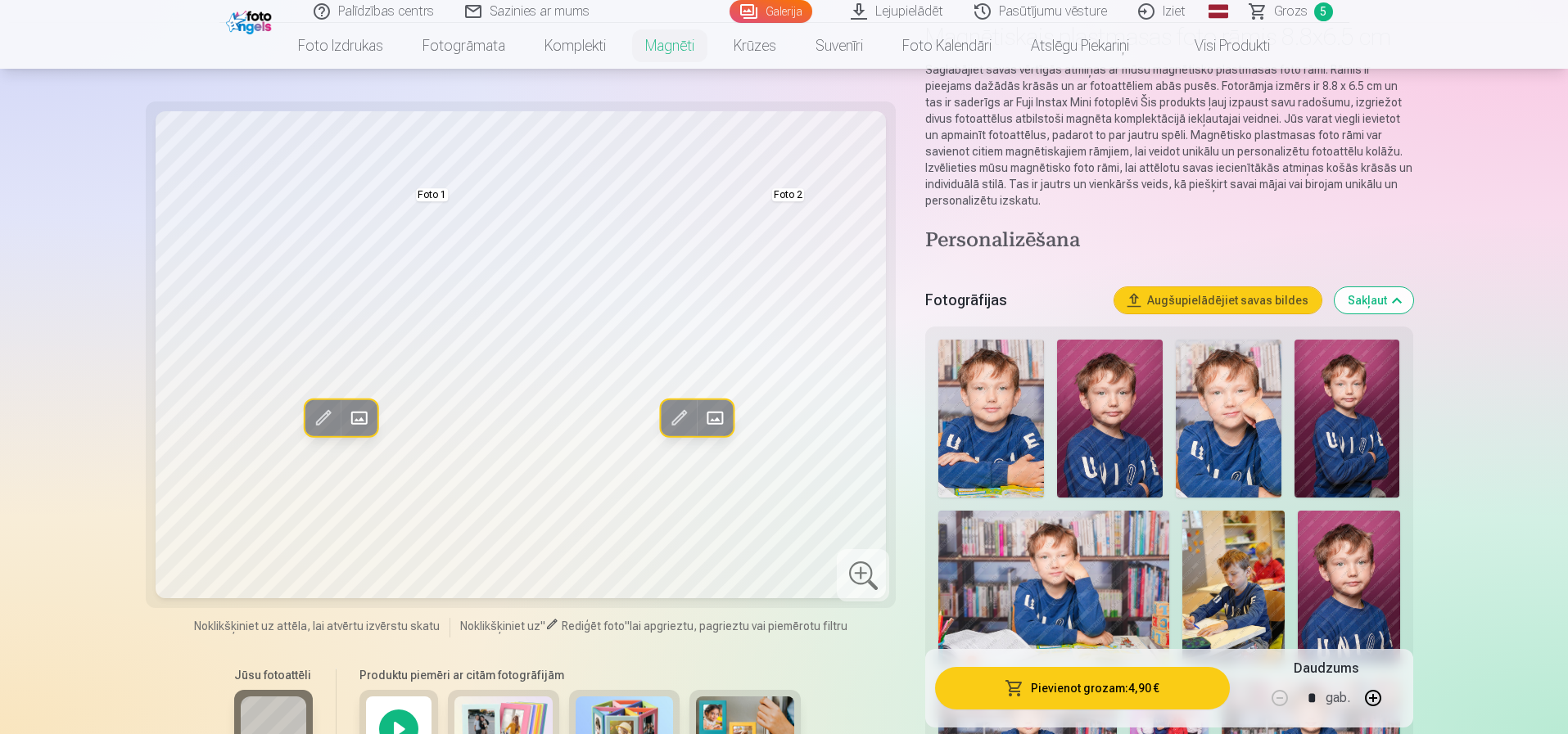
scroll to position [327, 0]
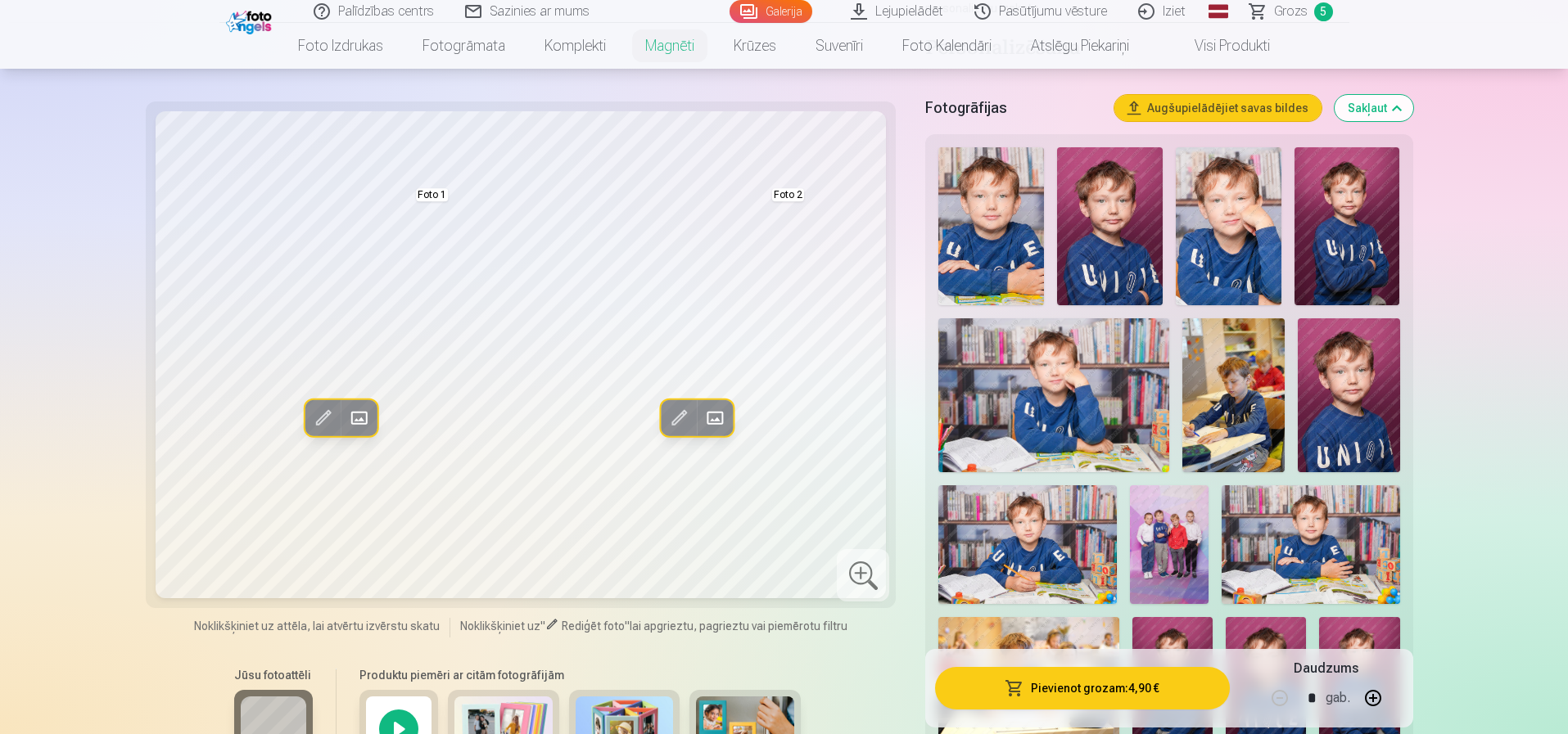
click at [1000, 253] on img at bounding box center [991, 227] width 106 height 158
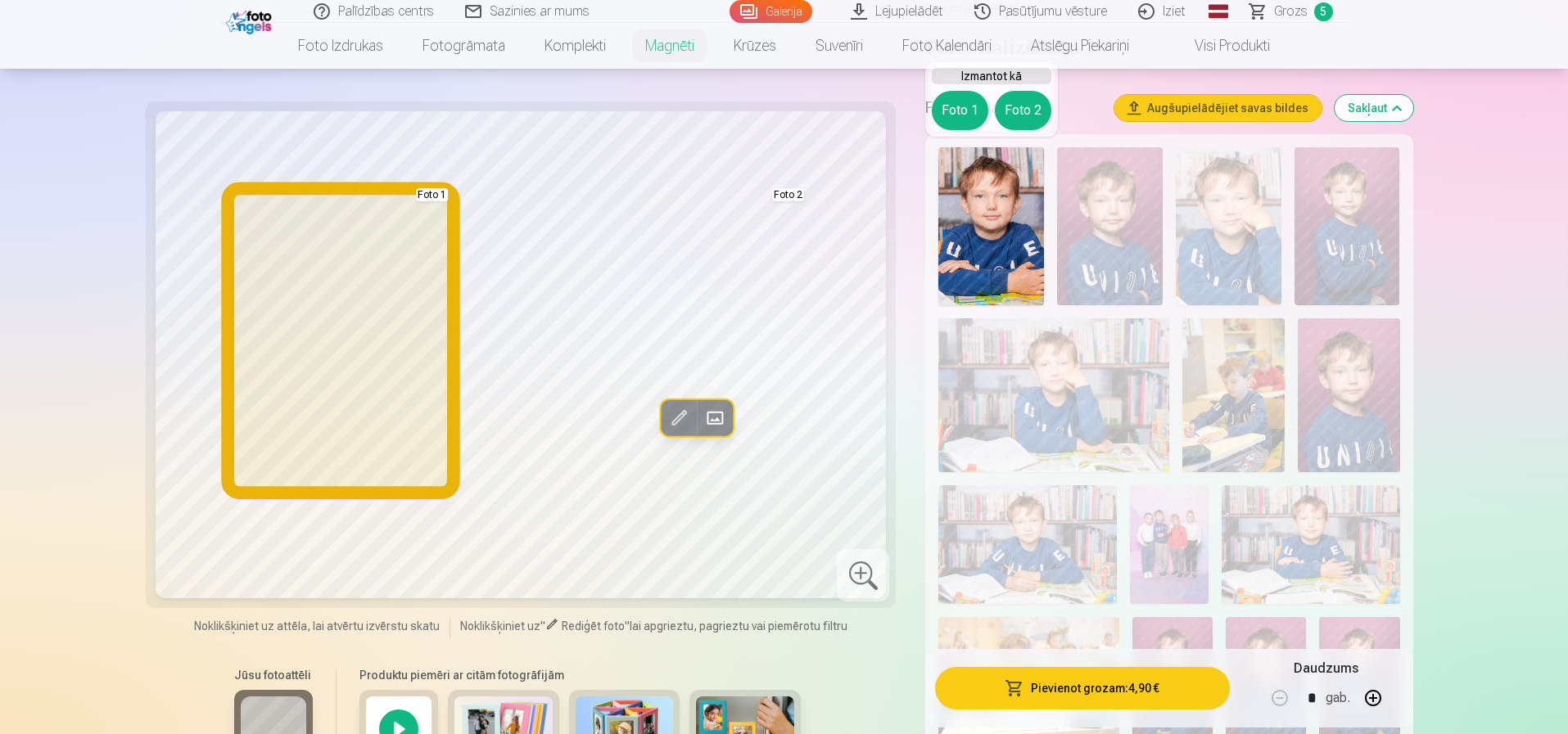
click at [960, 112] on button "Foto 1" at bounding box center [960, 111] width 57 height 39
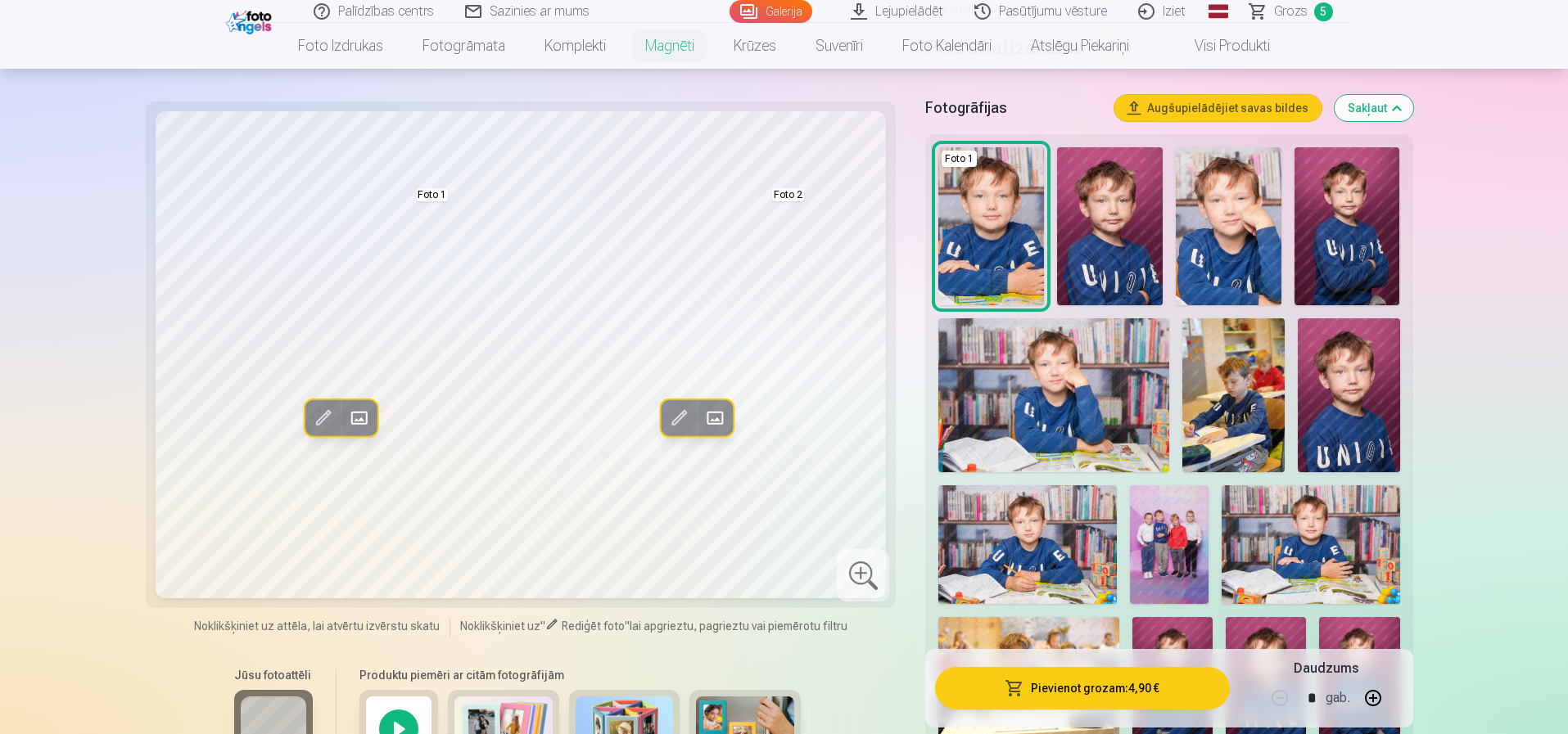
click at [1368, 396] on img at bounding box center [1348, 395] width 102 height 153
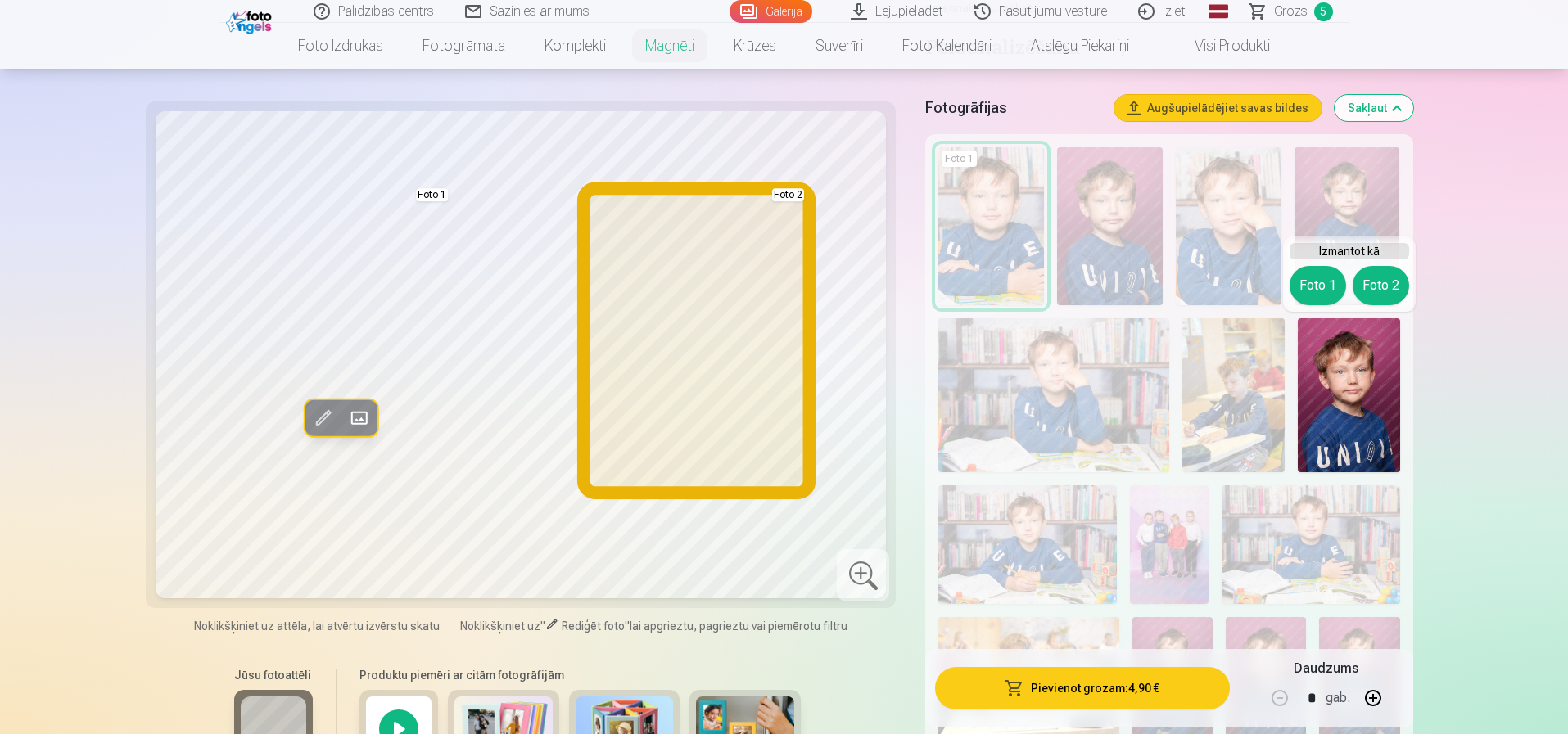
click at [1372, 280] on button "Foto 2" at bounding box center [1381, 286] width 57 height 39
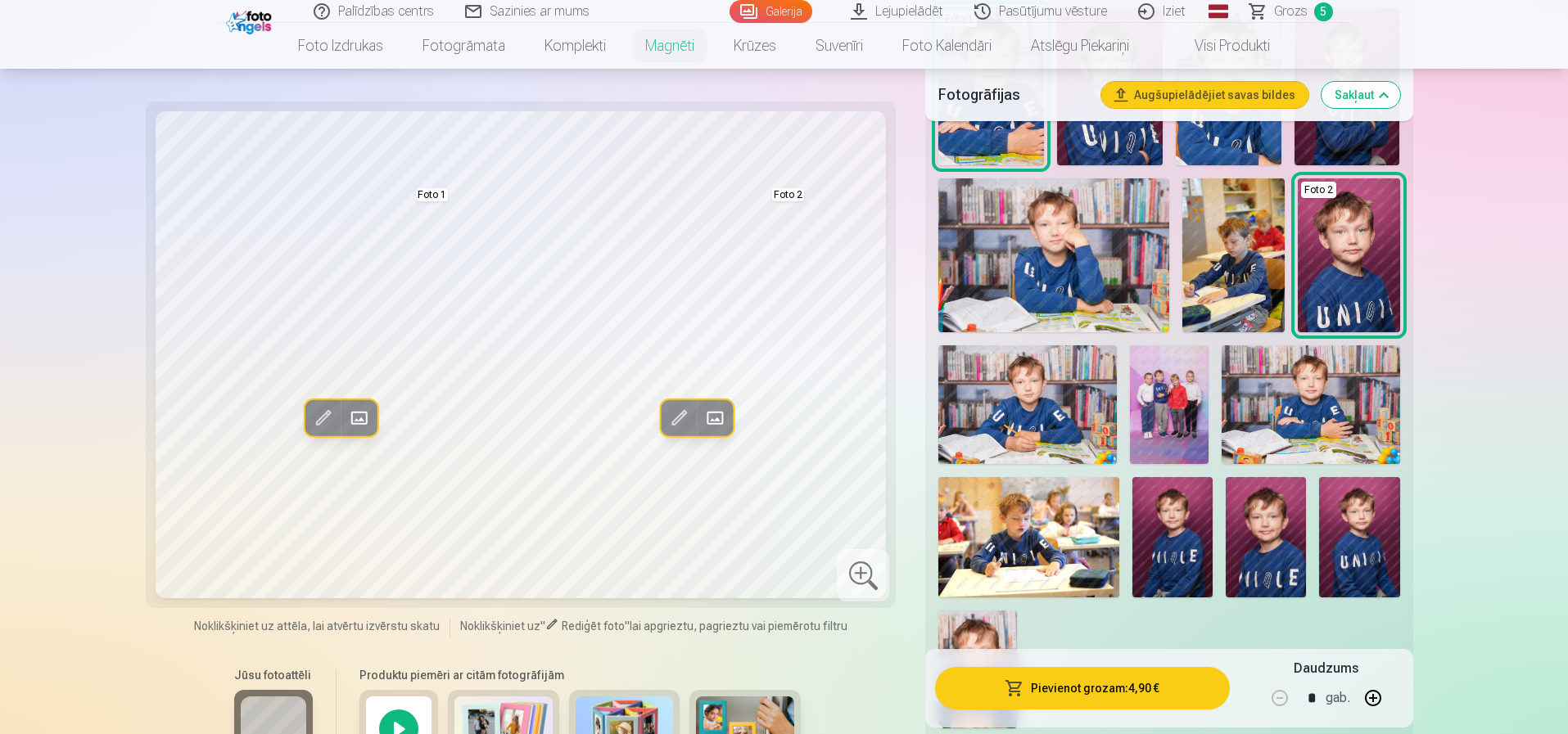
scroll to position [491, 0]
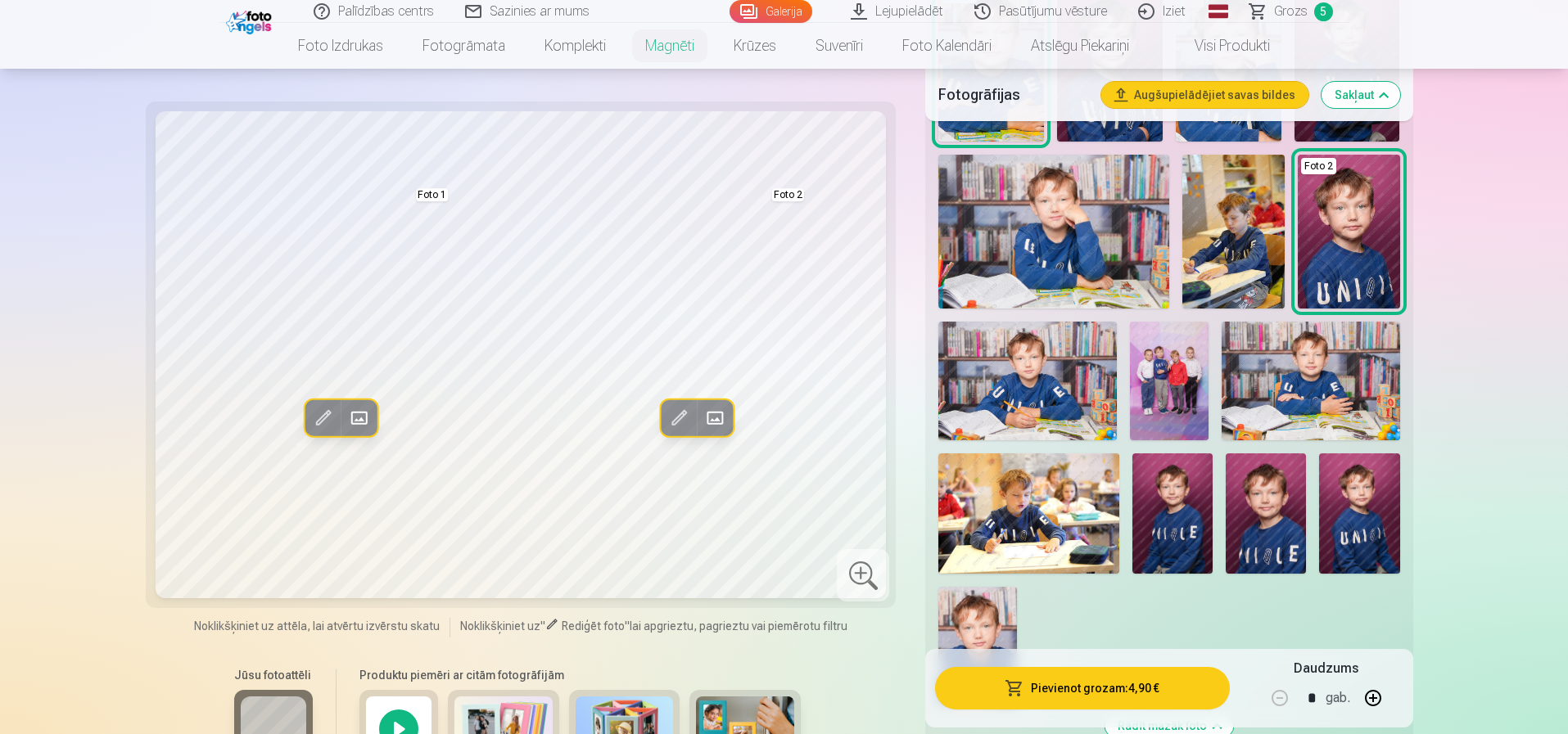
click at [1278, 513] on img at bounding box center [1266, 513] width 80 height 120
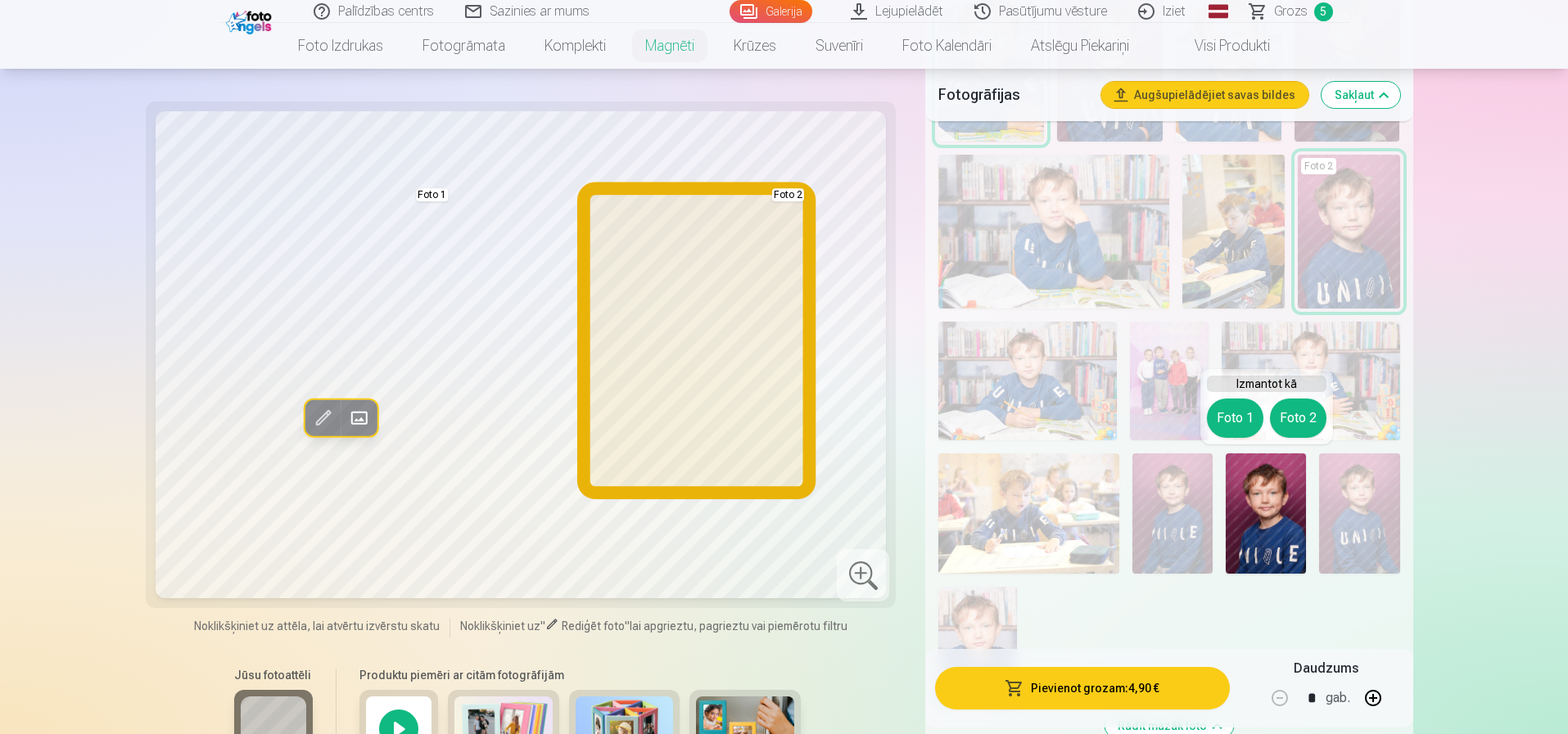
click at [1300, 414] on button "Foto 2" at bounding box center [1298, 418] width 57 height 39
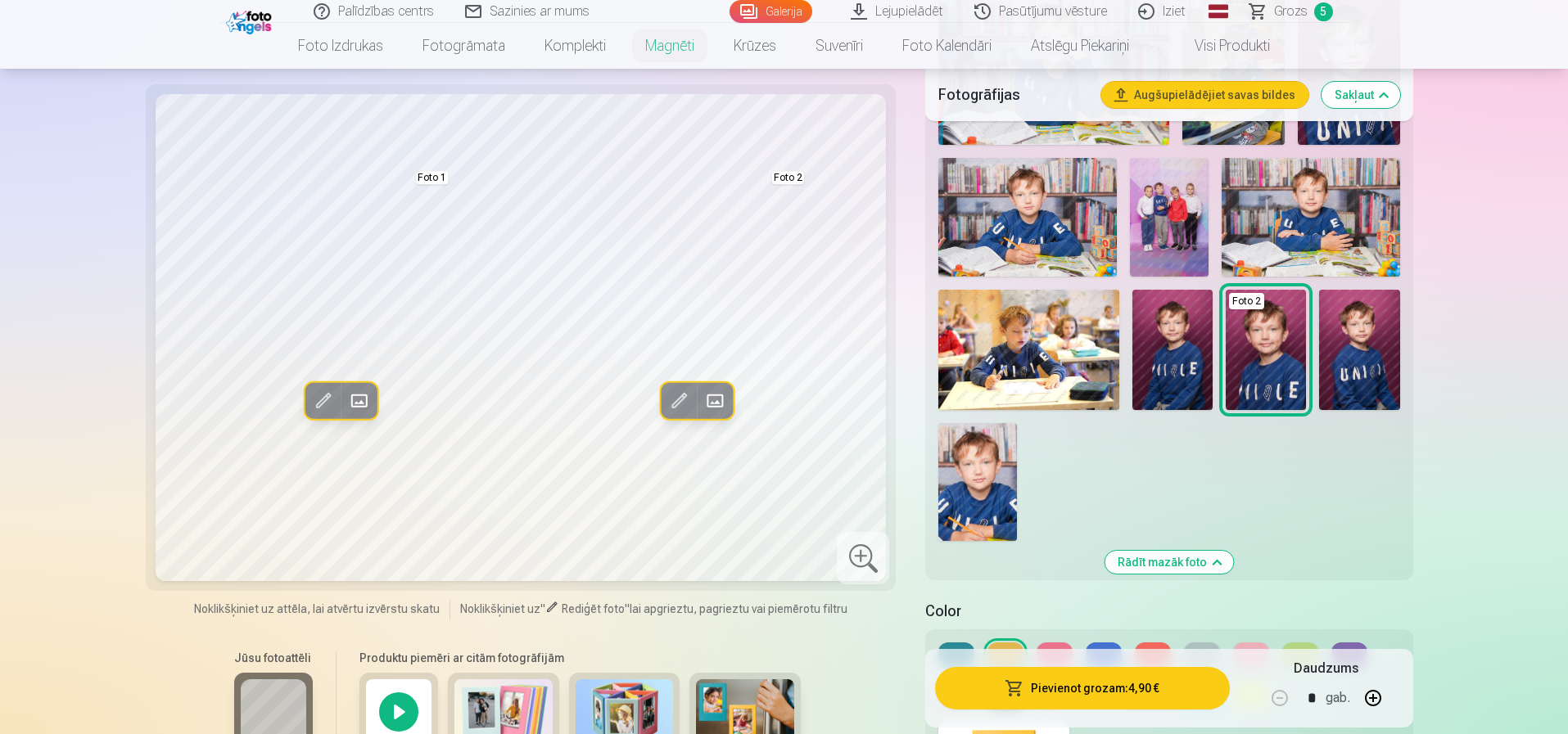
scroll to position [327, 0]
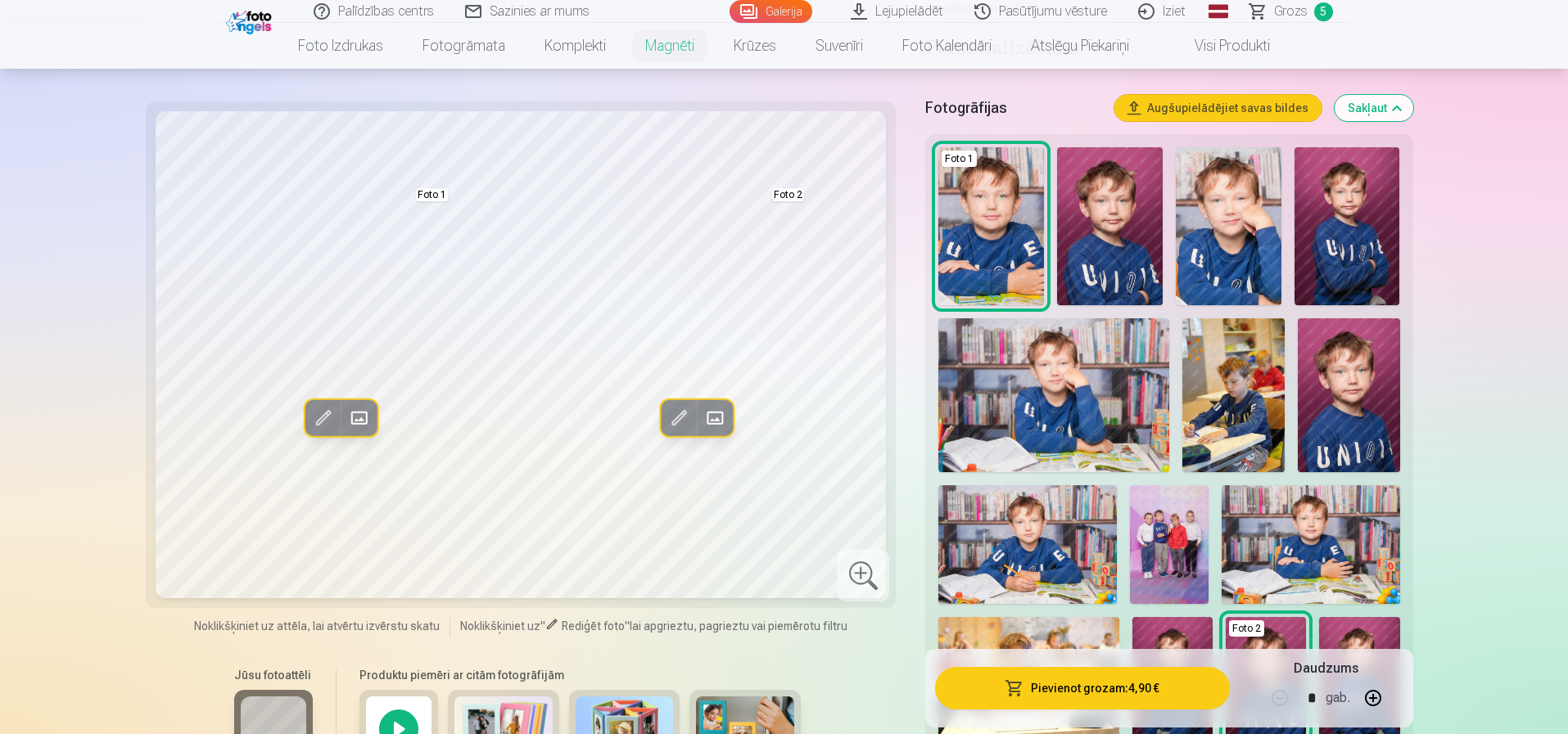
click at [1211, 215] on img at bounding box center [1228, 227] width 106 height 158
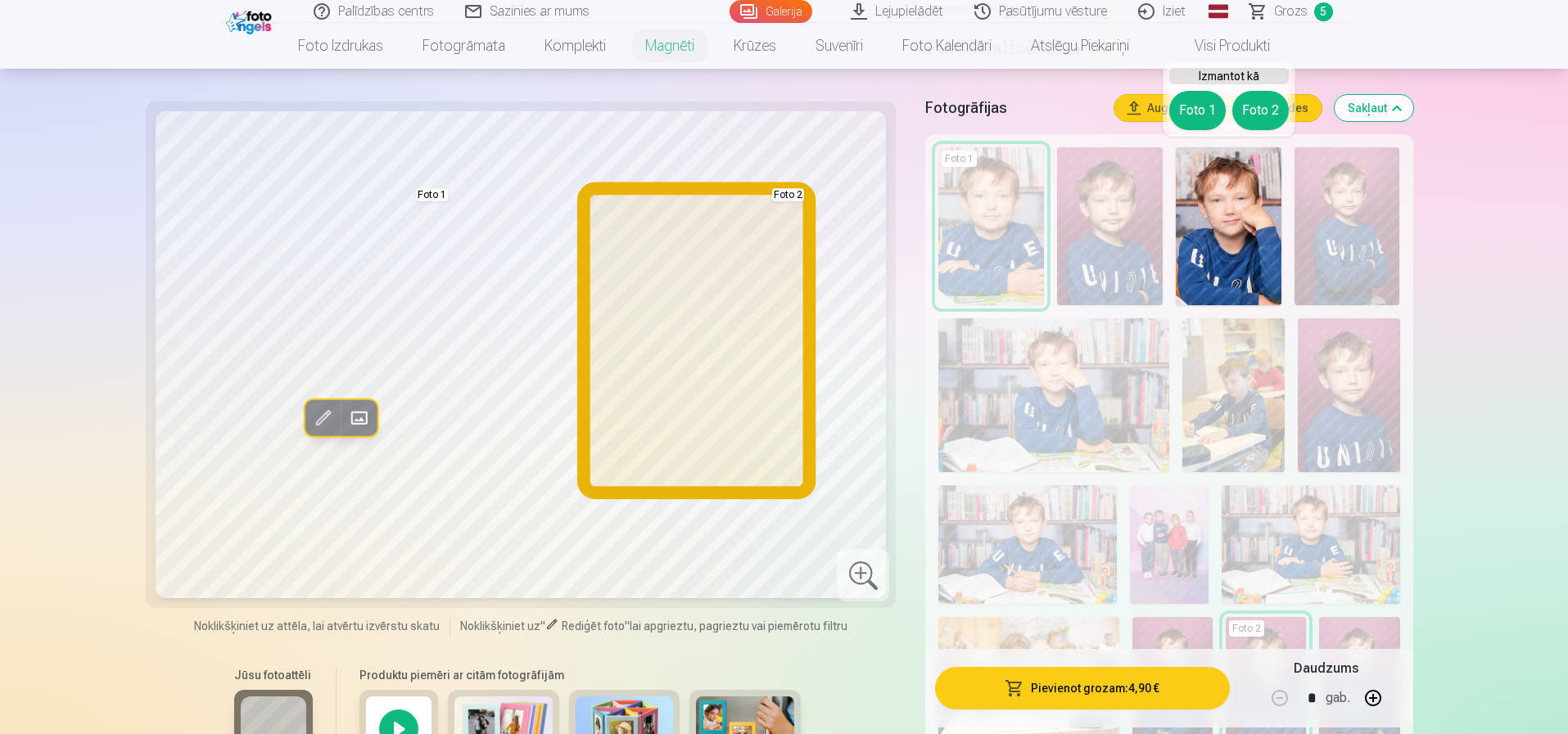
click at [1254, 107] on button "Foto 2" at bounding box center [1261, 111] width 57 height 39
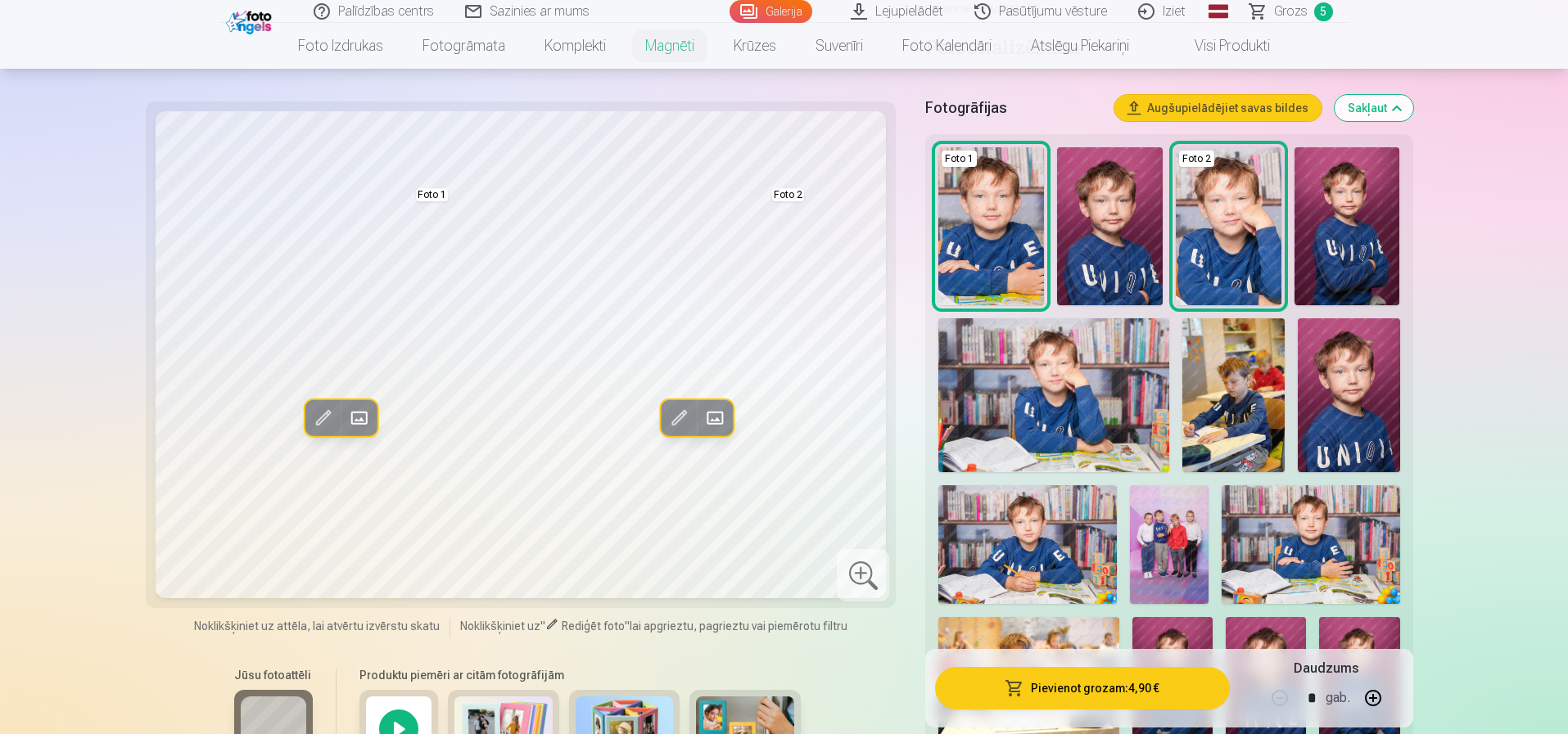
click at [776, 14] on link "Galerija" at bounding box center [771, 11] width 82 height 23
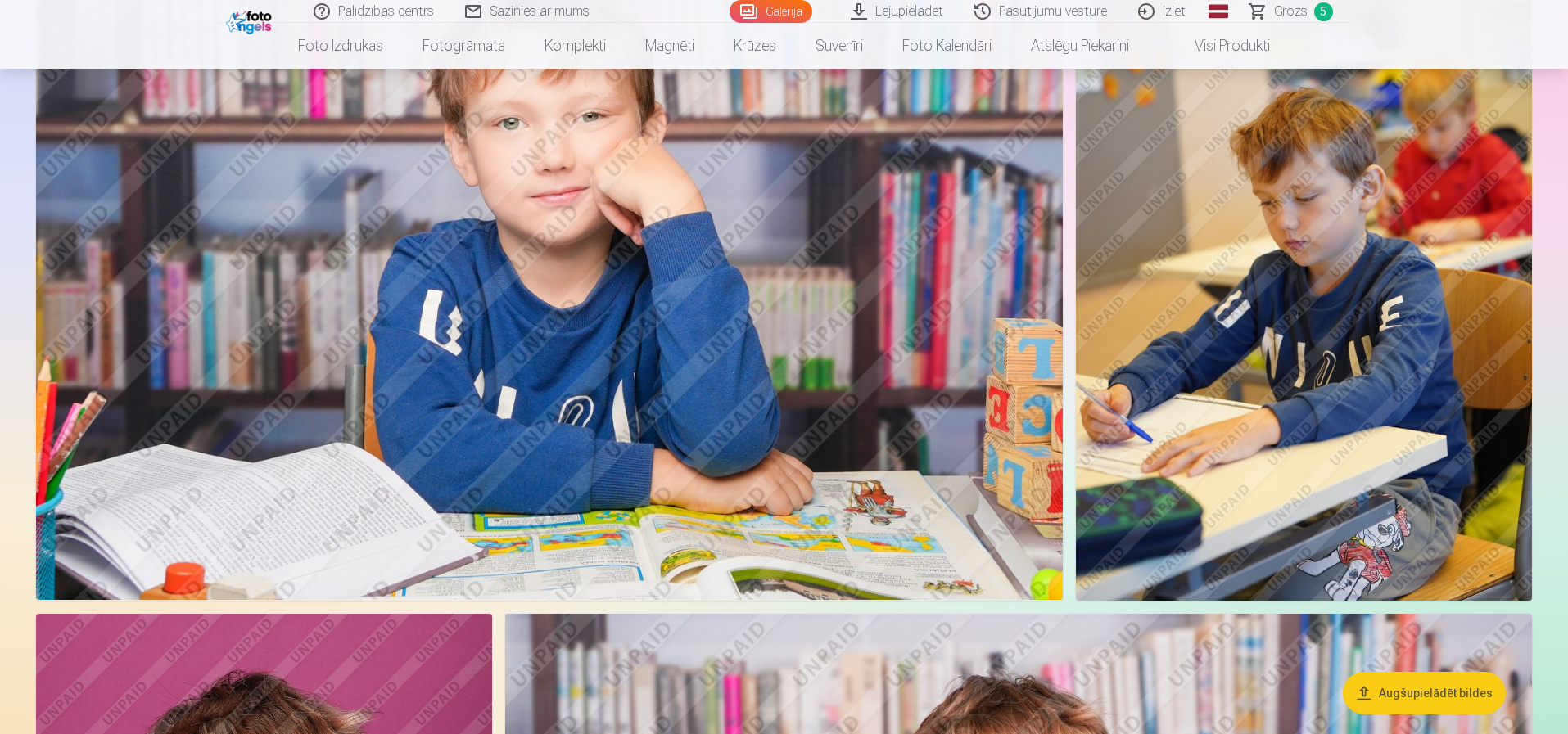
scroll to position [1556, 0]
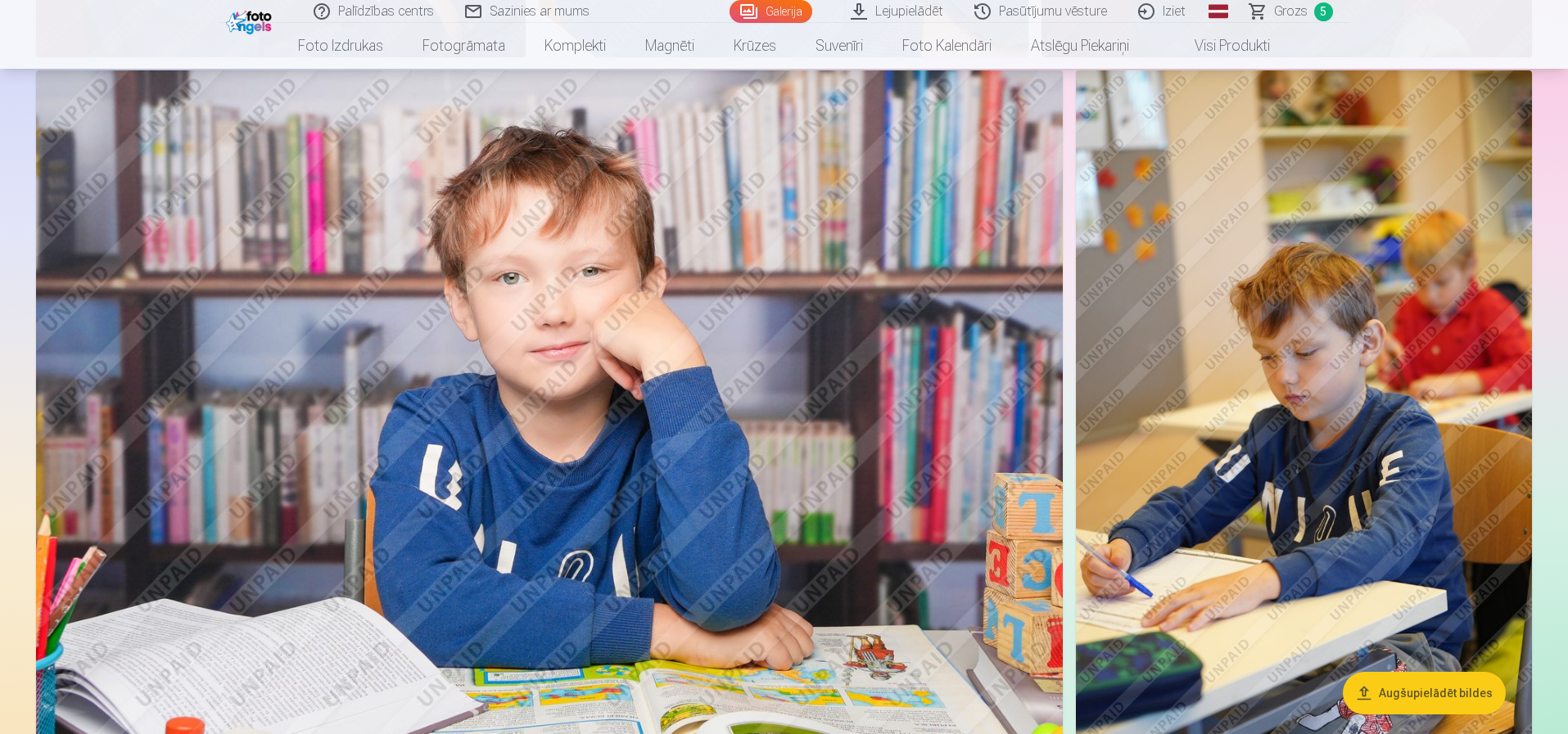
click at [1281, 12] on span "Grozs" at bounding box center [1291, 11] width 33 height 20
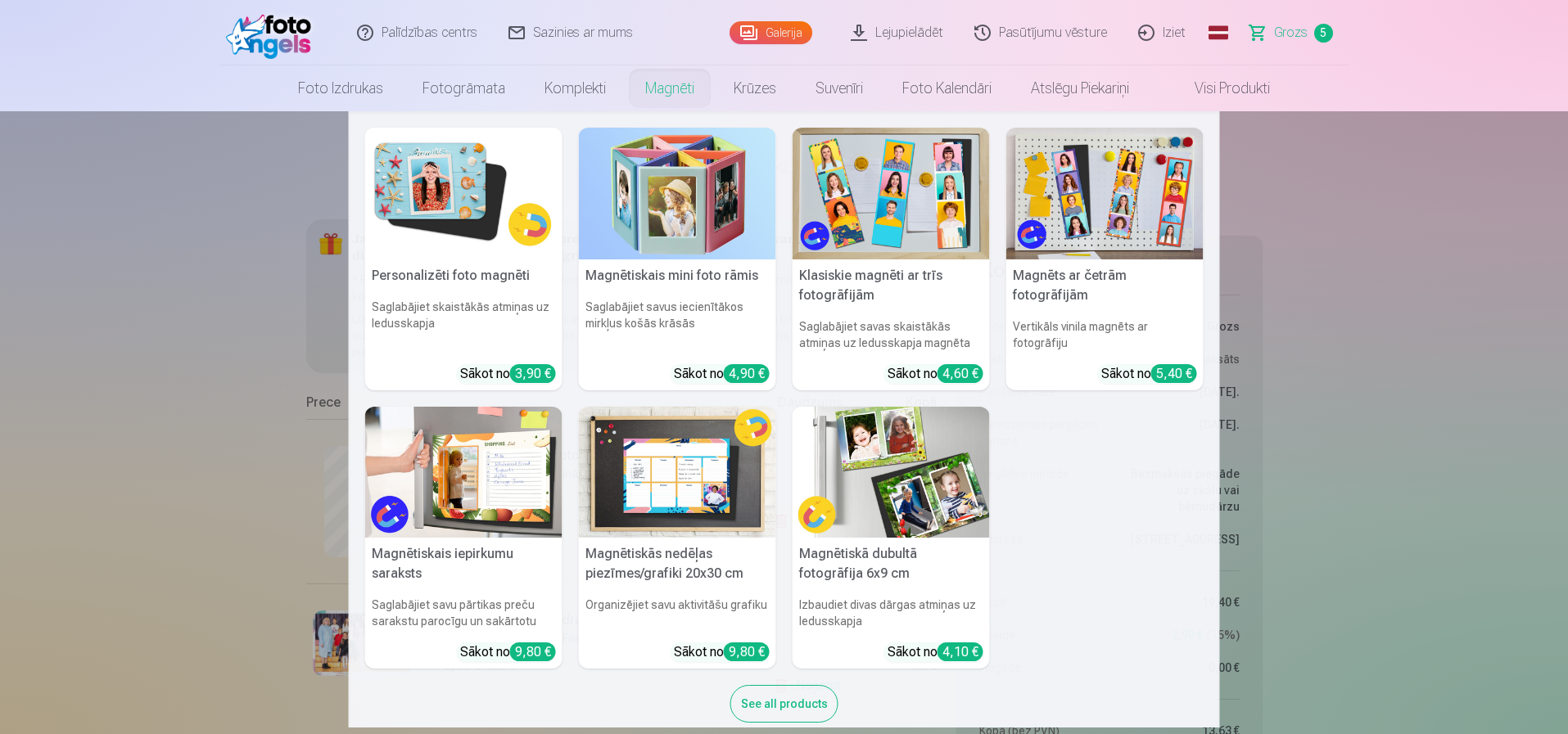
click at [659, 214] on img at bounding box center [678, 194] width 198 height 132
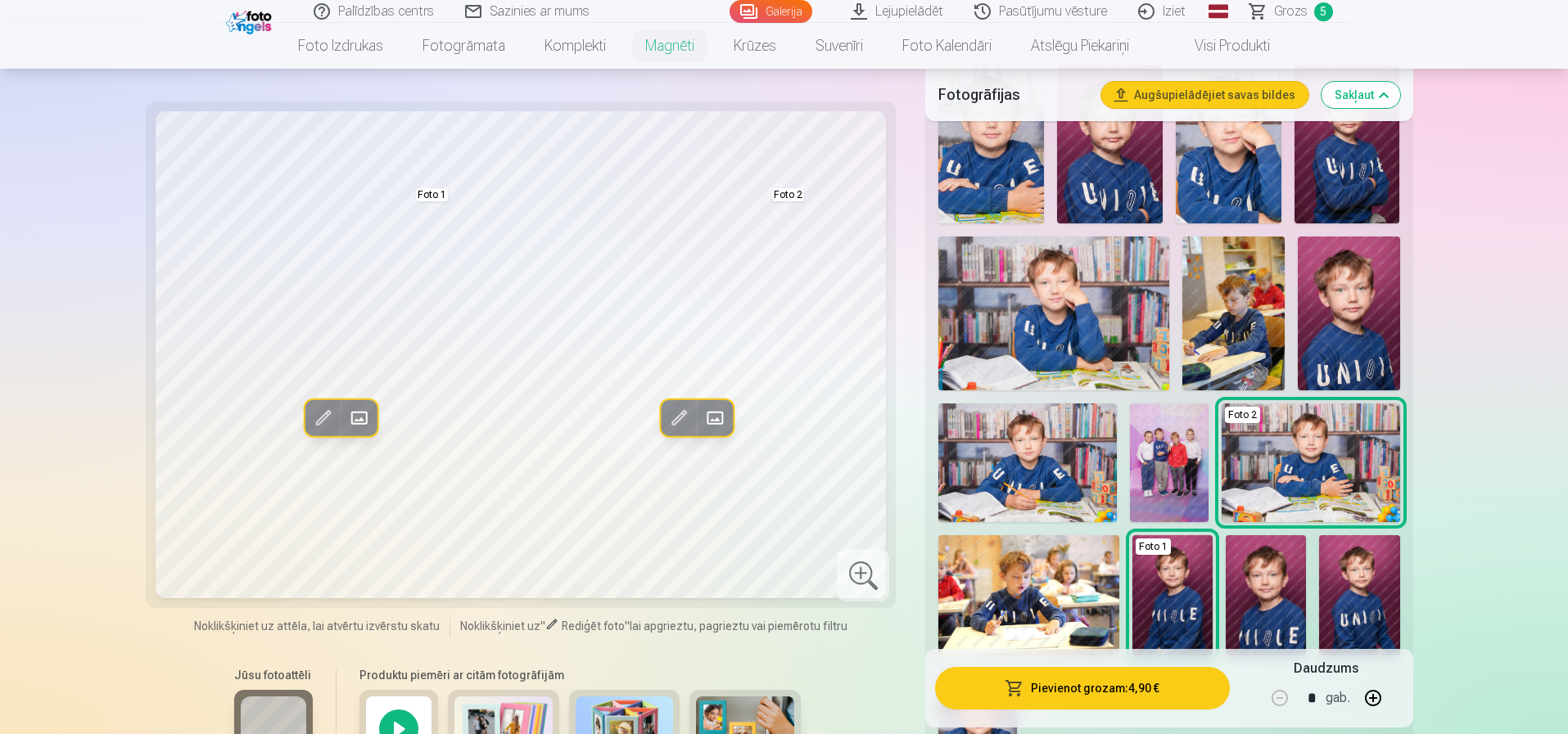
scroll to position [491, 0]
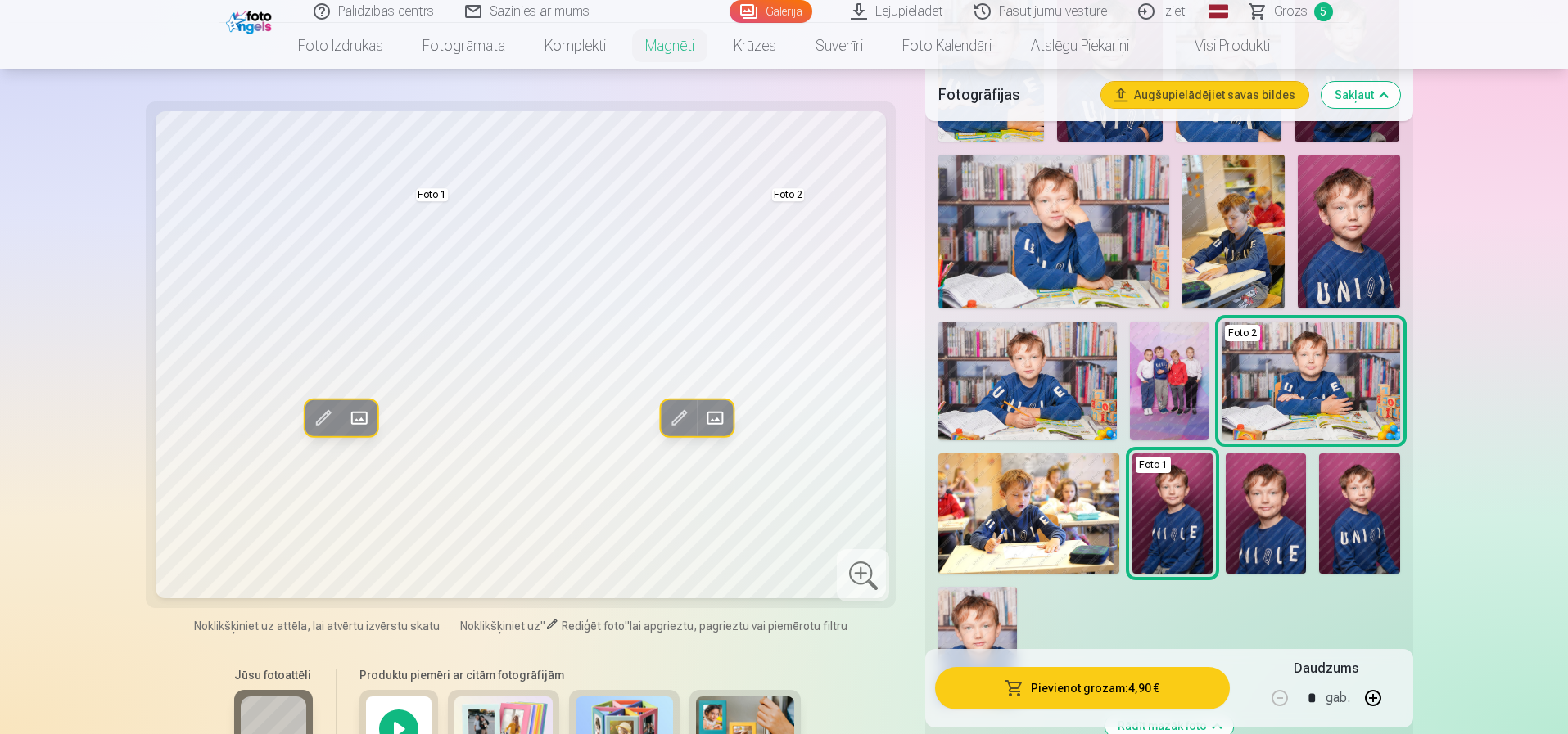
click at [1263, 528] on img at bounding box center [1266, 513] width 80 height 120
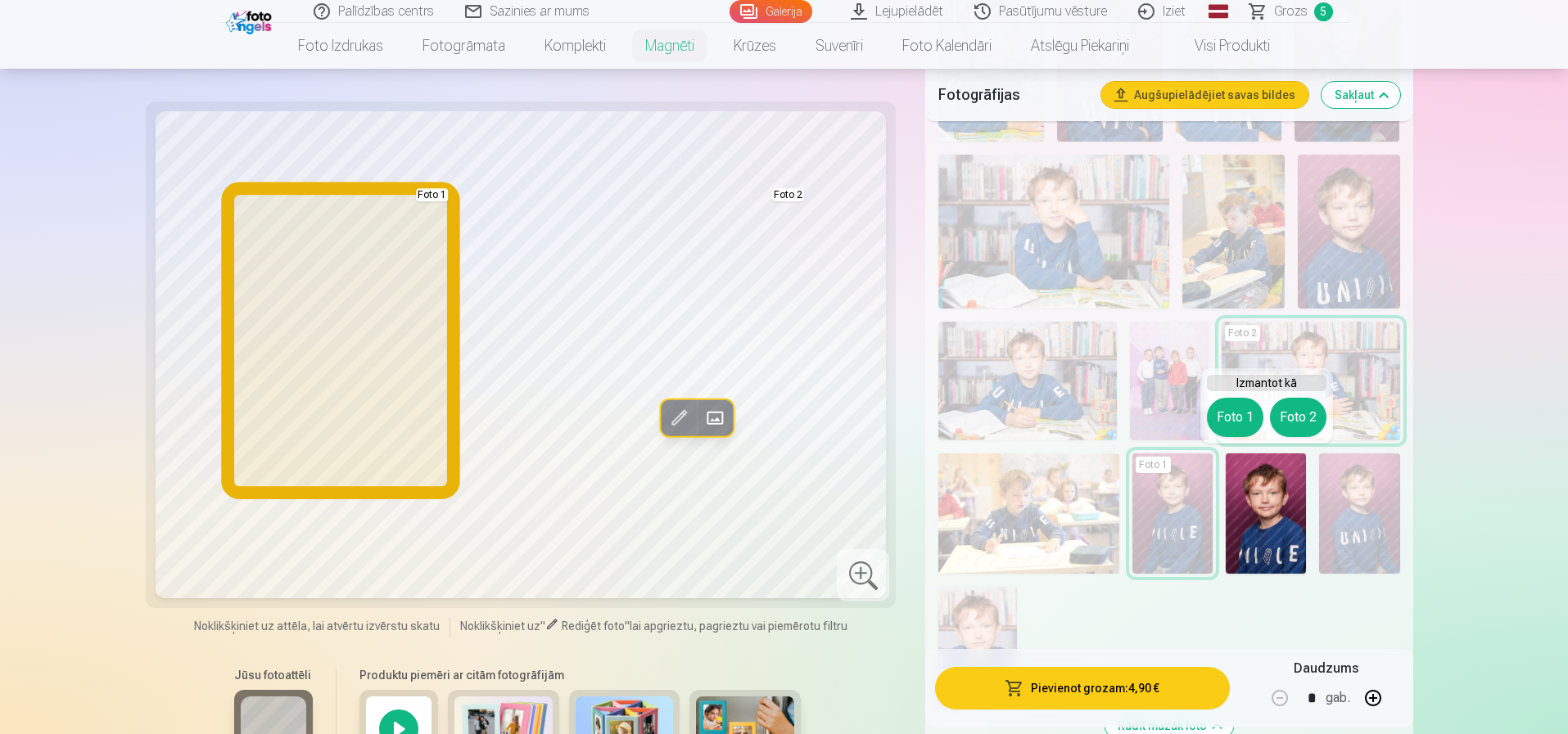
click at [1237, 416] on button "Foto 1" at bounding box center [1236, 417] width 57 height 39
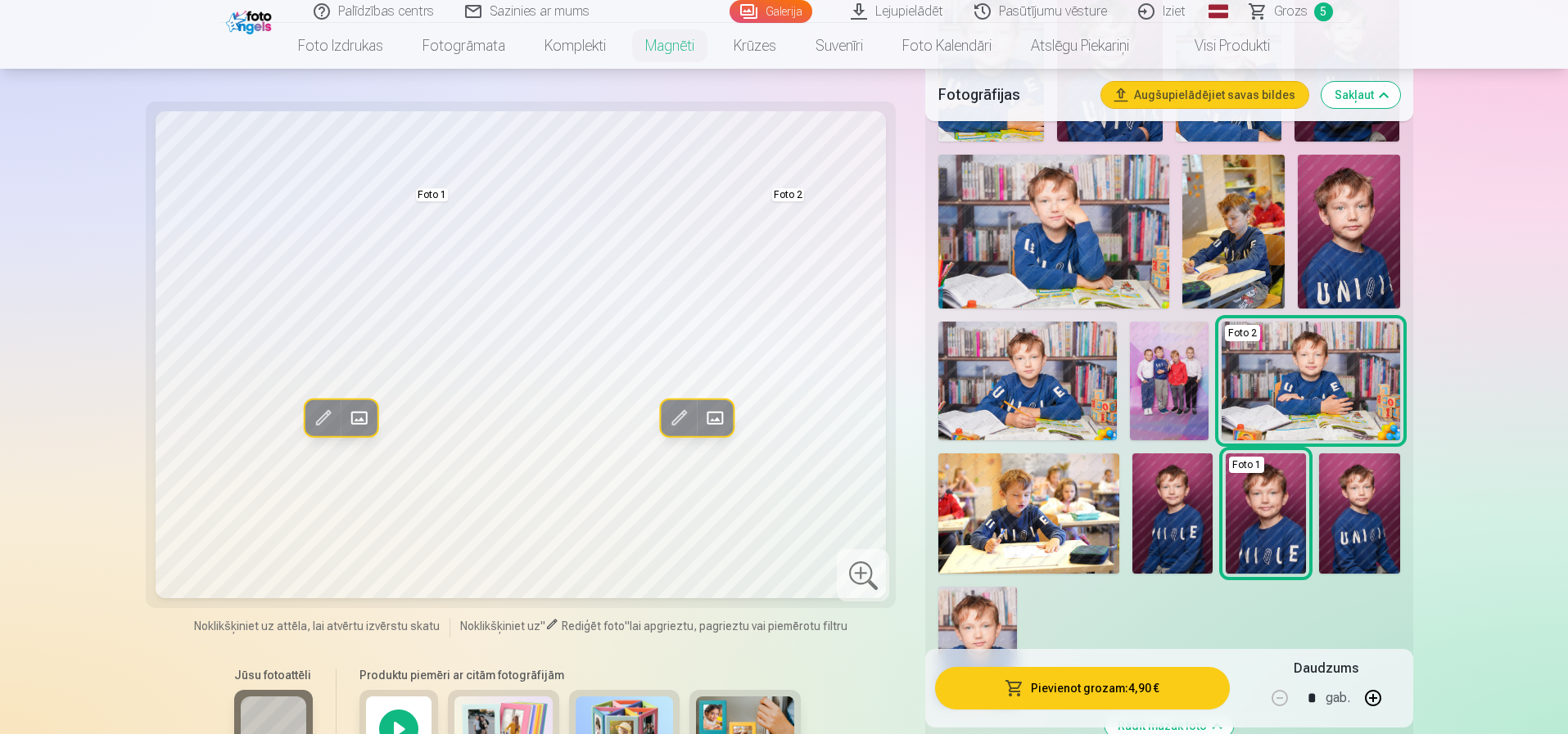
click at [1142, 519] on img at bounding box center [1172, 513] width 80 height 120
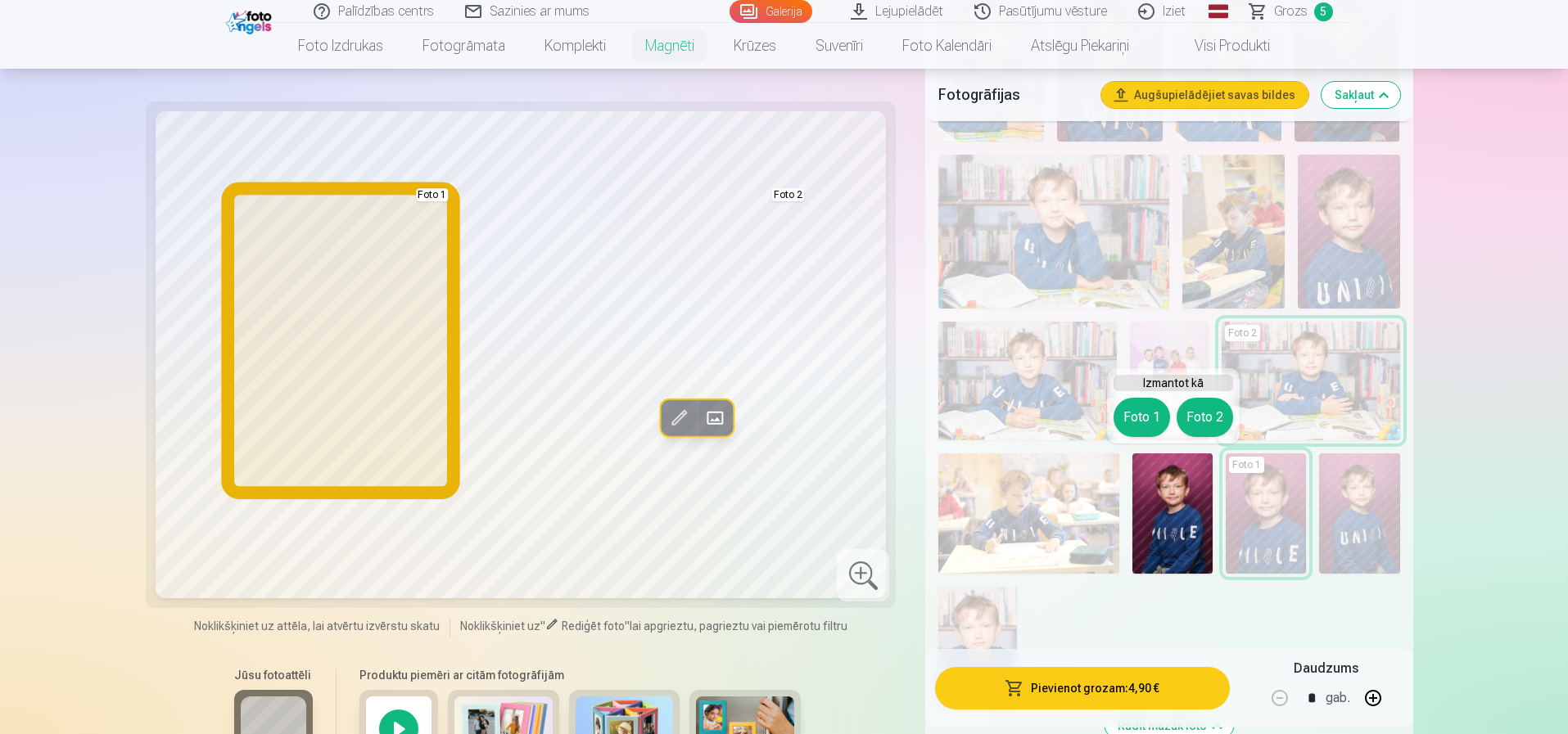
click at [1144, 415] on button "Foto 1" at bounding box center [1142, 417] width 57 height 39
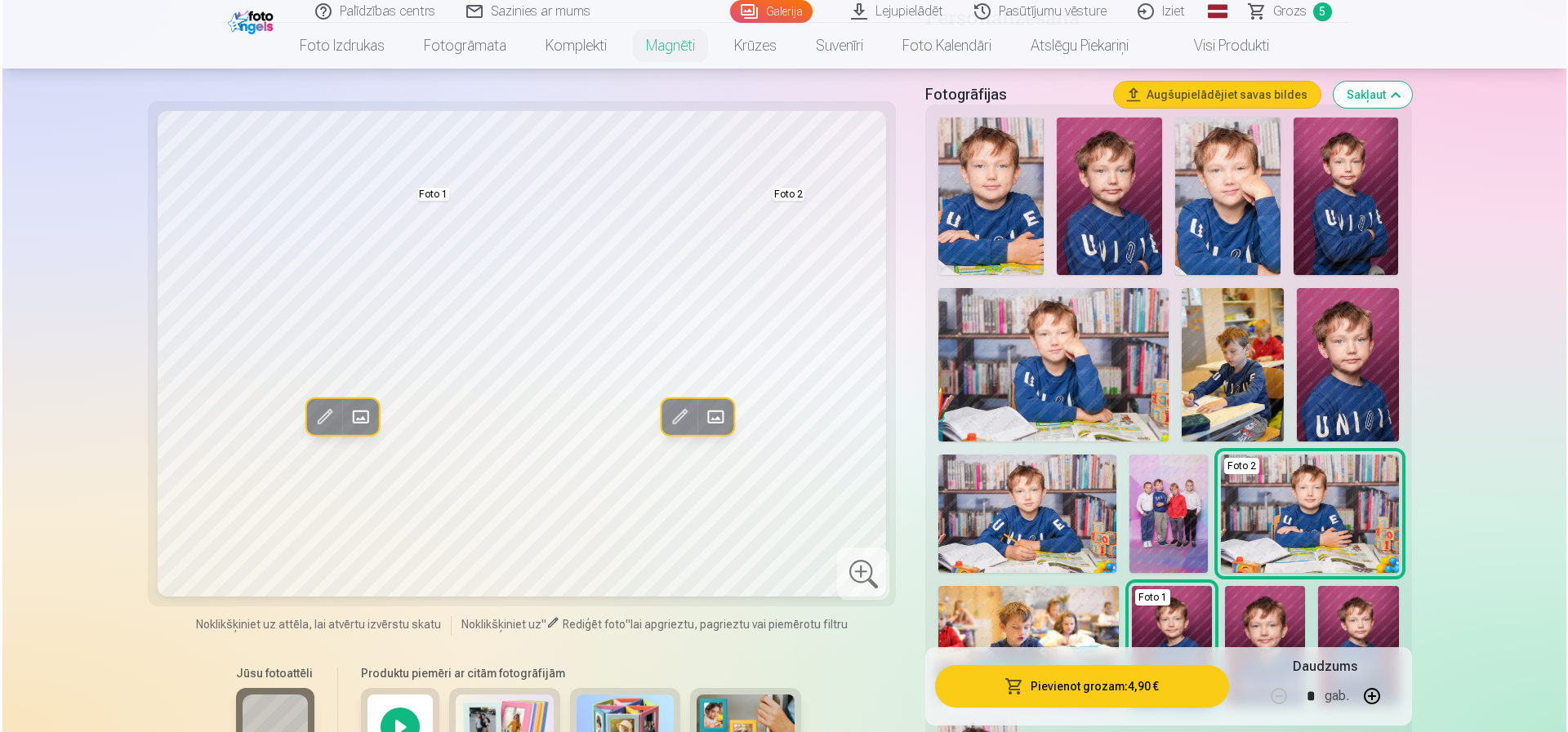
scroll to position [326, 0]
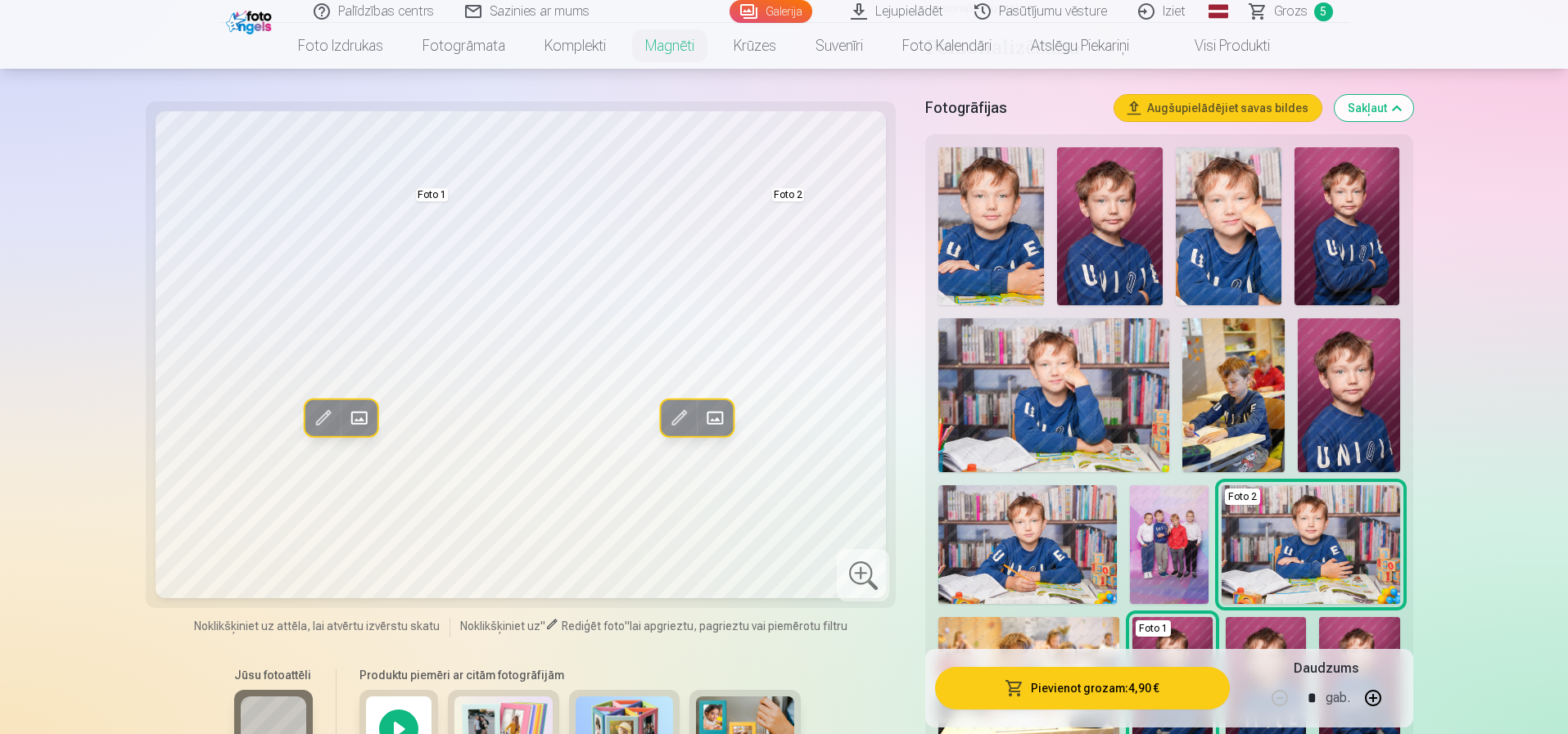
click at [1352, 414] on img at bounding box center [1348, 395] width 102 height 153
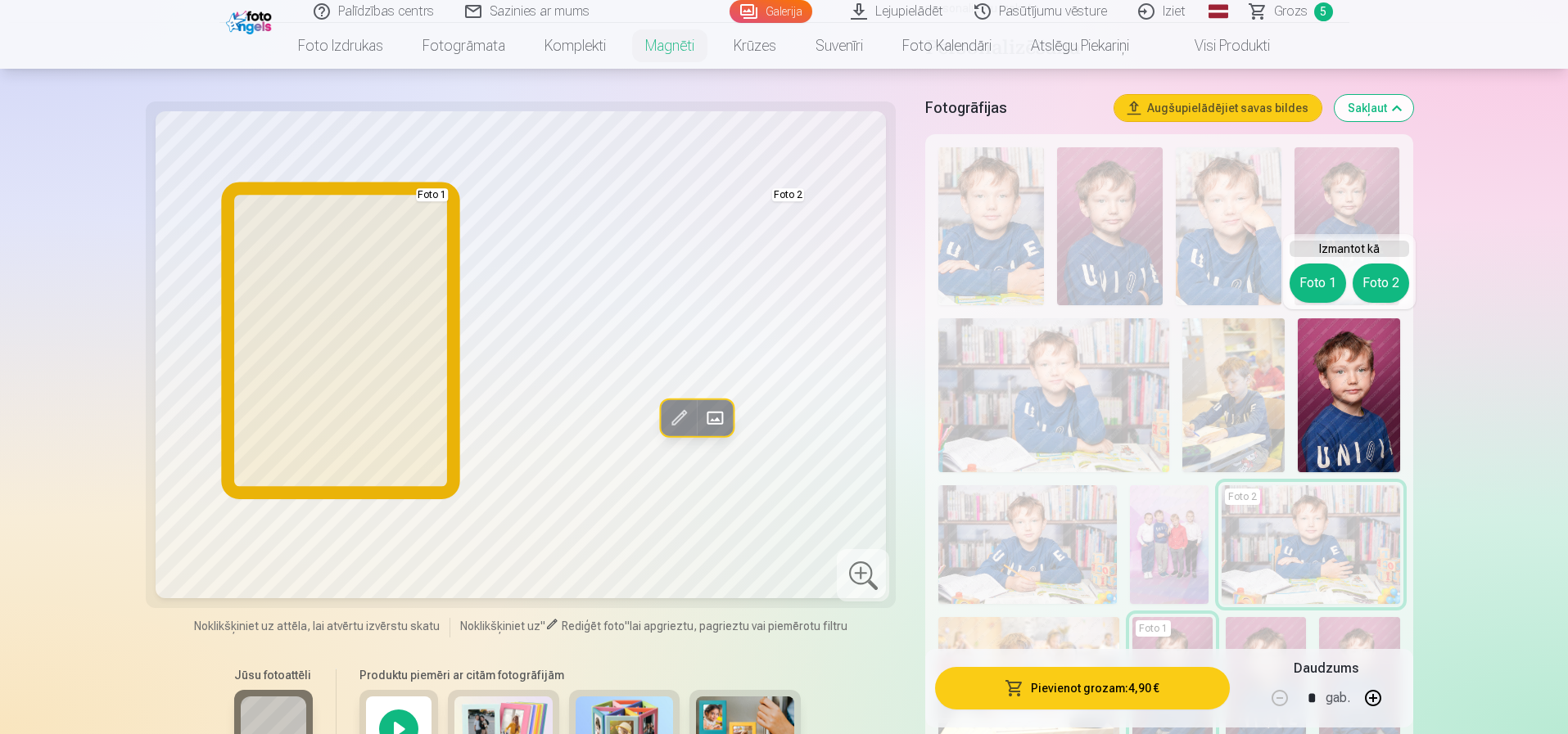
click at [1313, 277] on button "Foto 1" at bounding box center [1318, 283] width 57 height 39
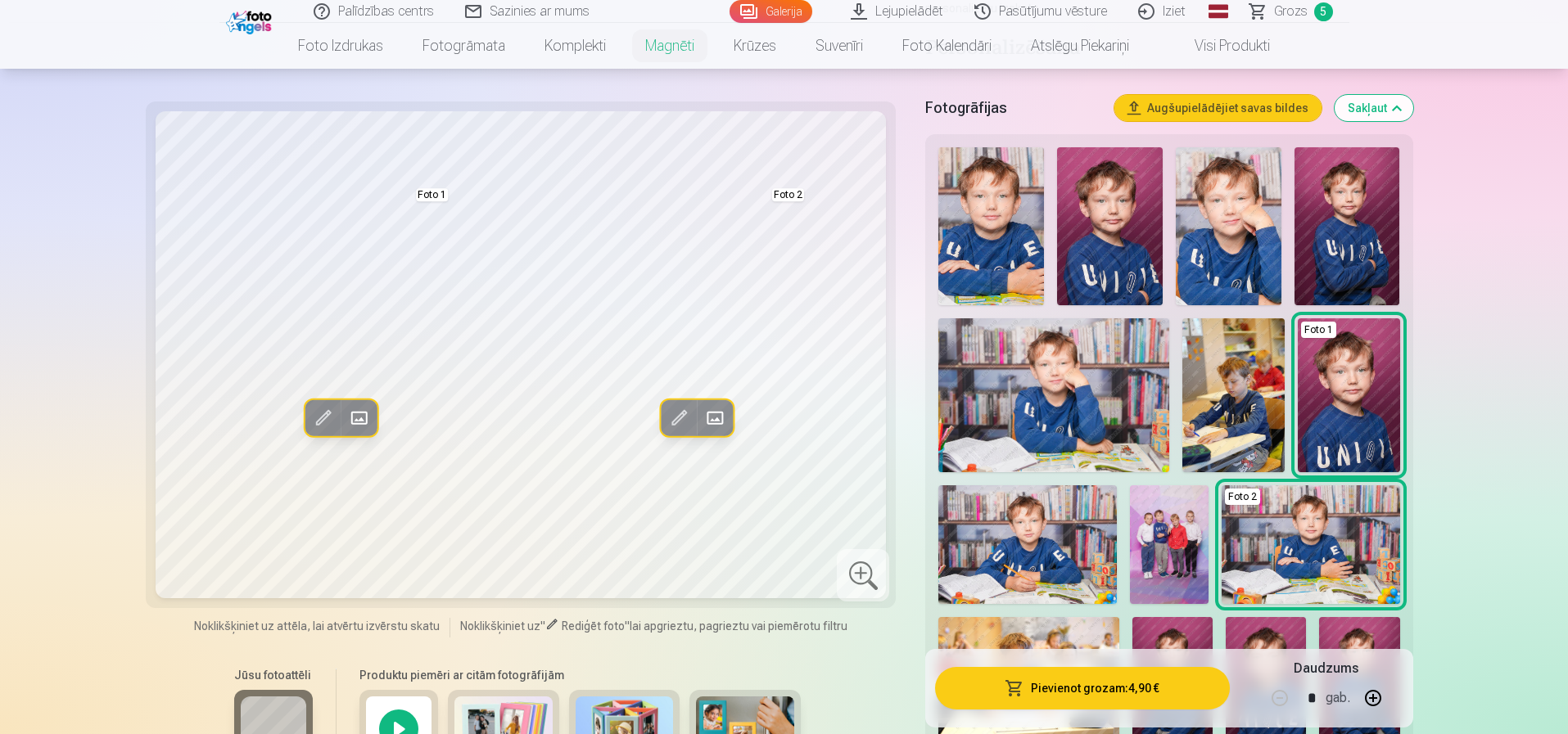
click at [1081, 684] on button "Pievienot grozam : 4,90 €" at bounding box center [1082, 689] width 294 height 43
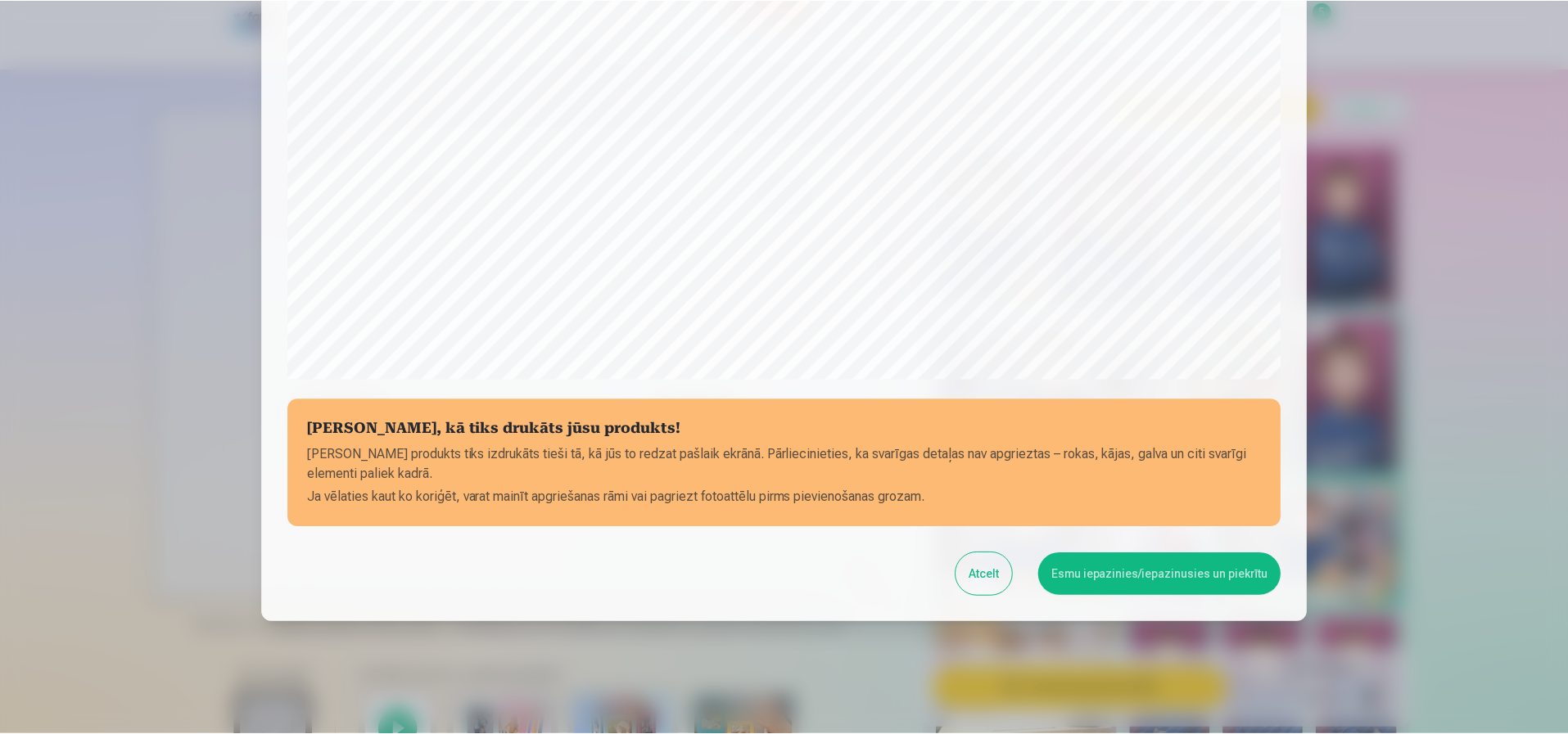
scroll to position [445, 0]
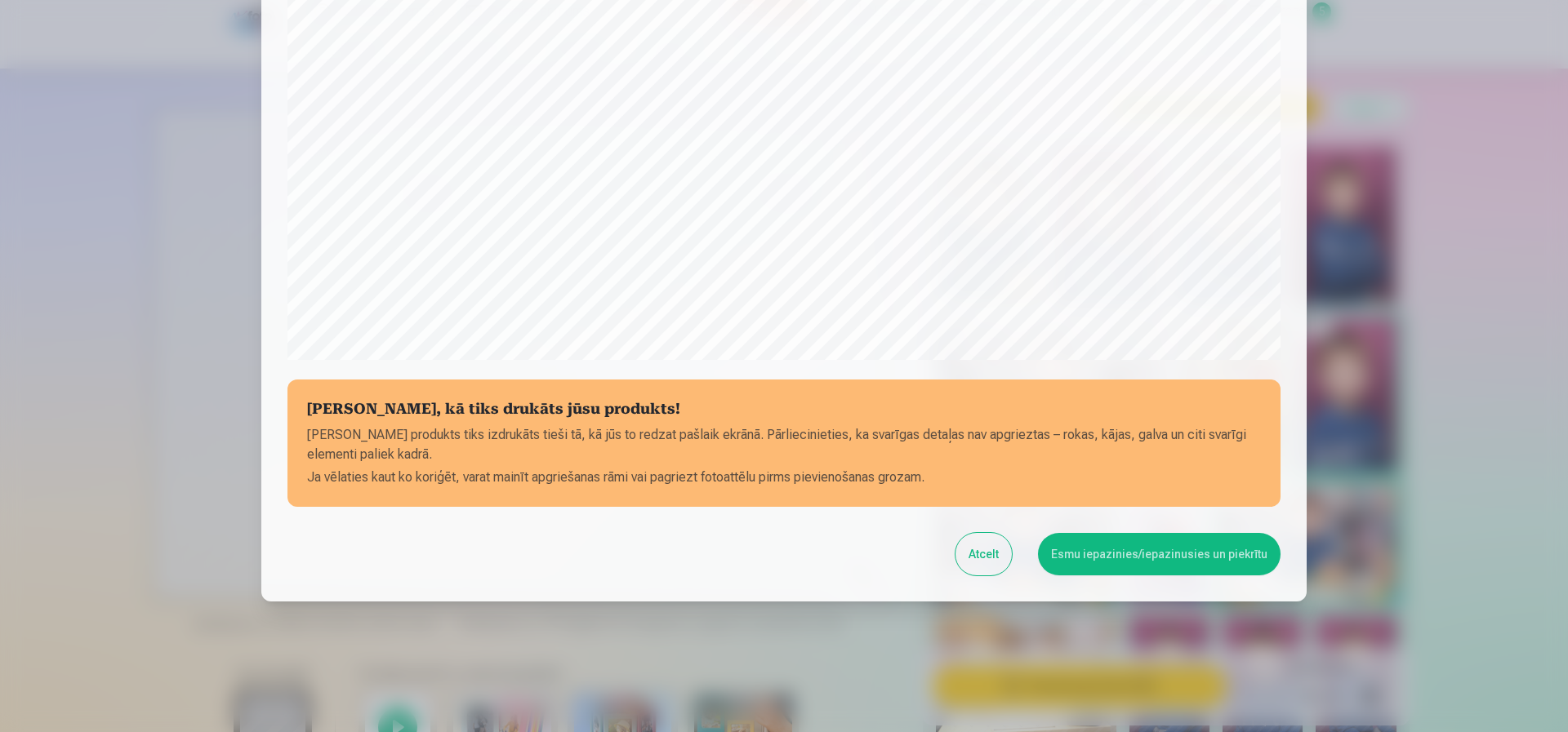
click at [1125, 562] on button "Esmu iepazinies/iepazinusies un piekrītu" at bounding box center [1159, 555] width 242 height 43
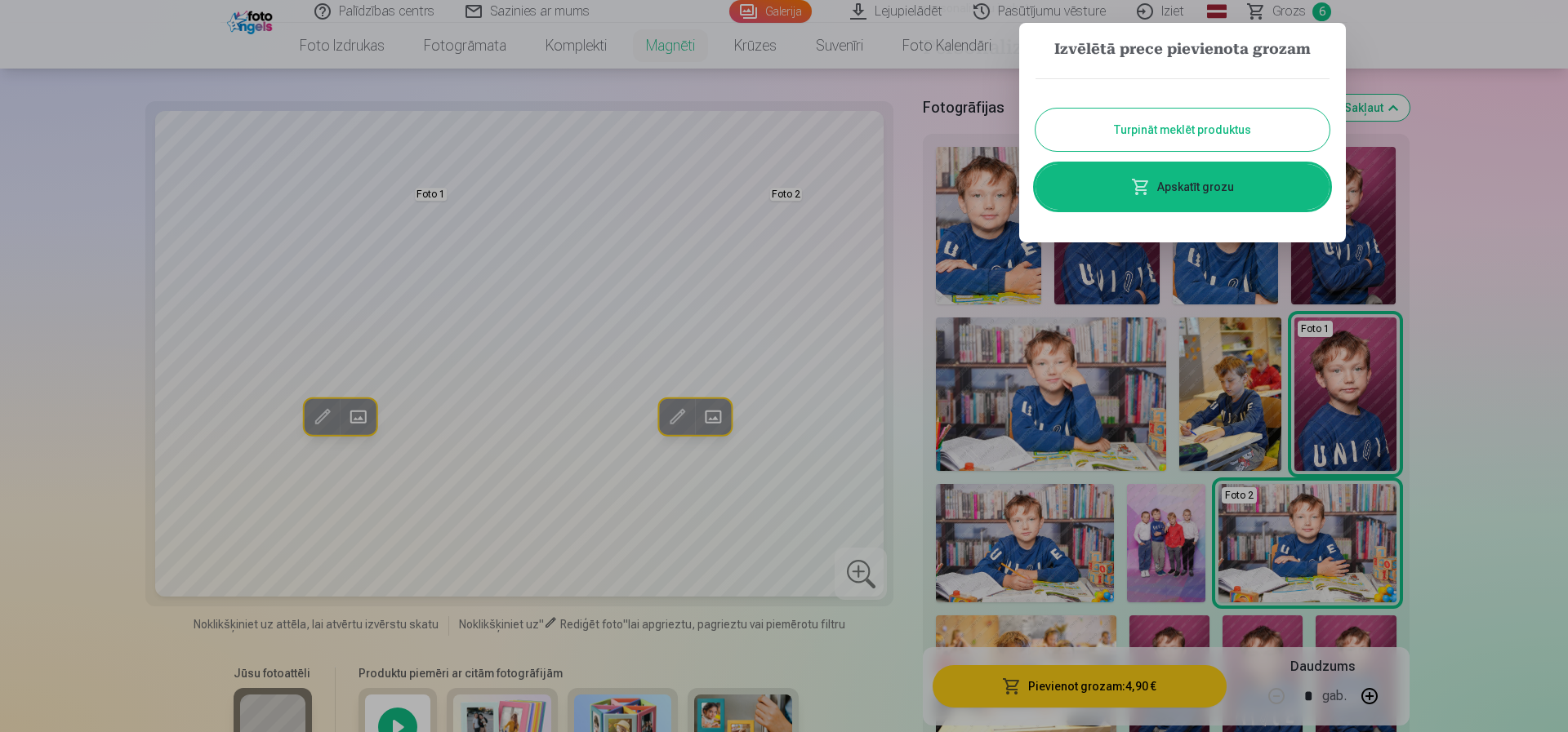
click at [1178, 192] on link "Apskatīt grozu" at bounding box center [1182, 187] width 294 height 45
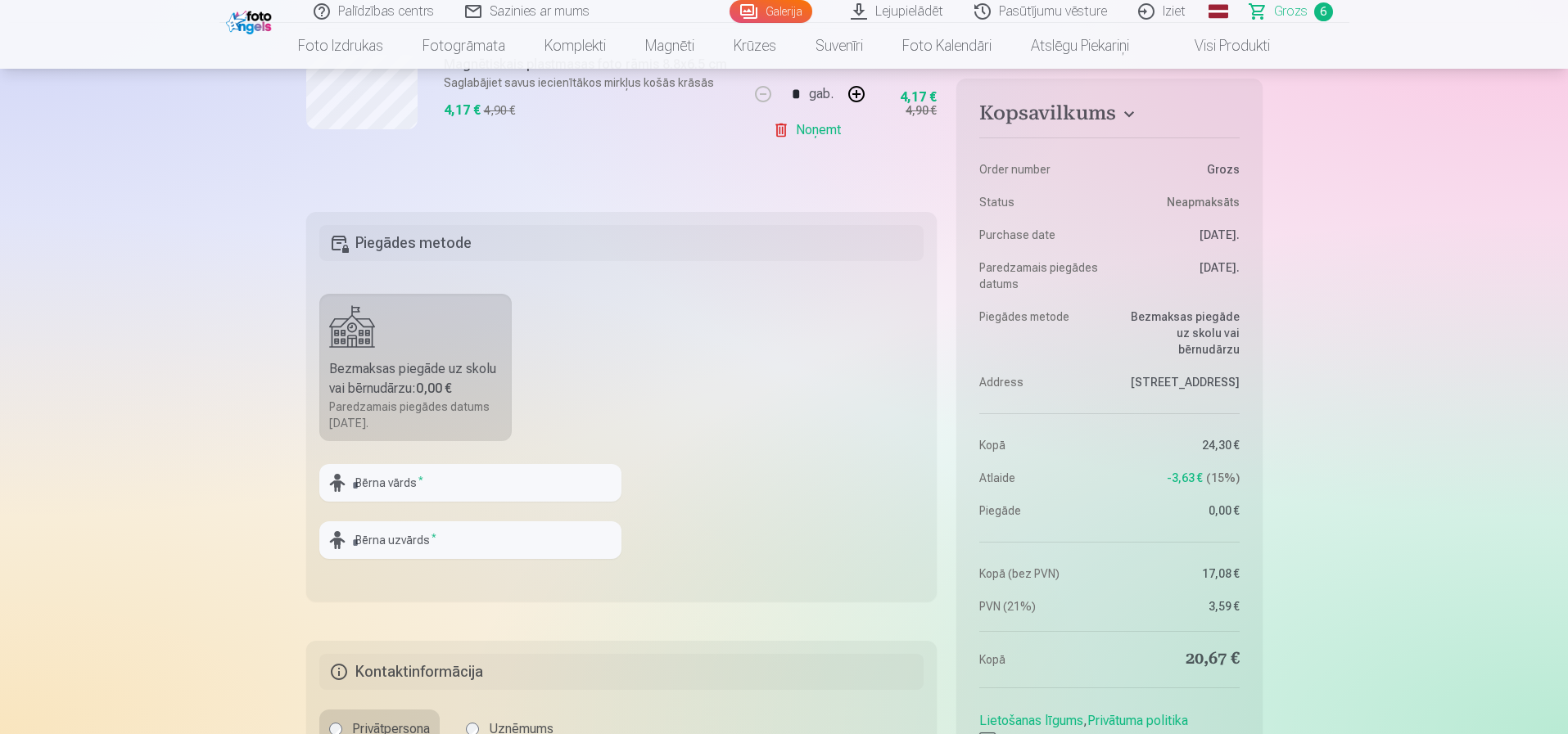
scroll to position [1228, 0]
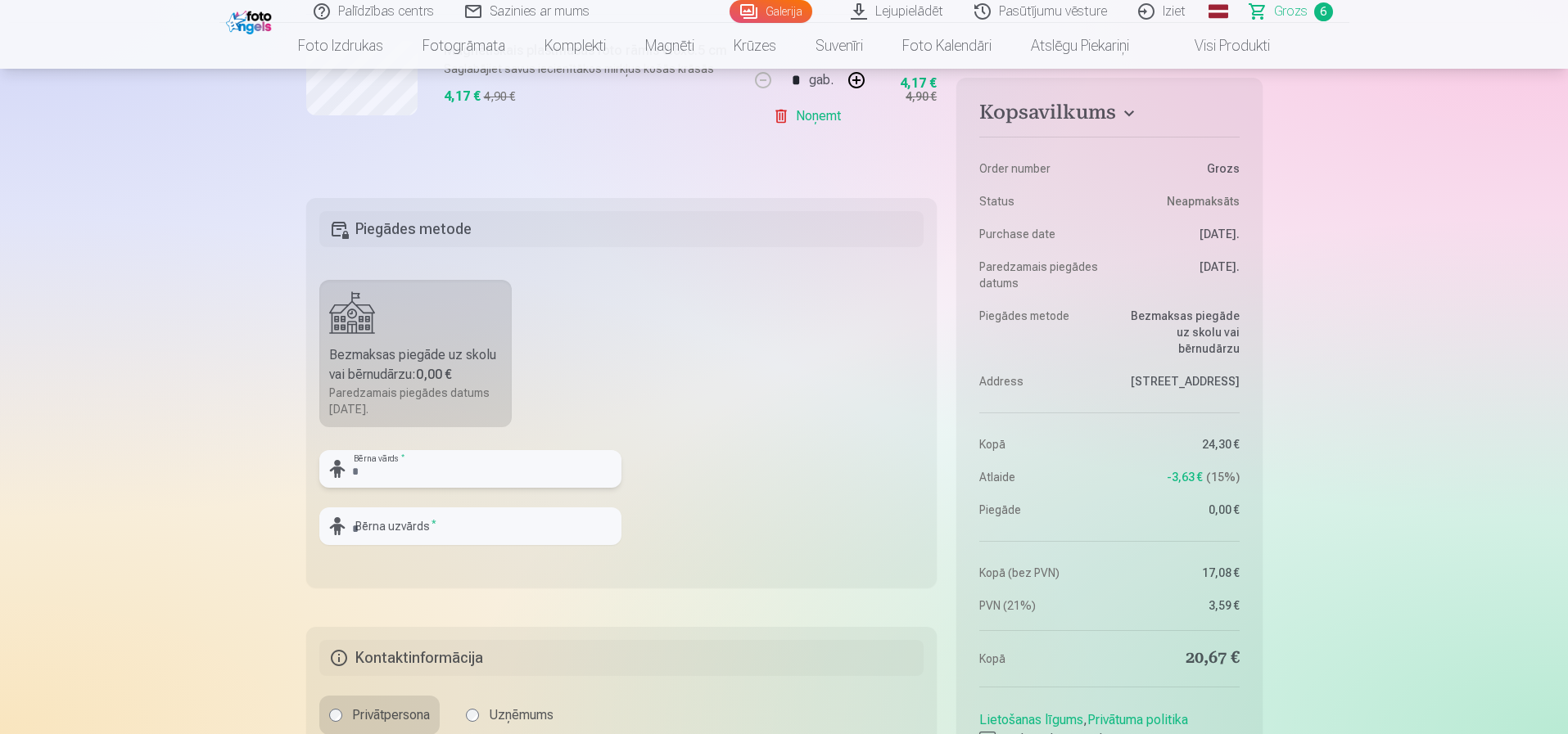
click at [447, 477] on input "text" at bounding box center [471, 469] width 302 height 38
type input "**********"
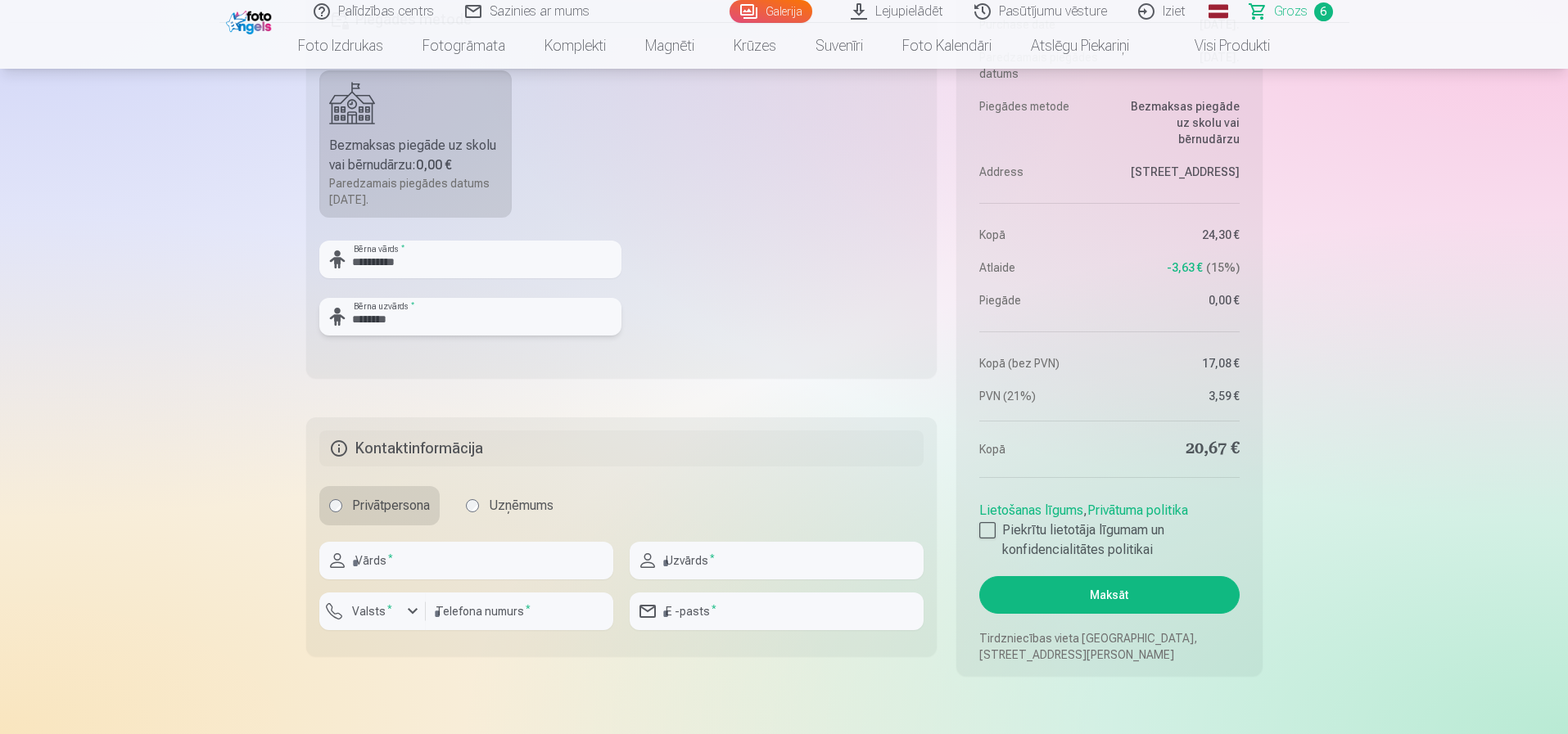
scroll to position [1473, 0]
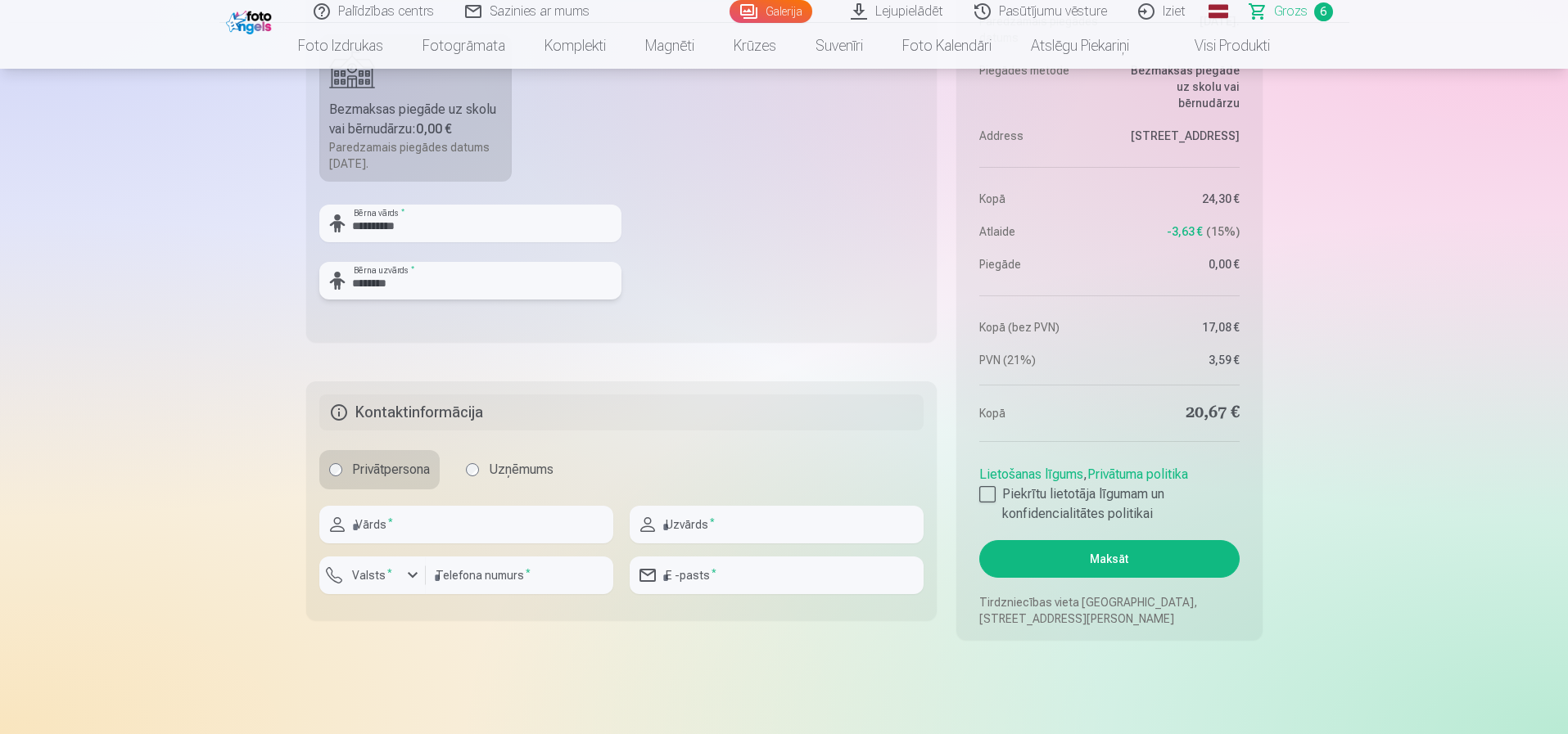
type input "********"
click at [396, 523] on input "text" at bounding box center [466, 525] width 294 height 38
type input "******"
click at [650, 522] on div "Uzvārds *" at bounding box center [776, 525] width 294 height 38
click at [675, 526] on input "text" at bounding box center [776, 525] width 294 height 38
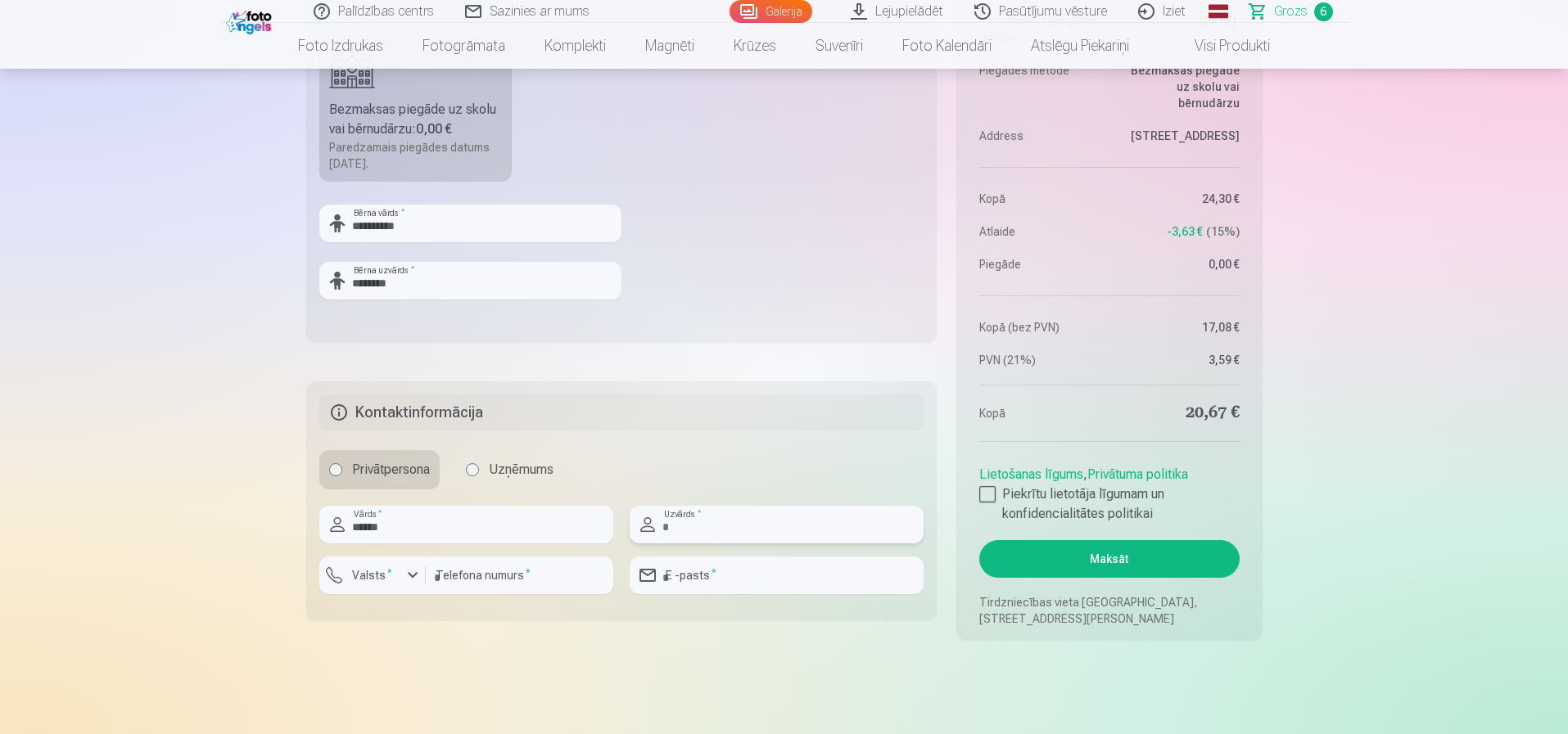
type input "********"
click at [359, 573] on label "Valsts *" at bounding box center [372, 575] width 53 height 16
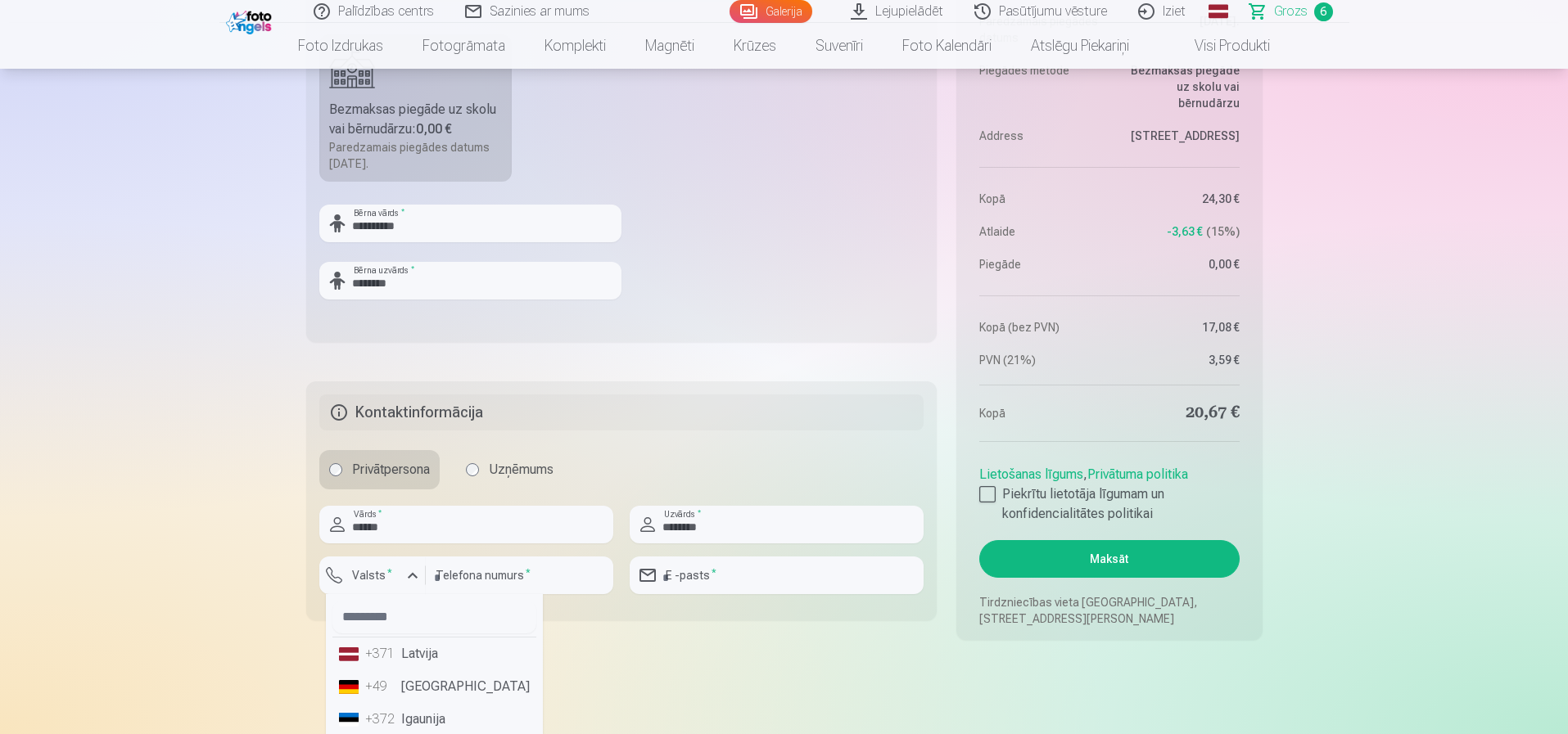
click at [397, 656] on div "+371" at bounding box center [381, 653] width 33 height 20
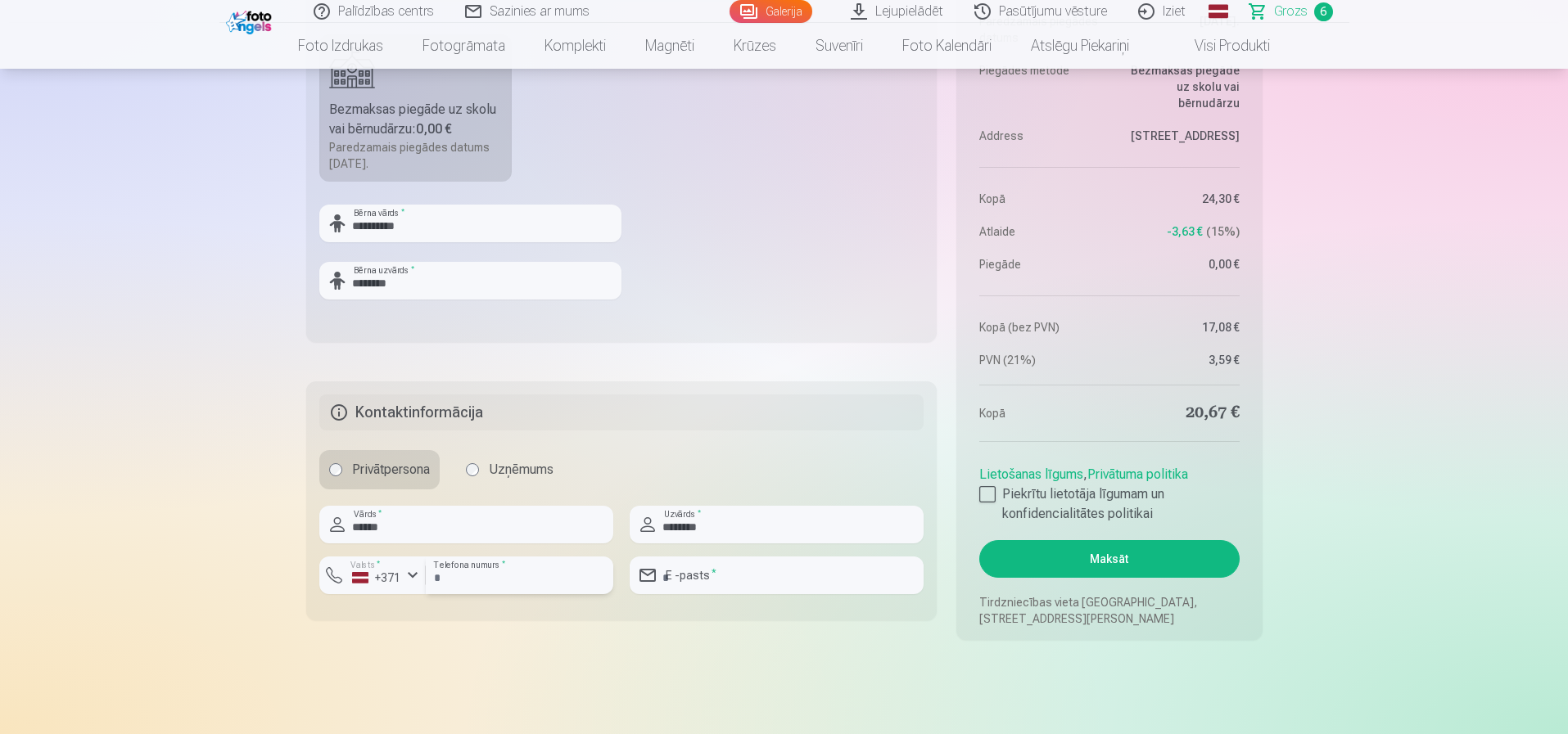
click at [462, 578] on input "number" at bounding box center [520, 575] width 187 height 38
type input "********"
click at [704, 585] on input "email" at bounding box center [776, 575] width 294 height 38
type input "**********"
click at [986, 496] on div at bounding box center [988, 494] width 16 height 16
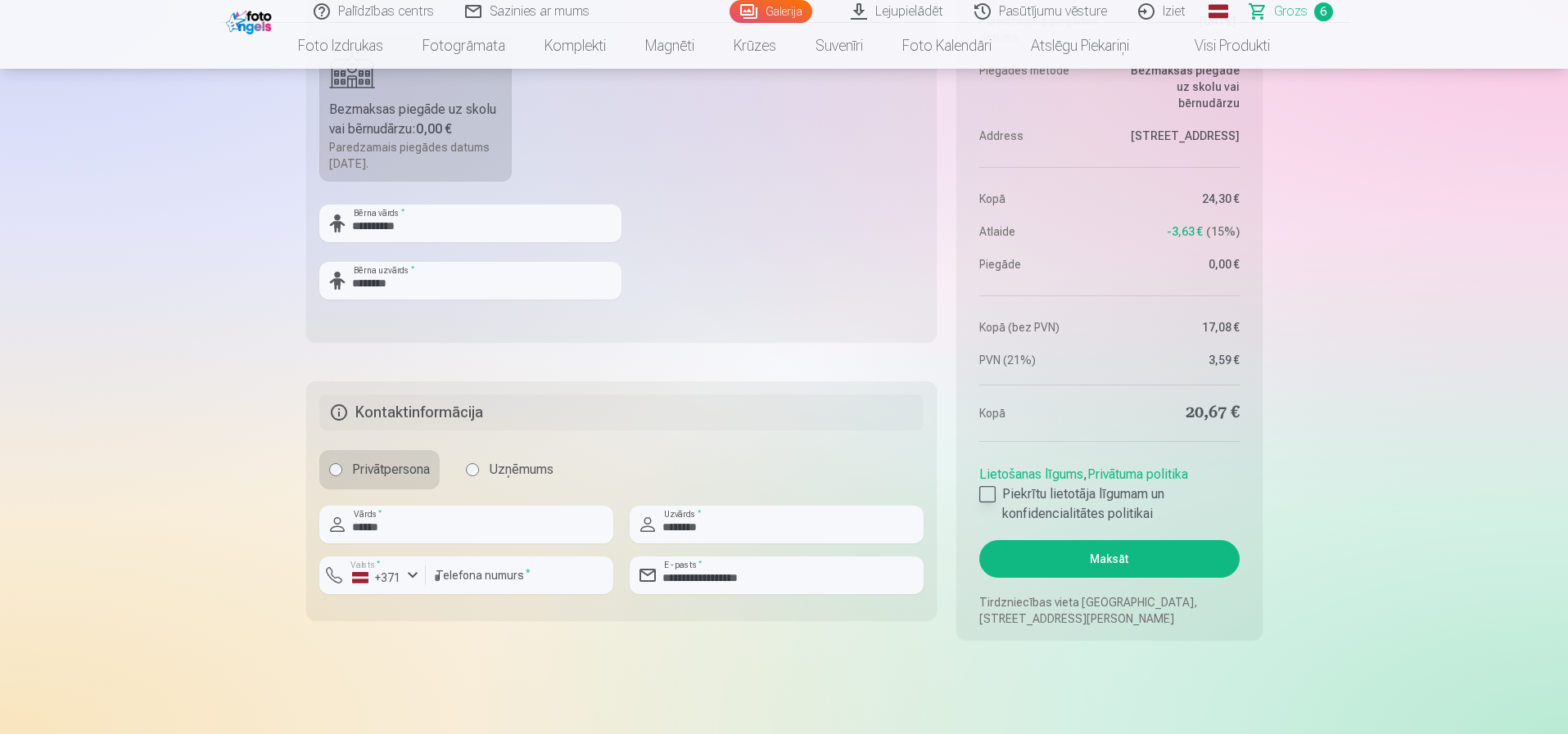
click at [986, 496] on div at bounding box center [988, 494] width 16 height 16
click at [982, 499] on div at bounding box center [988, 494] width 16 height 16
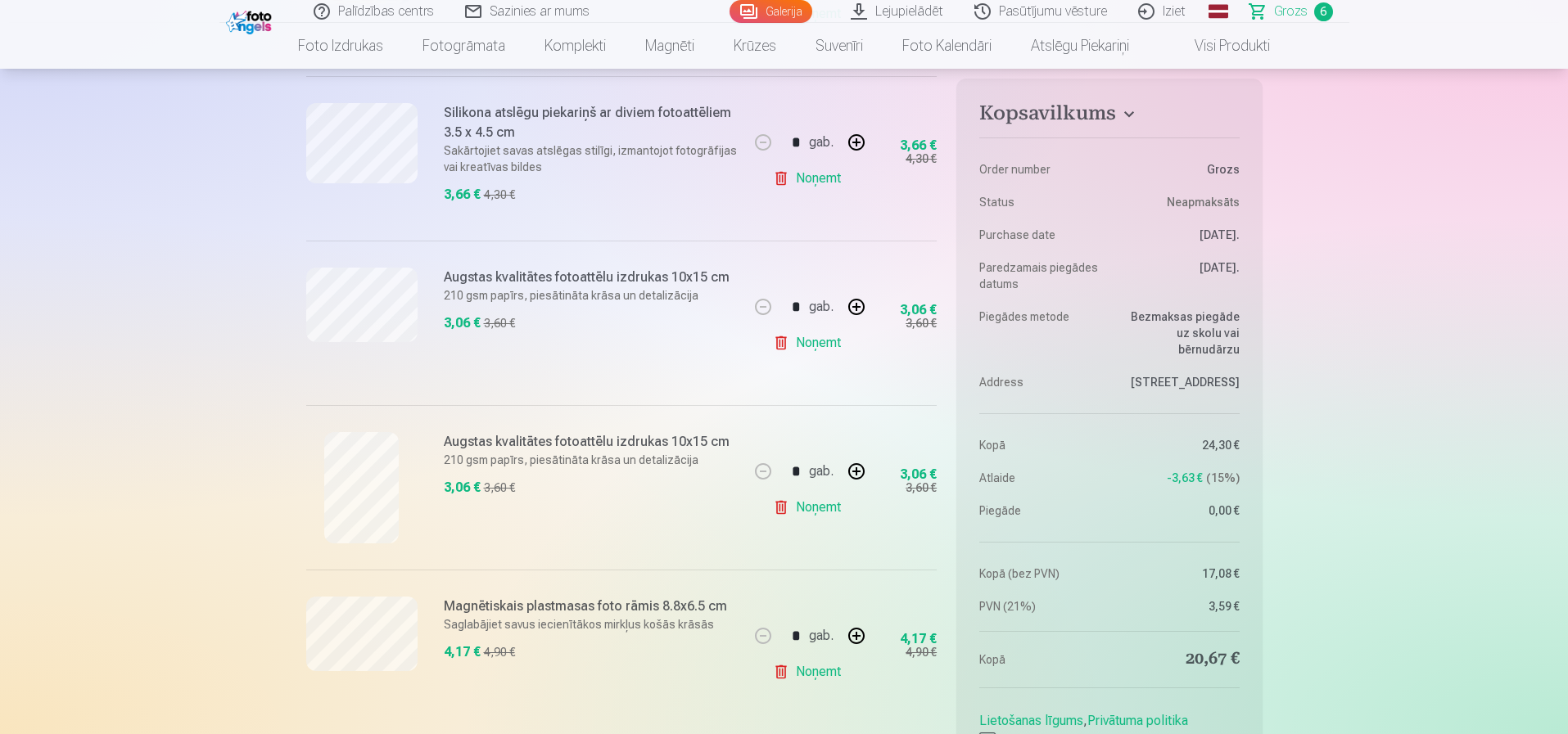
scroll to position [819, 0]
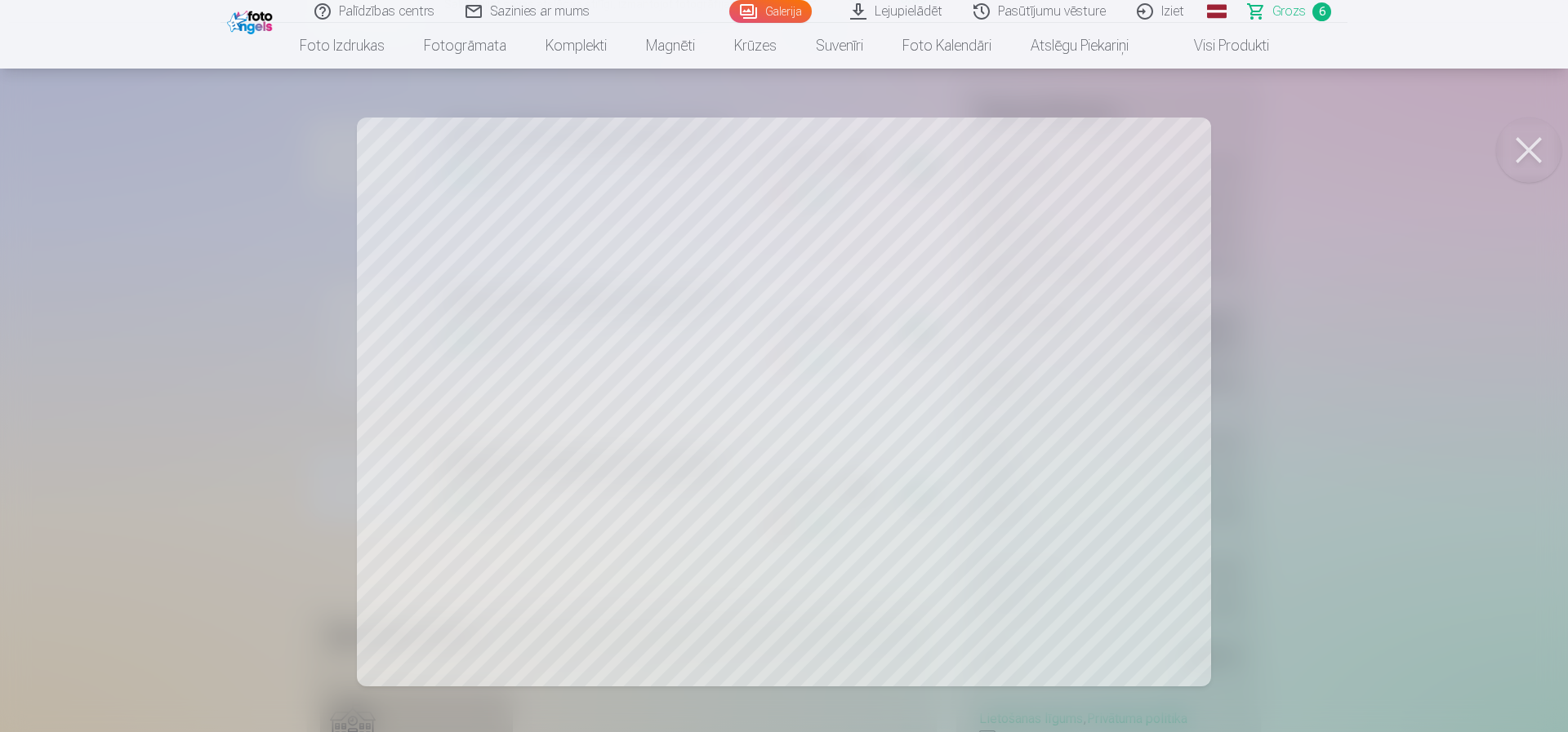
click at [1076, 519] on div at bounding box center [784, 366] width 1568 height 732
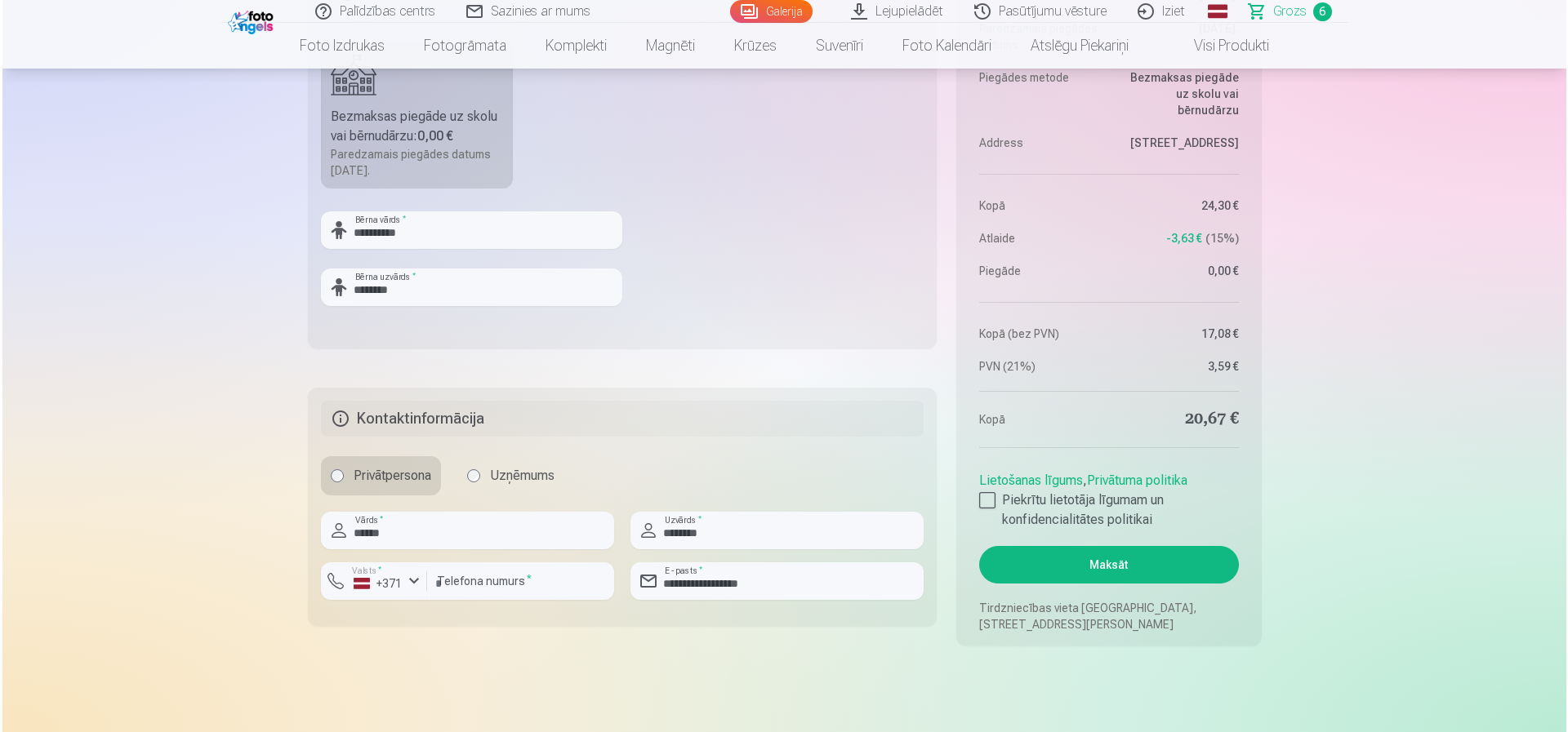
scroll to position [1469, 0]
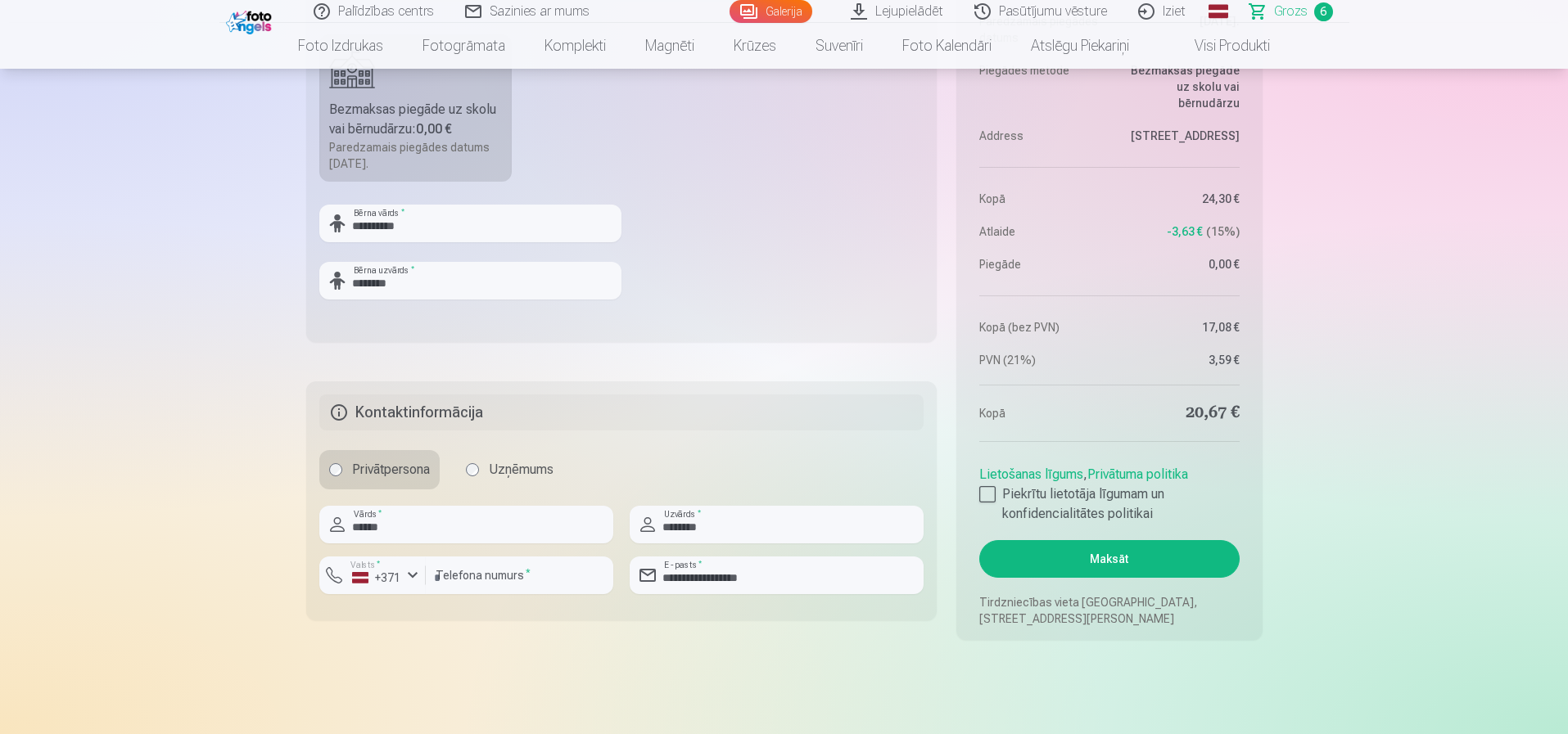
click at [1103, 561] on button "Maksāt" at bounding box center [1109, 559] width 259 height 38
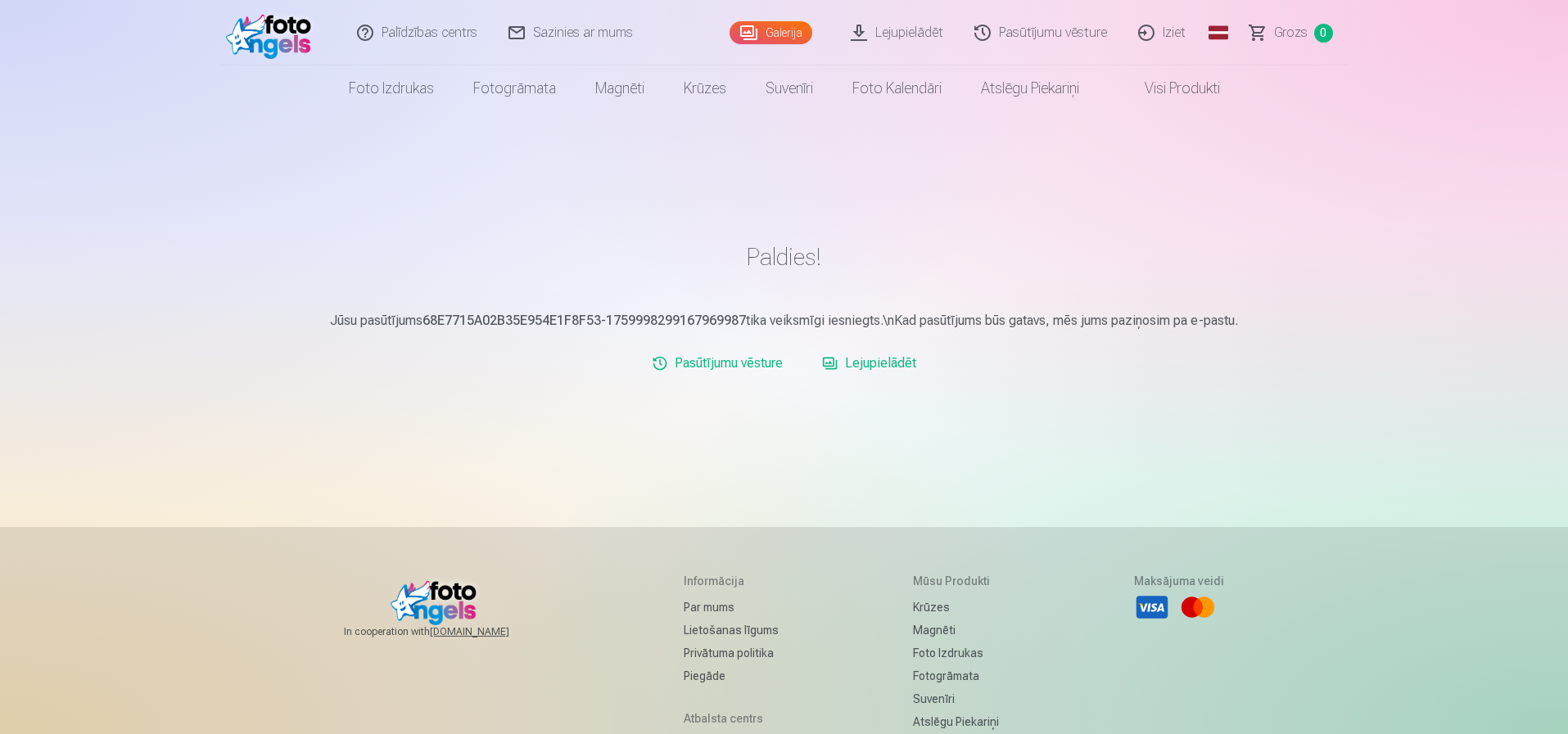
click at [895, 367] on link "Lejupielādēt" at bounding box center [869, 363] width 107 height 33
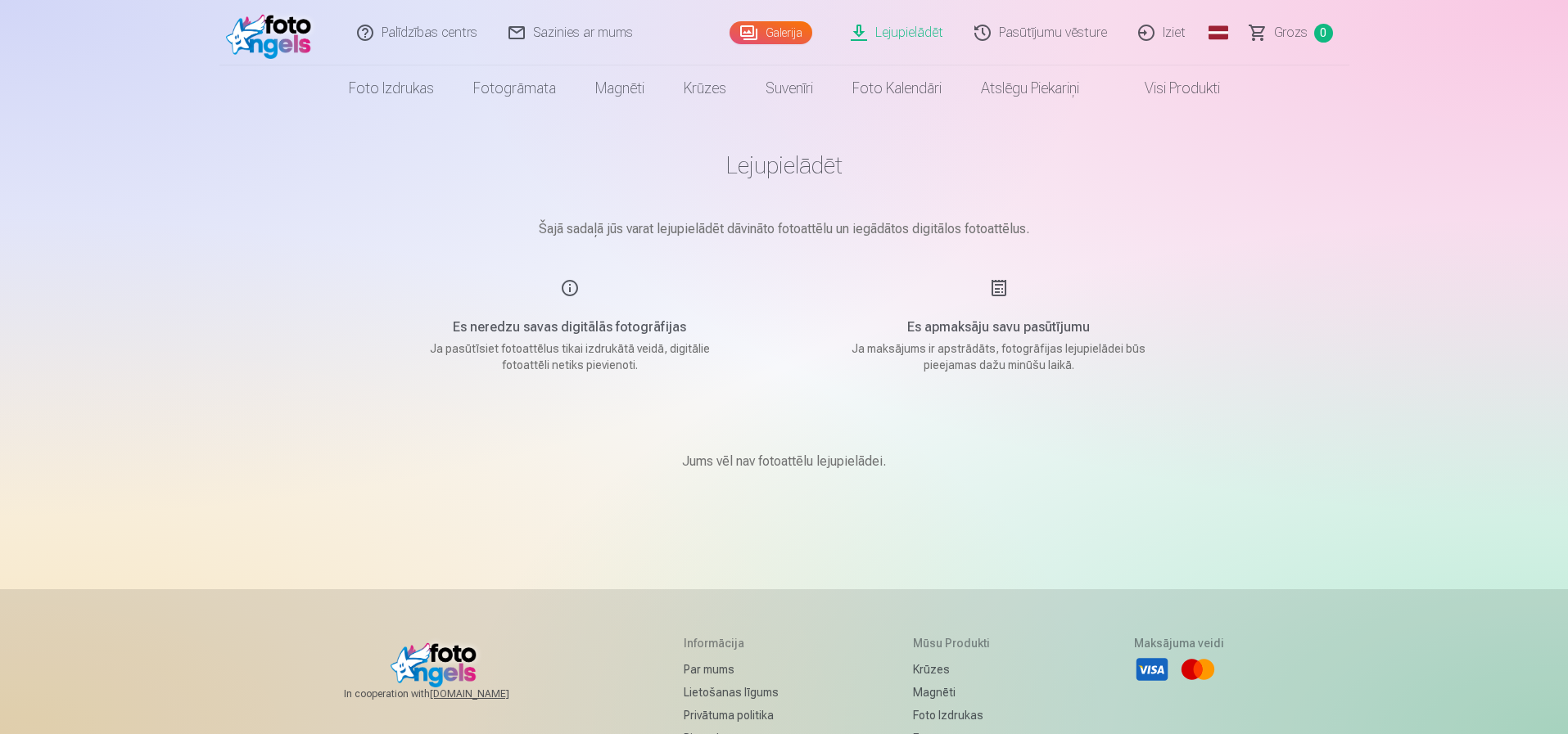
click at [900, 34] on link "Lejupielādēt" at bounding box center [898, 33] width 124 height 65
click at [1174, 36] on link "Iziet" at bounding box center [1163, 33] width 79 height 65
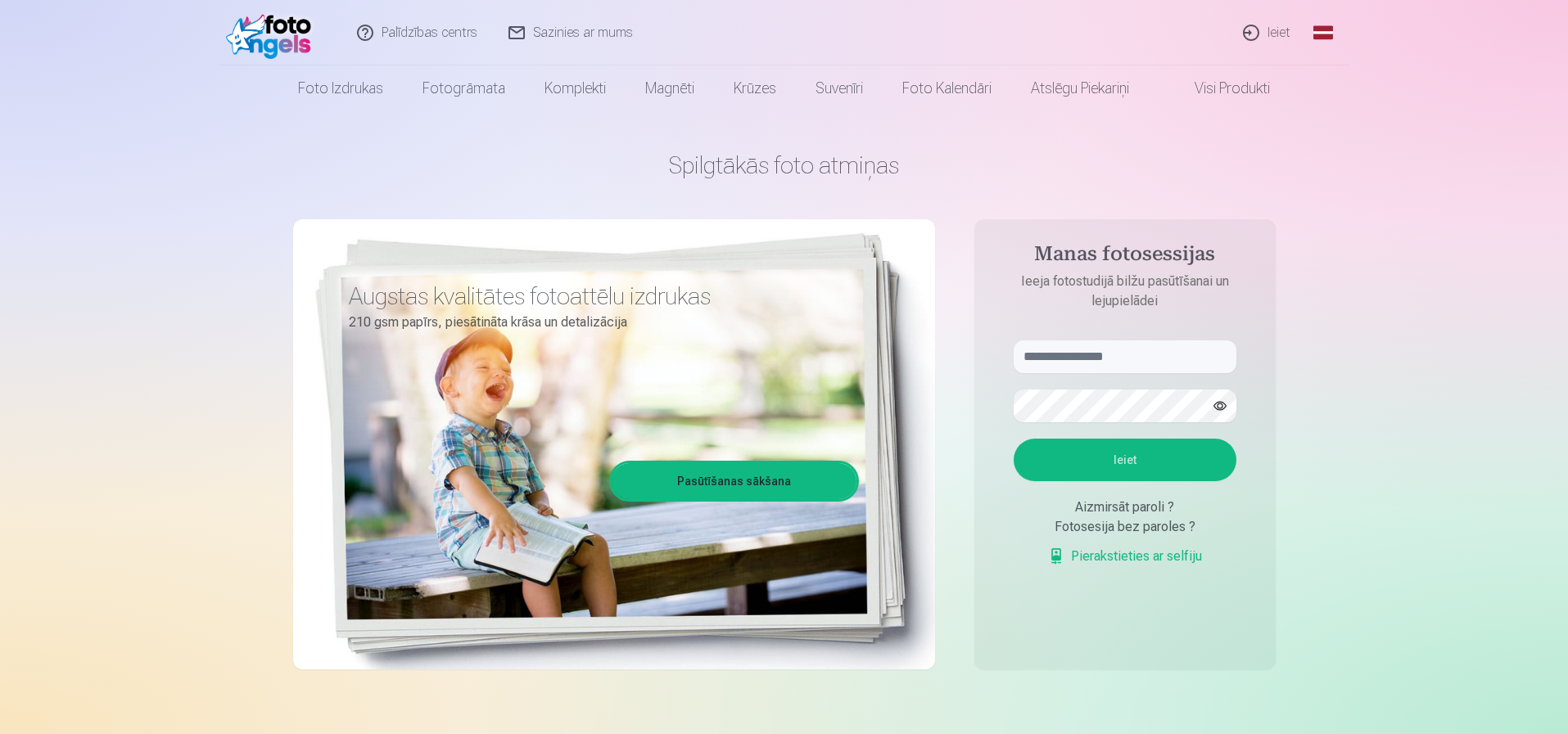
click at [1269, 27] on link "Ieiet" at bounding box center [1267, 33] width 79 height 65
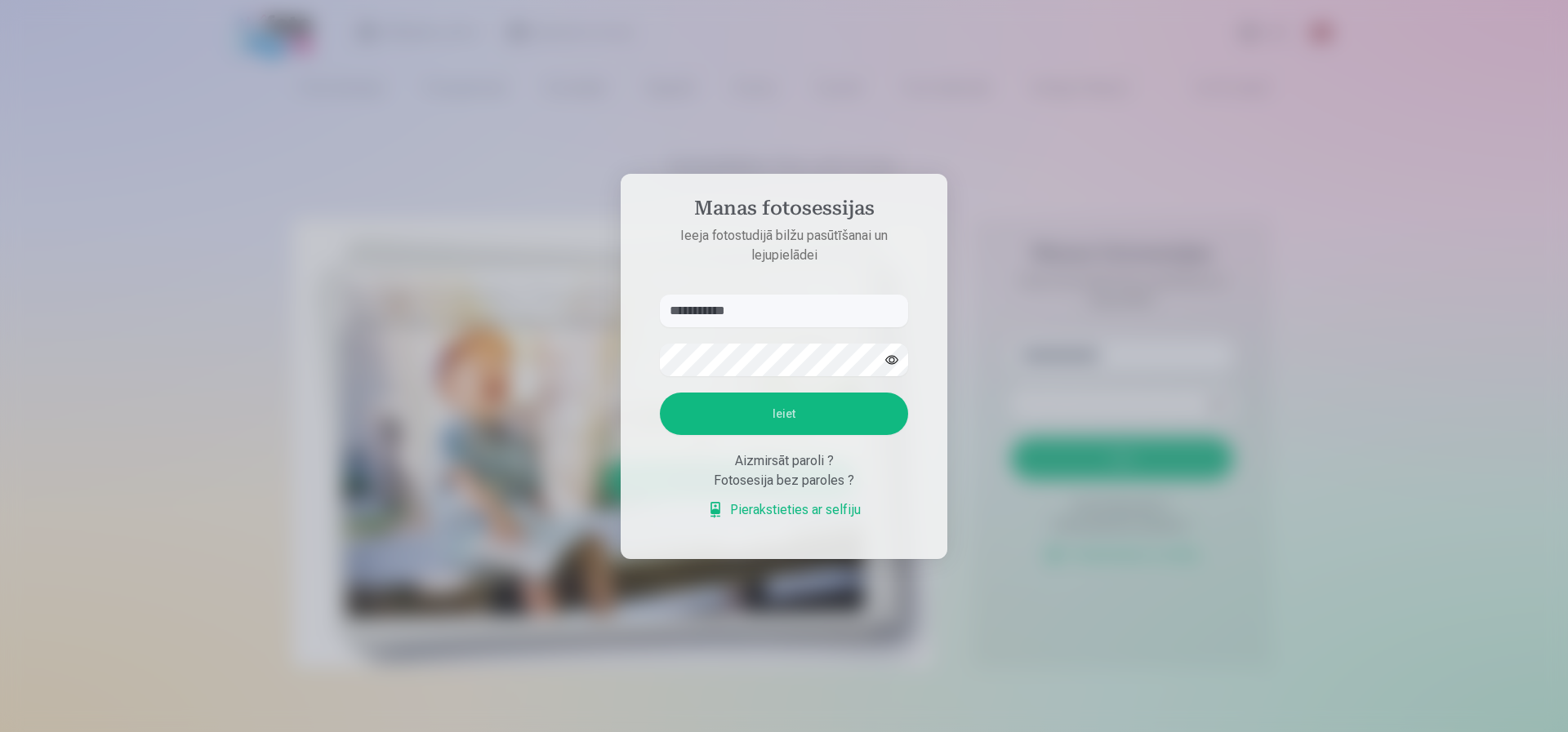
type input "**********"
click at [792, 405] on button "Ieiet" at bounding box center [784, 414] width 248 height 43
